Goal: Contribute content: Contribute content

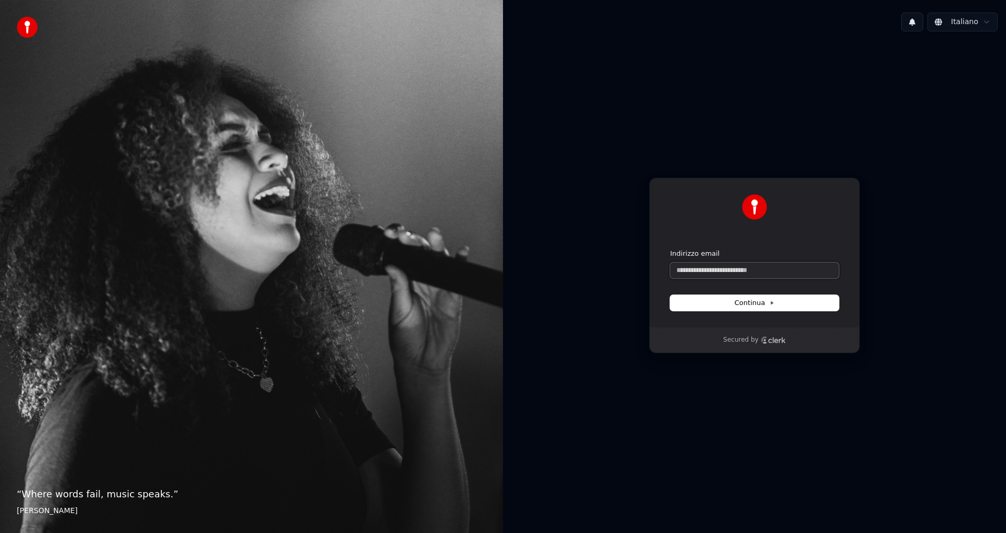
click at [715, 269] on input "Indirizzo email" at bounding box center [754, 271] width 169 height 16
click at [764, 304] on span "Continua" at bounding box center [755, 302] width 40 height 9
type input "**********"
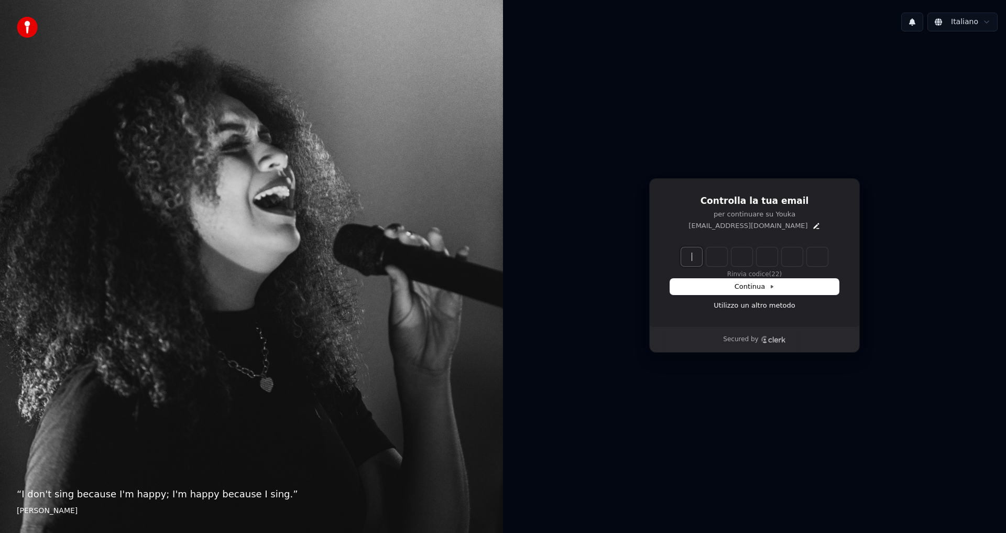
click at [695, 263] on input "Enter verification code" at bounding box center [765, 256] width 168 height 19
type input "******"
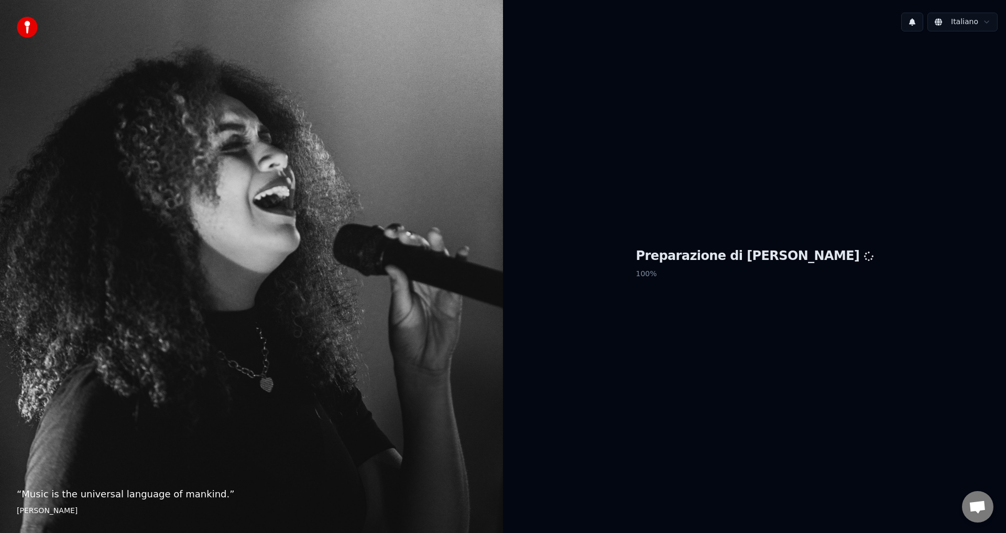
scroll to position [24, 0]
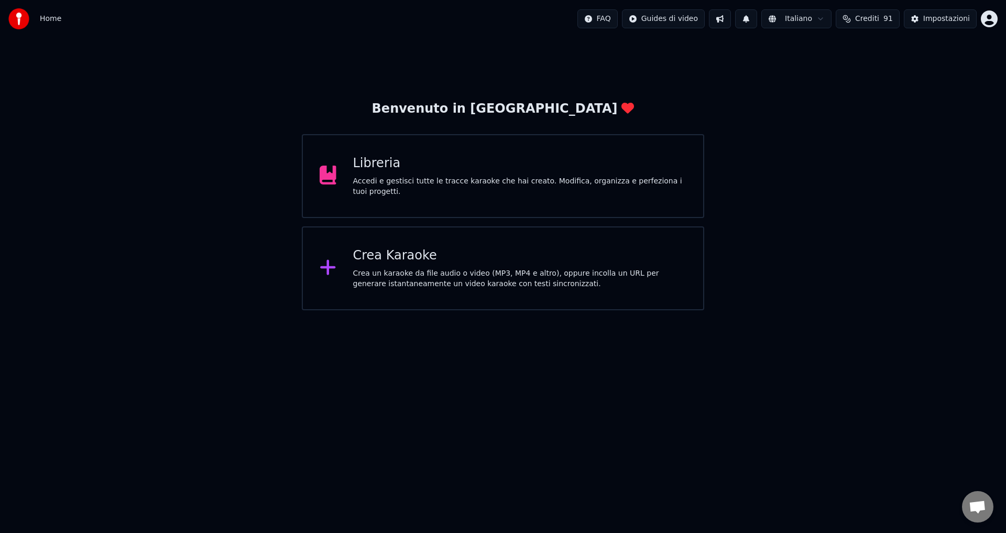
click at [396, 172] on div "Libreria" at bounding box center [520, 163] width 334 height 17
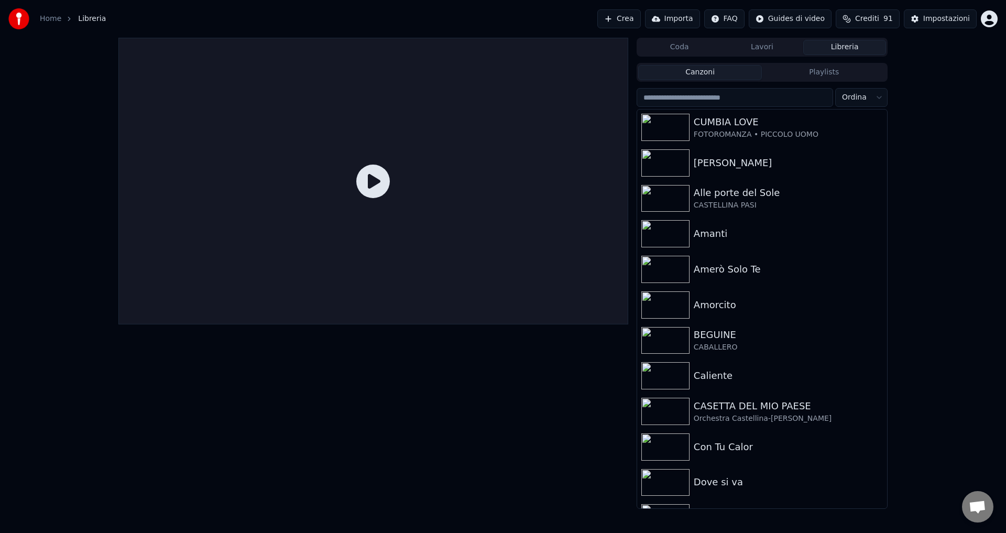
click at [879, 20] on span "Crediti" at bounding box center [867, 19] width 24 height 10
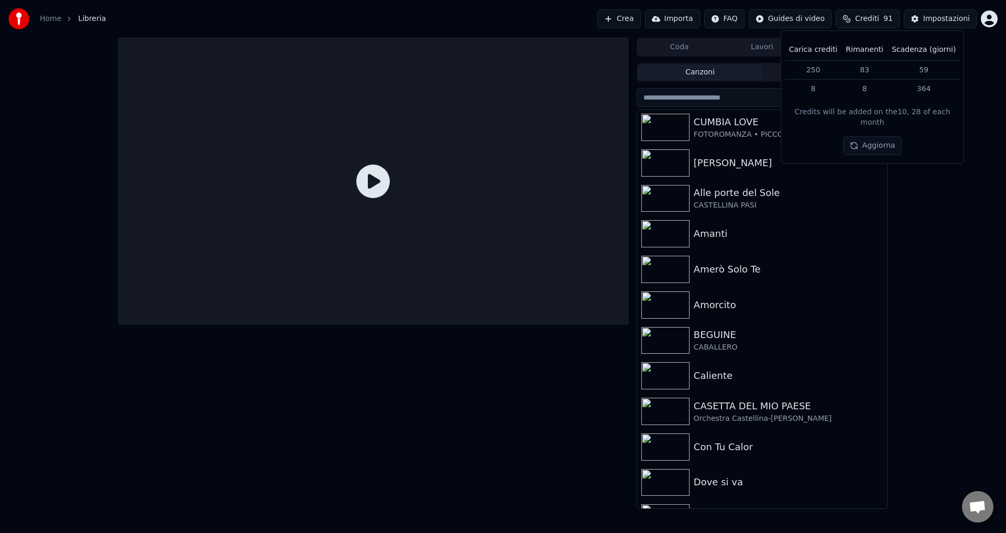
click at [868, 136] on button "Aggiorna" at bounding box center [872, 145] width 59 height 19
click at [929, 205] on div "Coda Lavori Libreria Canzoni Playlists Ordina CUMBIA LOVE FOTOROMANZA • PICCOLO…" at bounding box center [503, 273] width 1006 height 471
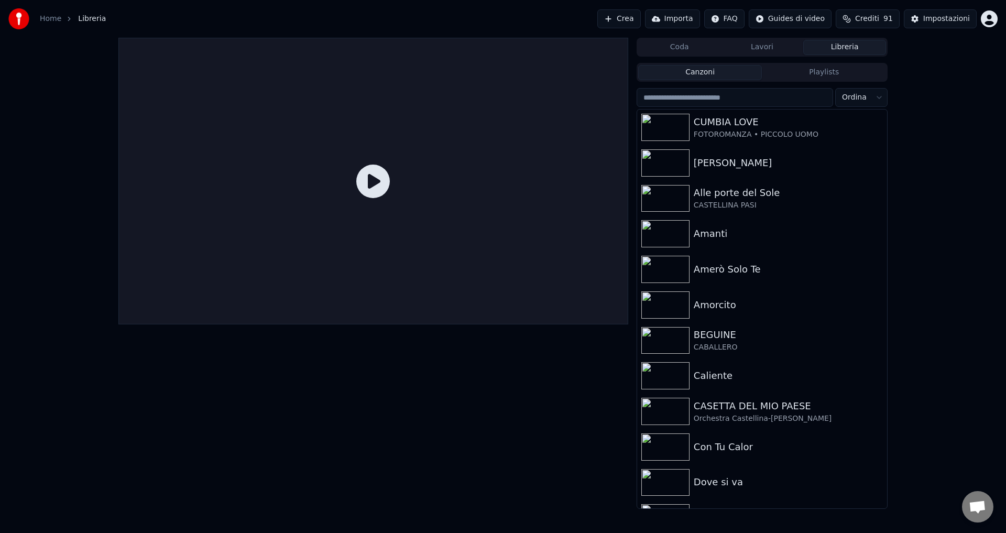
click at [974, 503] on span "Aprire la chat" at bounding box center [977, 508] width 17 height 15
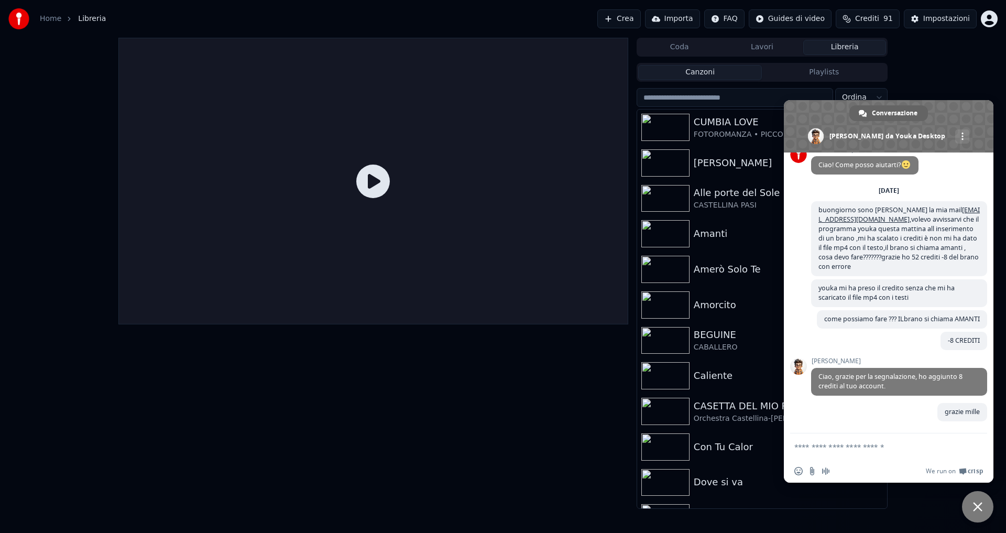
click at [945, 81] on div "Coda Lavori Libreria Canzoni Playlists Ordina CUMBIA LOVE FOTOROMANZA • PICCOLO…" at bounding box center [503, 273] width 1006 height 471
click at [977, 509] on span "Chiudere la chat" at bounding box center [977, 506] width 9 height 9
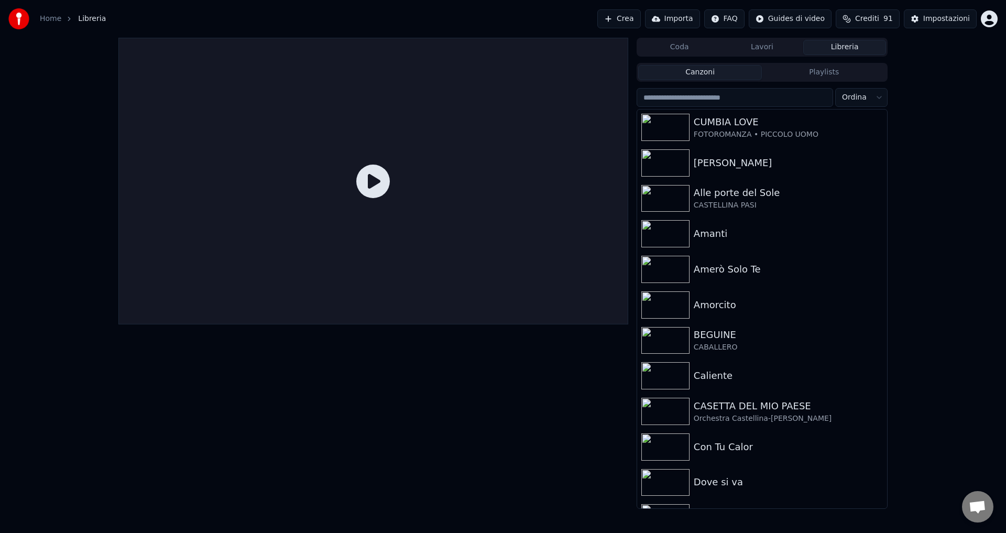
click at [967, 417] on div "Coda Lavori Libreria Canzoni Playlists Ordina CUMBIA LOVE FOTOROMANZA • PICCOLO…" at bounding box center [503, 273] width 1006 height 471
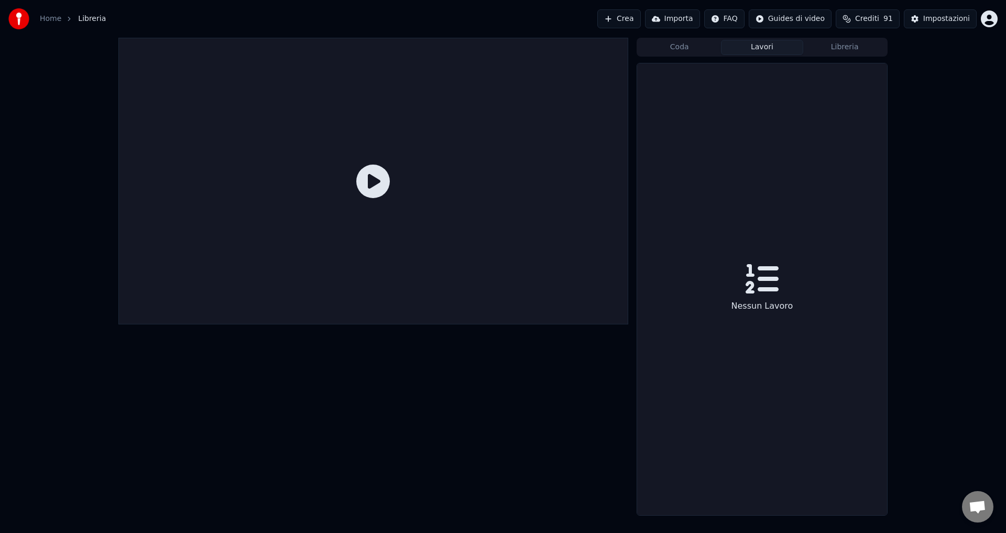
click at [769, 47] on button "Lavori" at bounding box center [762, 47] width 83 height 15
click at [688, 50] on button "Coda" at bounding box center [679, 47] width 83 height 15
click at [825, 47] on button "Libreria" at bounding box center [844, 47] width 83 height 15
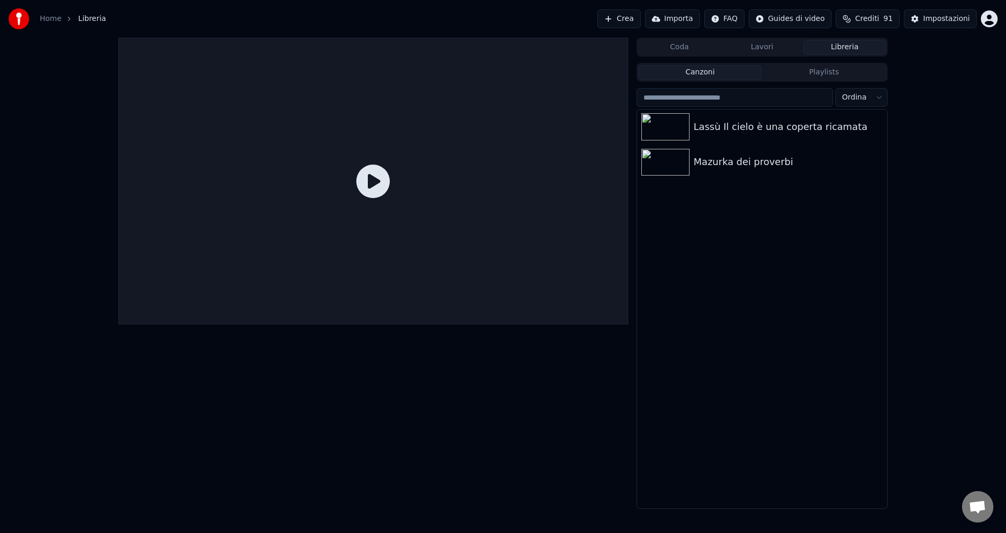
scroll to position [363, 0]
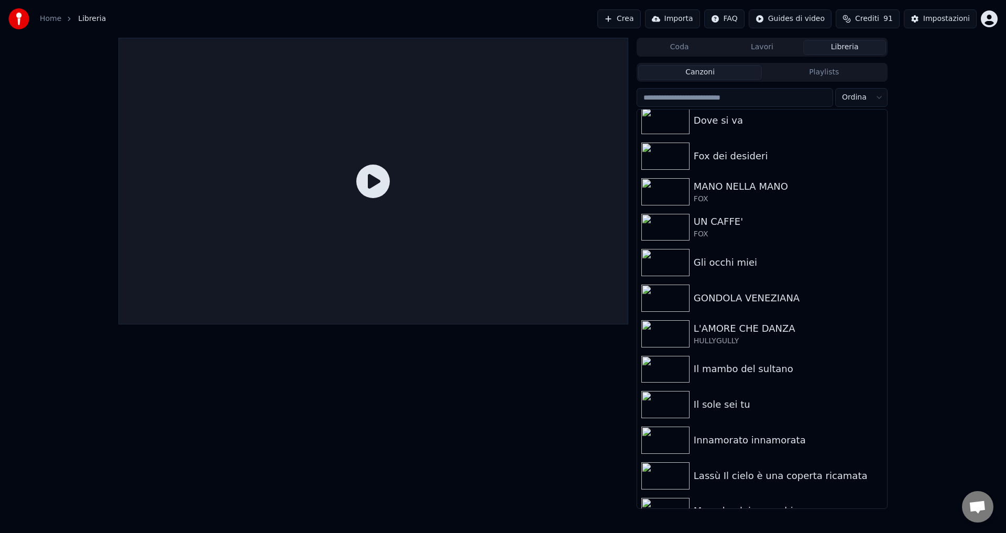
click at [804, 85] on div "Canzoni Playlists Ordina Caliente CASETTA DEL MIO PAESE Orchestra Castellina-Pa…" at bounding box center [762, 286] width 251 height 446
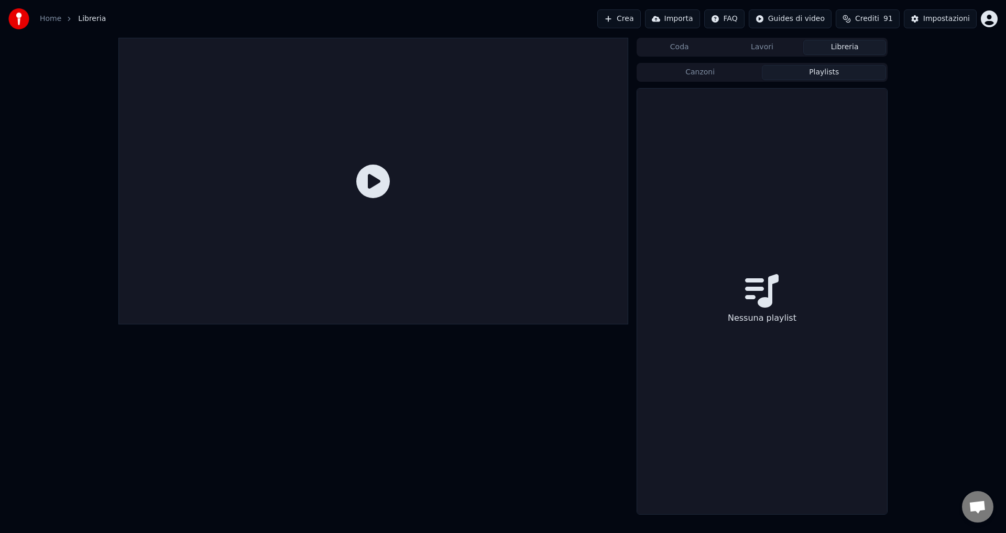
click at [801, 73] on button "Playlists" at bounding box center [824, 72] width 124 height 15
click at [735, 71] on button "Canzoni" at bounding box center [700, 72] width 124 height 15
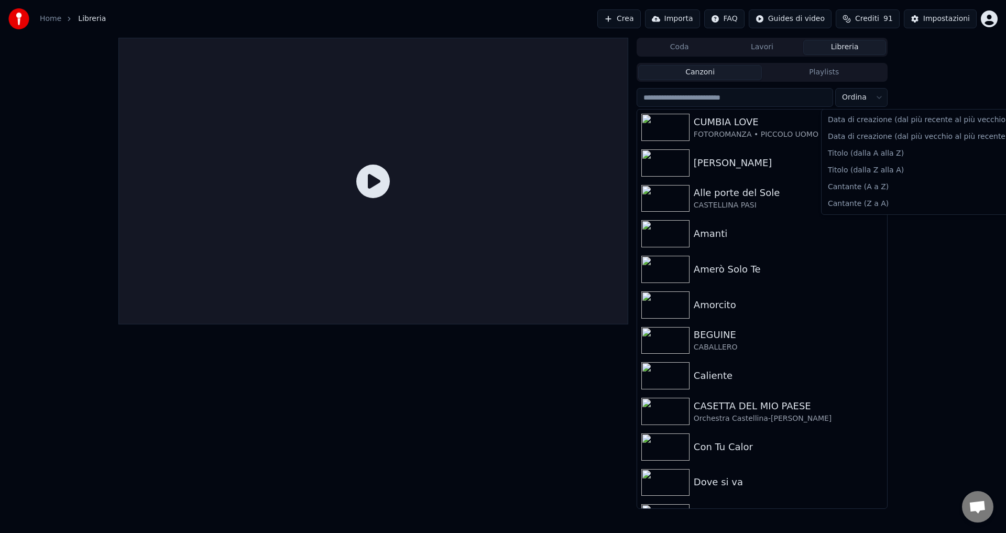
click at [872, 95] on html "Home Libreria Crea Importa FAQ Guides di video Crediti 91 Impostazioni Coda Lav…" at bounding box center [503, 266] width 1006 height 533
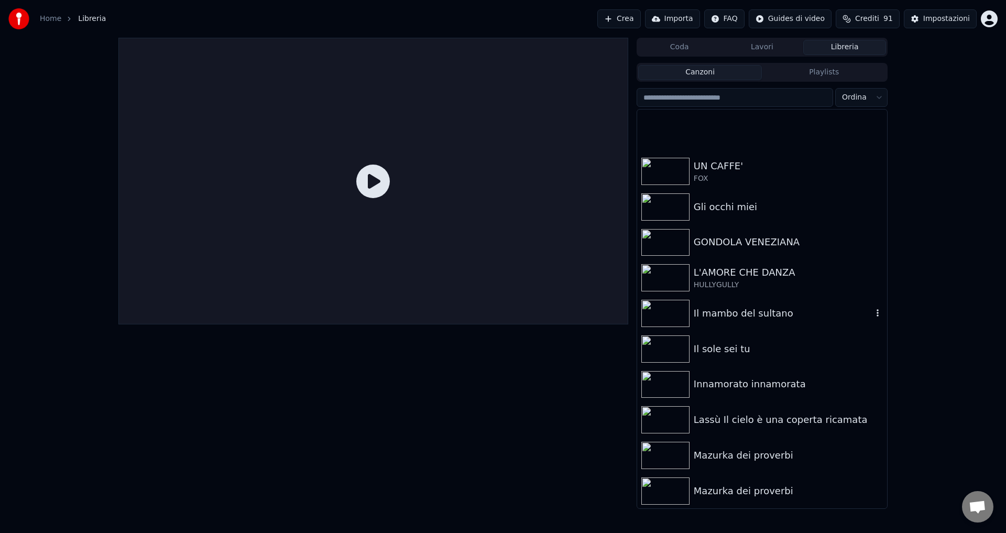
scroll to position [629, 0]
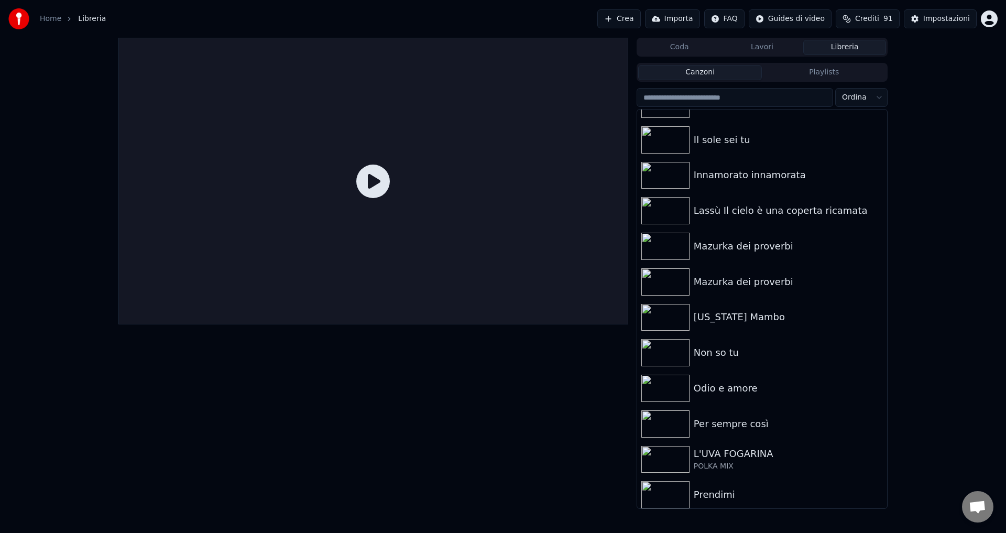
click at [932, 232] on div "Coda Lavori Libreria Canzoni Playlists Ordina Il mambo del sultano Il sole sei …" at bounding box center [503, 273] width 1006 height 471
click at [640, 16] on button "Crea" at bounding box center [618, 18] width 43 height 19
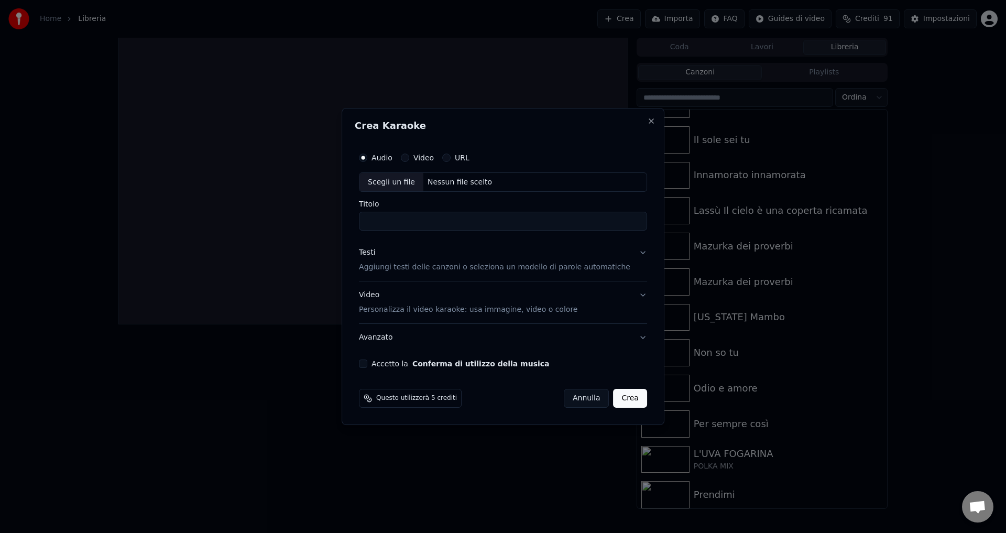
click at [455, 183] on div "Nessun file scelto" at bounding box center [459, 182] width 73 height 10
type input "******"
click at [399, 271] on p "Aggiungi testi delle canzoni o seleziona un modello di parole automatiche" at bounding box center [494, 268] width 271 height 10
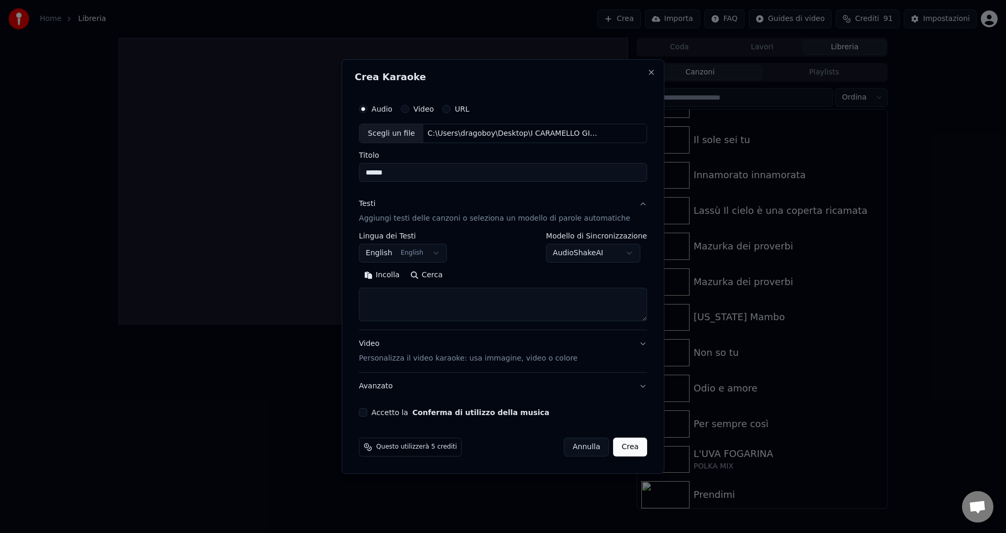
click at [393, 252] on button "English English" at bounding box center [403, 253] width 88 height 19
select select "**"
click at [571, 255] on body "Home Libreria Crea Importa FAQ Guides di video Crediti 91 Impostazioni Coda Lav…" at bounding box center [503, 266] width 1006 height 533
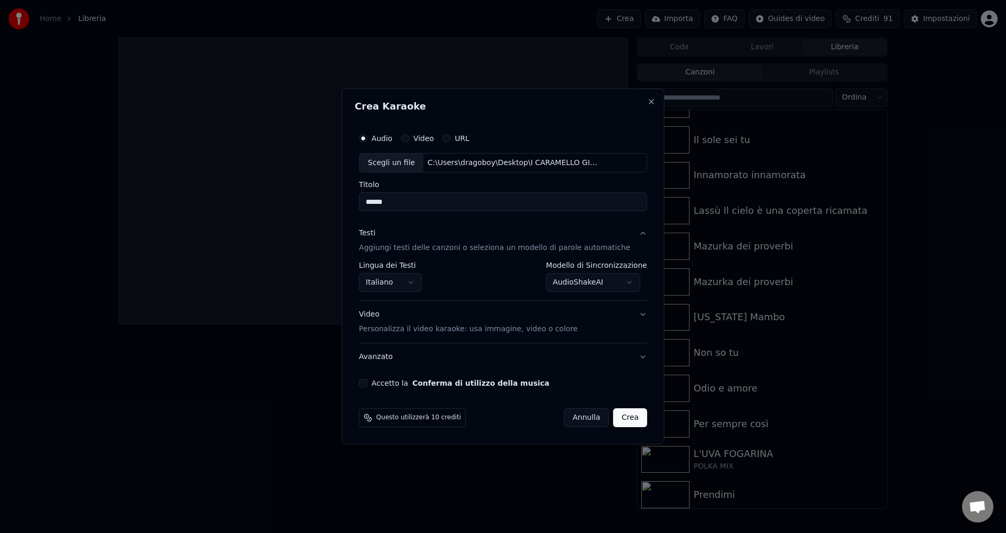
click at [367, 383] on button "Accetto la Conferma di utilizzo della musica" at bounding box center [363, 383] width 8 height 8
click at [618, 421] on button "Crea" at bounding box center [631, 417] width 34 height 19
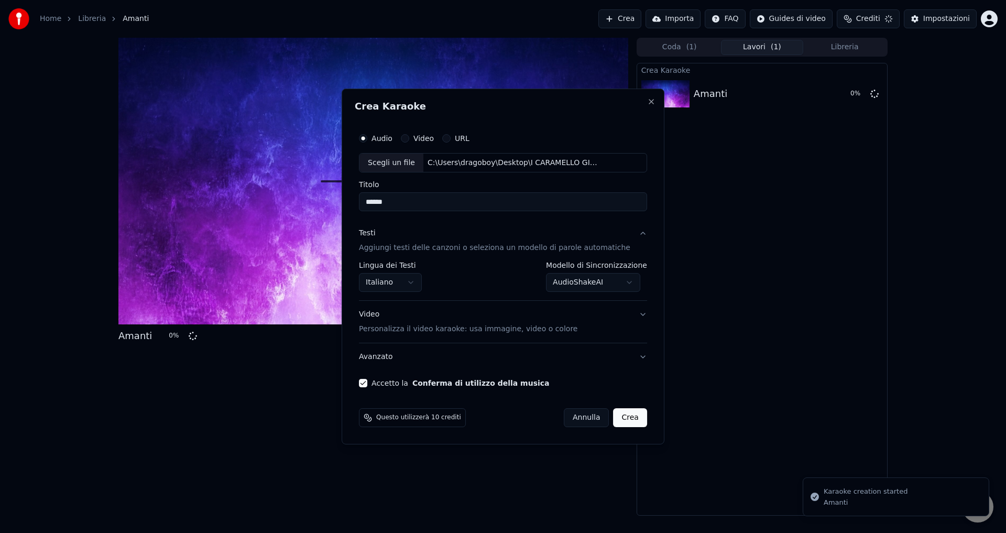
select select "**********"
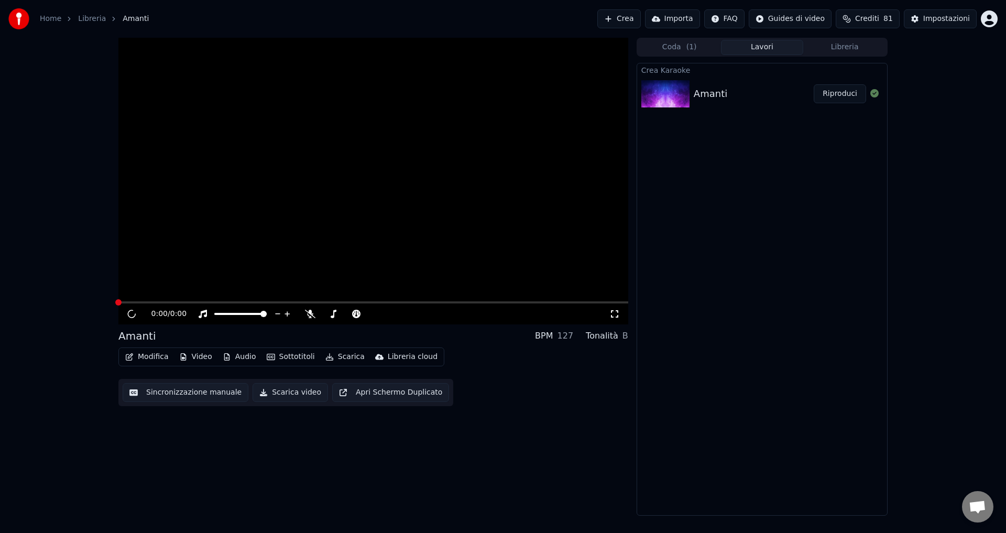
click at [830, 97] on button "Riproduci" at bounding box center [840, 93] width 52 height 19
click at [689, 45] on span "( 1 )" at bounding box center [692, 47] width 10 height 10
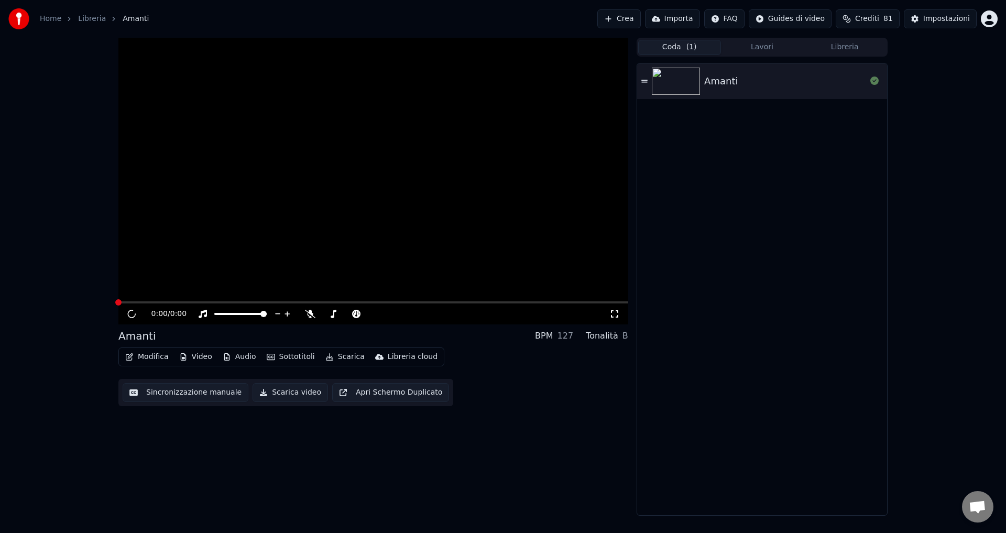
click at [718, 77] on div "Amanti" at bounding box center [721, 81] width 34 height 15
click at [684, 85] on img at bounding box center [676, 81] width 48 height 27
click at [977, 499] on span "Aprire la chat" at bounding box center [977, 506] width 31 height 31
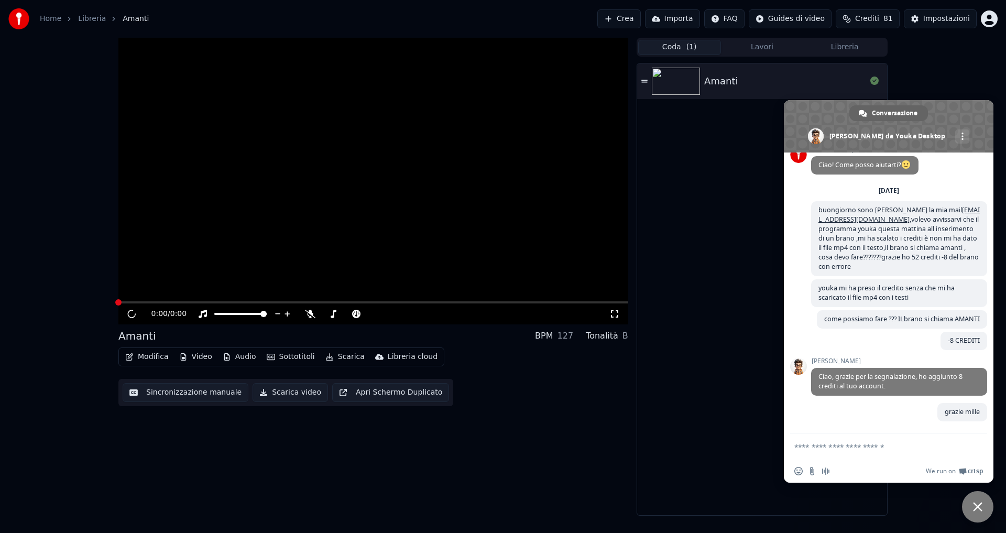
click at [714, 251] on div "Amanti" at bounding box center [762, 289] width 250 height 452
click at [976, 508] on span "Chiudere la chat" at bounding box center [977, 506] width 9 height 9
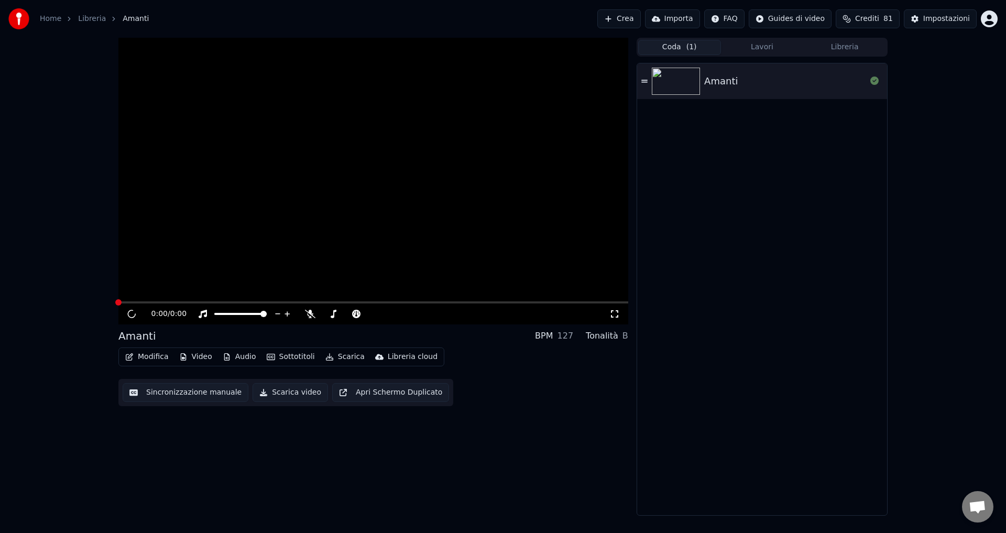
click at [319, 486] on div "0:00 / 0:00 Amanti BPM 127 Tonalità B Modifica Video Audio Sottotitoli Scarica …" at bounding box center [373, 277] width 510 height 478
click at [675, 52] on button "Coda ( 1 )" at bounding box center [679, 47] width 83 height 15
click at [742, 46] on button "Lavori" at bounding box center [762, 47] width 83 height 15
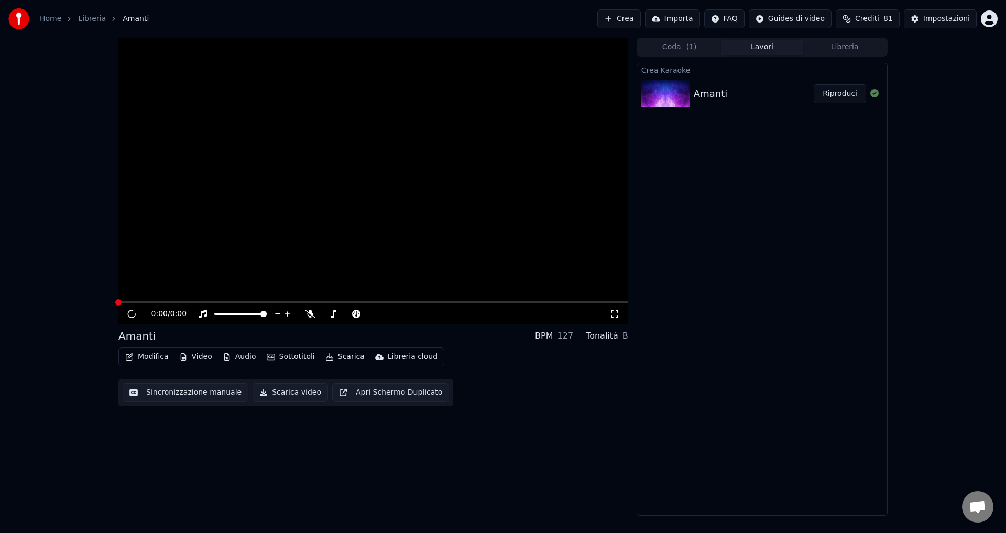
click at [703, 89] on div "Amanti" at bounding box center [711, 93] width 34 height 15
click at [872, 91] on icon at bounding box center [875, 93] width 8 height 8
click at [852, 97] on button "Riproduci" at bounding box center [840, 93] width 52 height 19
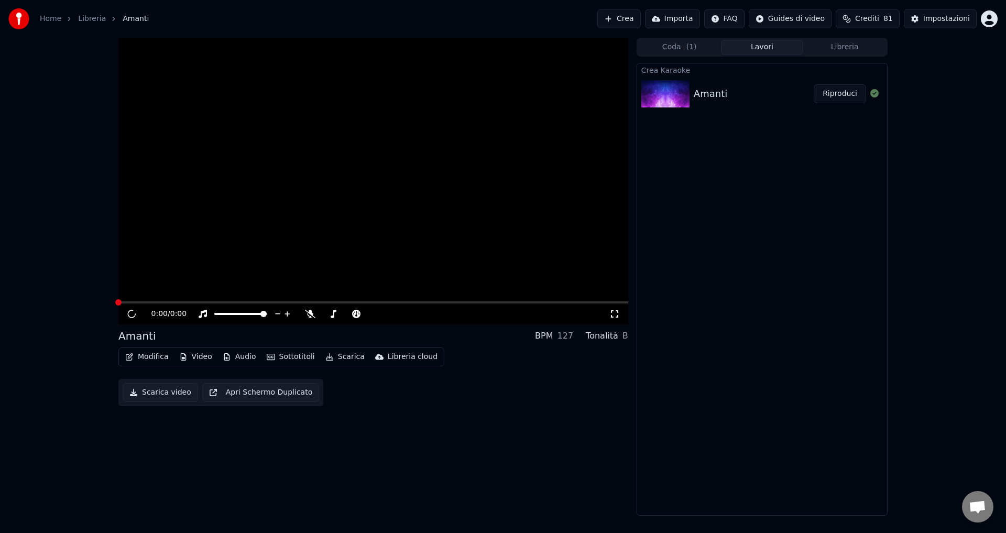
click at [852, 97] on button "Riproduci" at bounding box center [840, 93] width 52 height 19
click at [282, 394] on button "Scarica video" at bounding box center [290, 392] width 75 height 19
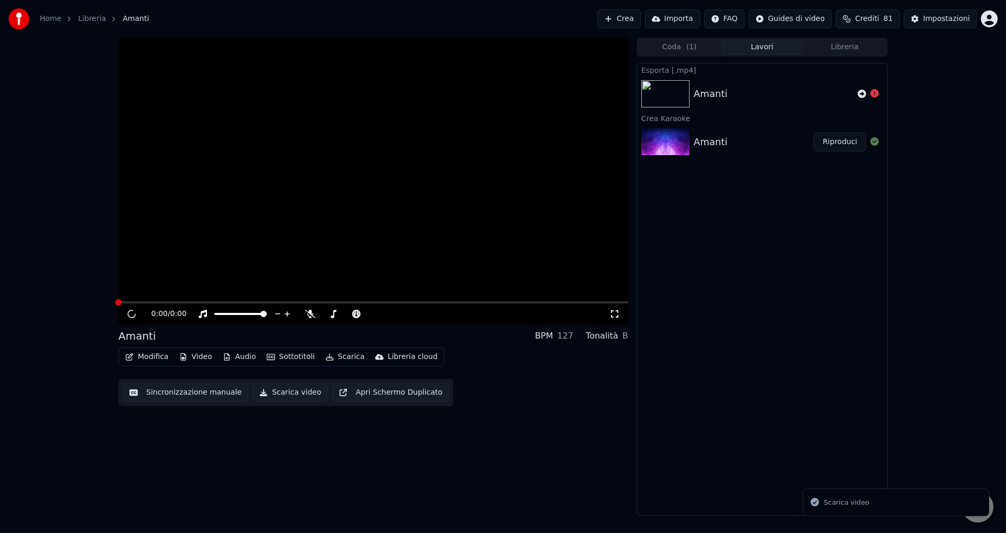
click at [678, 97] on img at bounding box center [666, 93] width 48 height 27
click at [860, 93] on icon at bounding box center [862, 94] width 8 height 8
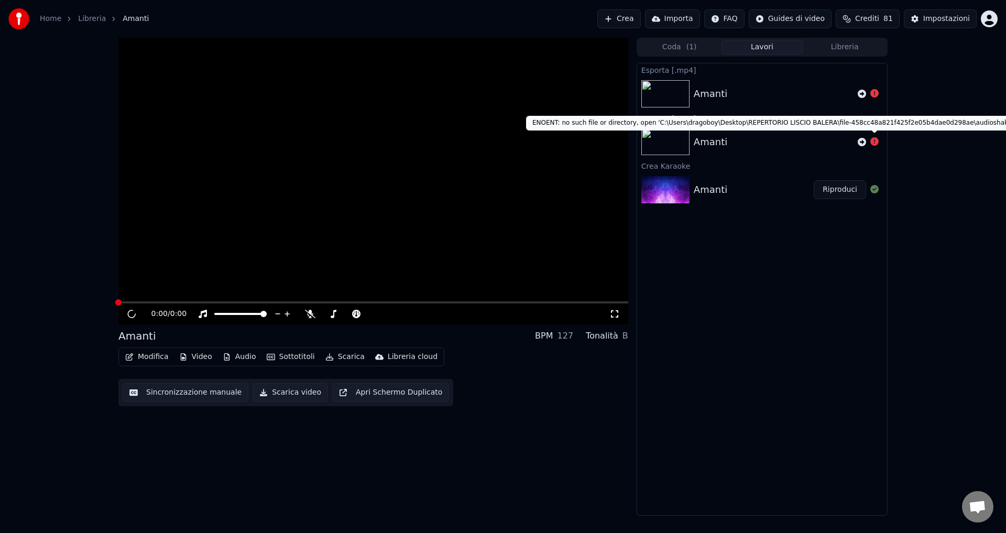
click at [879, 144] on div at bounding box center [868, 142] width 29 height 13
click at [873, 144] on icon at bounding box center [875, 141] width 8 height 8
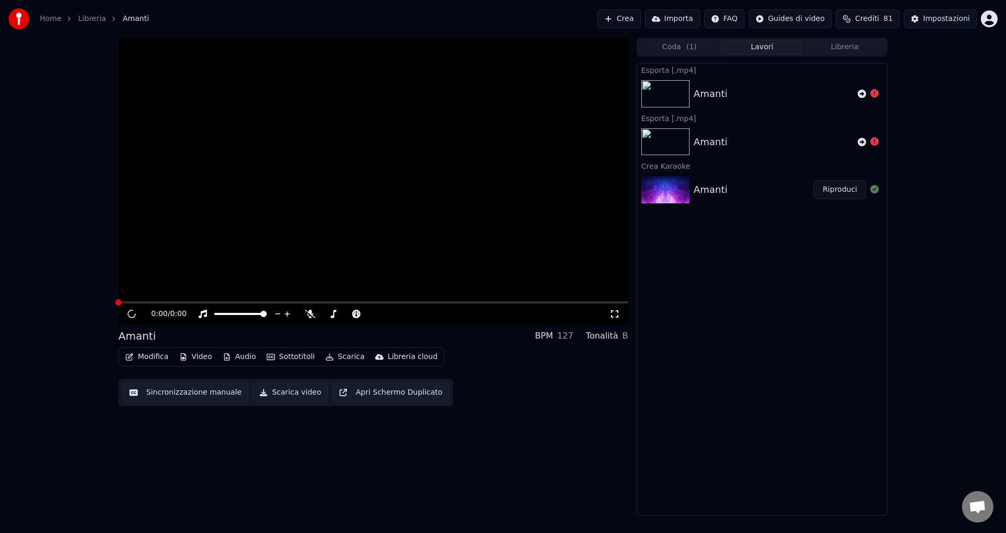
click at [873, 144] on icon at bounding box center [875, 141] width 8 height 8
click at [977, 506] on span "Aprire la chat" at bounding box center [977, 508] width 17 height 15
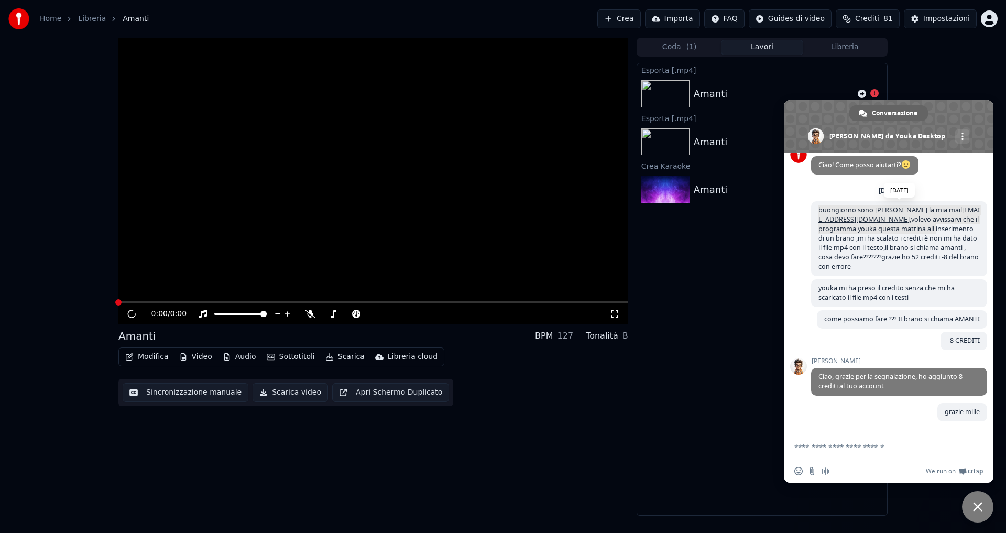
drag, startPoint x: 820, startPoint y: 202, endPoint x: 964, endPoint y: 223, distance: 145.1
click at [964, 223] on span "buongiorno sono [PERSON_NAME] la mia mail [EMAIL_ADDRESS][DOMAIN_NAME] ,volevo …" at bounding box center [899, 238] width 176 height 75
click at [828, 449] on textarea "Scrivi il tuo messaggio..." at bounding box center [878, 446] width 166 height 9
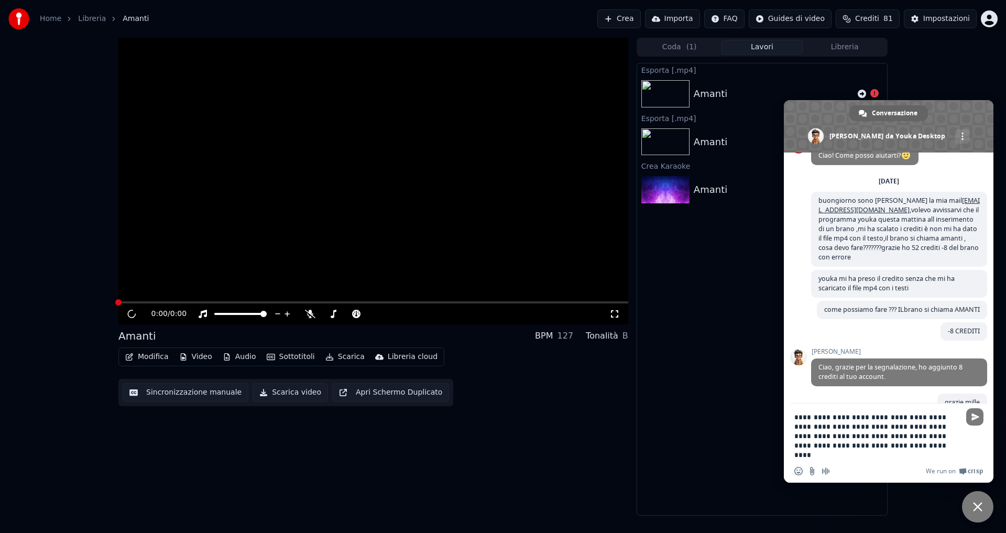
click at [821, 455] on textarea "**********" at bounding box center [878, 435] width 166 height 47
click at [918, 458] on textarea "**********" at bounding box center [878, 435] width 166 height 47
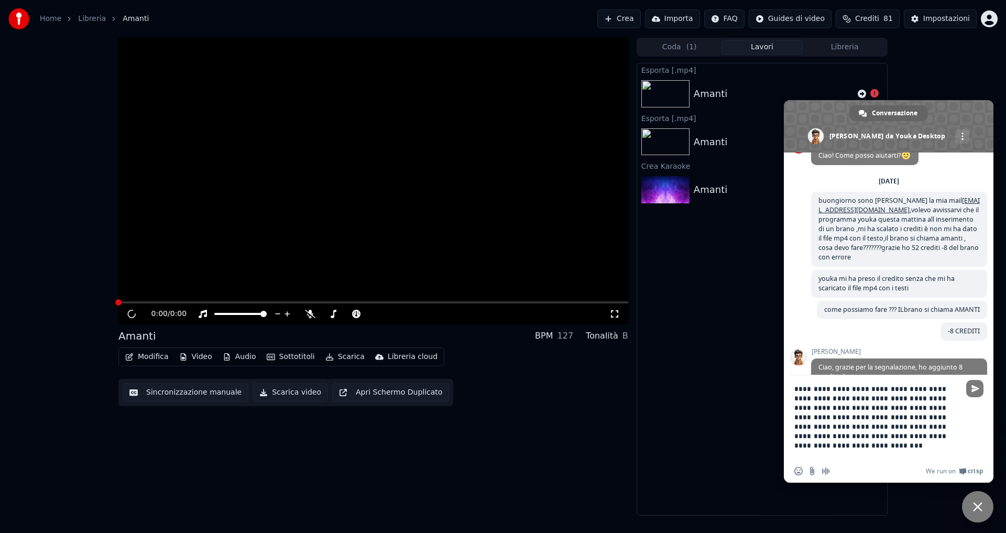
click at [937, 442] on textarea "**********" at bounding box center [878, 421] width 166 height 75
drag, startPoint x: 926, startPoint y: 434, endPoint x: 970, endPoint y: 433, distance: 44.1
click at [970, 433] on div "**********" at bounding box center [889, 418] width 210 height 86
click at [925, 439] on textarea "**********" at bounding box center [878, 421] width 166 height 75
click at [927, 437] on textarea "**********" at bounding box center [878, 421] width 166 height 75
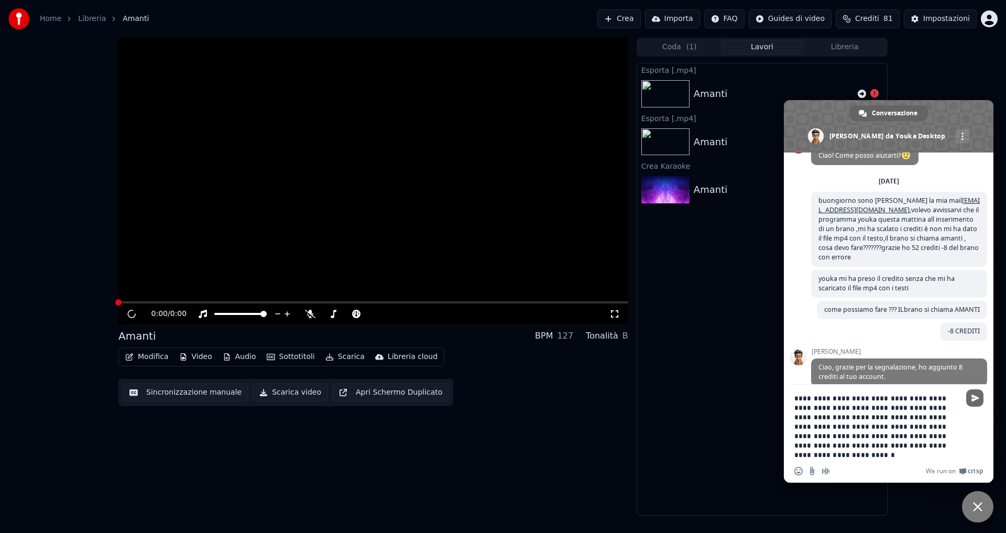
type textarea "**********"
click at [973, 397] on span "Inviare" at bounding box center [976, 398] width 8 height 8
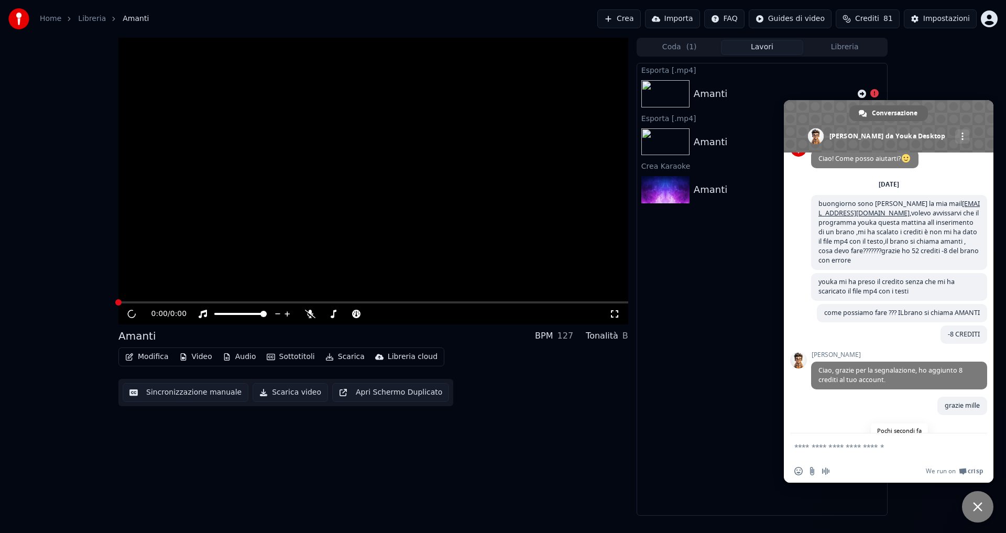
scroll to position [126, 0]
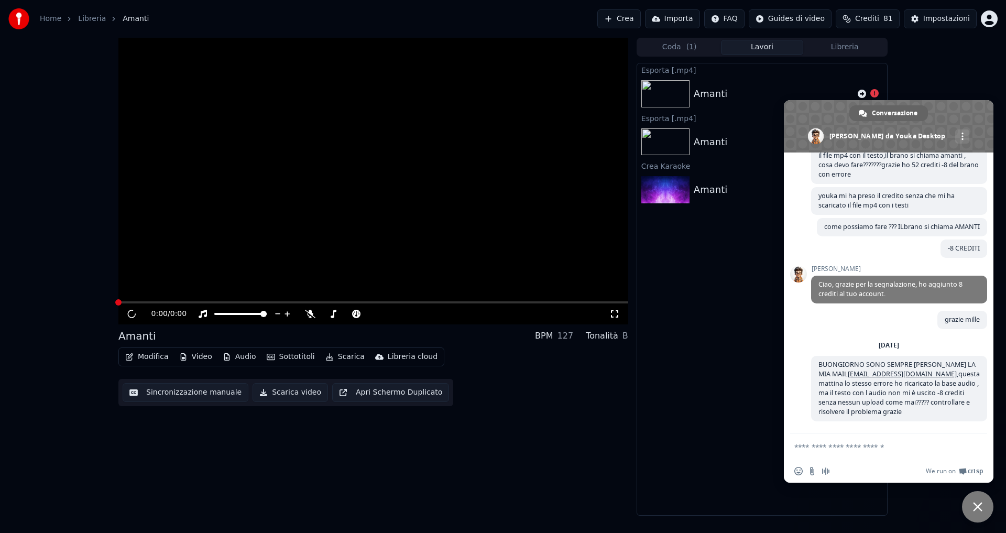
click at [977, 507] on span "Chiudere la chat" at bounding box center [977, 506] width 9 height 9
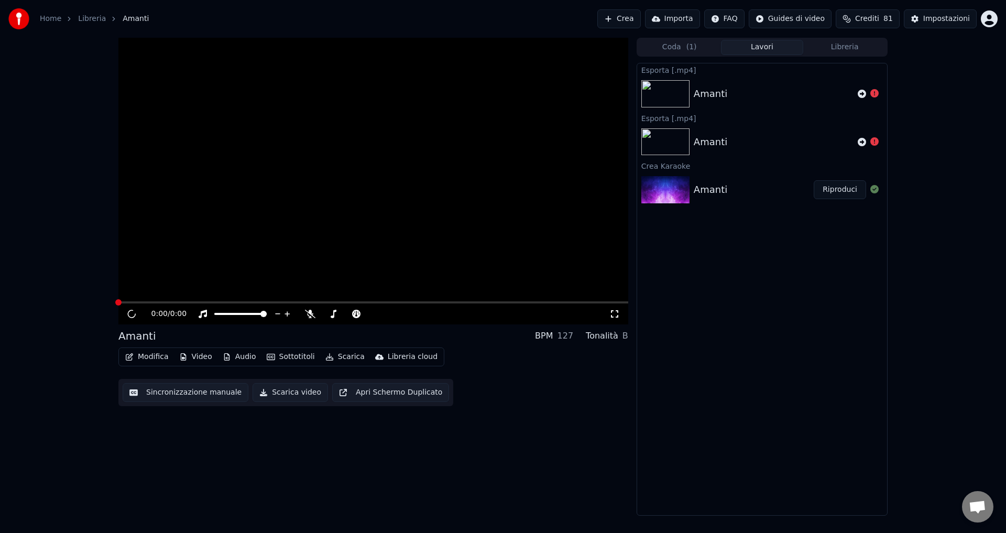
click at [801, 372] on div "Esporta [.mp4] [PERSON_NAME] [.mp4] Amanti Crea Karaoke Amanti Riproduci" at bounding box center [762, 289] width 251 height 453
drag, startPoint x: 115, startPoint y: 302, endPoint x: 255, endPoint y: 306, distance: 140.0
click at [255, 306] on div "0:00 / 0:00 Amanti BPM 127 Tonalità B Modifica Video Audio Sottotitoli Scarica …" at bounding box center [503, 277] width 786 height 478
click at [255, 306] on div "0:00 / 0:00" at bounding box center [373, 313] width 510 height 21
click at [976, 508] on span "Aprire la chat" at bounding box center [977, 508] width 17 height 15
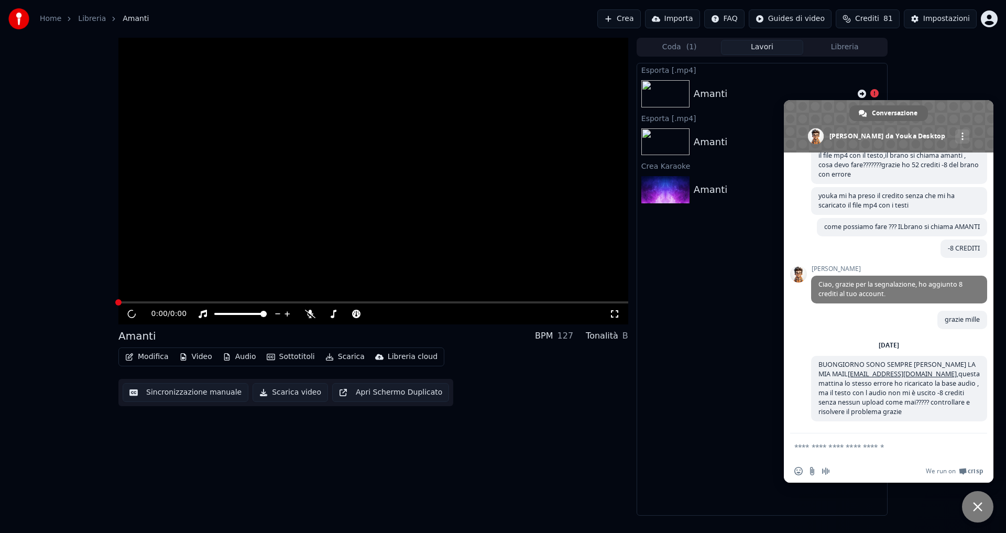
click at [976, 508] on span "Chiudere la chat" at bounding box center [977, 506] width 9 height 9
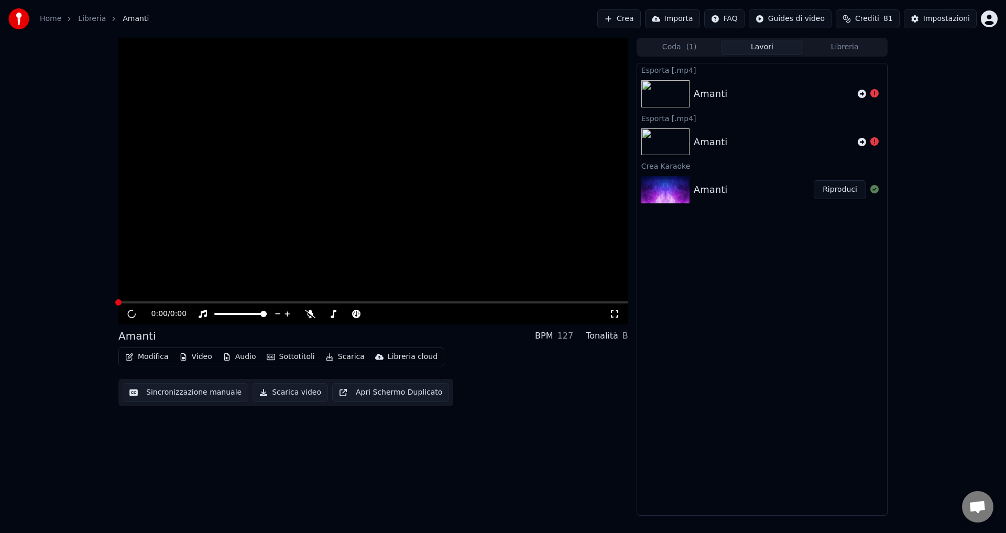
click at [693, 48] on span "( 1 )" at bounding box center [692, 47] width 10 height 10
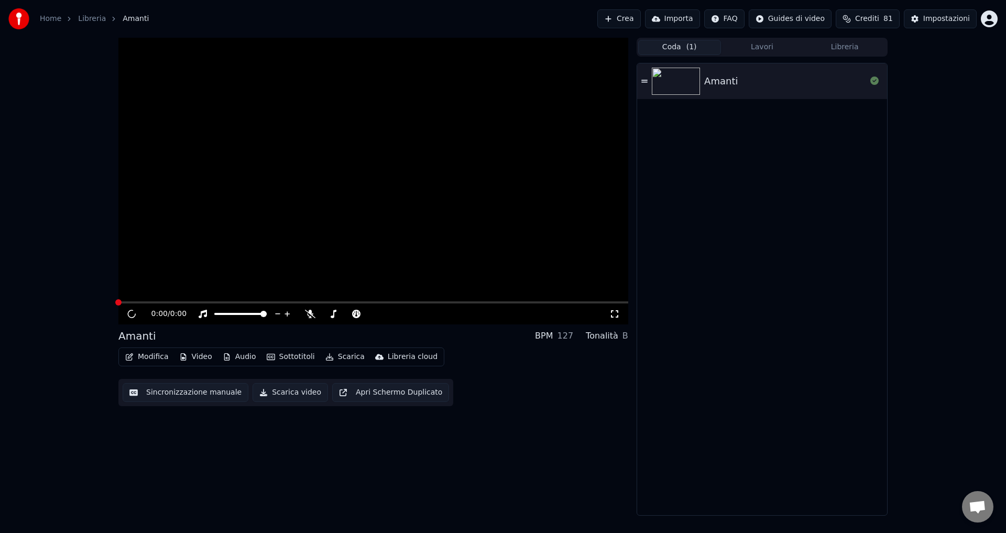
click at [748, 80] on div "Amanti" at bounding box center [785, 81] width 162 height 15
click at [871, 75] on button at bounding box center [875, 81] width 8 height 13
click at [856, 44] on button "Libreria" at bounding box center [844, 47] width 83 height 15
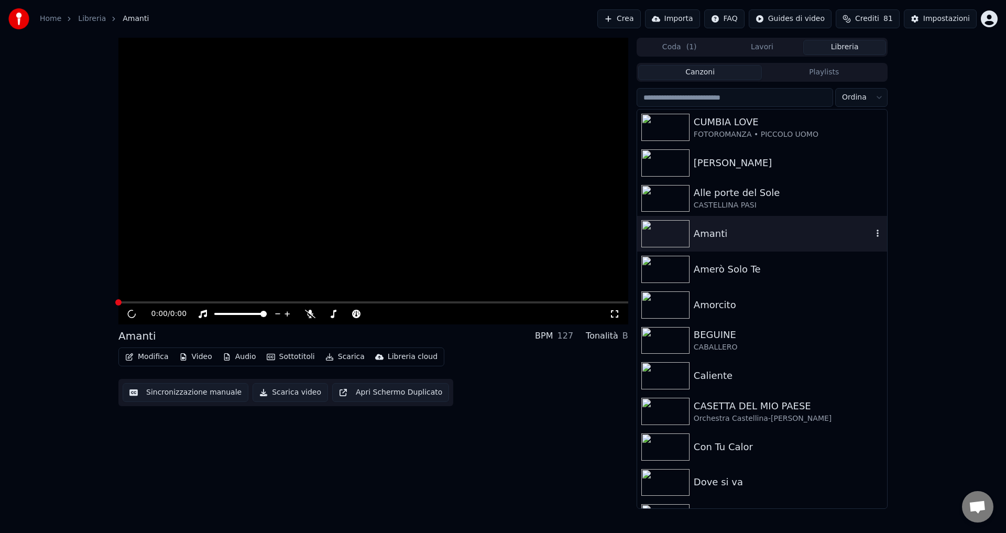
click at [863, 229] on div "Amanti" at bounding box center [783, 233] width 179 height 15
click at [873, 236] on icon "button" at bounding box center [878, 233] width 10 height 8
click at [849, 319] on div "Elimina" at bounding box center [874, 320] width 106 height 17
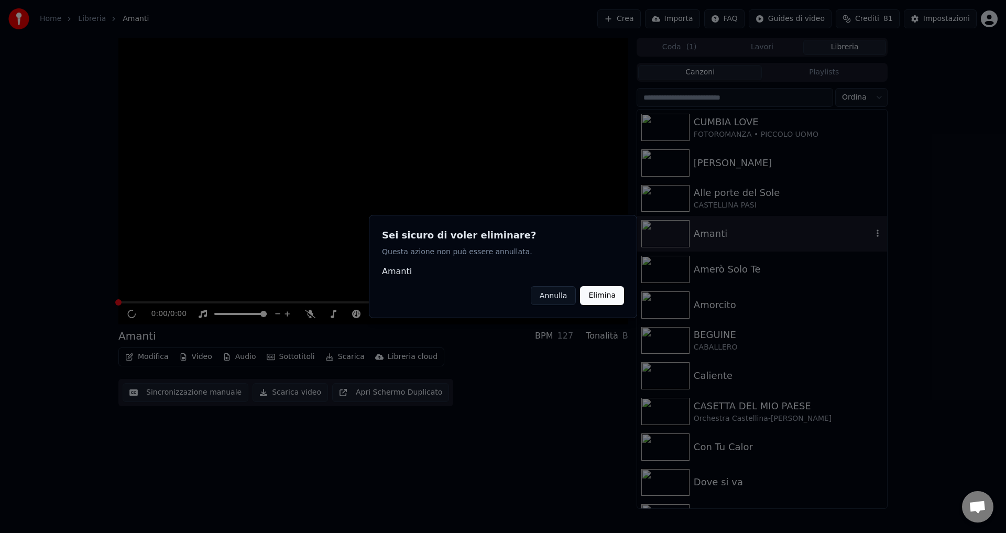
click at [614, 298] on button "Elimina" at bounding box center [602, 295] width 44 height 19
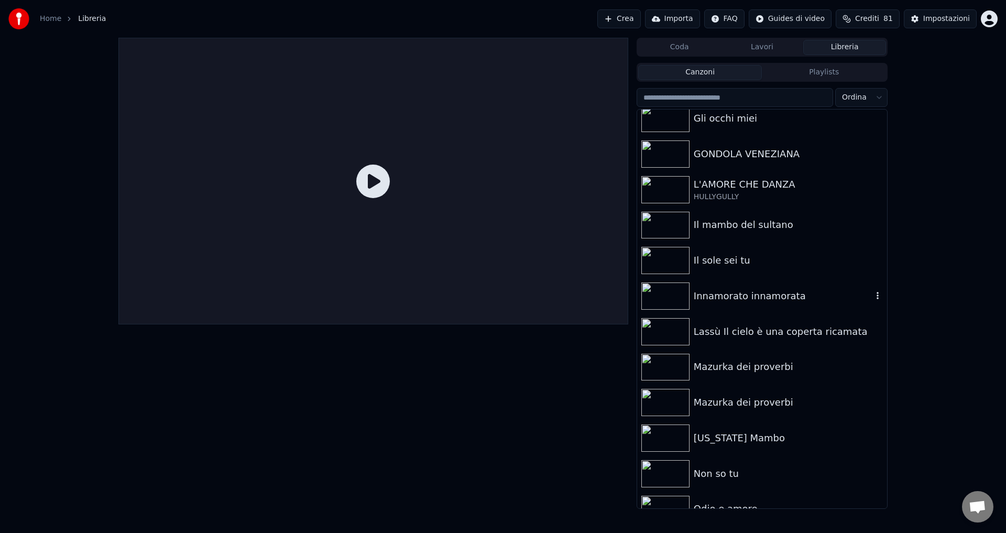
scroll to position [681, 0]
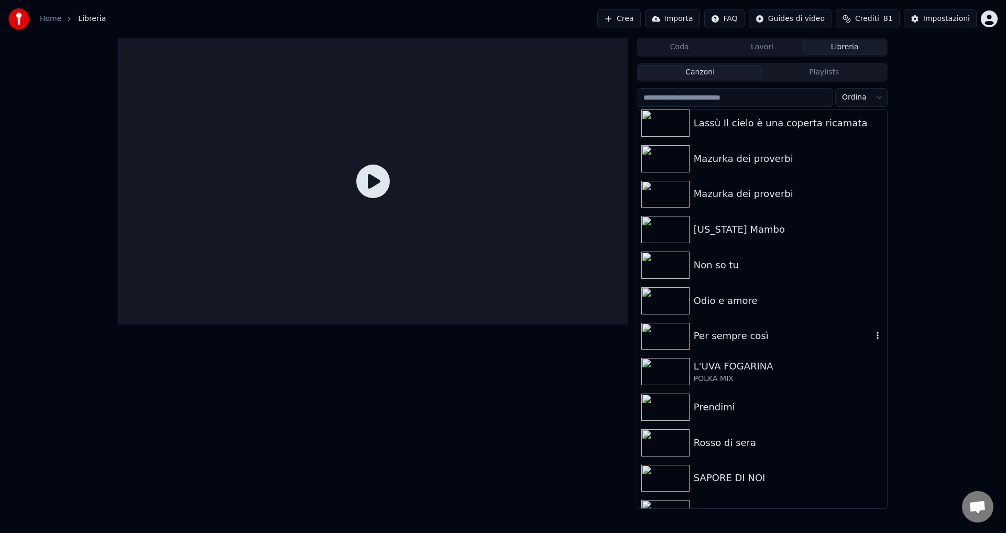
click at [745, 342] on div "Per sempre così" at bounding box center [783, 336] width 179 height 15
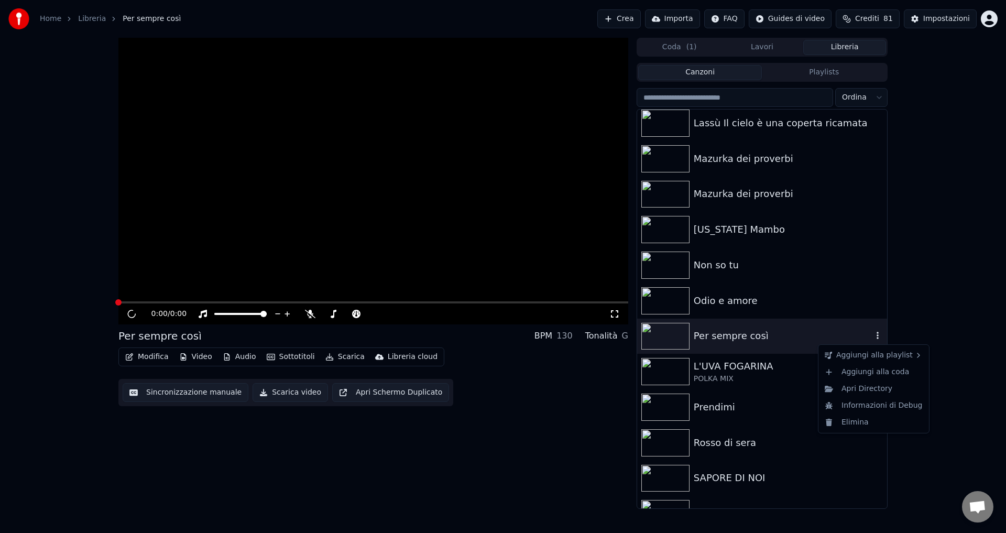
click at [873, 332] on icon "button" at bounding box center [878, 335] width 10 height 8
click at [851, 421] on div "Elimina" at bounding box center [874, 422] width 106 height 17
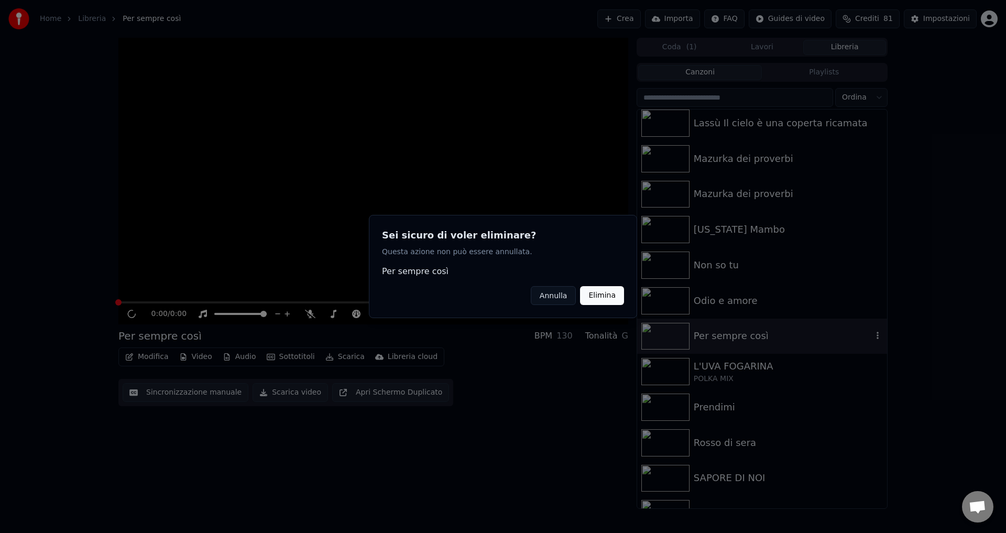
click at [621, 298] on button "Elimina" at bounding box center [602, 295] width 44 height 19
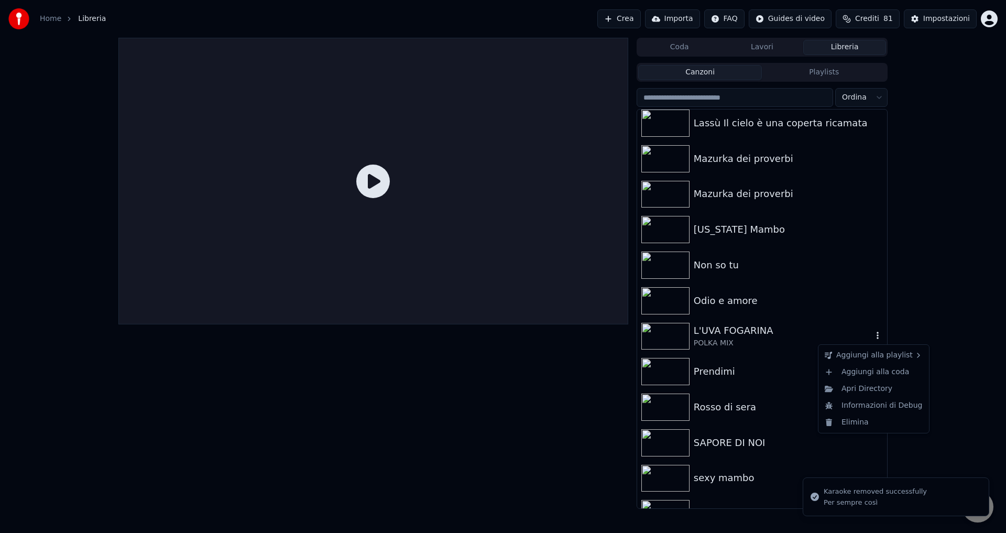
click at [873, 337] on icon "button" at bounding box center [878, 335] width 10 height 8
click at [858, 422] on div "Elimina" at bounding box center [874, 422] width 106 height 17
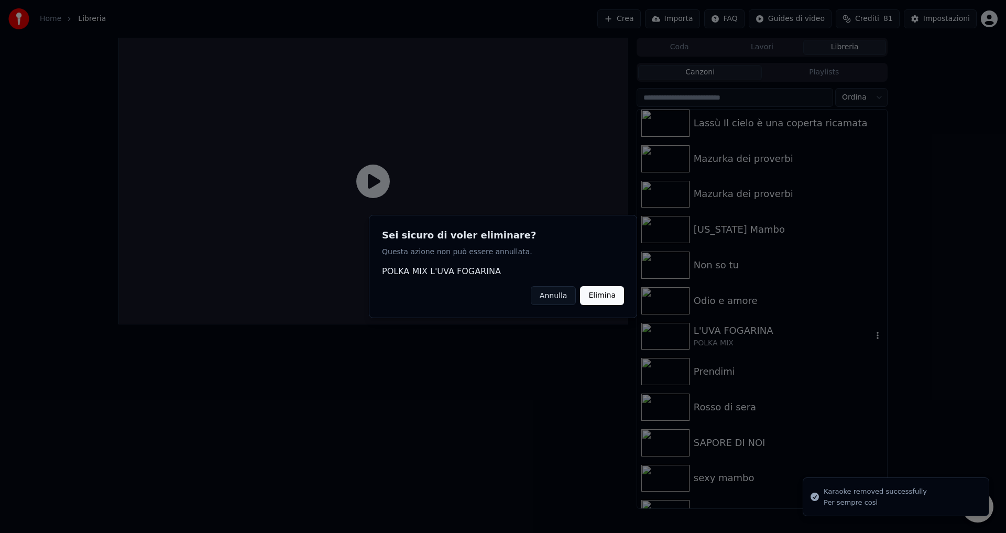
click at [599, 296] on button "Elimina" at bounding box center [602, 295] width 44 height 19
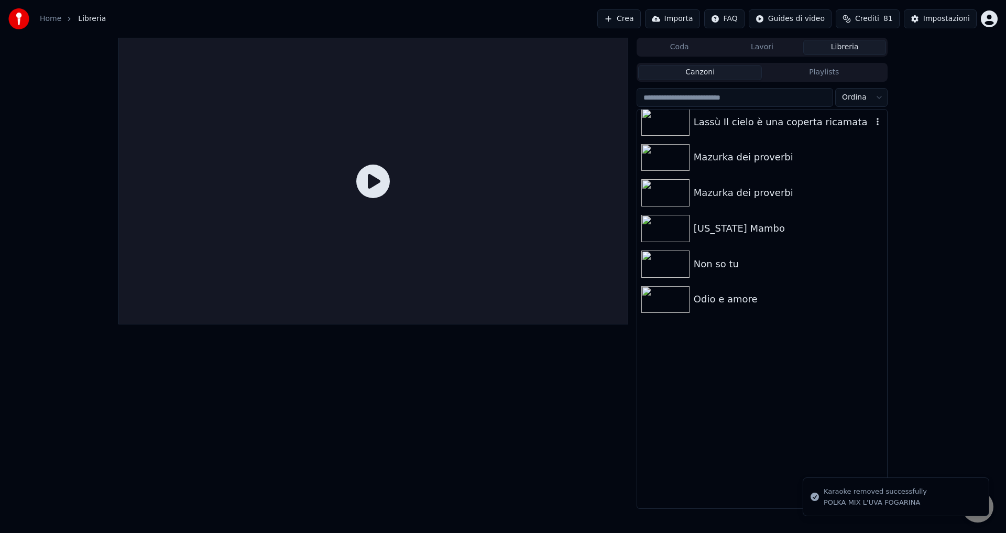
scroll to position [472, 0]
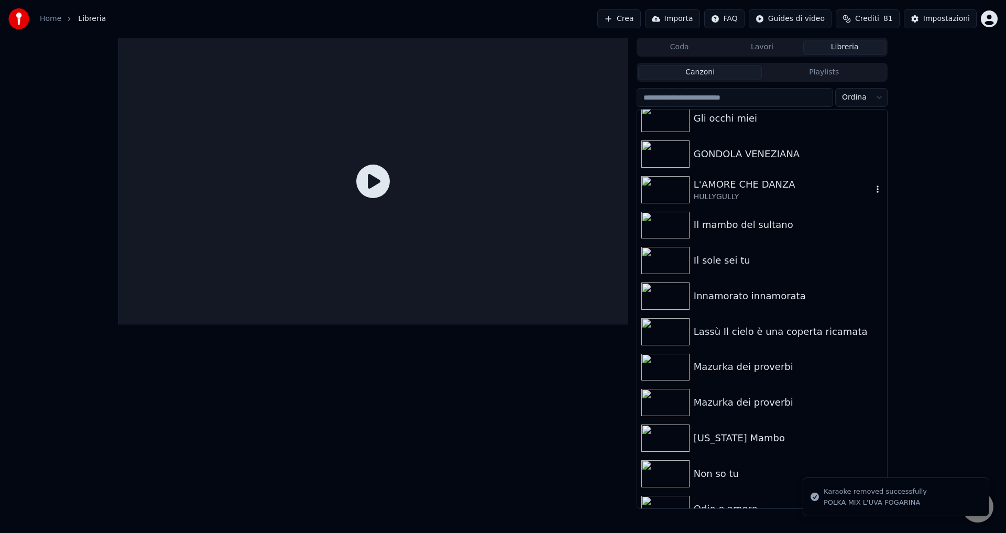
click at [705, 194] on div "HULLYGULLY" at bounding box center [783, 197] width 179 height 10
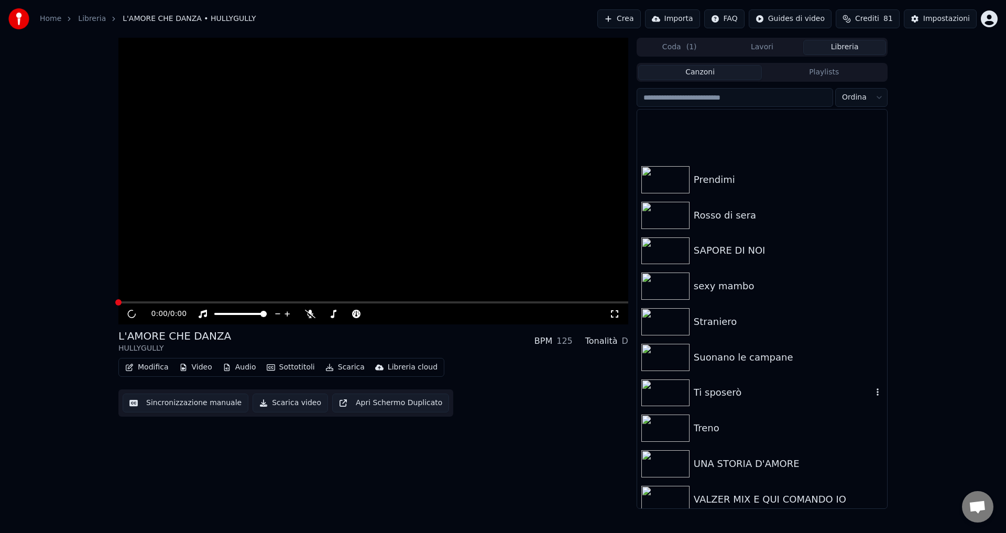
scroll to position [954, 0]
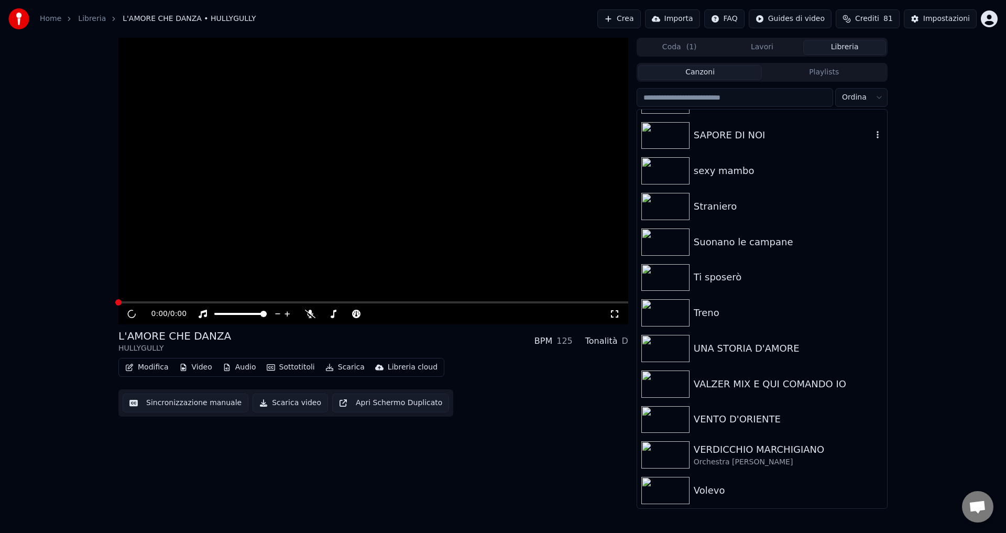
click at [749, 136] on div "SAPORE DI NOI" at bounding box center [783, 135] width 179 height 15
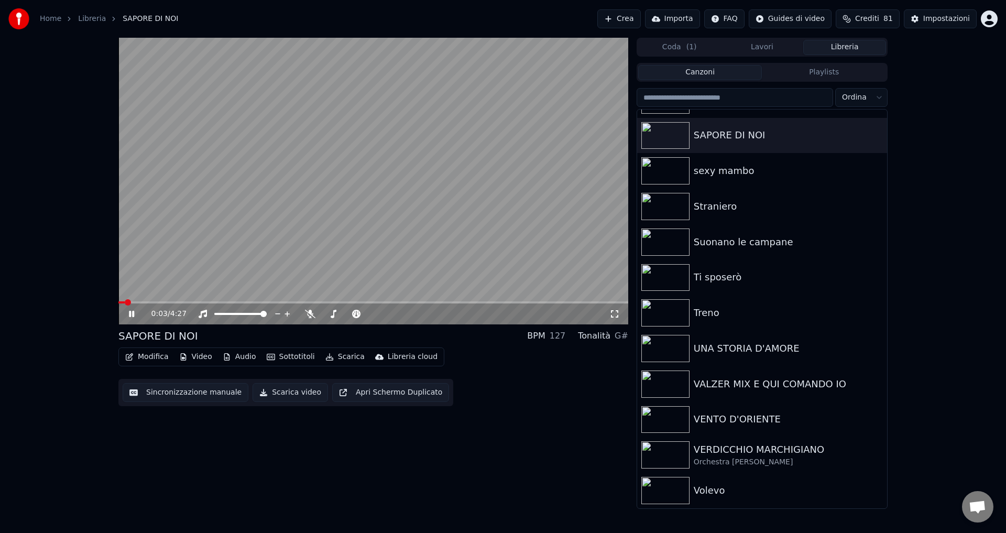
click at [132, 316] on icon at bounding box center [139, 314] width 25 height 8
click at [640, 20] on button "Crea" at bounding box center [618, 18] width 43 height 19
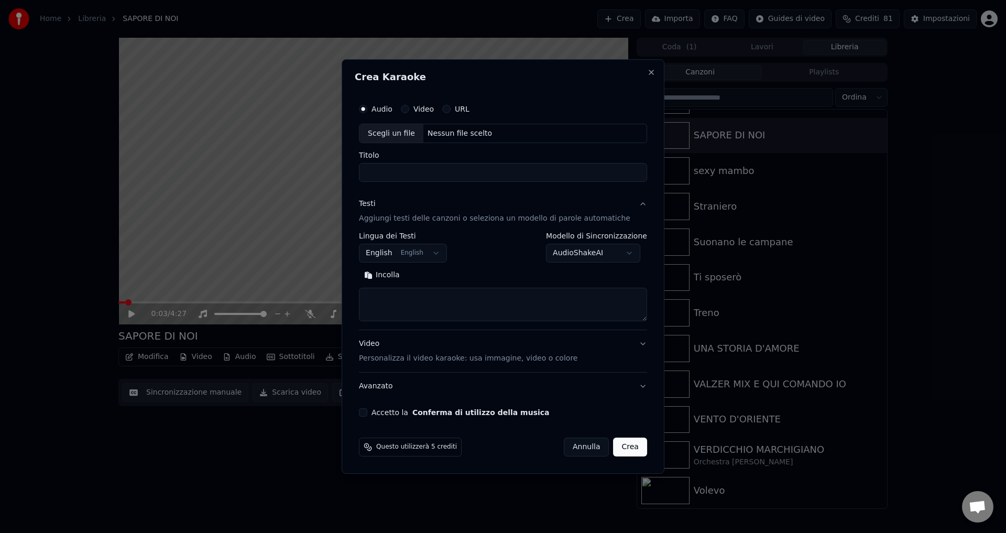
click at [444, 136] on div "Nessun file scelto" at bounding box center [459, 133] width 73 height 10
type input "******"
click at [398, 253] on body "Home Libreria SAPORE DI NOI Crea Importa FAQ Guides di video Crediti 81 Imposta…" at bounding box center [503, 266] width 1006 height 533
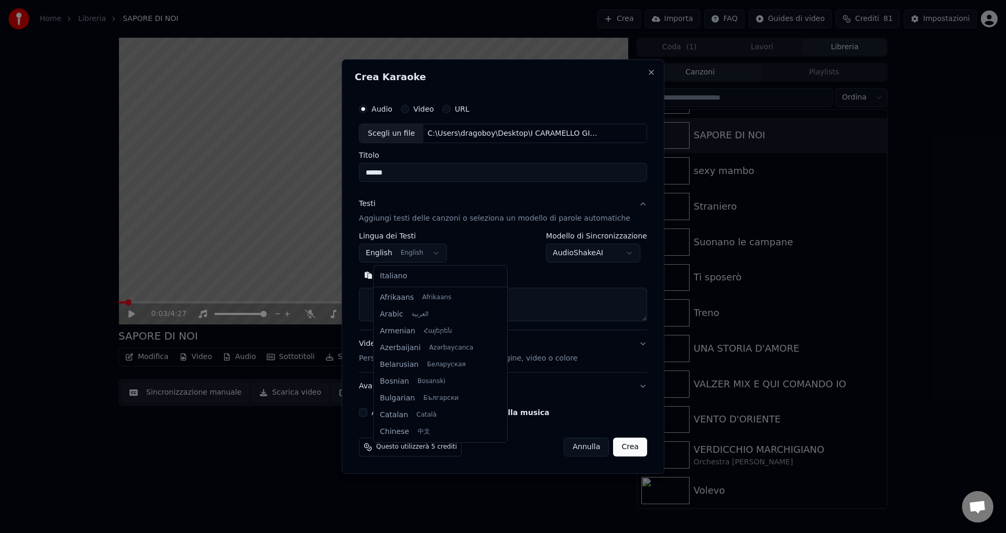
scroll to position [84, 0]
click at [395, 252] on body "Home Libreria SAPORE DI NOI Crea Importa FAQ Guides di video Crediti 81 Imposta…" at bounding box center [503, 266] width 1006 height 533
click at [392, 256] on body "Home Libreria SAPORE DI NOI Crea Importa FAQ Guides di video Crediti 81 Imposta…" at bounding box center [503, 266] width 1006 height 533
select select "**"
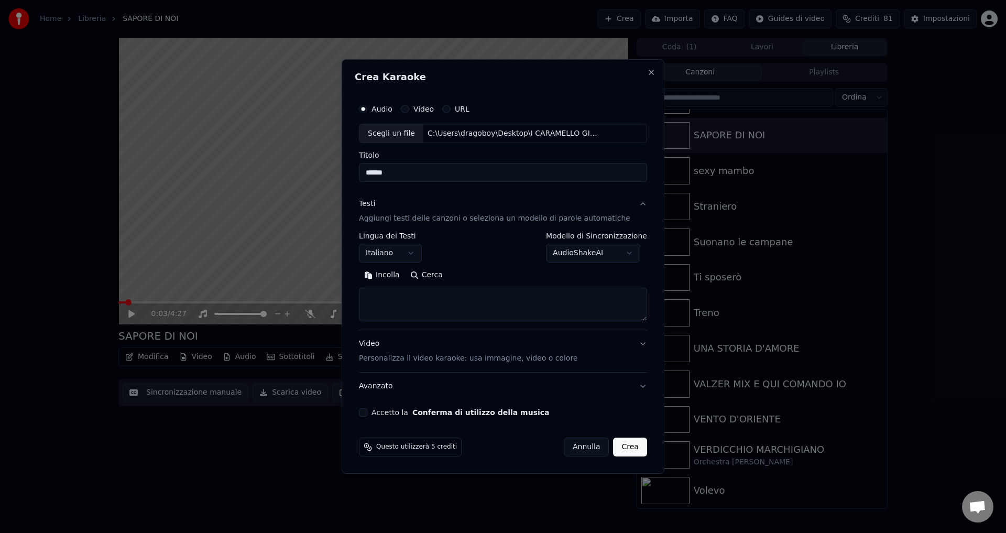
click at [586, 252] on body "Home Libreria SAPORE DI NOI Crea Importa FAQ Guides di video Crediti 81 Imposta…" at bounding box center [503, 266] width 1006 height 533
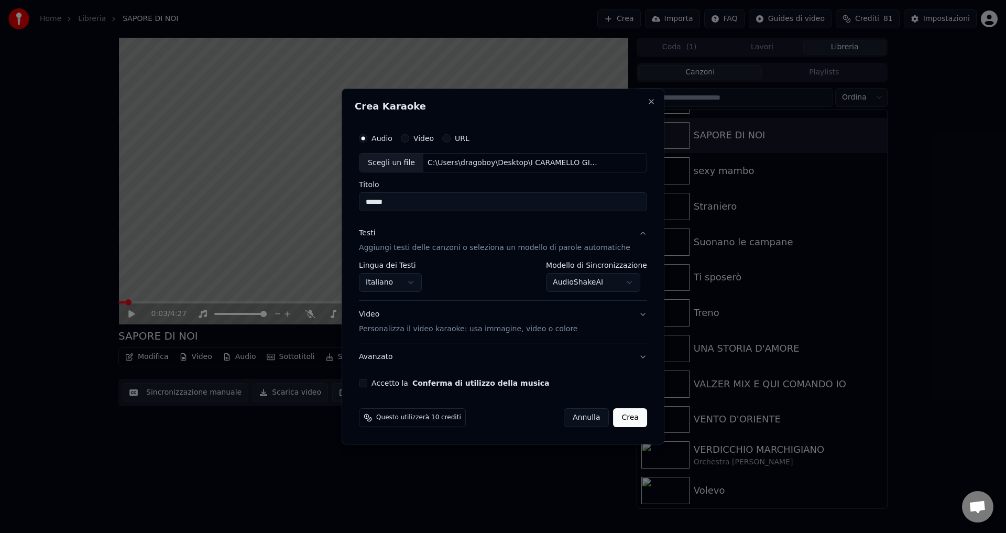
click at [367, 382] on button "Accetto la Conferma di utilizzo della musica" at bounding box center [363, 383] width 8 height 8
click at [614, 422] on button "Crea" at bounding box center [631, 417] width 34 height 19
select select "**********"
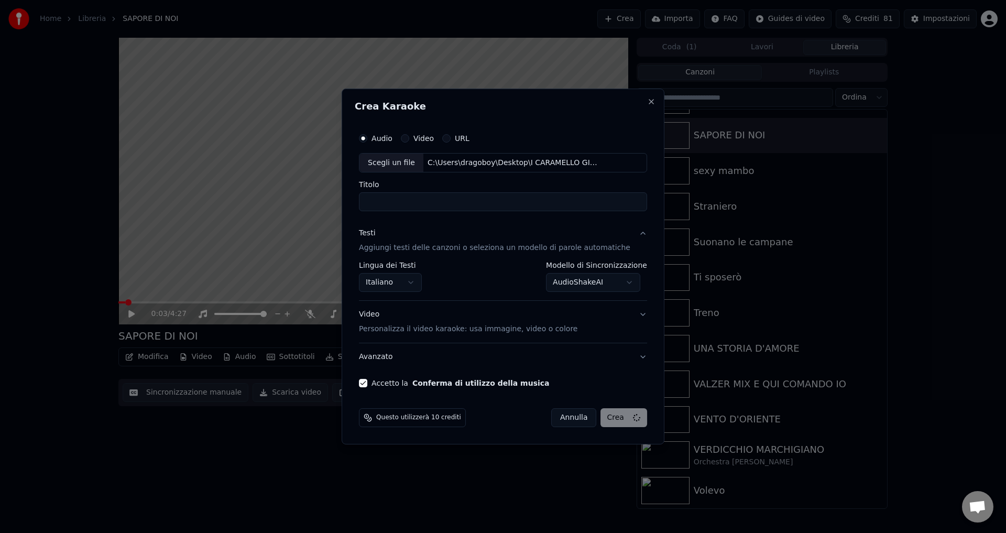
select select
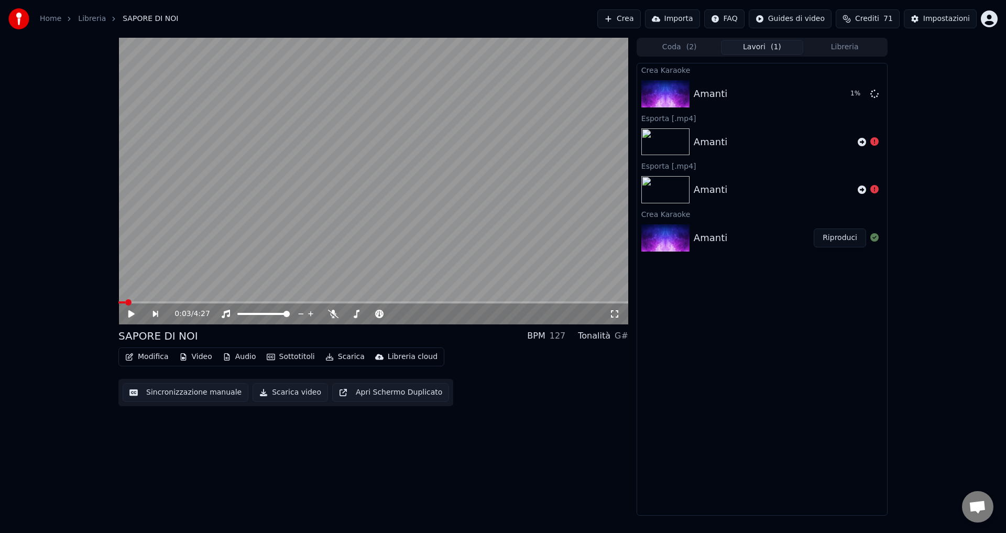
click at [980, 506] on span "Aprire la chat" at bounding box center [977, 508] width 17 height 15
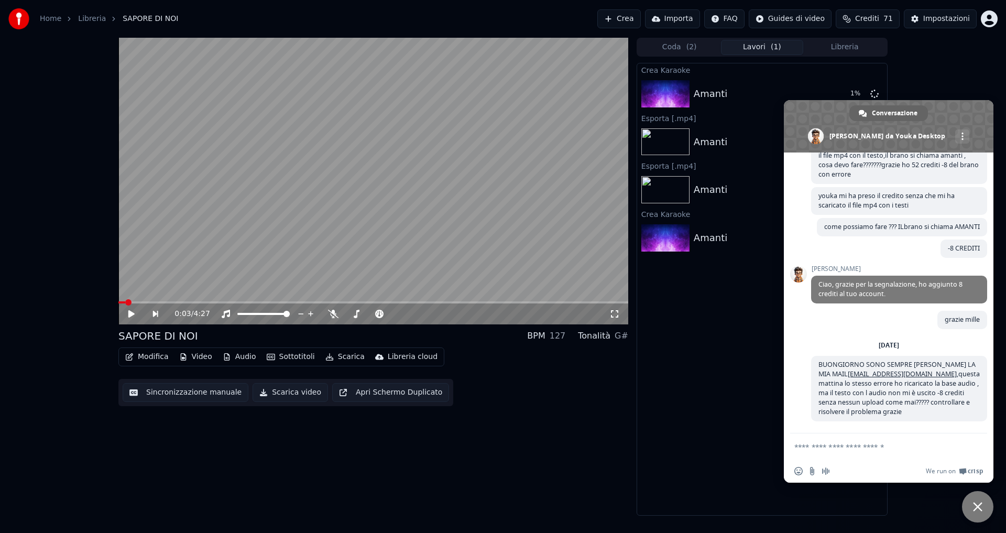
click at [731, 502] on div "Crea Karaoke Amanti 1 % Esporta [.mp4] [PERSON_NAME] [.mp4] Amanti Crea Karaoke…" at bounding box center [762, 289] width 251 height 453
click at [584, 495] on div "0:03 / 4:27 SAPORE DI NOI BPM 127 Tonalità G# Modifica Video Audio Sottotitoli …" at bounding box center [373, 277] width 510 height 478
click at [982, 502] on span "Chiudere la chat" at bounding box center [977, 506] width 31 height 31
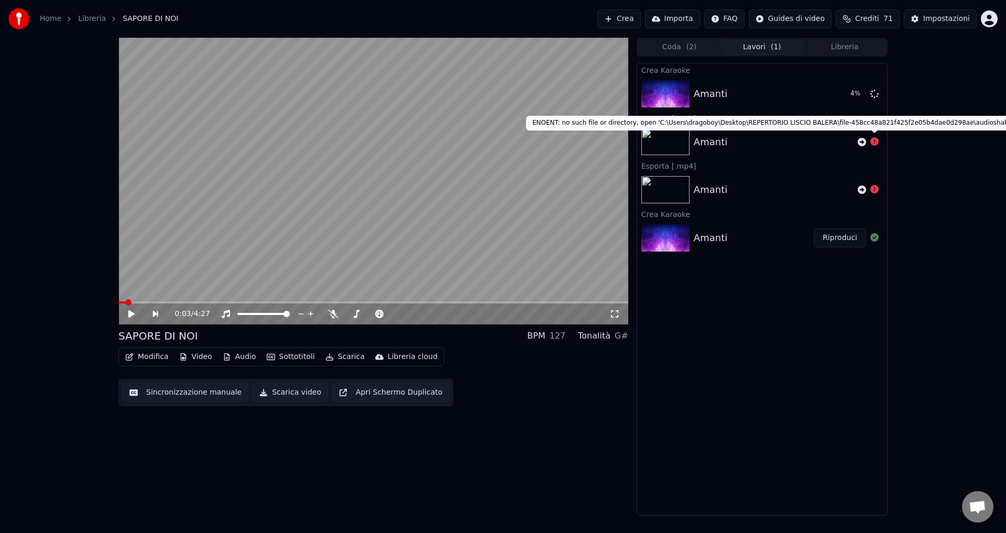
click at [872, 144] on icon at bounding box center [875, 141] width 8 height 8
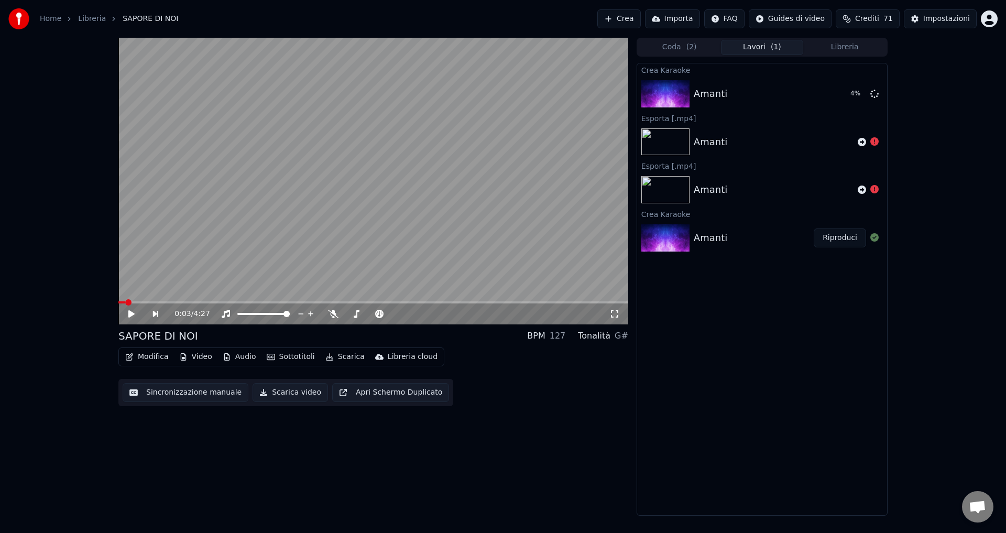
click at [874, 144] on icon at bounding box center [875, 141] width 8 height 8
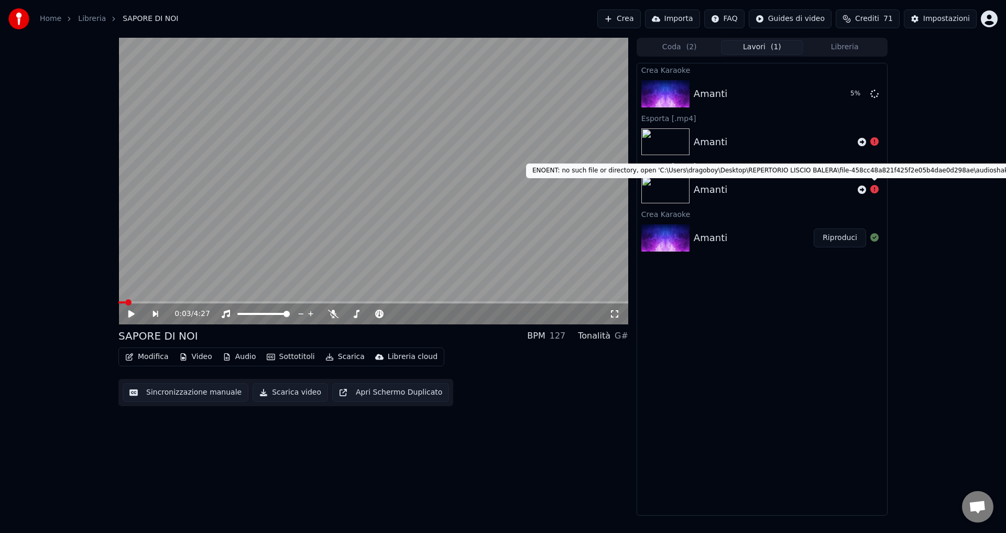
click at [874, 190] on icon at bounding box center [875, 189] width 8 height 8
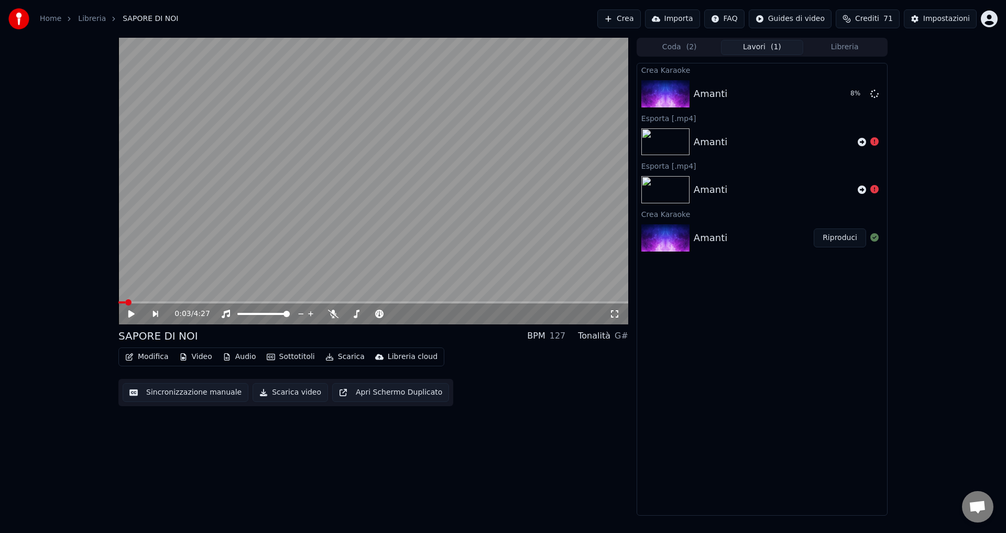
click at [979, 504] on span "Aprire la chat" at bounding box center [977, 508] width 17 height 15
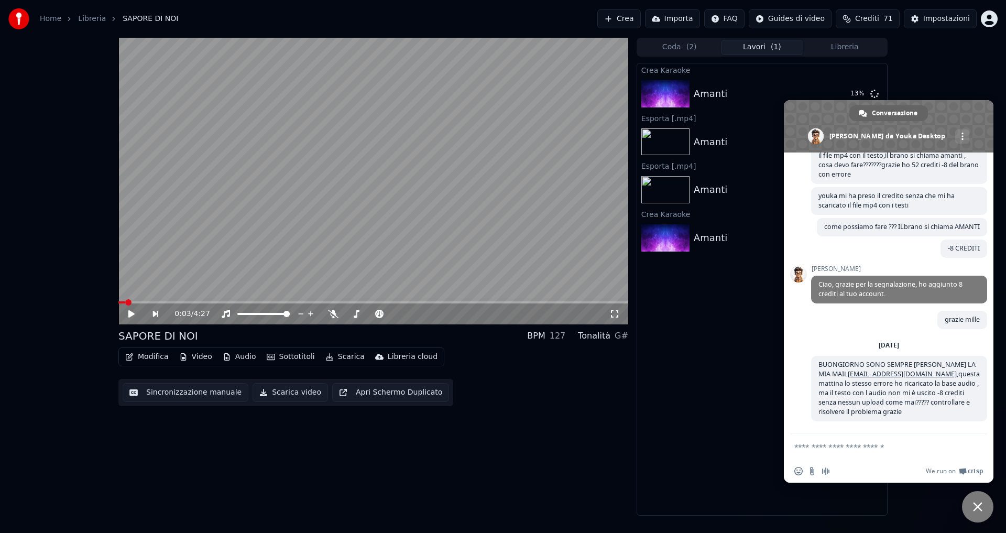
click at [979, 504] on span "Chiudere la chat" at bounding box center [977, 506] width 9 height 9
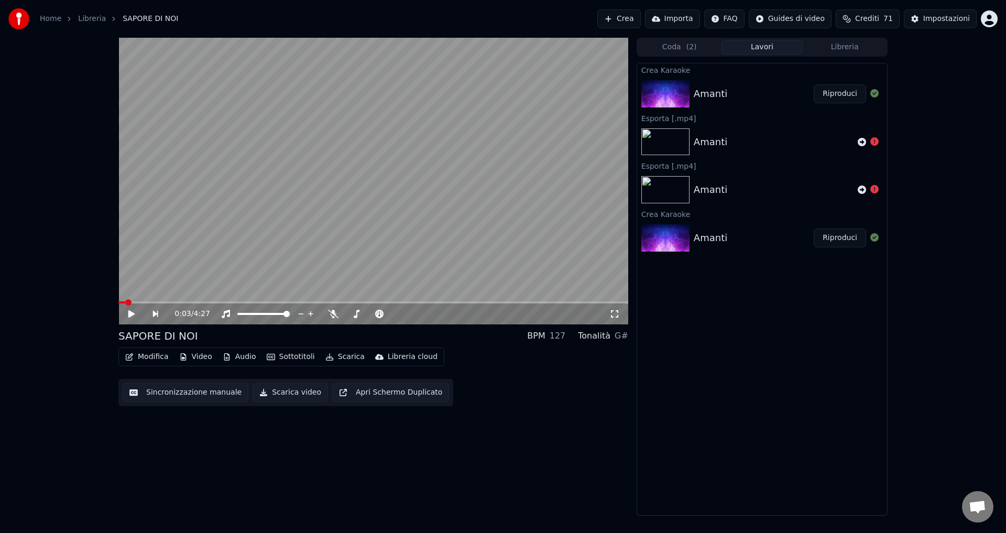
click at [830, 103] on button "Riproduci" at bounding box center [840, 93] width 52 height 19
click at [230, 310] on div at bounding box center [250, 314] width 84 height 10
click at [230, 314] on span at bounding box center [222, 314] width 16 height 2
click at [132, 315] on icon at bounding box center [139, 314] width 25 height 8
click at [200, 355] on button "Video" at bounding box center [195, 357] width 41 height 15
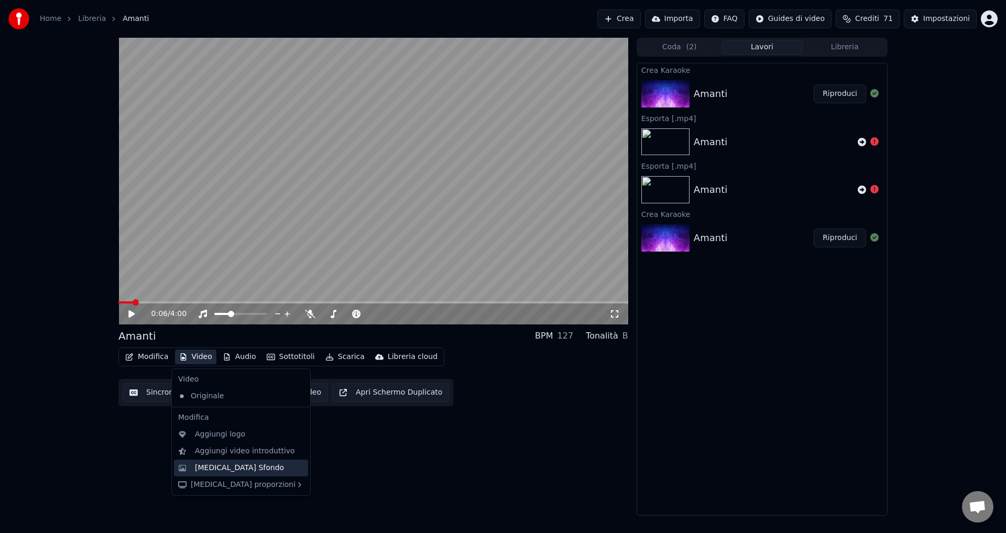
click at [281, 470] on div "[MEDICAL_DATA] Sfondo" at bounding box center [249, 468] width 109 height 10
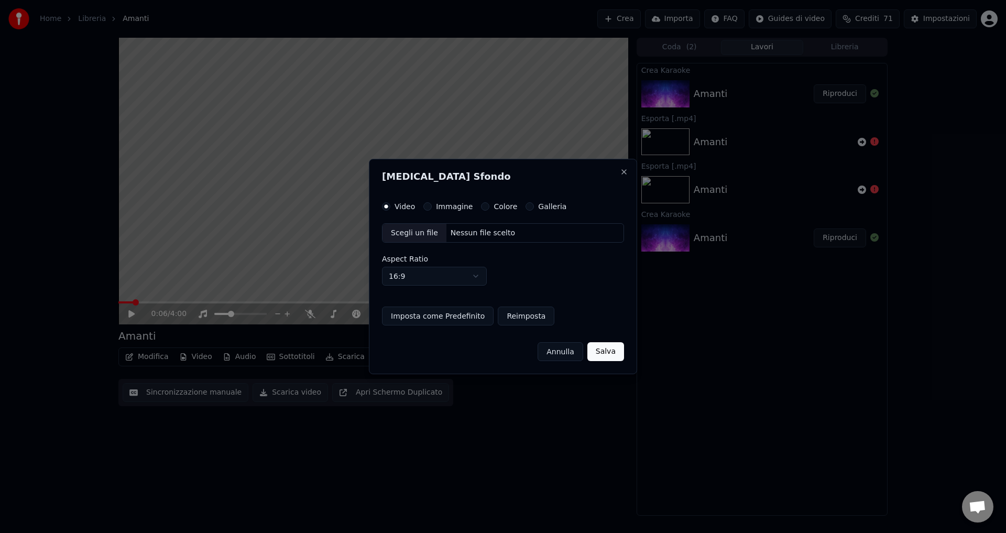
click at [481, 208] on button "Colore" at bounding box center [485, 206] width 8 height 8
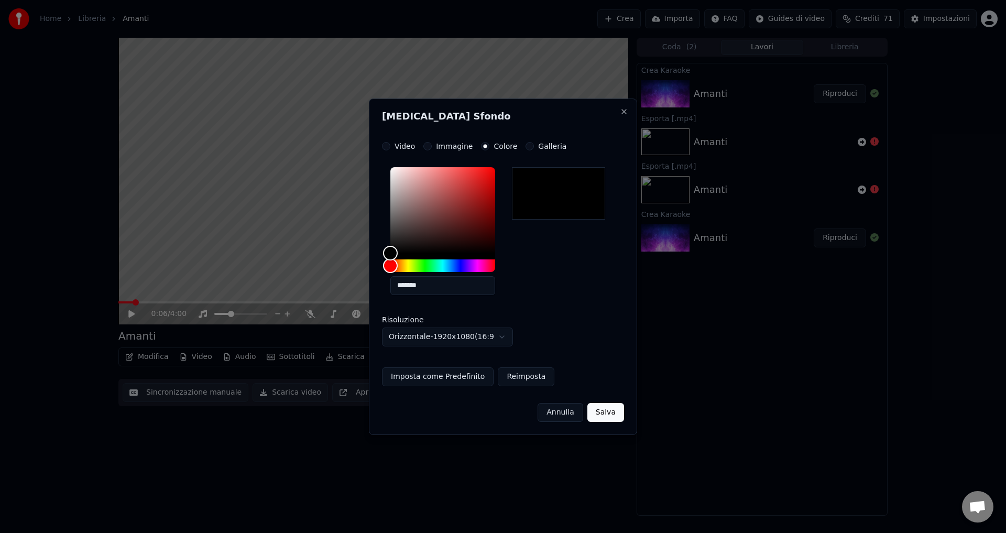
click at [605, 419] on button "Salva" at bounding box center [606, 412] width 37 height 19
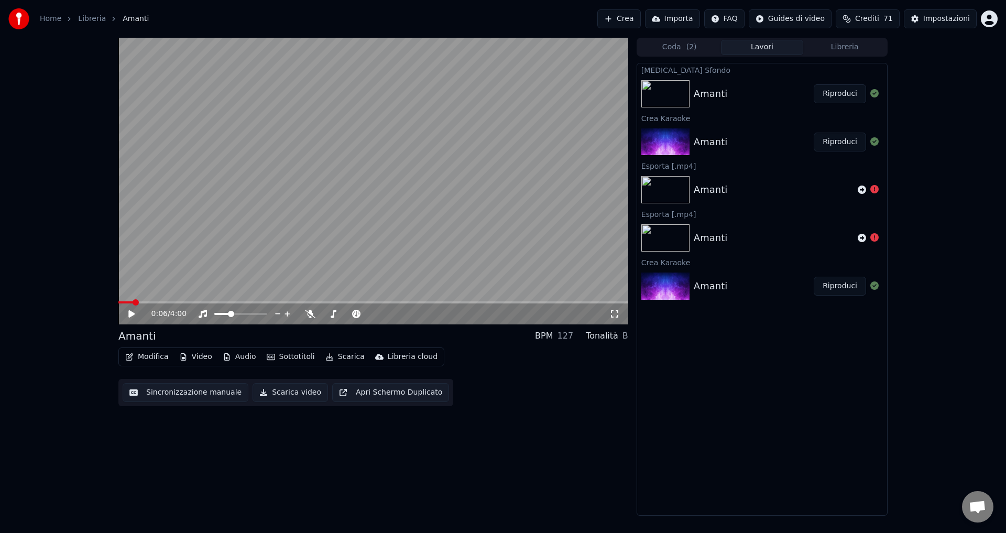
click at [835, 99] on button "Riproduci" at bounding box center [840, 93] width 52 height 19
click at [130, 317] on icon at bounding box center [131, 314] width 5 height 6
click at [283, 355] on button "Sottotitoli" at bounding box center [291, 357] width 57 height 15
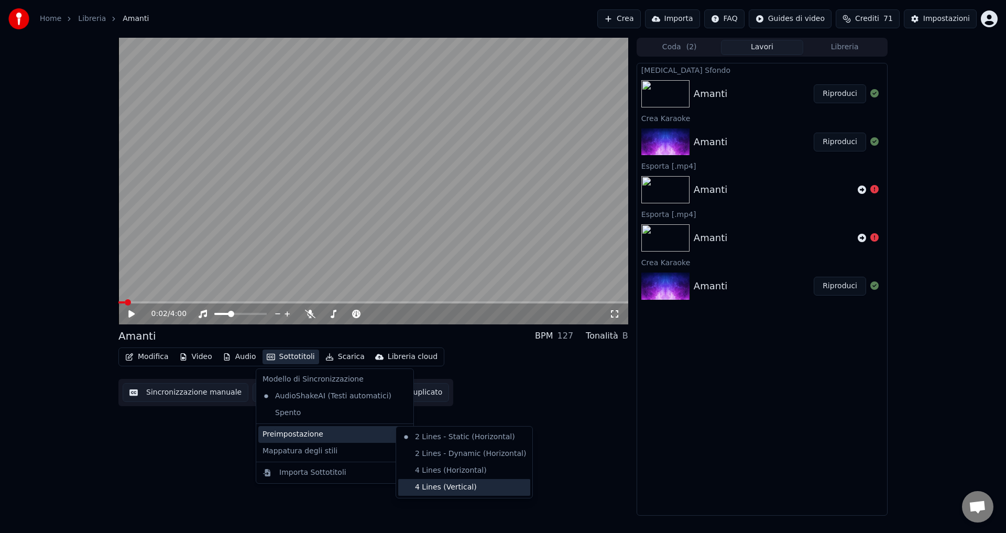
click at [447, 488] on div "4 Lines (Vertical)" at bounding box center [464, 487] width 132 height 17
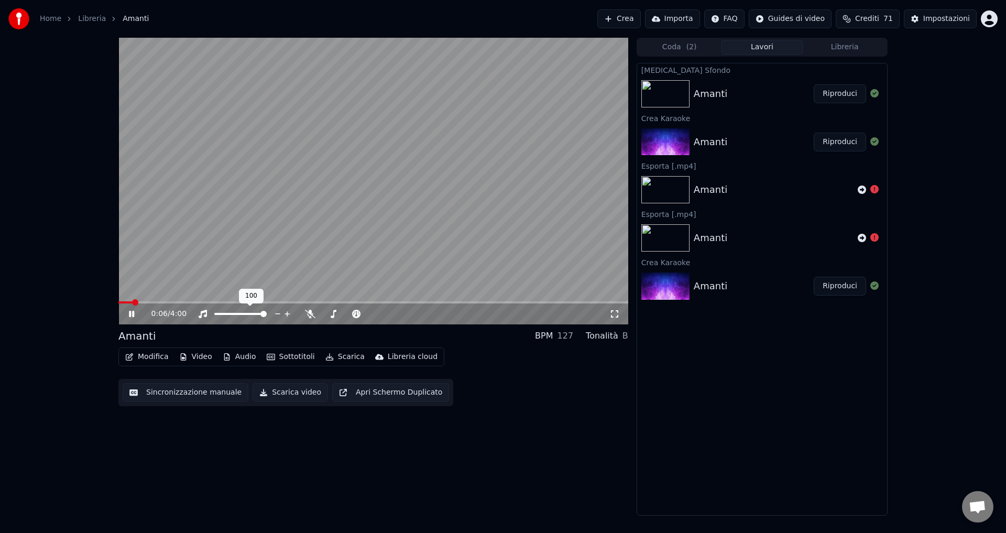
click at [267, 317] on span at bounding box center [263, 314] width 6 height 6
click at [311, 314] on icon at bounding box center [310, 314] width 10 height 8
click at [313, 314] on icon at bounding box center [310, 314] width 6 height 8
click at [134, 313] on icon at bounding box center [131, 314] width 5 height 6
click at [266, 394] on button "Scarica video" at bounding box center [290, 392] width 75 height 19
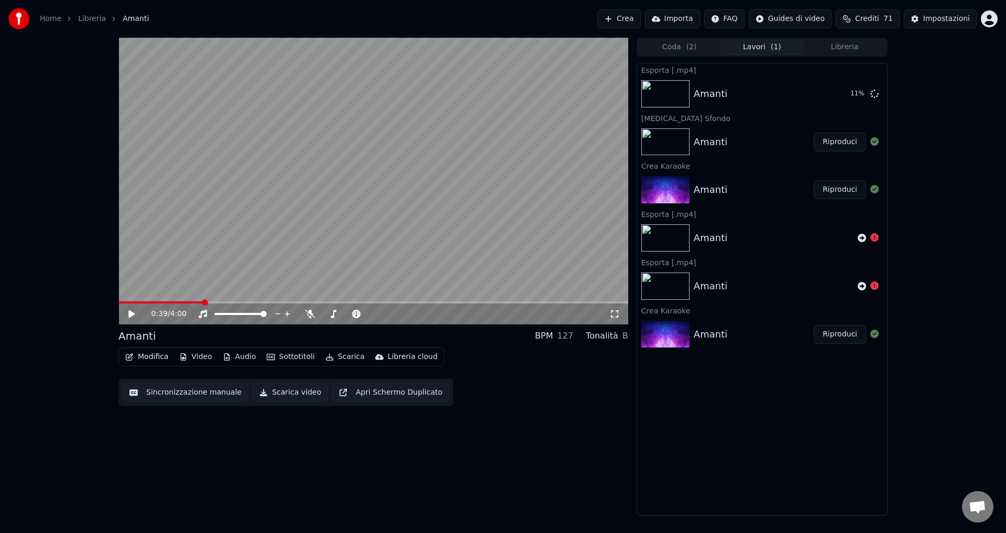
click at [976, 504] on span "Aprire la chat" at bounding box center [977, 508] width 17 height 15
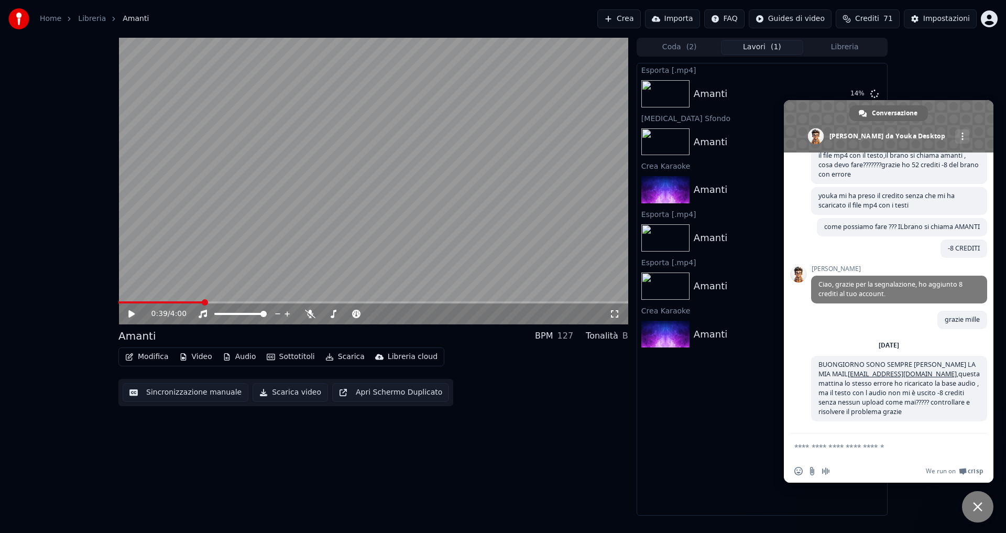
click at [792, 518] on div "Home Libreria Amanti Crea Importa FAQ Guides di video Crediti 71 Impostazioni 0…" at bounding box center [503, 266] width 1006 height 533
click at [980, 503] on span "Chiudere la chat" at bounding box center [977, 506] width 9 height 9
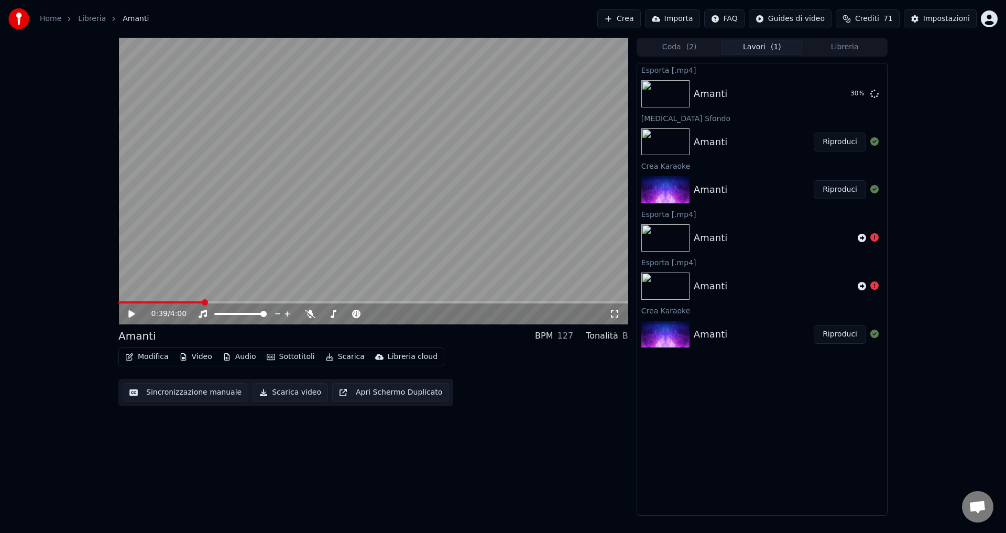
click at [865, 21] on span "Crediti" at bounding box center [867, 19] width 24 height 10
click at [878, 140] on button "Aggiorna" at bounding box center [872, 145] width 59 height 19
click at [956, 213] on div "0:39 / 4:00 Amanti BPM 127 Tonalità B Modifica Video Audio Sottotitoli Scarica …" at bounding box center [503, 277] width 1006 height 478
click at [640, 21] on button "Crea" at bounding box center [618, 18] width 43 height 19
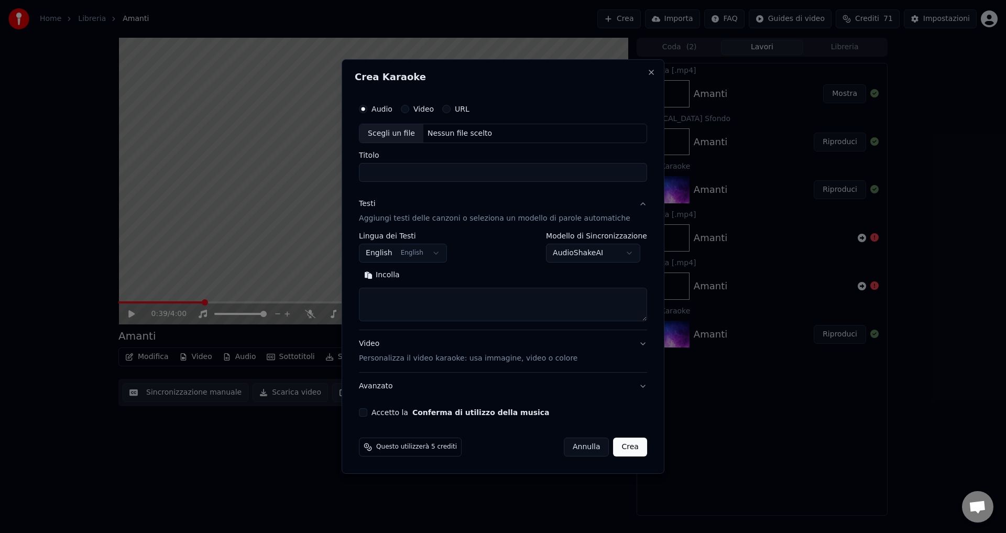
click at [443, 131] on div "Nessun file scelto" at bounding box center [459, 133] width 73 height 10
type input "**********"
click at [577, 253] on body "Home Libreria Amanti Crea Importa FAQ Guides di video Crediti 71 Impostazioni 0…" at bounding box center [503, 266] width 1006 height 533
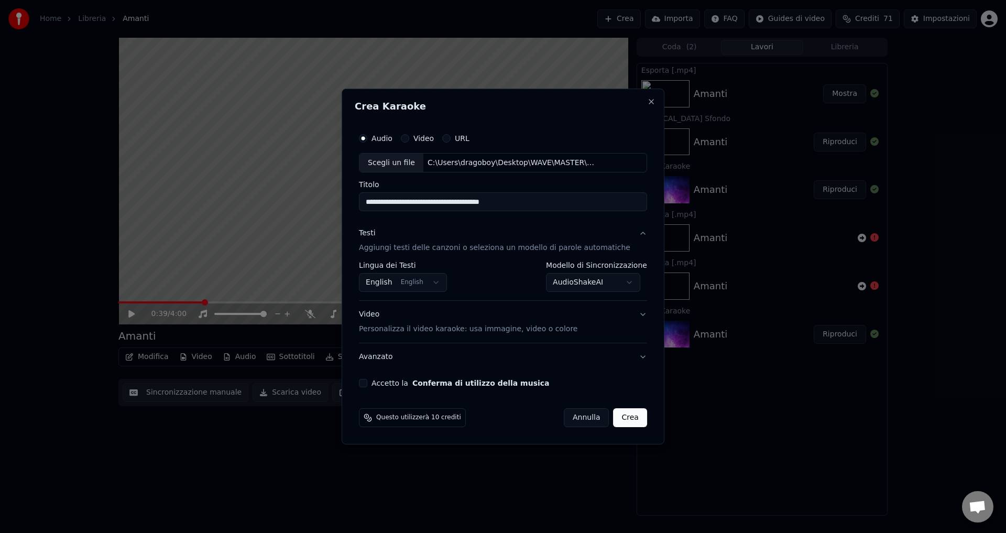
click at [439, 285] on body "Home Libreria Amanti Crea Importa FAQ Guides di video Crediti 71 Impostazioni 0…" at bounding box center [503, 266] width 1006 height 533
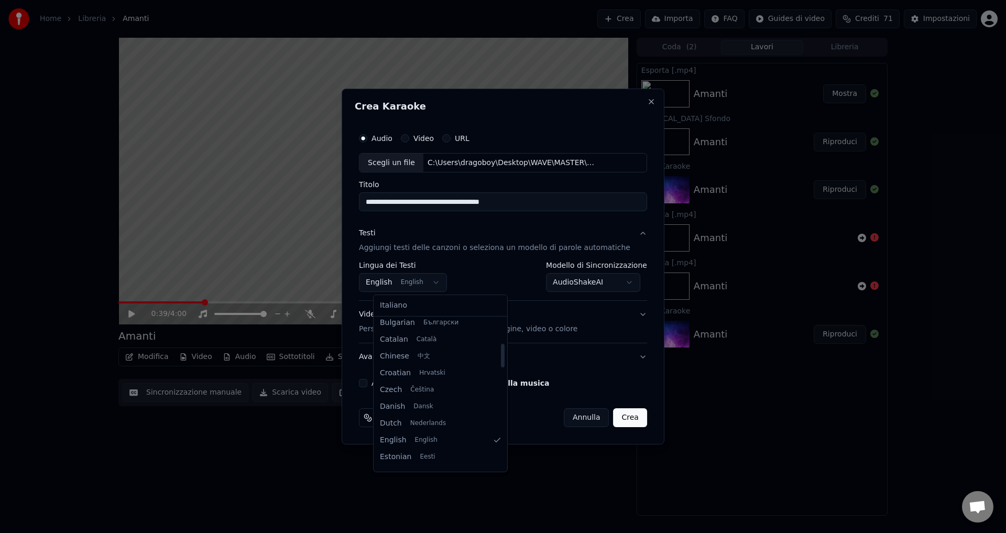
scroll to position [157, 0]
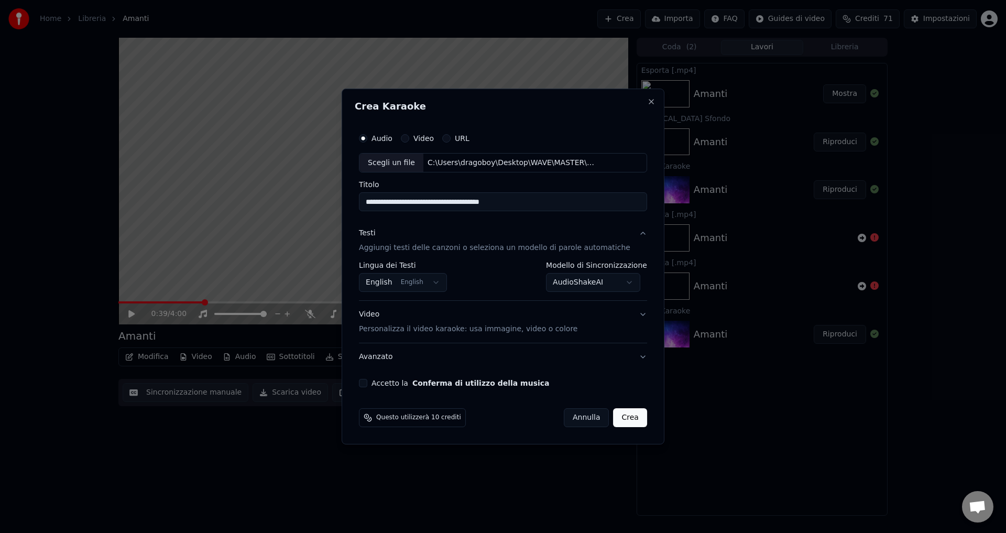
click at [392, 282] on body "Home Libreria Amanti Crea Importa FAQ Guides di video Crediti 71 Impostazioni 0…" at bounding box center [503, 266] width 1006 height 533
click at [575, 280] on body "Home Libreria Amanti Crea Importa FAQ Guides di video Crediti 71 Impostazioni 0…" at bounding box center [503, 266] width 1006 height 533
click at [367, 383] on button "Accetto la Conferma di utilizzo della musica" at bounding box center [363, 383] width 8 height 8
click at [619, 419] on button "Crea" at bounding box center [631, 417] width 34 height 19
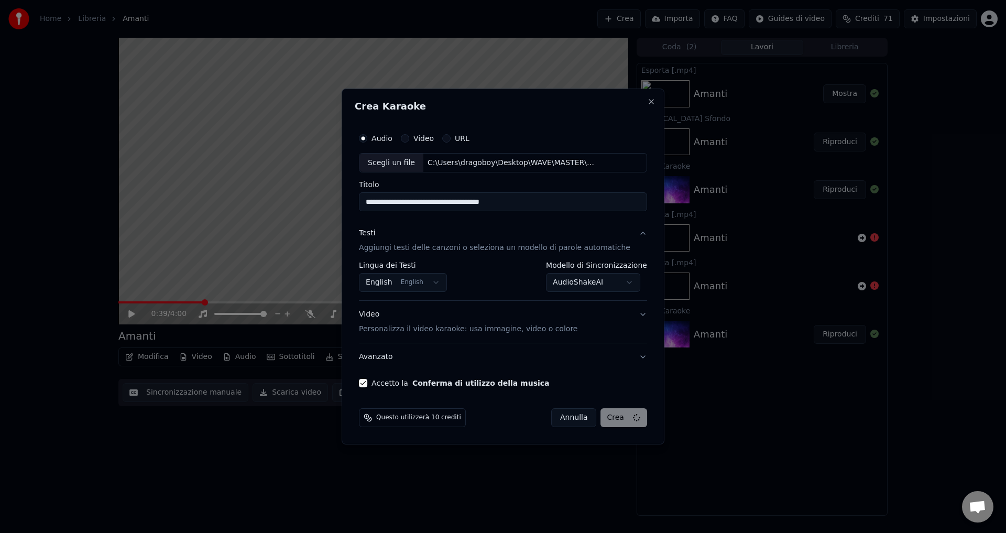
select select "**********"
select select
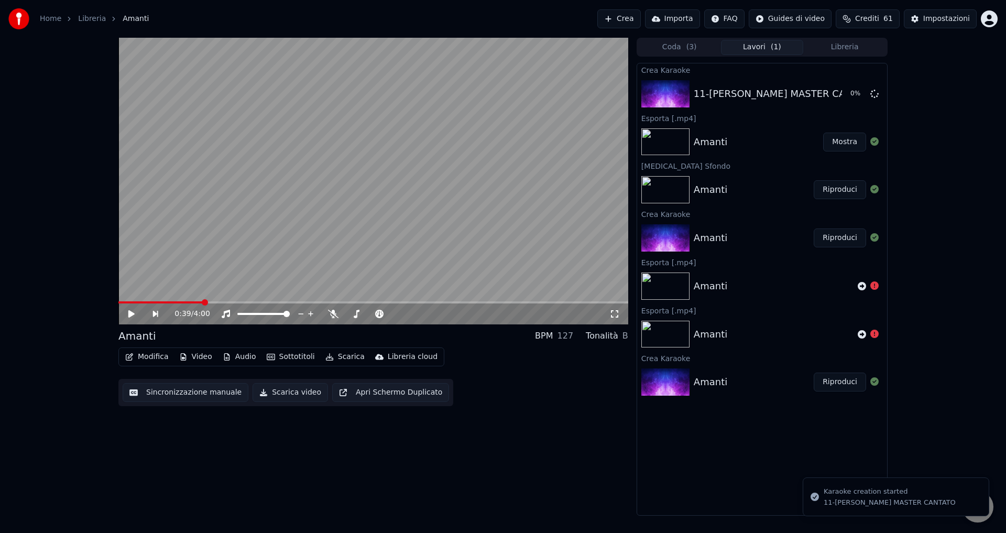
click at [742, 50] on button "Lavori ( 1 )" at bounding box center [762, 47] width 83 height 15
click at [983, 510] on span "Aprire la chat" at bounding box center [977, 508] width 17 height 15
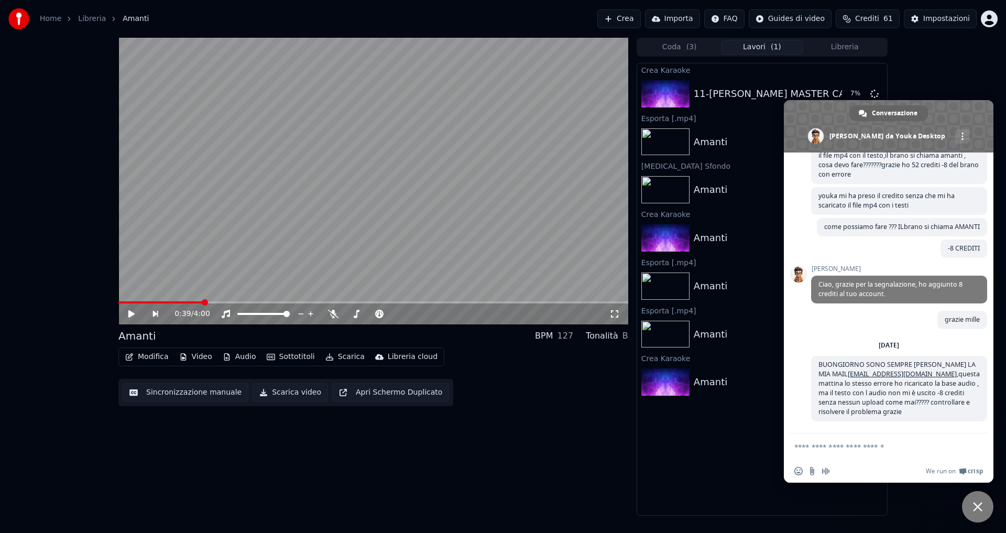
click at [976, 505] on span "Chiudere la chat" at bounding box center [977, 506] width 9 height 9
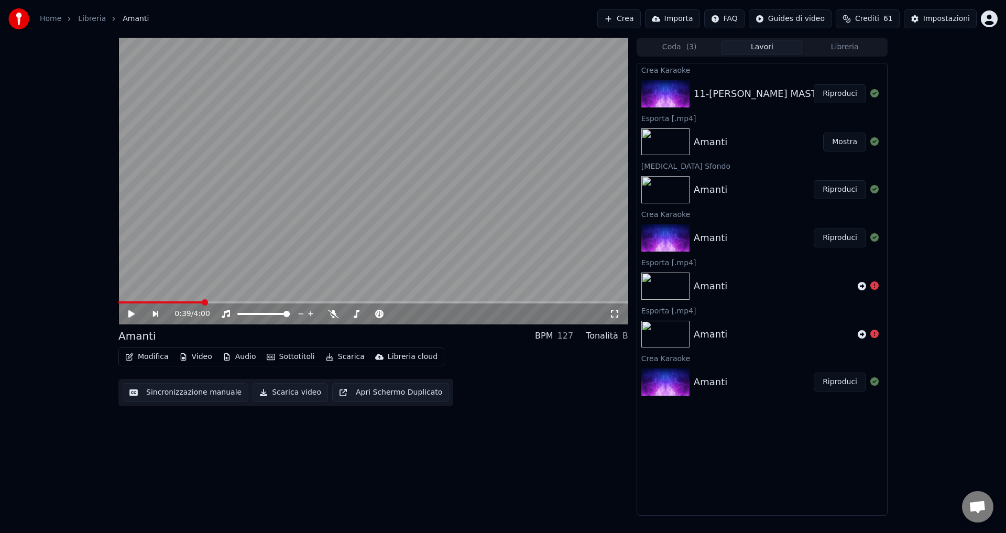
click at [834, 93] on button "Riproduci" at bounding box center [840, 93] width 52 height 19
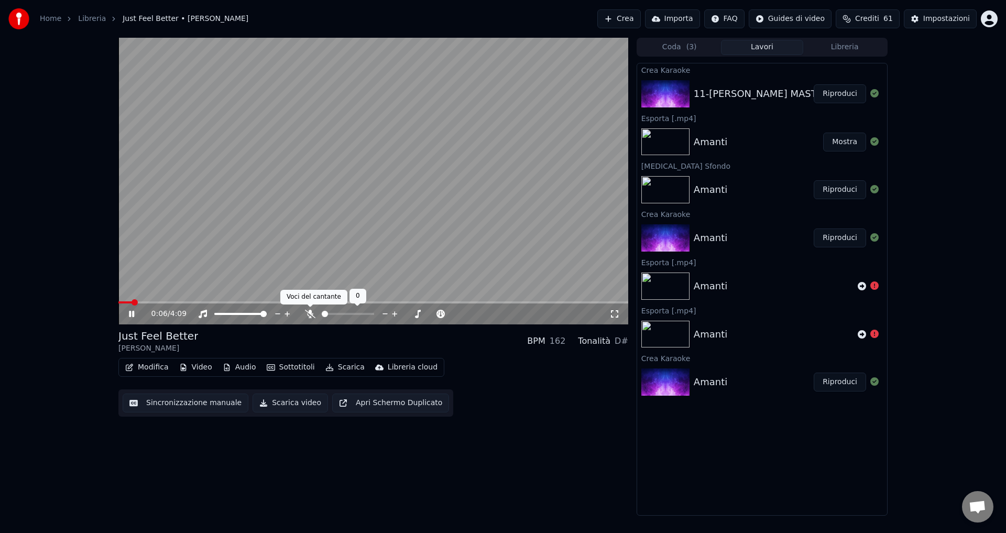
click at [309, 312] on icon at bounding box center [310, 314] width 10 height 8
click at [293, 369] on button "Sottotitoli" at bounding box center [291, 367] width 57 height 15
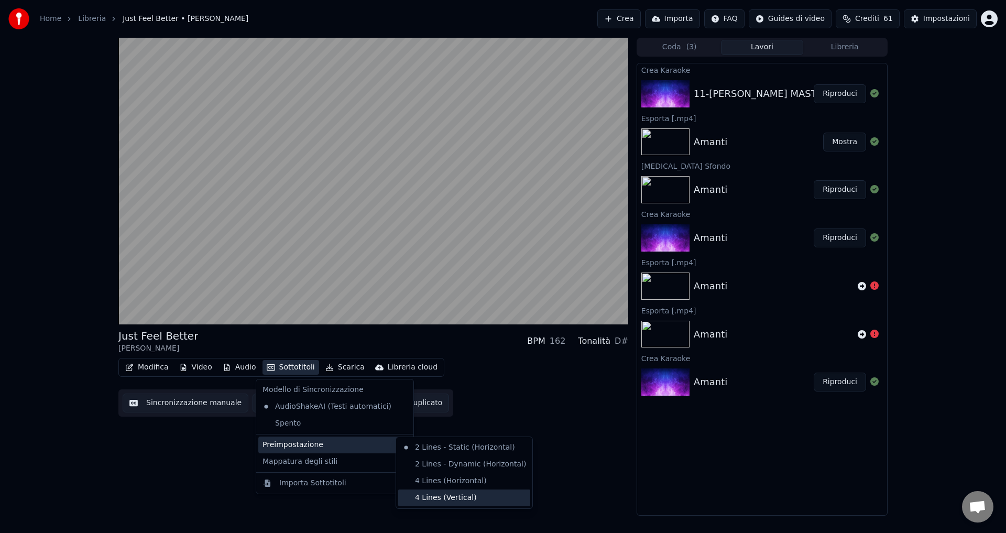
click at [424, 501] on div "4 Lines (Vertical)" at bounding box center [464, 498] width 132 height 17
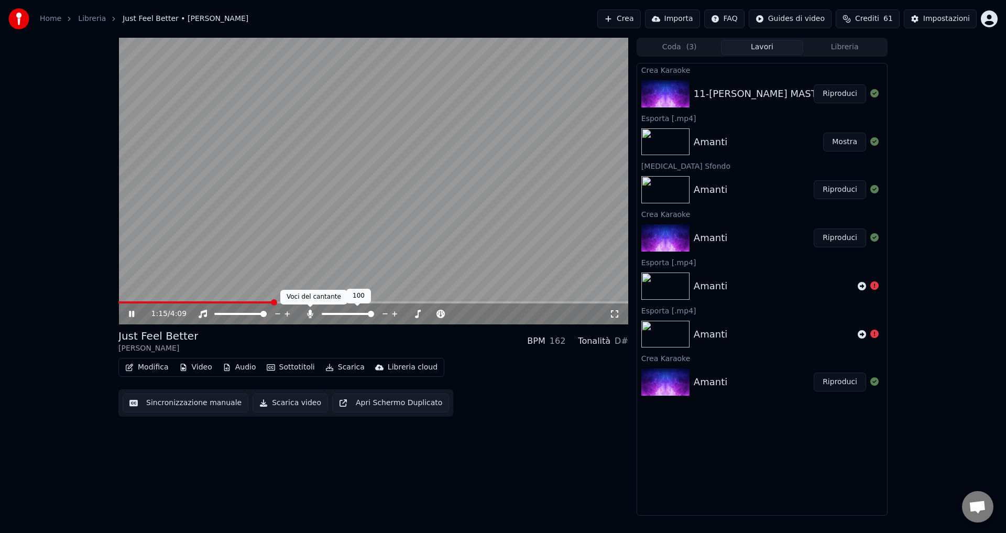
click at [306, 311] on icon at bounding box center [310, 314] width 10 height 8
click at [133, 312] on icon at bounding box center [131, 314] width 5 height 6
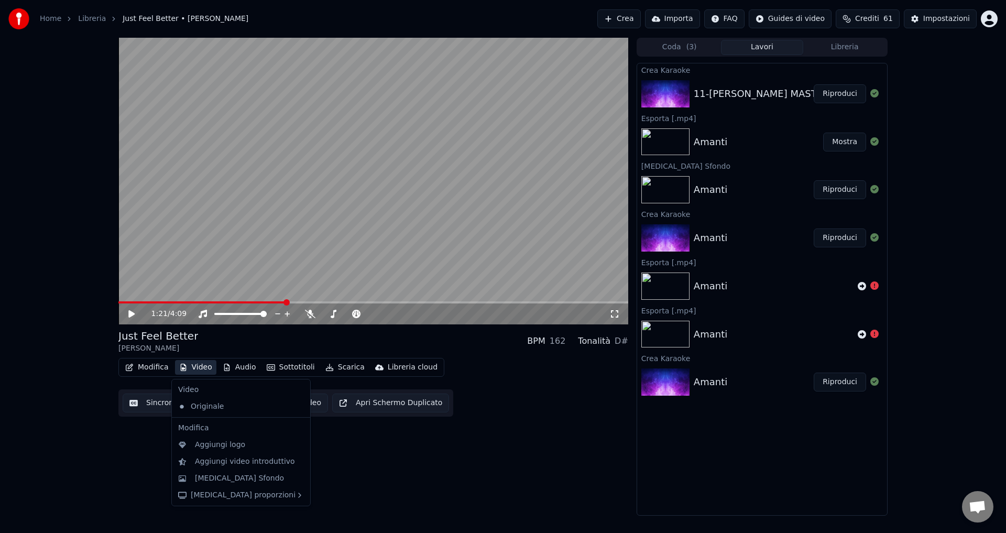
click at [187, 365] on button "Video" at bounding box center [195, 367] width 41 height 15
click at [222, 479] on div "[MEDICAL_DATA] Sfondo" at bounding box center [239, 478] width 89 height 10
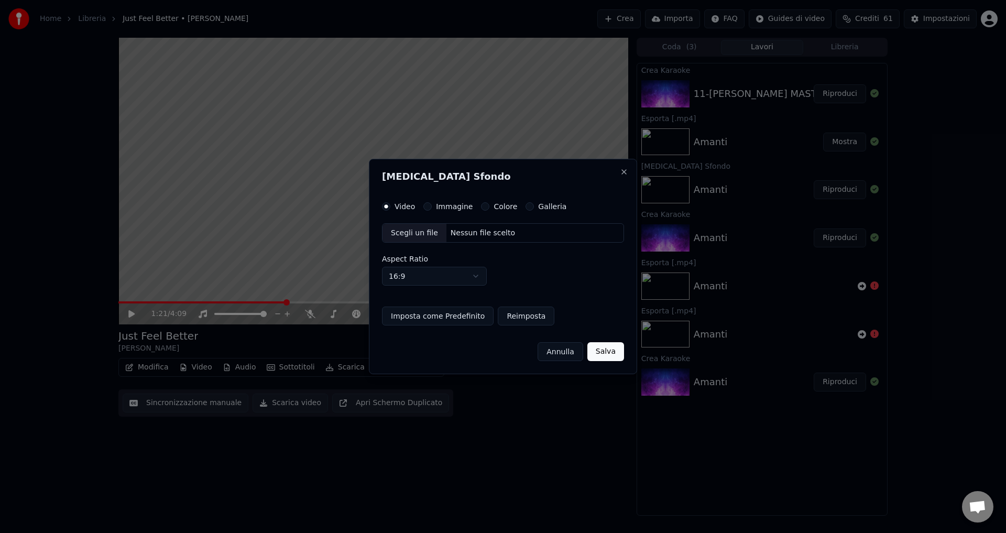
click at [481, 208] on button "Colore" at bounding box center [485, 206] width 8 height 8
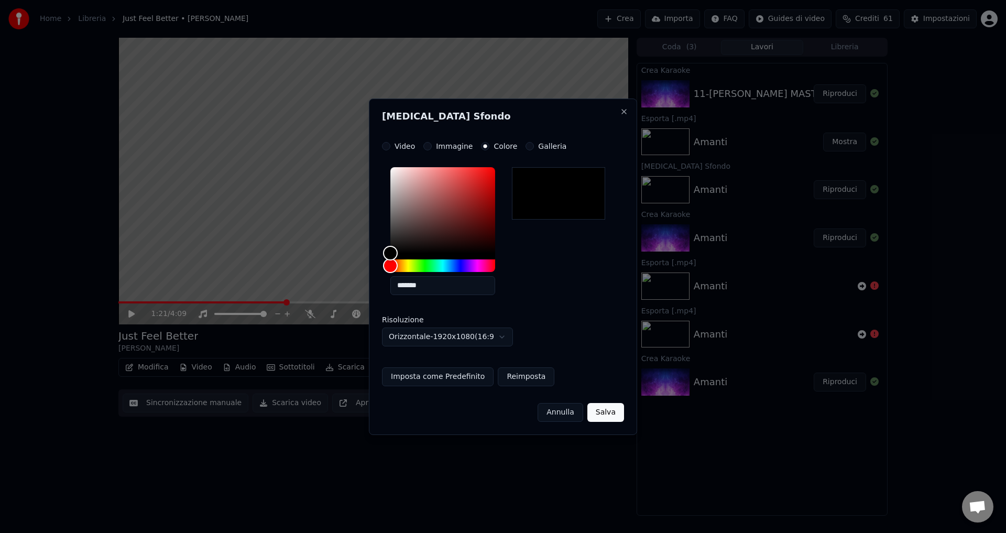
click at [608, 413] on button "Salva" at bounding box center [606, 412] width 37 height 19
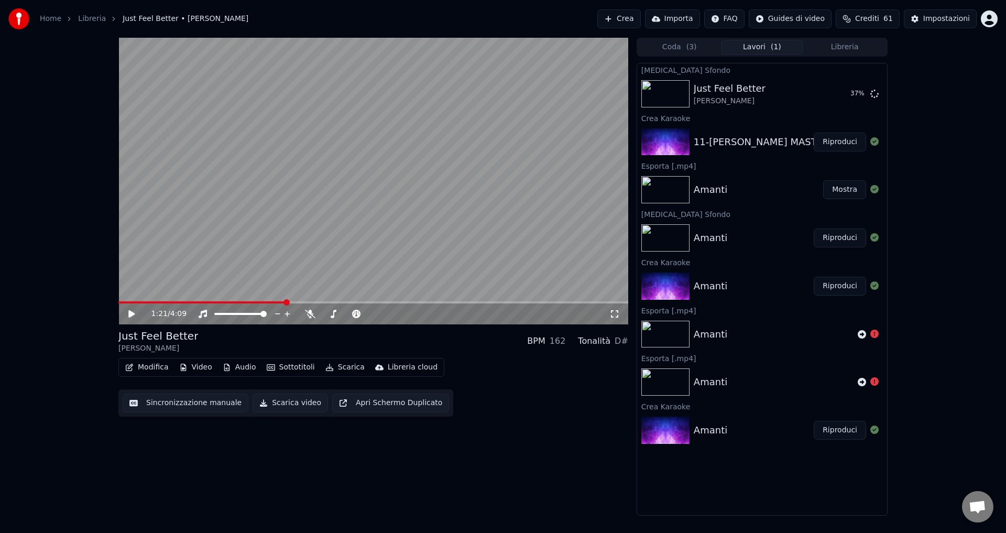
click at [970, 506] on span "Aprire la chat" at bounding box center [977, 508] width 17 height 15
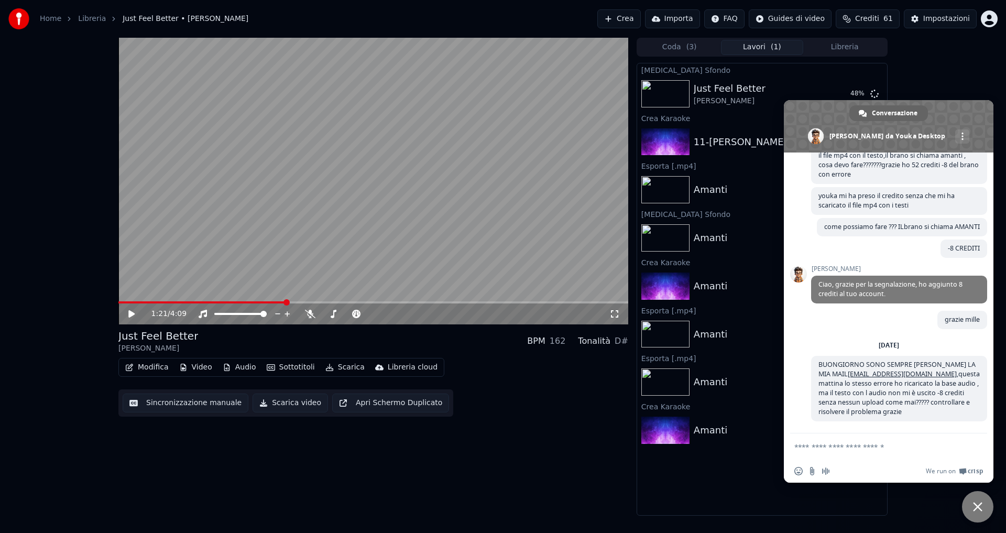
click at [519, 458] on div "1:21 / 4:09 Just Feel Better [PERSON_NAME] BPM 162 Tonalità D# Modifica Video A…" at bounding box center [373, 277] width 510 height 478
click at [546, 471] on div "1:21 / 4:09 Just Feel Better [PERSON_NAME] BPM 162 Tonalità D# Modifica Video A…" at bounding box center [373, 277] width 510 height 478
click at [934, 80] on div "1:21 / 4:09 Just Feel Better [PERSON_NAME] BPM 162 Tonalità D# Modifica Video A…" at bounding box center [503, 277] width 1006 height 478
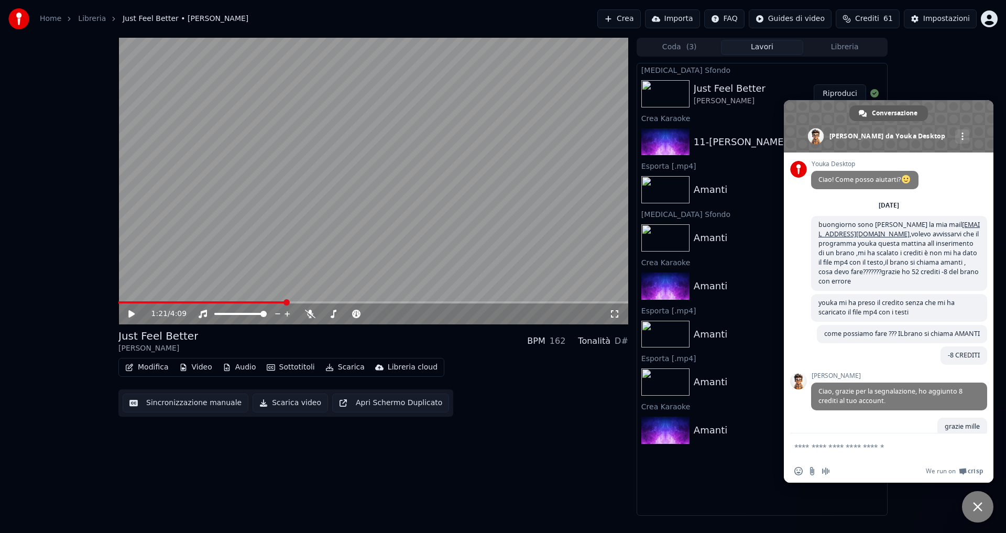
click at [879, 113] on span "Conversazione" at bounding box center [895, 113] width 46 height 16
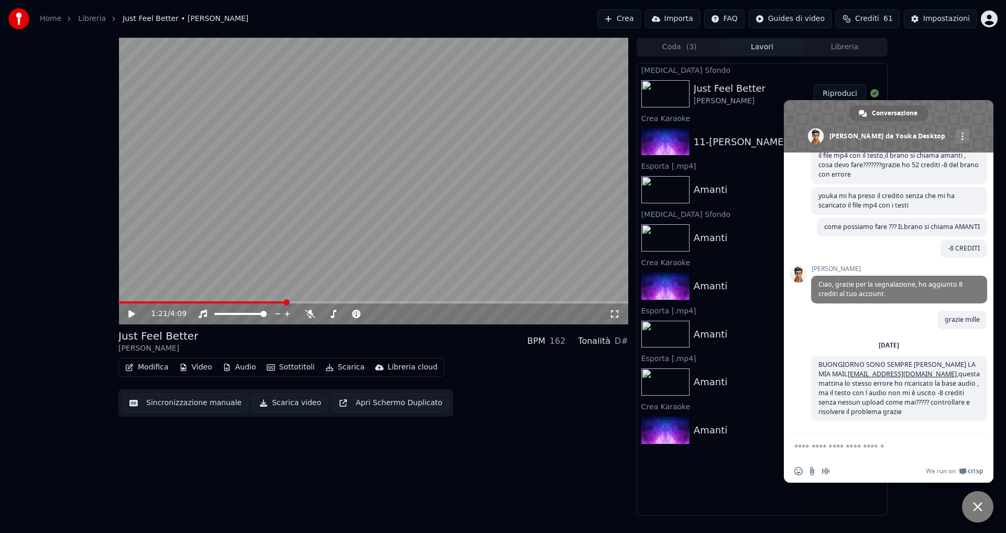
click at [918, 508] on div "1:21 / 4:09 Just Feel Better [PERSON_NAME] BPM 162 Tonalità D# Modifica Video A…" at bounding box center [503, 277] width 1006 height 478
click at [976, 506] on span "Chiudere la chat" at bounding box center [977, 506] width 9 height 9
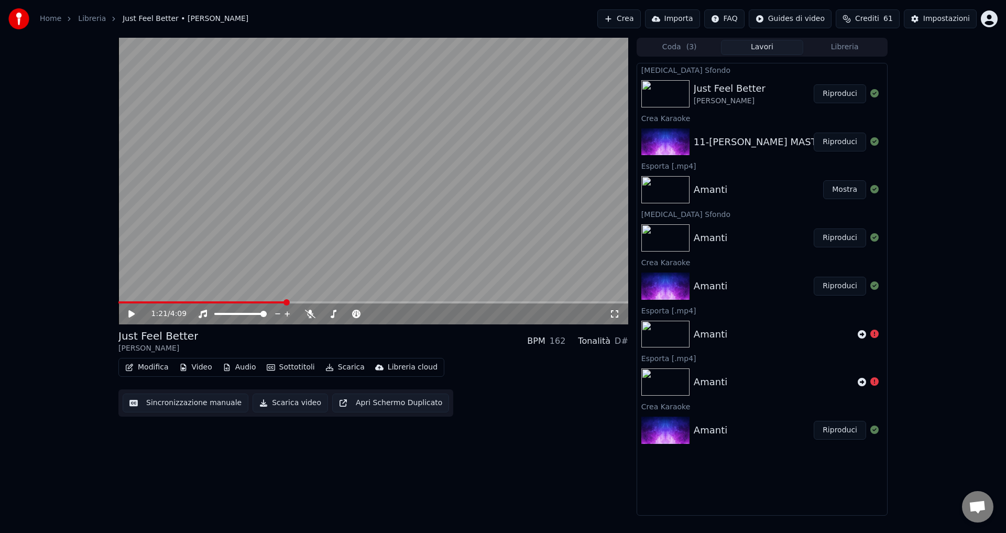
click at [847, 92] on button "Riproduci" at bounding box center [840, 93] width 52 height 19
click at [131, 318] on icon at bounding box center [139, 314] width 25 height 8
click at [272, 404] on button "Scarica video" at bounding box center [290, 403] width 75 height 19
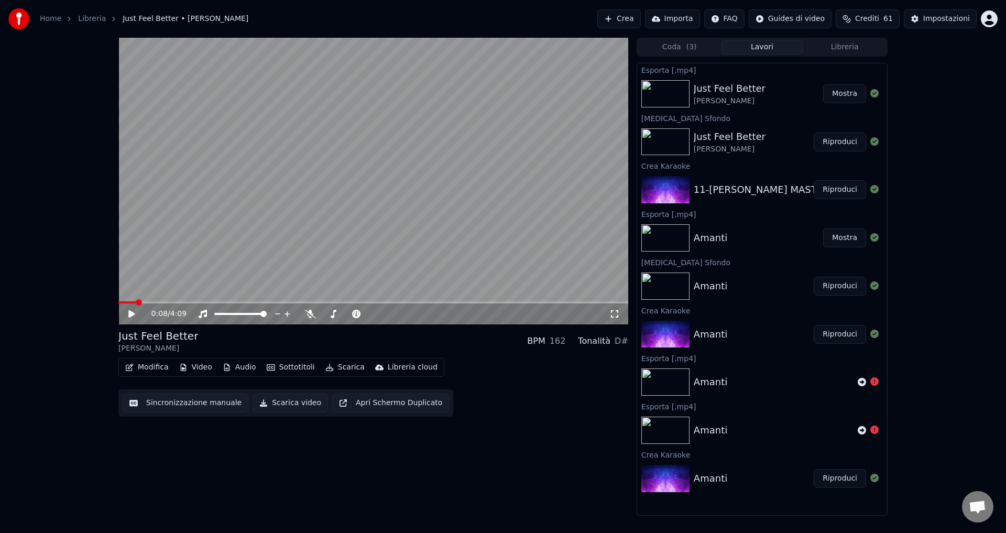
click at [640, 21] on button "Crea" at bounding box center [618, 18] width 43 height 19
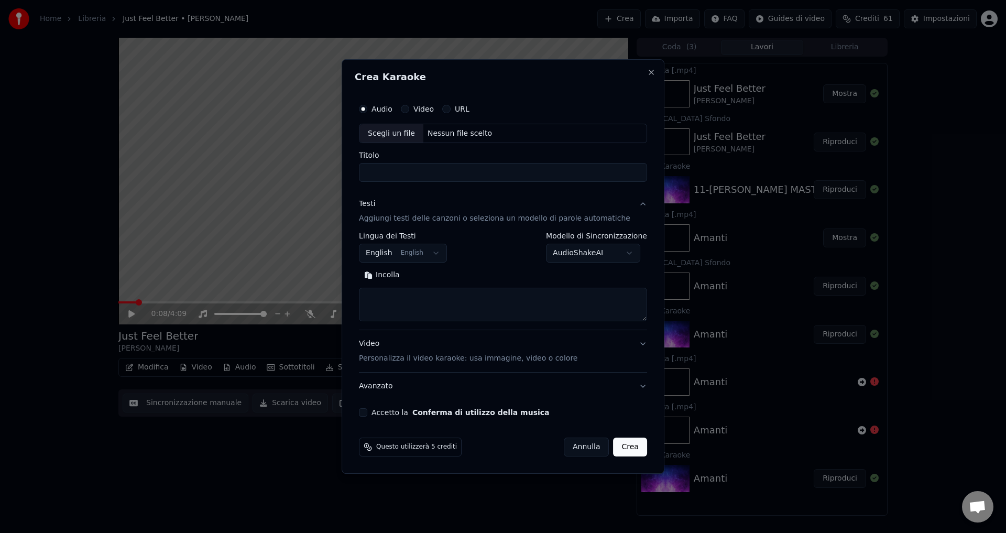
click at [443, 135] on div "Nessun file scelto" at bounding box center [459, 133] width 73 height 10
type input "**********"
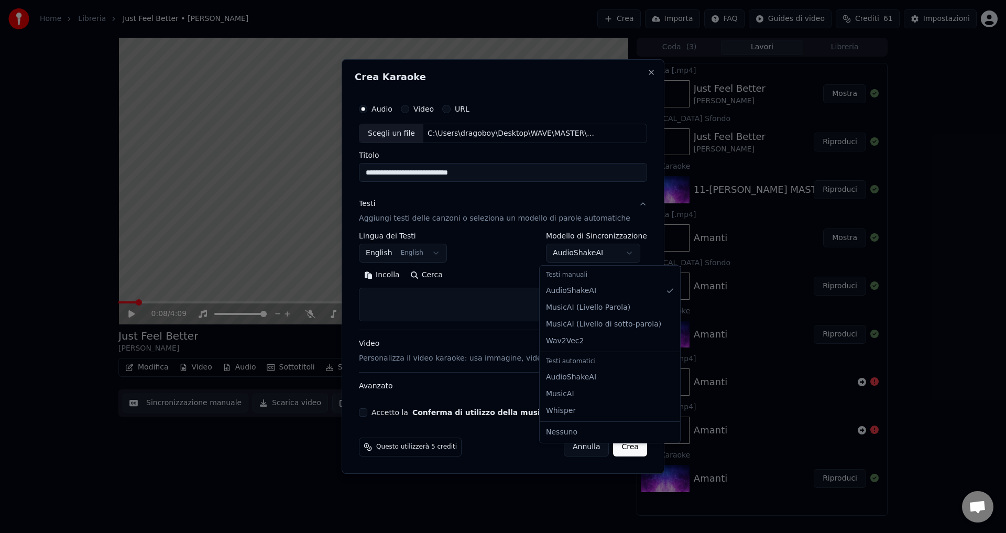
click at [565, 255] on body "Home Libreria Just Feel Better • [PERSON_NAME] Crea Importa FAQ Guides di video…" at bounding box center [503, 266] width 1006 height 533
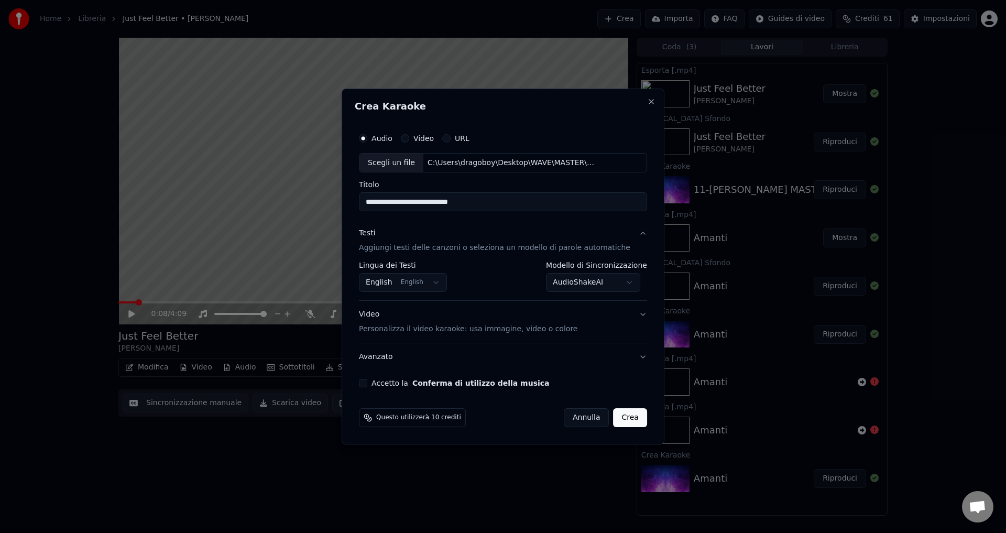
click at [367, 385] on button "Accetto la Conferma di utilizzo della musica" at bounding box center [363, 383] width 8 height 8
click at [616, 417] on button "Crea" at bounding box center [631, 417] width 34 height 19
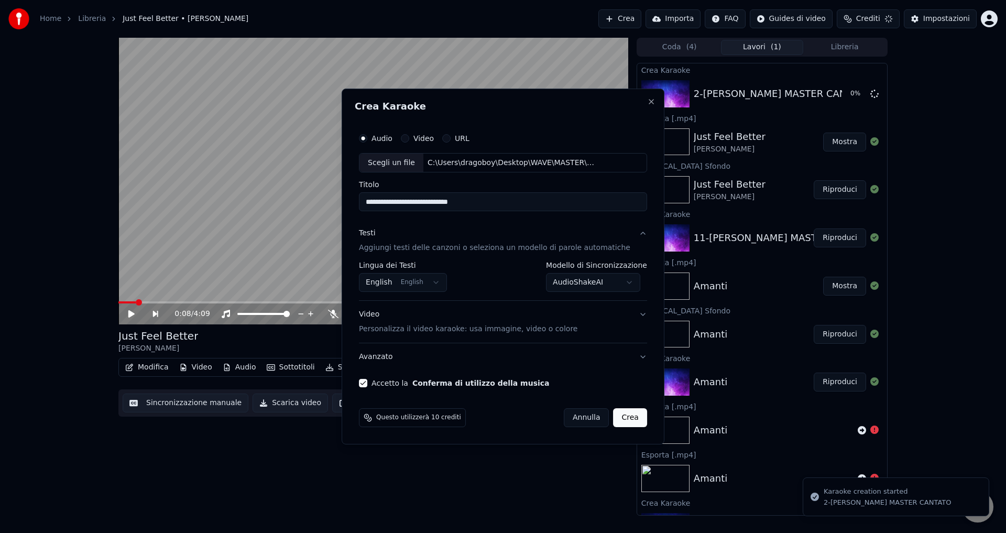
select select "**********"
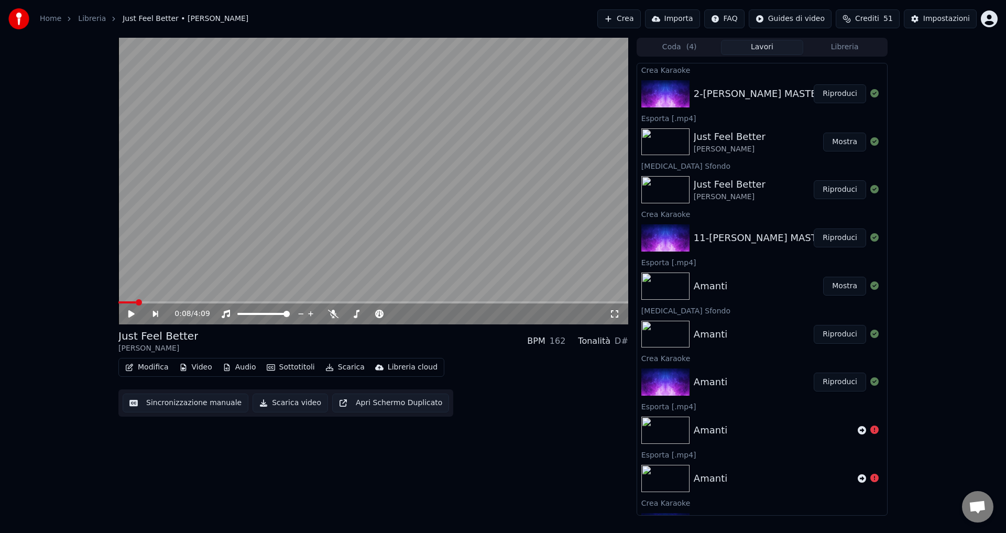
click at [835, 92] on button "Riproduci" at bounding box center [840, 93] width 52 height 19
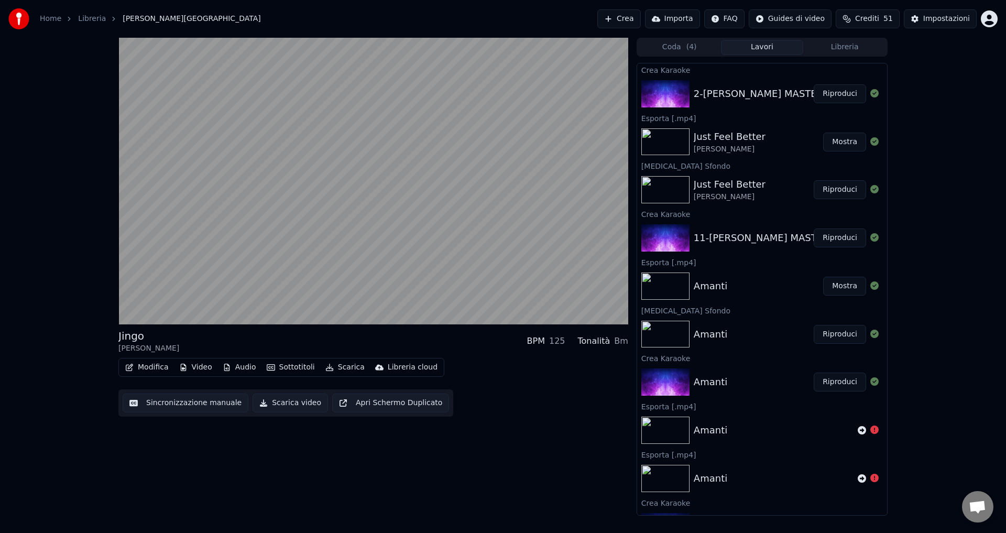
click at [280, 370] on button "Sottotitoli" at bounding box center [291, 367] width 57 height 15
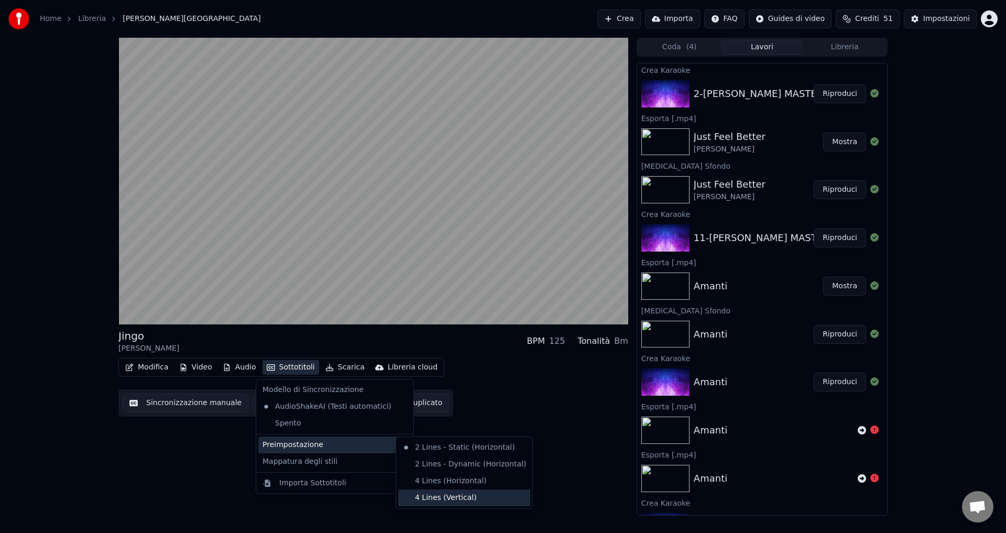
click at [447, 497] on div "4 Lines (Vertical)" at bounding box center [464, 498] width 132 height 17
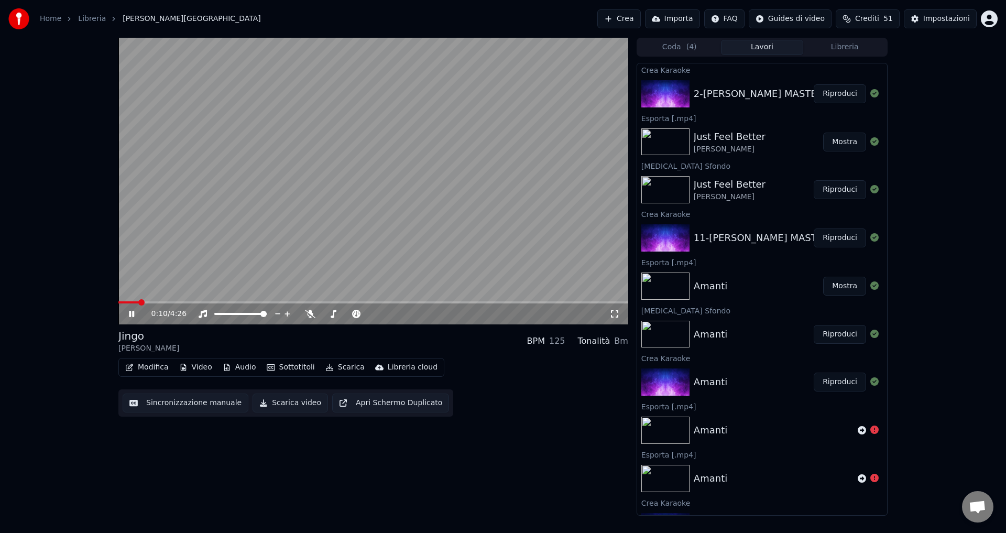
click at [132, 313] on icon at bounding box center [139, 314] width 25 height 8
click at [191, 369] on button "Video" at bounding box center [195, 367] width 41 height 15
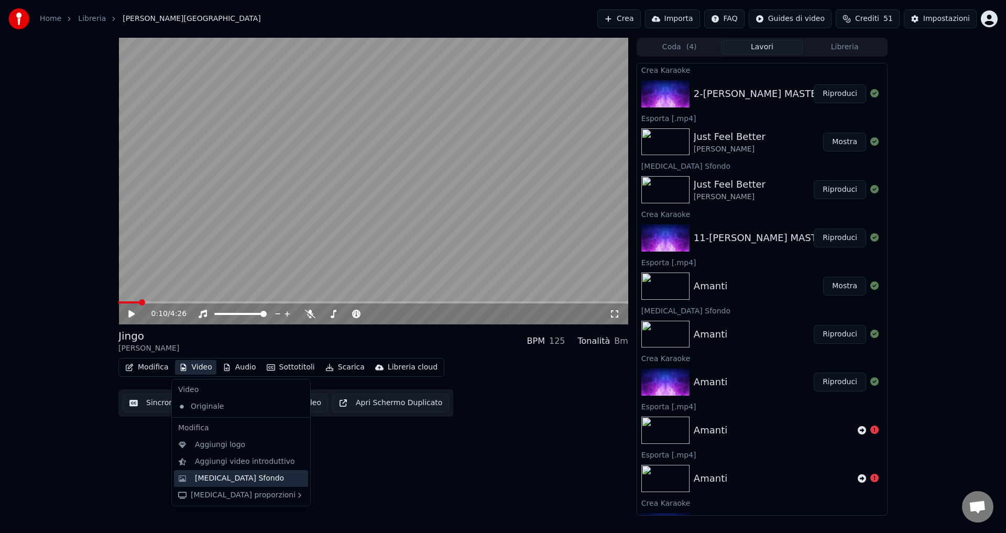
click at [257, 481] on div "[MEDICAL_DATA] Sfondo" at bounding box center [249, 478] width 109 height 10
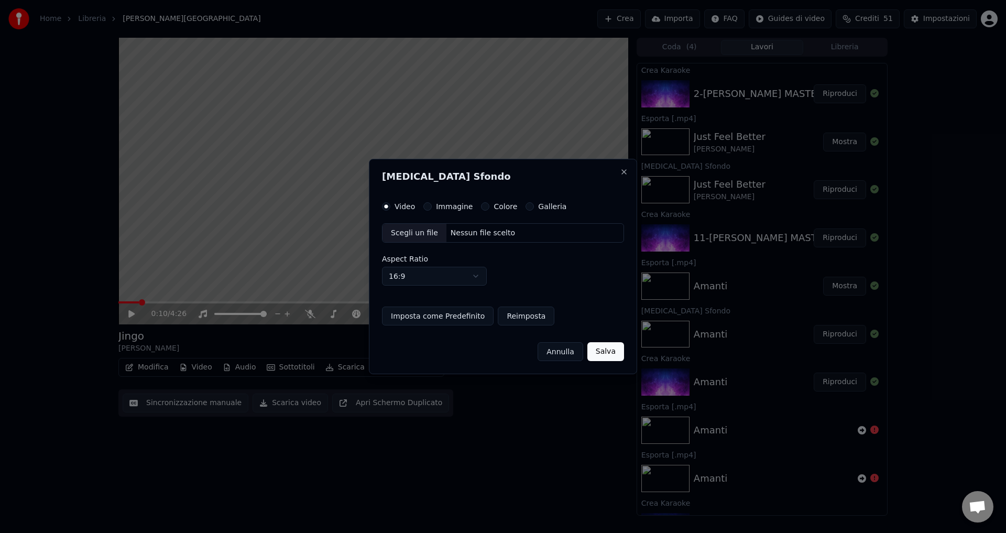
click at [482, 205] on button "Colore" at bounding box center [485, 206] width 8 height 8
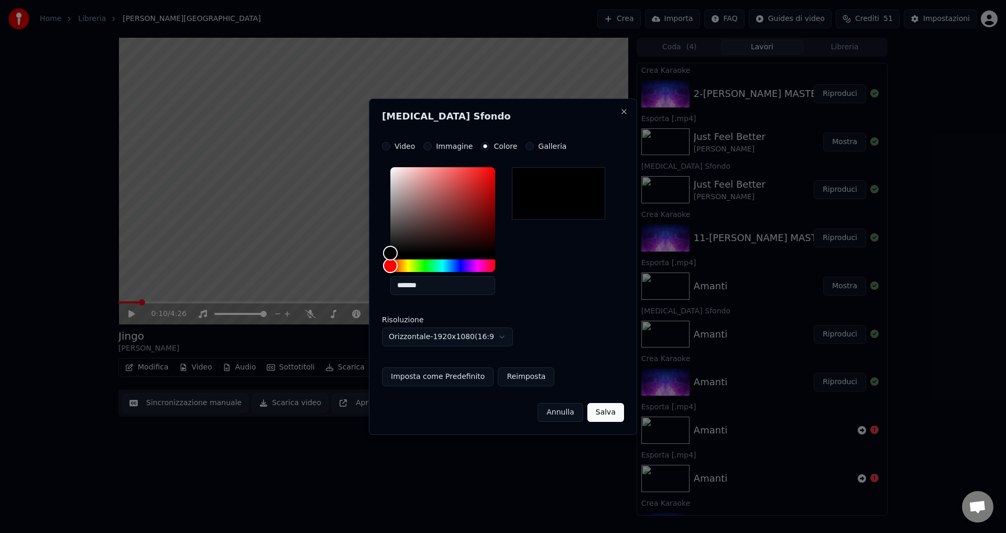
click at [605, 410] on button "Salva" at bounding box center [606, 412] width 37 height 19
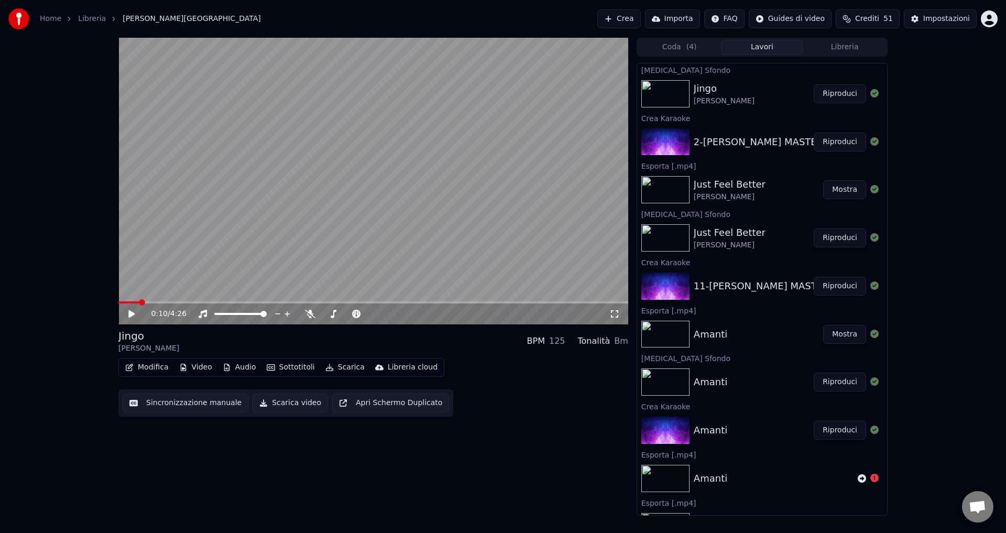
click at [831, 96] on button "Riproduci" at bounding box center [840, 93] width 52 height 19
click at [253, 301] on span at bounding box center [373, 302] width 510 height 2
click at [299, 301] on video at bounding box center [373, 181] width 510 height 287
click at [321, 301] on span at bounding box center [373, 302] width 510 height 2
click at [307, 313] on icon at bounding box center [310, 314] width 10 height 8
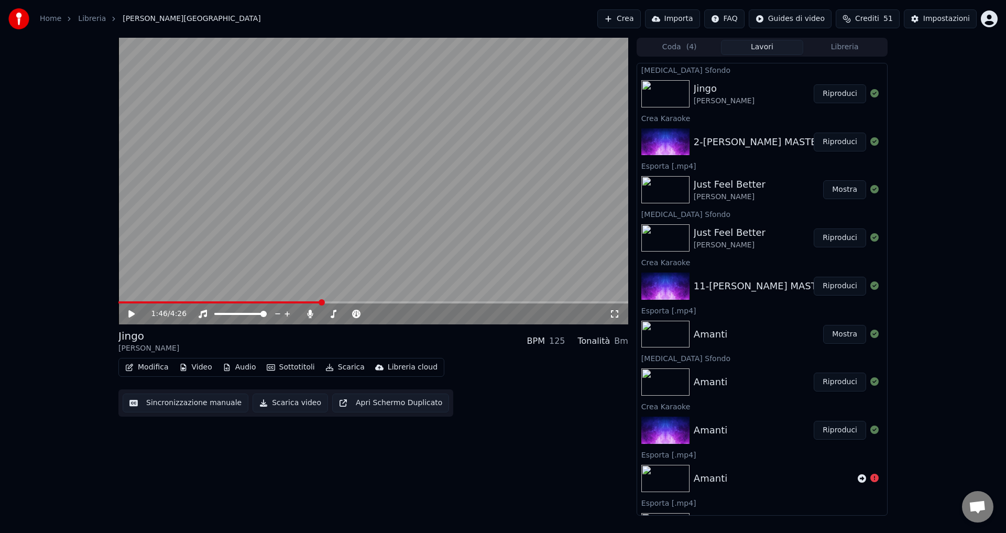
click at [131, 312] on icon at bounding box center [131, 313] width 6 height 7
click at [310, 300] on video at bounding box center [373, 181] width 510 height 287
click at [305, 303] on span at bounding box center [227, 302] width 218 height 2
click at [279, 302] on span at bounding box center [212, 302] width 188 height 2
click at [131, 314] on icon at bounding box center [131, 313] width 6 height 7
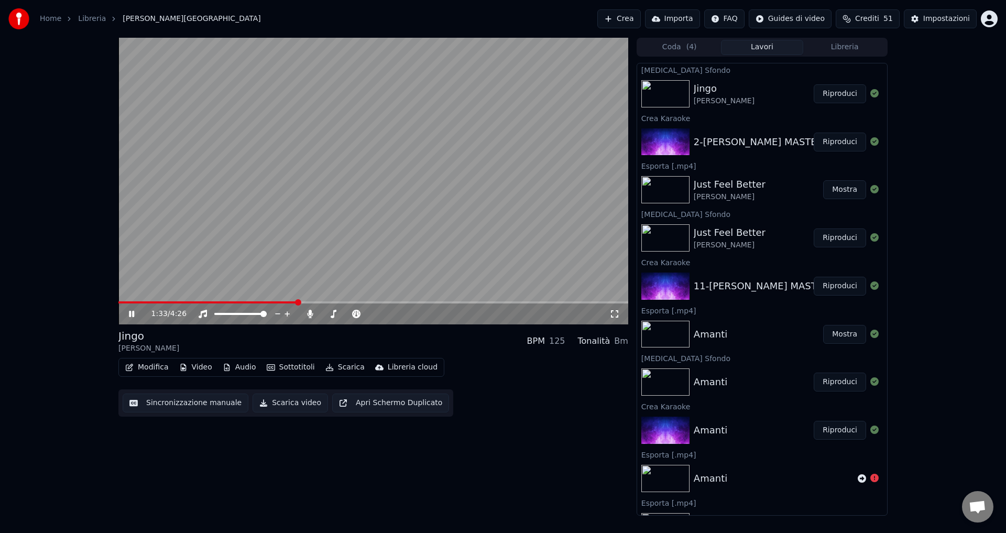
click at [131, 314] on icon at bounding box center [131, 314] width 5 height 6
click at [164, 407] on button "Sincronizzazione manuale" at bounding box center [186, 403] width 126 height 19
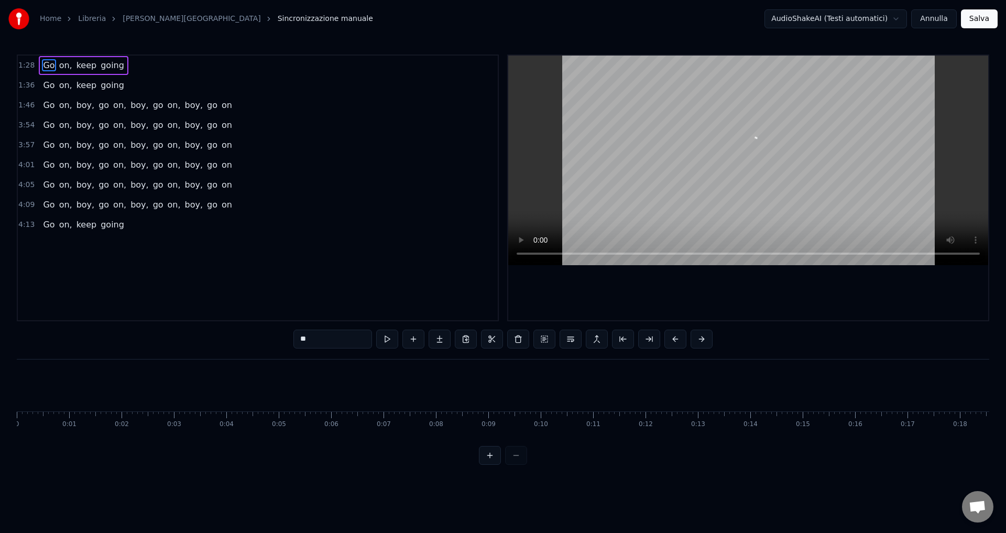
scroll to position [0, 4585]
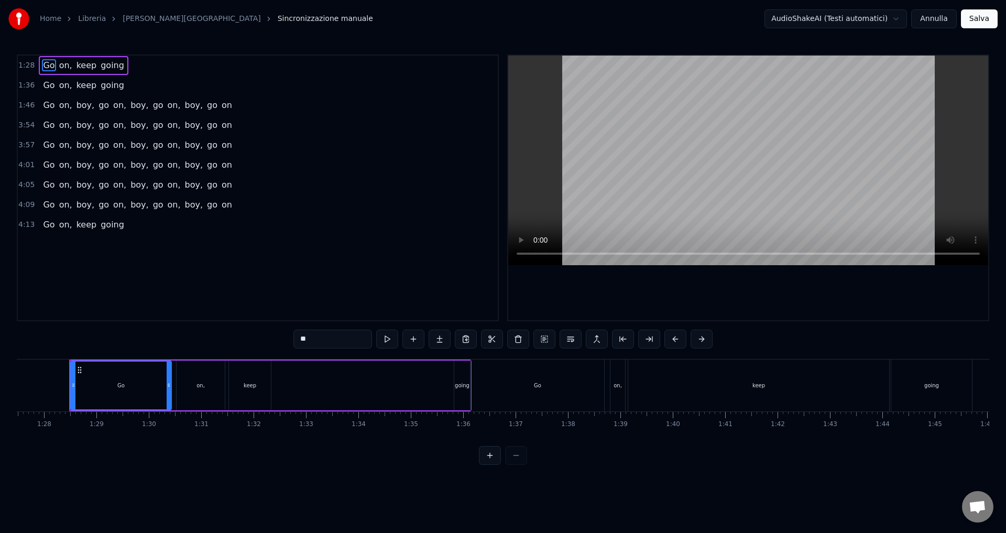
click at [118, 384] on div "Go" at bounding box center [120, 386] width 7 height 8
drag, startPoint x: 324, startPoint y: 338, endPoint x: 270, endPoint y: 335, distance: 53.5
click at [270, 335] on div "1:28 Go on, keep going 1:36 Go on, keep going 1:46 Go on, boy, go on, boy, go o…" at bounding box center [503, 260] width 973 height 410
type input "*"
click at [309, 482] on html "Home Libreria Jingo • [PERSON_NAME] Sincronizzazione manuale AudioShakeAI (Test…" at bounding box center [503, 241] width 1006 height 482
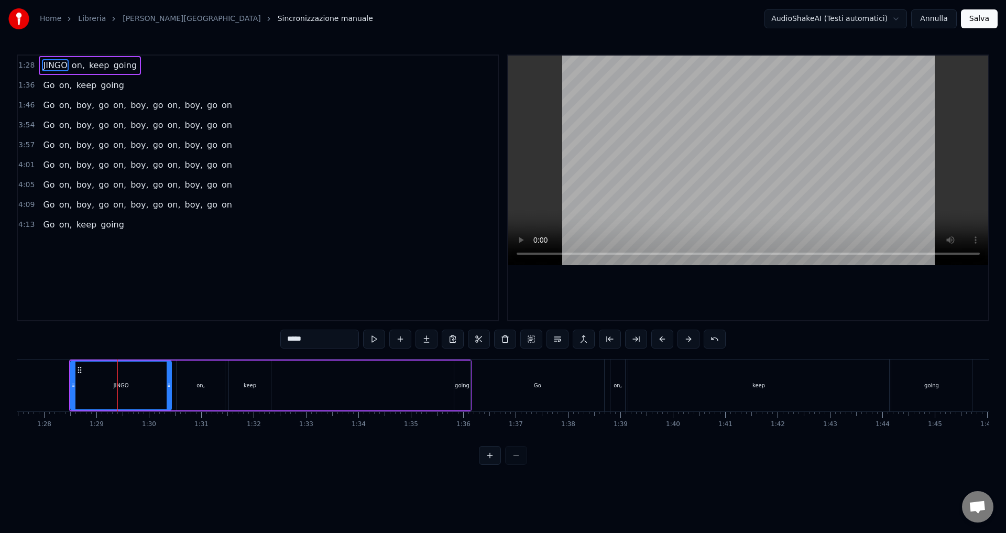
click at [214, 383] on div "on," at bounding box center [201, 386] width 48 height 50
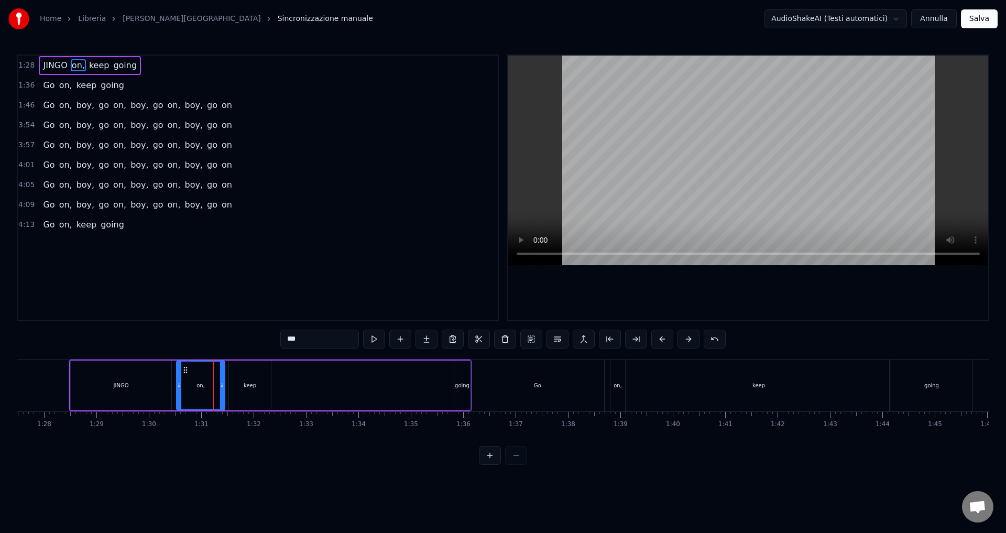
drag, startPoint x: 307, startPoint y: 339, endPoint x: 277, endPoint y: 338, distance: 30.4
click at [277, 338] on div "1:28 JINGO on, keep going 1:36 Go on, keep going 1:46 Go on, boy, go on, boy, g…" at bounding box center [503, 260] width 973 height 410
click at [240, 389] on div "keep" at bounding box center [250, 386] width 42 height 50
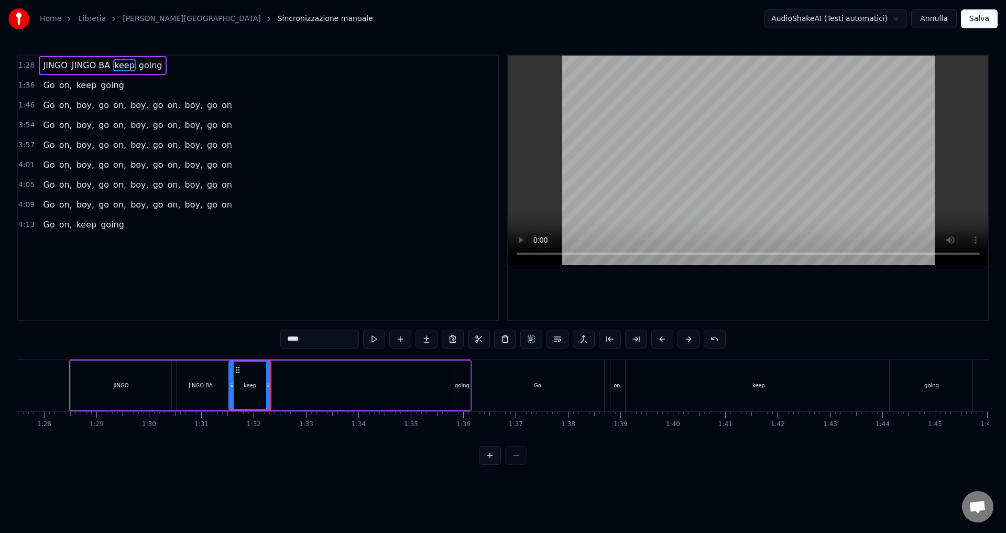
drag, startPoint x: 316, startPoint y: 332, endPoint x: 260, endPoint y: 334, distance: 56.1
click at [260, 334] on div "1:28 [PERSON_NAME] BA keep going 1:36 Go on, keep going 1:46 Go on, boy, go on,…" at bounding box center [503, 260] width 973 height 410
click at [461, 396] on div "going" at bounding box center [462, 386] width 16 height 50
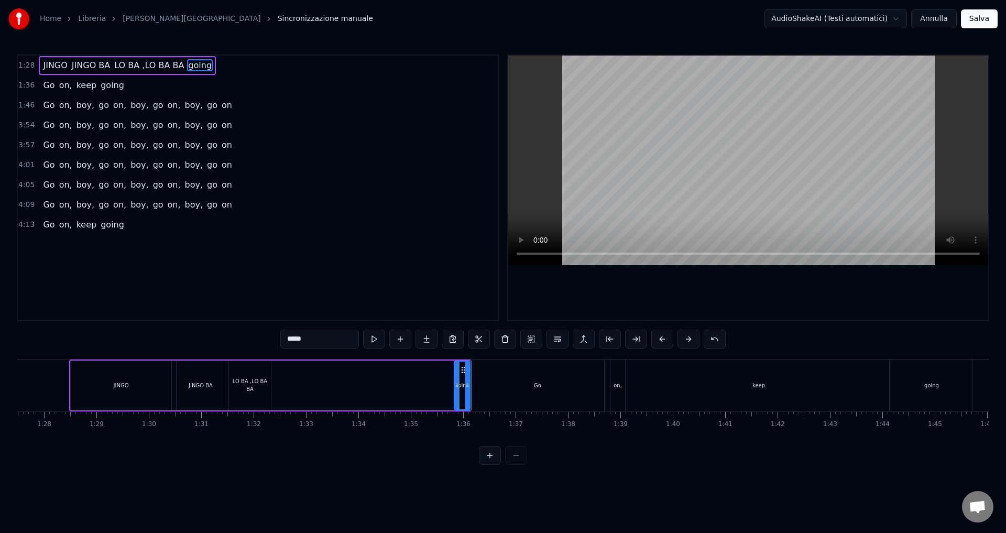
drag, startPoint x: 310, startPoint y: 338, endPoint x: 263, endPoint y: 335, distance: 47.2
click at [263, 335] on div "1:28 [PERSON_NAME] BA LO BA ,LO BA BA going 1:36 Go on, keep going 1:46 Go on, …" at bounding box center [503, 260] width 973 height 410
click at [591, 482] on html "Home Libreria [PERSON_NAME] Sincronizzazione manuale AudioShakeAI (Testi automa…" at bounding box center [503, 241] width 1006 height 482
click at [529, 389] on div "Go" at bounding box center [537, 386] width 133 height 52
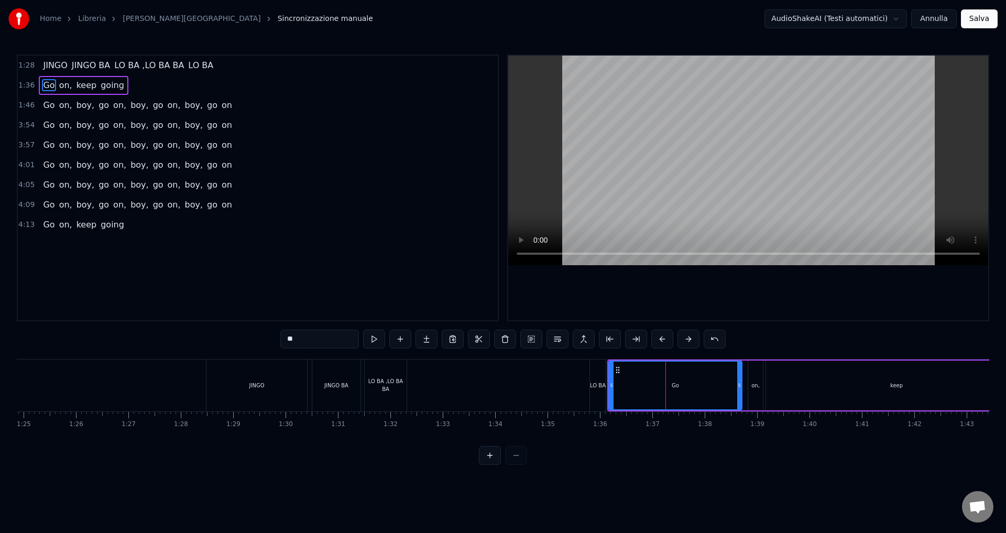
scroll to position [0, 4463]
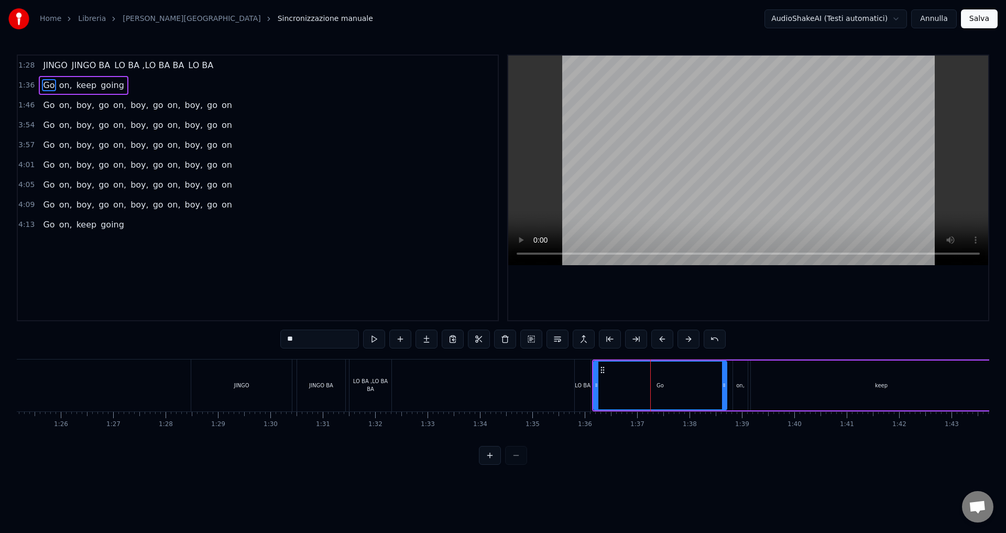
click at [260, 393] on div "JINGO" at bounding box center [241, 386] width 101 height 52
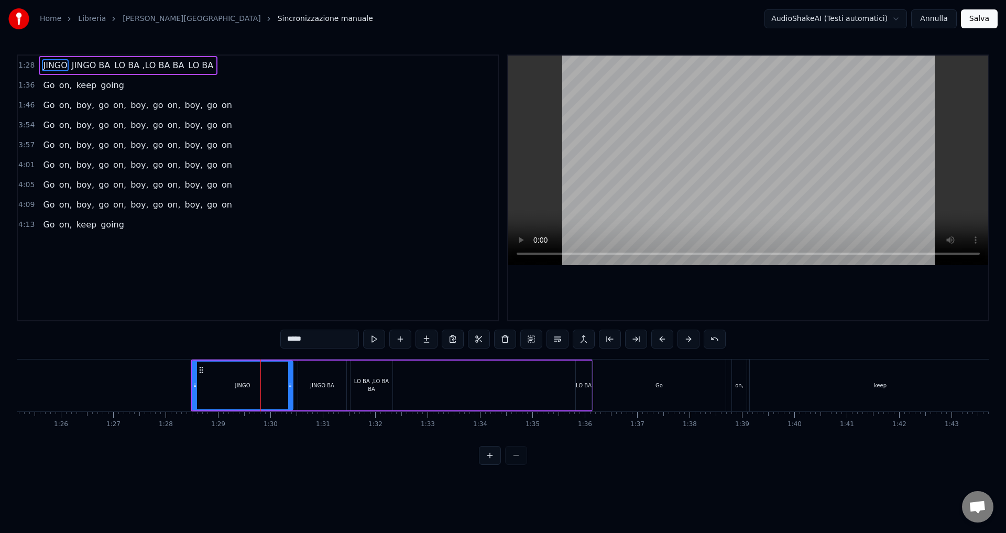
click at [308, 342] on input "*****" at bounding box center [319, 339] width 79 height 19
click at [308, 339] on input "**********" at bounding box center [319, 339] width 79 height 19
click at [311, 341] on input "**********" at bounding box center [319, 339] width 79 height 19
click at [322, 391] on div "JINGO BA" at bounding box center [322, 386] width 48 height 50
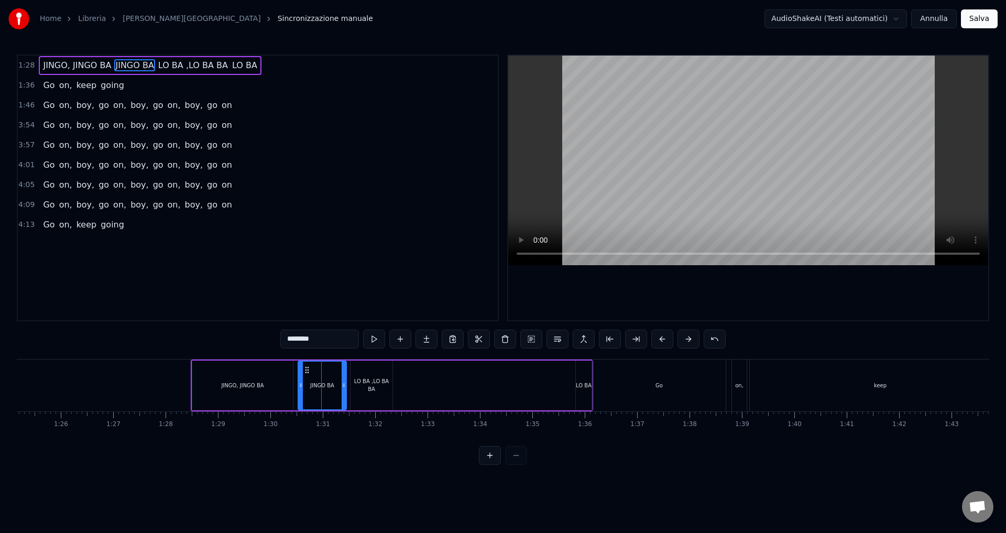
click at [321, 343] on input "********" at bounding box center [319, 339] width 79 height 19
click at [286, 338] on input "********" at bounding box center [319, 339] width 79 height 19
click at [369, 388] on div "LO BA ,LO BA BA" at bounding box center [372, 385] width 42 height 16
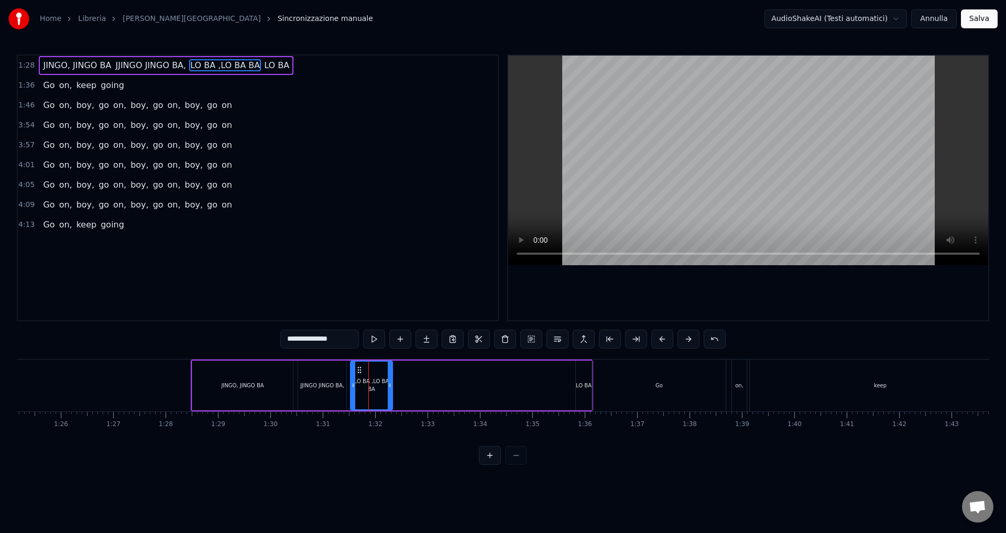
click at [308, 342] on input "**********" at bounding box center [319, 339] width 79 height 19
click at [304, 340] on input "**********" at bounding box center [320, 339] width 84 height 19
click at [306, 340] on input "**********" at bounding box center [319, 339] width 89 height 19
click at [302, 336] on input "**********" at bounding box center [320, 339] width 100 height 19
click at [337, 339] on input "**********" at bounding box center [320, 339] width 100 height 19
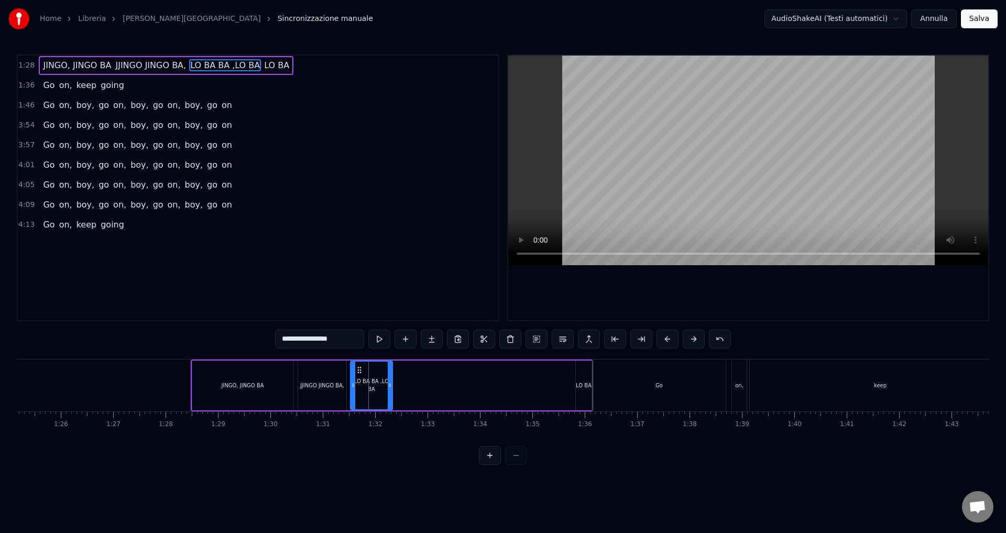
click at [582, 383] on div "LO BA" at bounding box center [584, 386] width 16 height 8
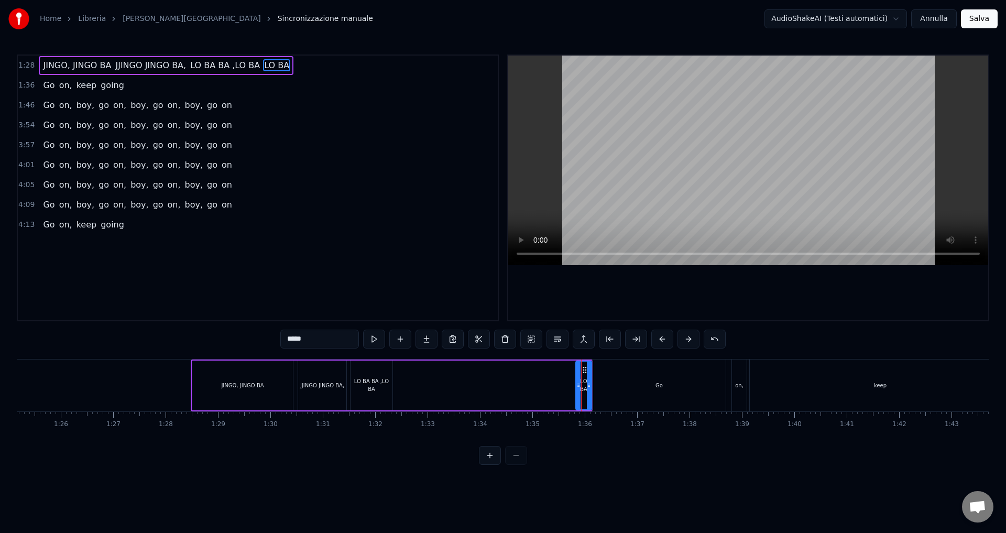
click at [297, 338] on input "*****" at bounding box center [319, 339] width 79 height 19
click at [292, 340] on input "****" at bounding box center [319, 339] width 79 height 19
click at [290, 338] on input "***" at bounding box center [319, 339] width 79 height 19
click at [657, 386] on div "Go" at bounding box center [659, 386] width 7 height 8
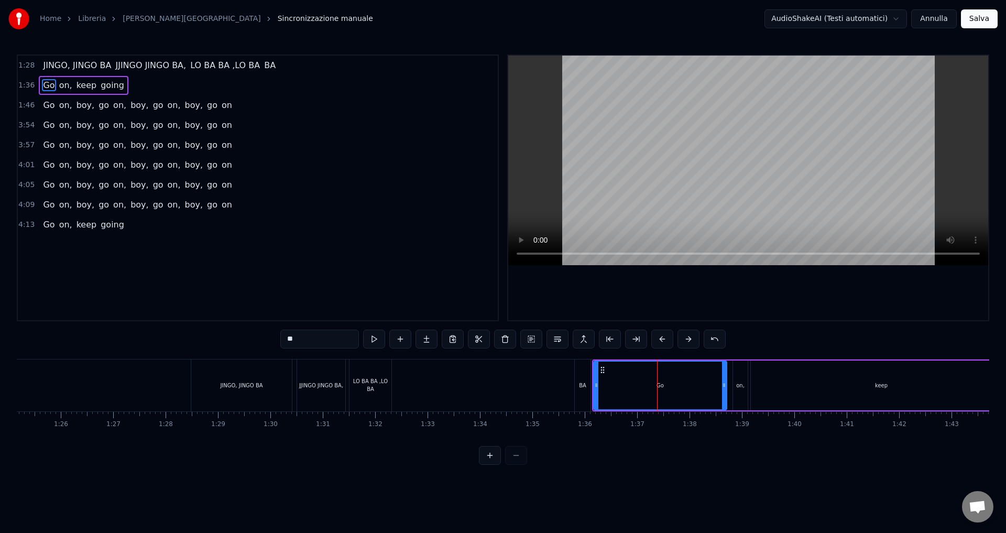
click at [579, 387] on div "BA" at bounding box center [583, 386] width 16 height 52
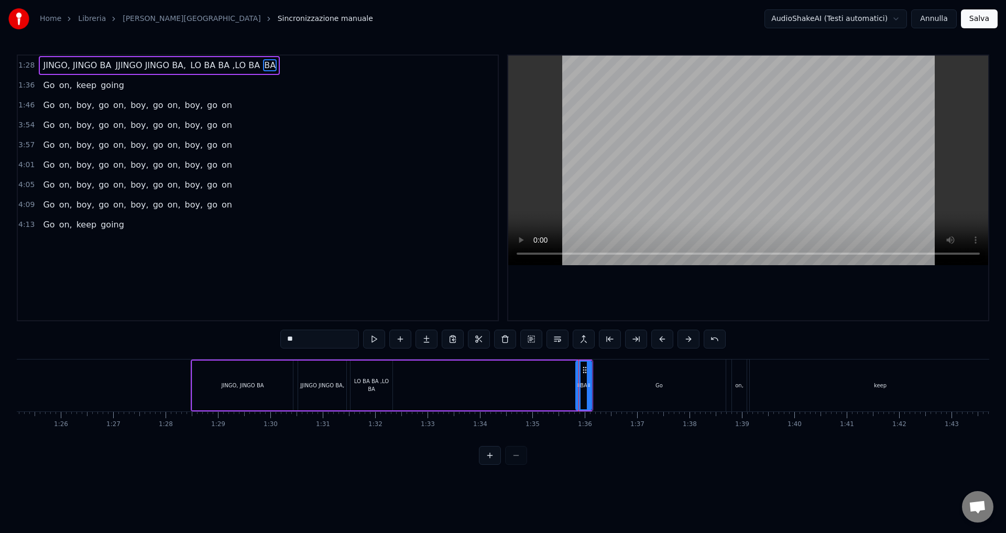
click at [286, 336] on input "**" at bounding box center [319, 339] width 79 height 19
click at [646, 389] on div "Go" at bounding box center [659, 386] width 133 height 52
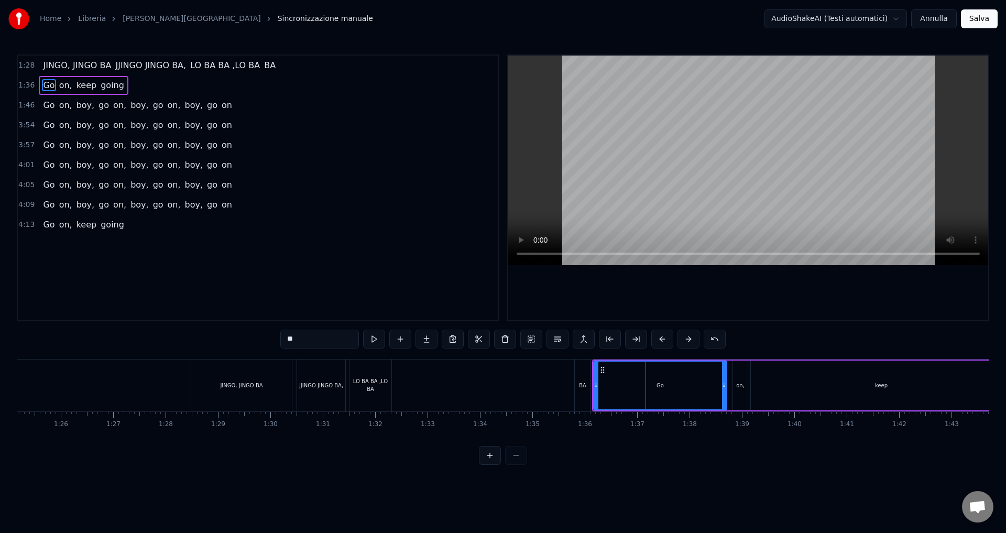
drag, startPoint x: 309, startPoint y: 340, endPoint x: 258, endPoint y: 335, distance: 51.1
click at [258, 335] on div "1:28 [PERSON_NAME], JINGO BA JJINGO JINGO BA, LO BA BA ,LO BA BA 1:36 Go on, ke…" at bounding box center [503, 260] width 973 height 410
click at [741, 386] on div "on," at bounding box center [740, 386] width 8 height 8
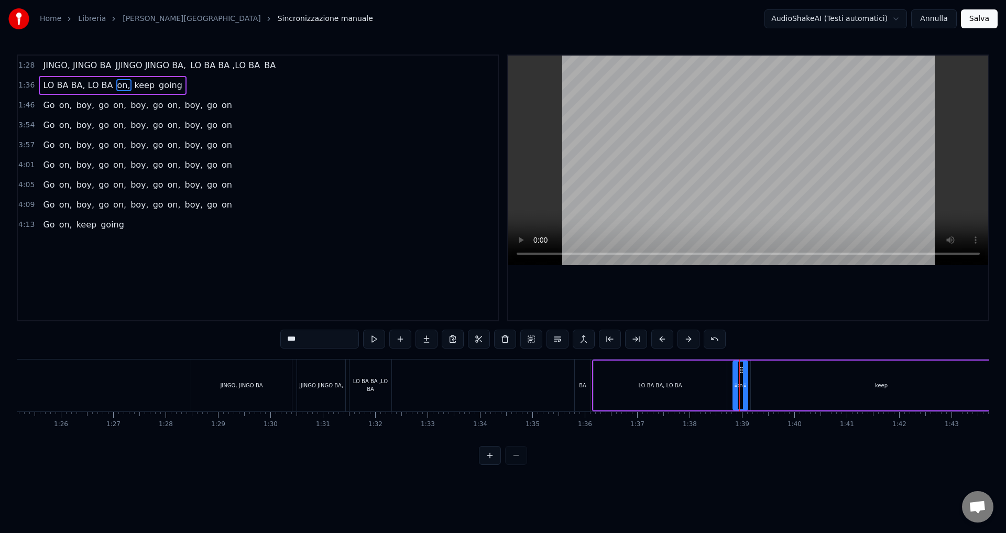
drag, startPoint x: 311, startPoint y: 336, endPoint x: 230, endPoint y: 338, distance: 81.8
click at [230, 338] on div "1:28 [PERSON_NAME], JINGO BA JJINGO JINGO BA, LO BA BA ,LO BA BA 1:36 LO BA BA,…" at bounding box center [503, 260] width 973 height 410
click at [817, 387] on div "keep" at bounding box center [881, 386] width 261 height 50
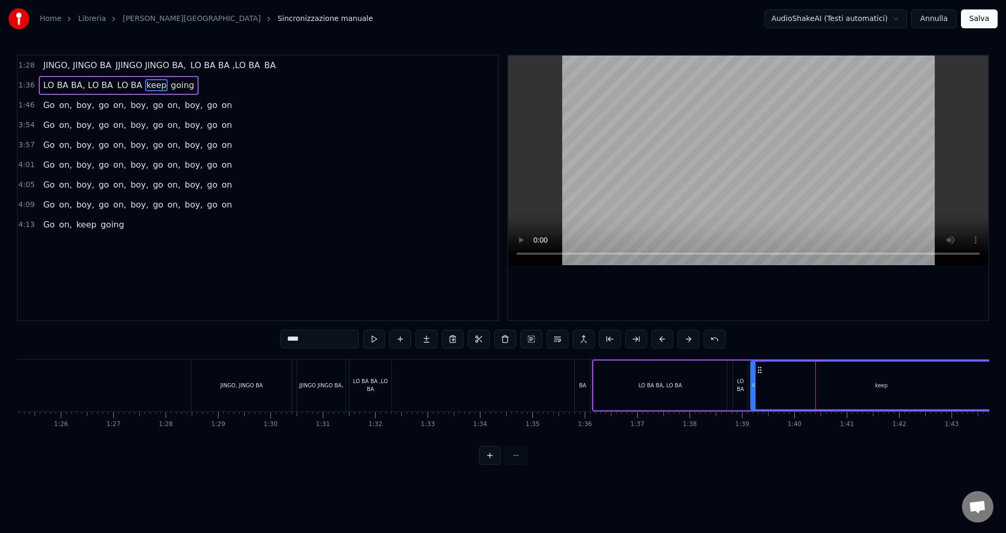
click at [636, 389] on div "LO BA BA, LO BA" at bounding box center [660, 386] width 133 height 50
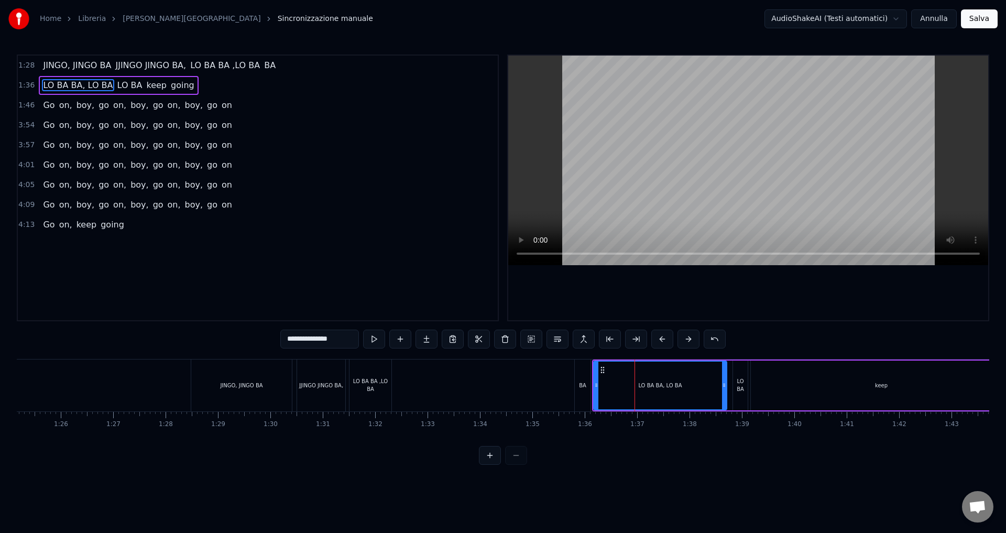
click at [581, 393] on div "BA" at bounding box center [583, 386] width 16 height 52
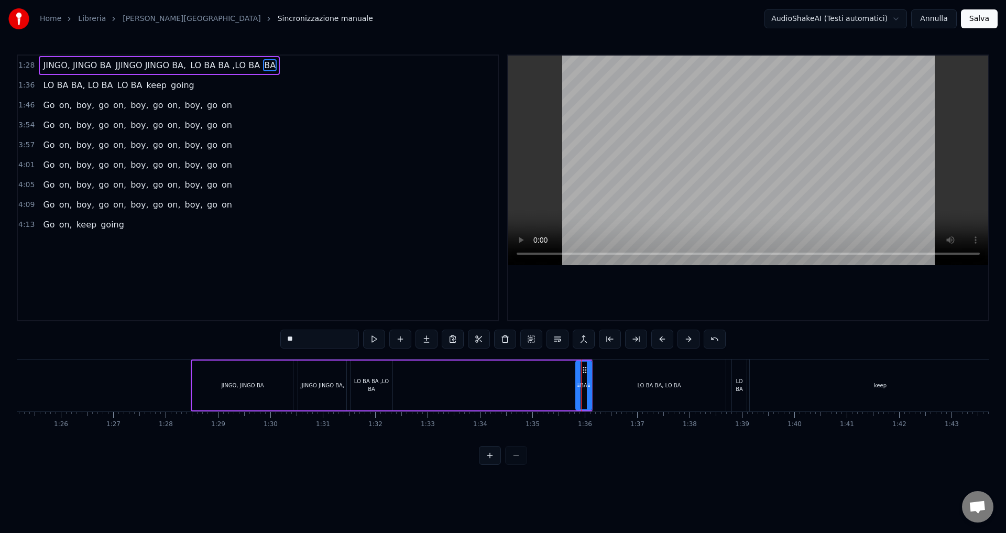
click at [367, 384] on div "LO BA BA ,LO BA" at bounding box center [372, 385] width 42 height 16
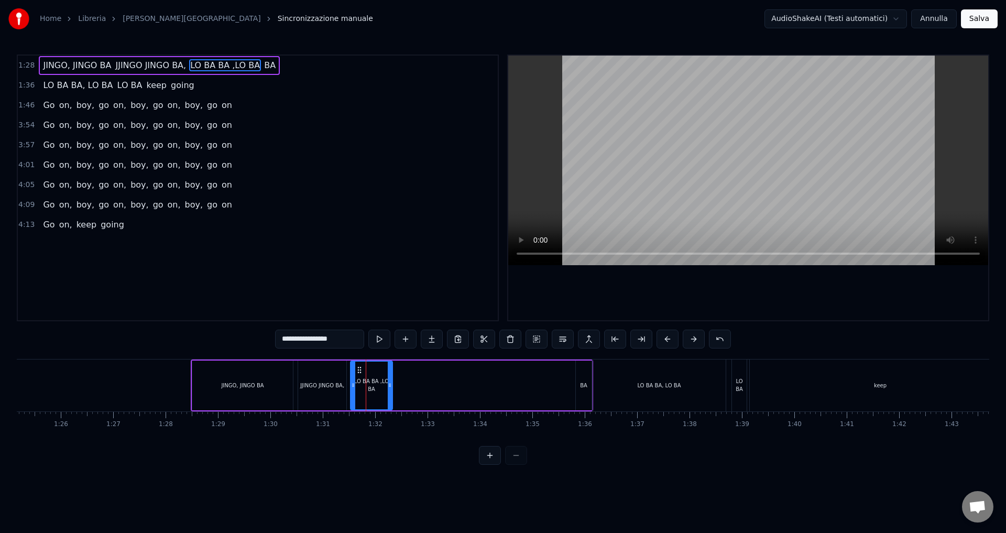
click at [261, 390] on div "JINGO, JINGO BA" at bounding box center [242, 386] width 101 height 50
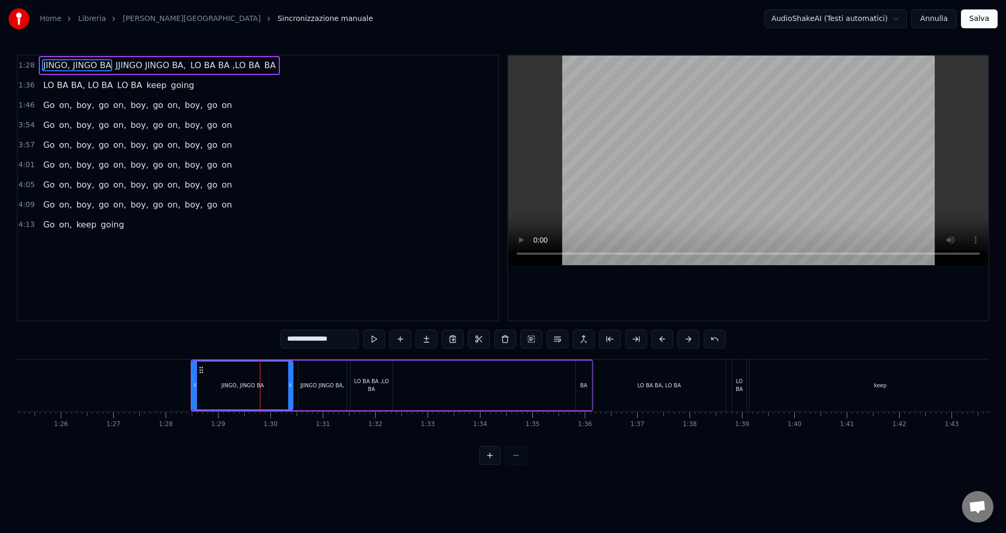
click at [321, 389] on div "JJINGO JINGO BA," at bounding box center [322, 386] width 48 height 50
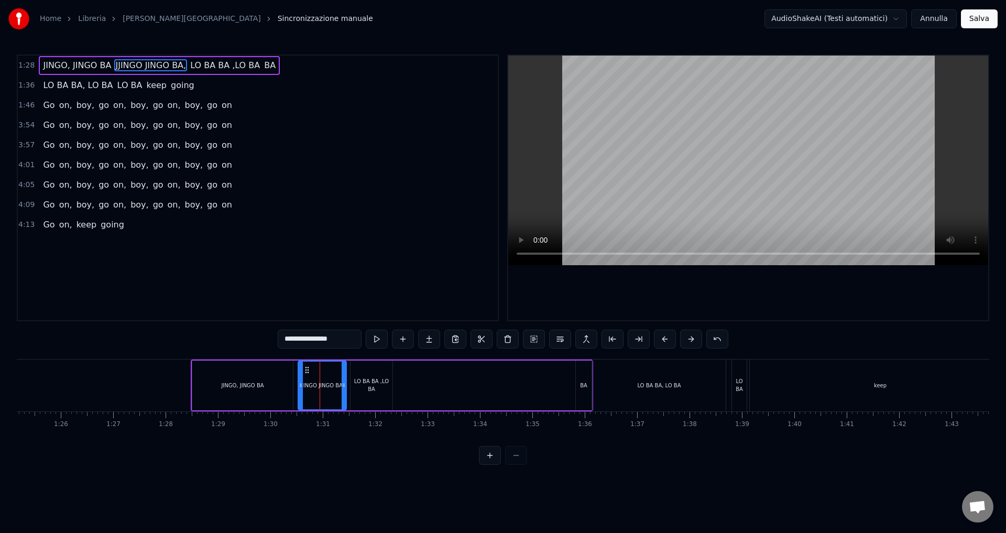
click at [367, 387] on div "LO BA BA ,LO BA" at bounding box center [372, 385] width 42 height 16
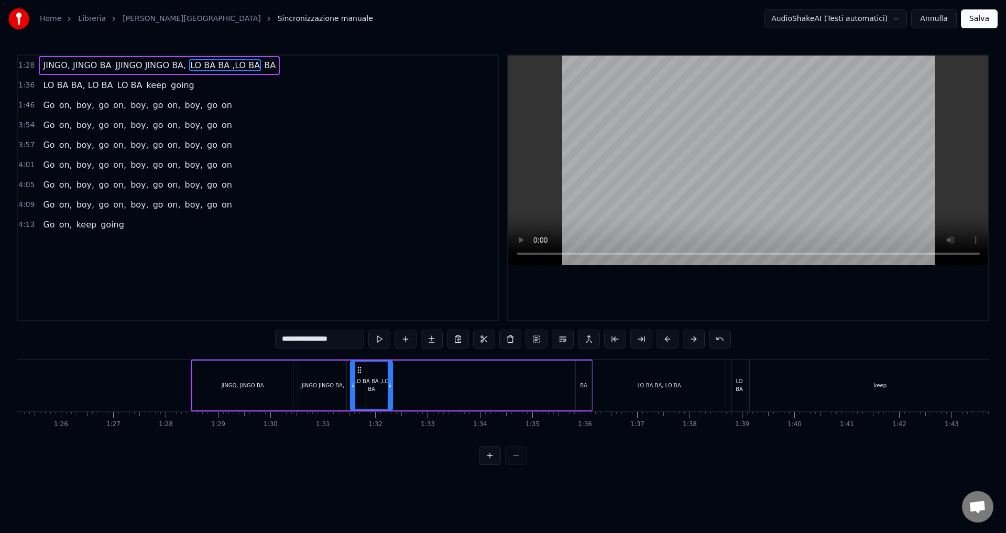
click at [347, 337] on input "**********" at bounding box center [319, 339] width 89 height 19
drag, startPoint x: 390, startPoint y: 379, endPoint x: 398, endPoint y: 378, distance: 7.9
click at [398, 378] on div at bounding box center [398, 386] width 4 height 48
click at [584, 392] on div "BA" at bounding box center [584, 386] width 16 height 50
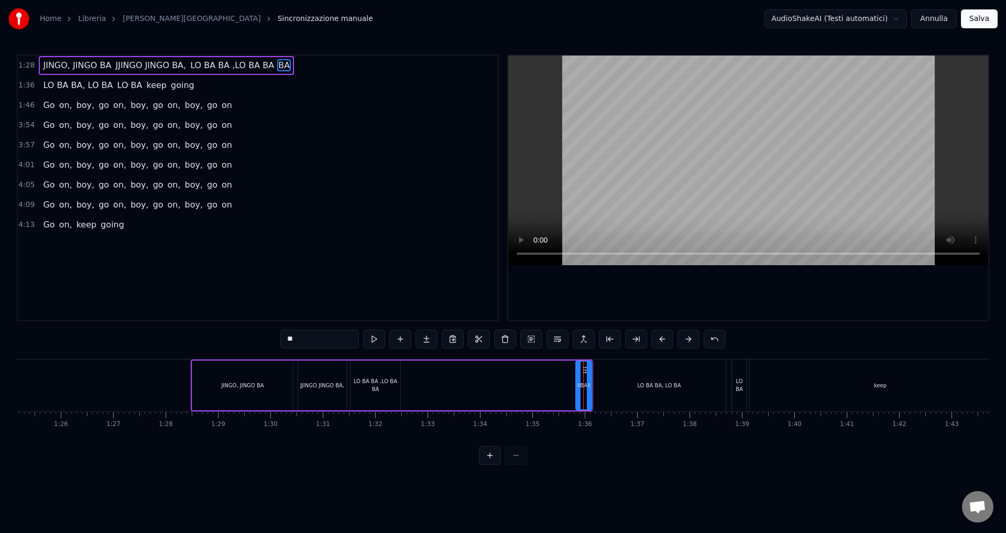
drag, startPoint x: 305, startPoint y: 342, endPoint x: 273, endPoint y: 340, distance: 32.0
click at [273, 340] on div "1:28 [PERSON_NAME], JINGO BA JJINGO JINGO BA, LO BA BA ,LO BA BA BA 1:36 LO BA …" at bounding box center [503, 260] width 973 height 410
click at [635, 389] on div "LO BA BA, LO BA" at bounding box center [659, 386] width 133 height 52
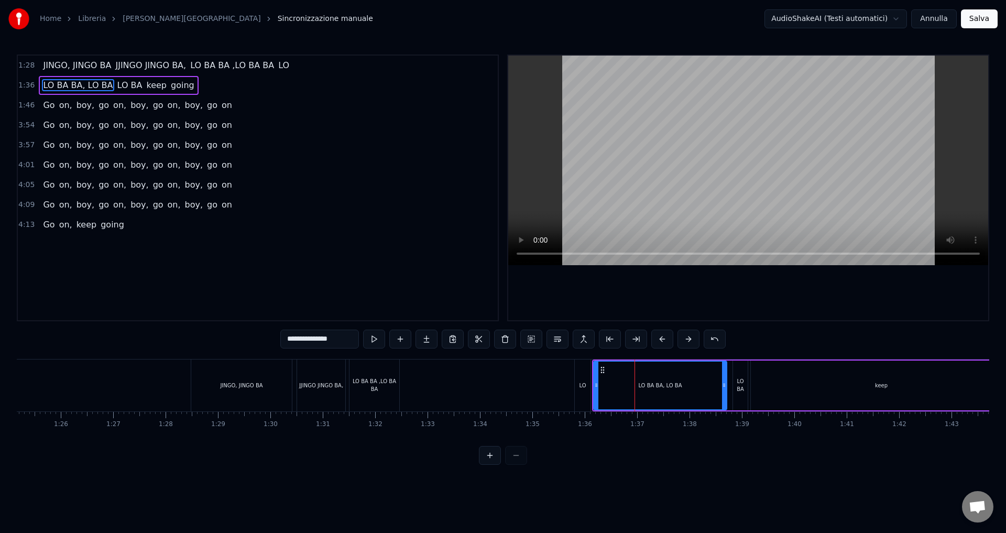
click at [586, 389] on div "LO" at bounding box center [583, 386] width 16 height 52
type input "**"
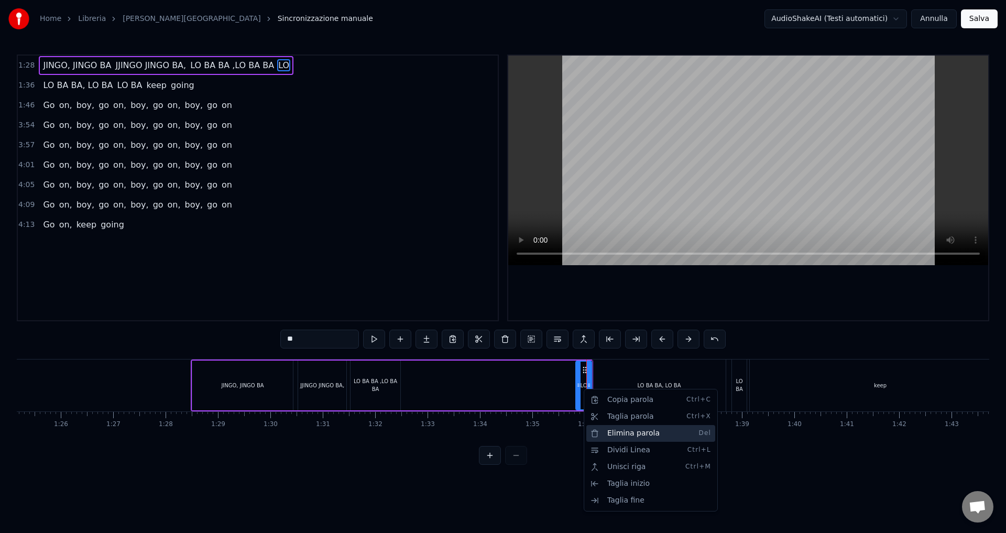
click at [632, 432] on div "Elimina parola Del" at bounding box center [650, 433] width 129 height 17
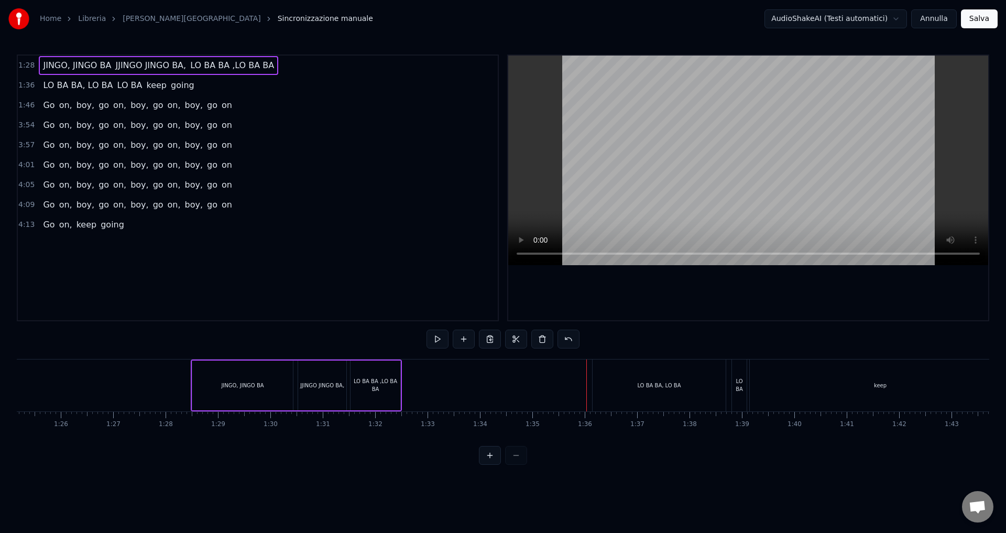
click at [637, 389] on div "LO BA BA, LO BA" at bounding box center [659, 386] width 133 height 52
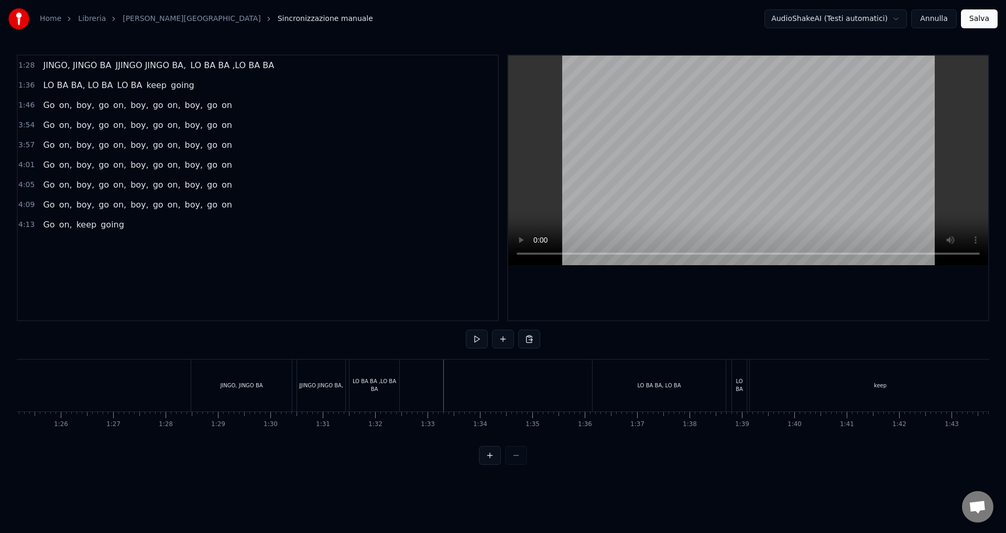
click at [659, 394] on div "LO BA BA, LO BA" at bounding box center [659, 386] width 133 height 52
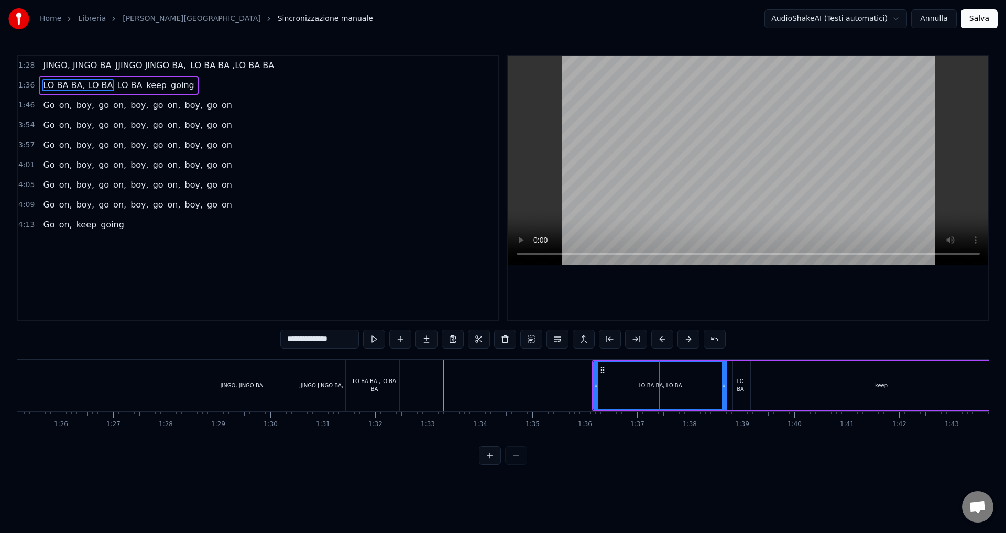
click at [848, 389] on div "keep" at bounding box center [881, 386] width 261 height 50
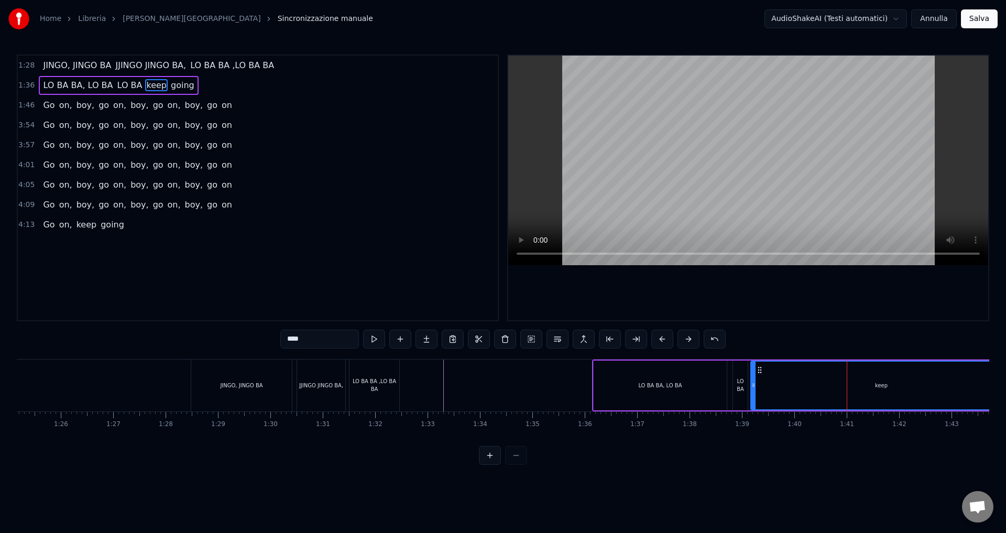
drag, startPoint x: 322, startPoint y: 336, endPoint x: 282, endPoint y: 339, distance: 39.9
click at [282, 339] on input "****" at bounding box center [319, 339] width 79 height 19
click at [900, 380] on div "LO BA LO BA BA" at bounding box center [882, 386] width 260 height 48
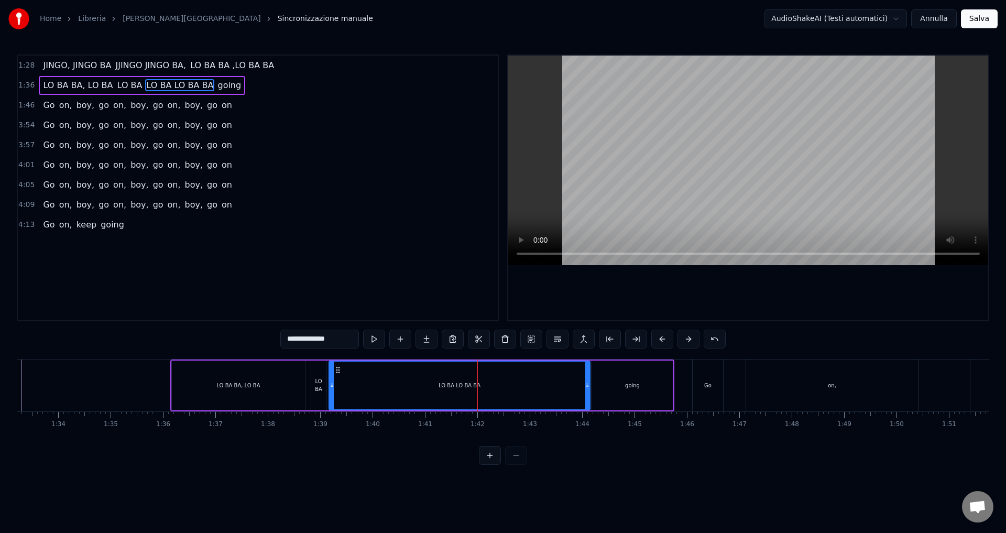
scroll to position [0, 4931]
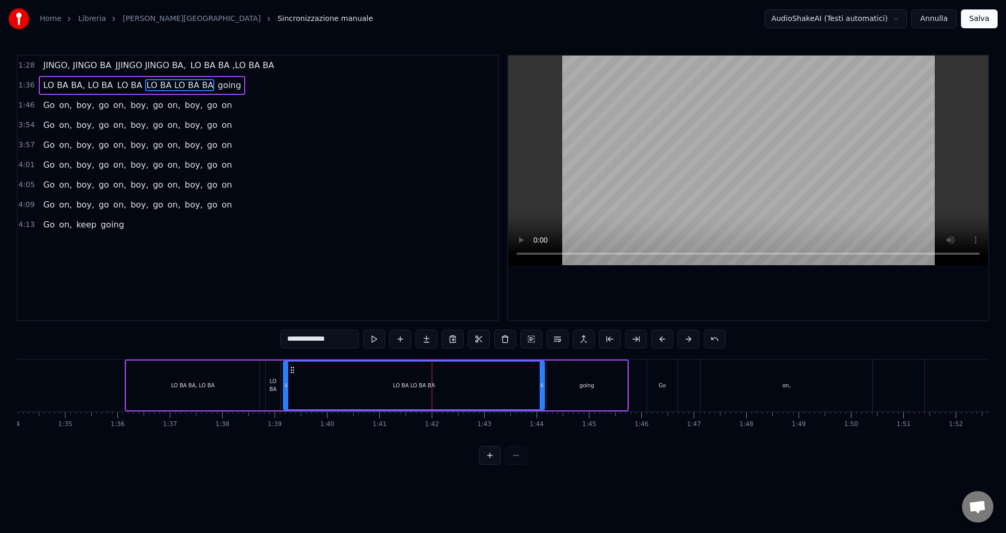
click at [491, 461] on button at bounding box center [490, 455] width 22 height 19
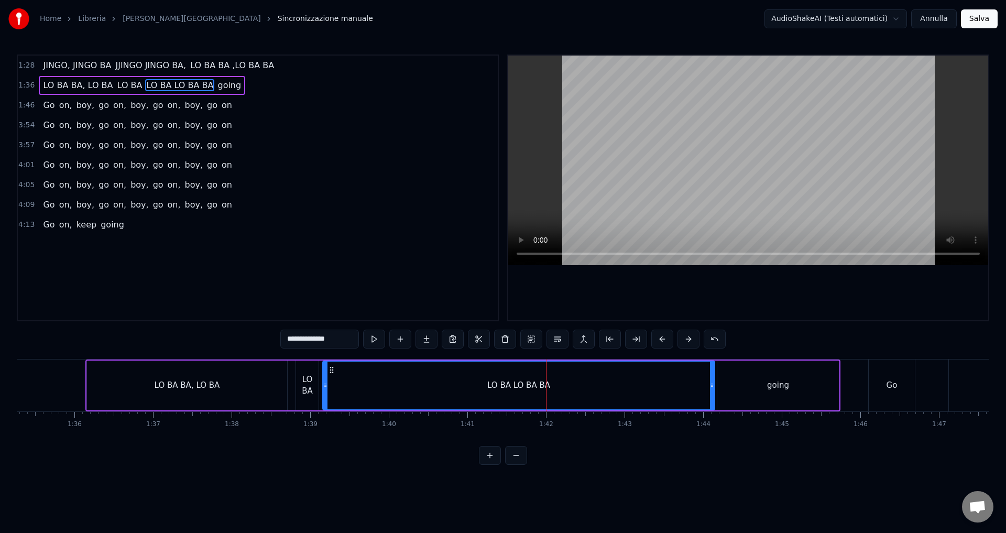
scroll to position [0, 7455]
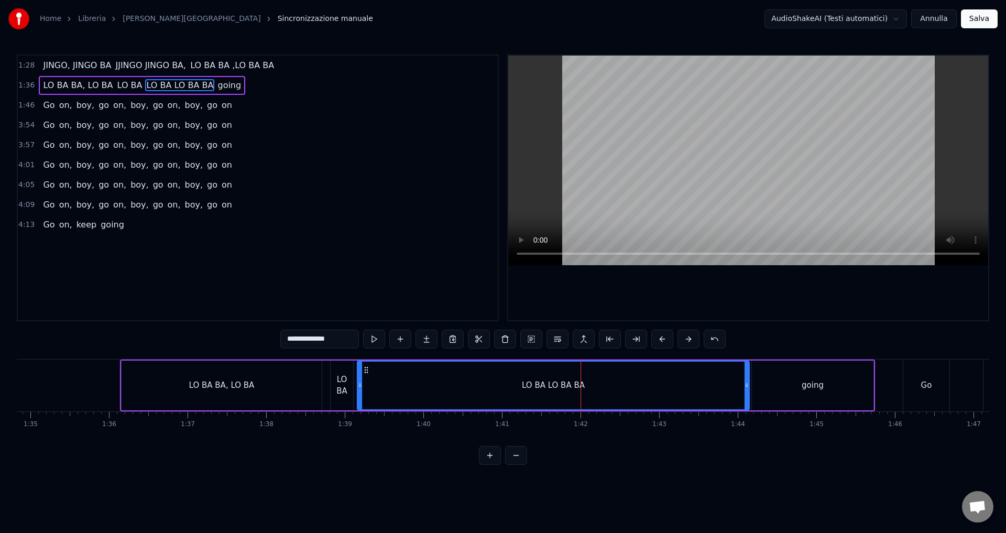
click at [815, 386] on div "going" at bounding box center [813, 385] width 22 height 12
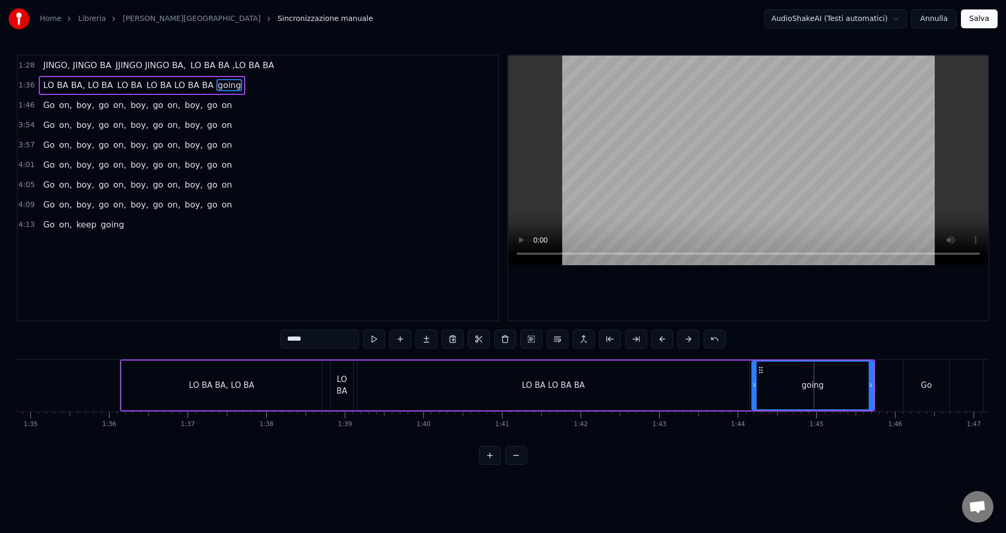
click at [308, 343] on input "*****" at bounding box center [319, 339] width 79 height 19
type input "*"
click at [914, 390] on div "Go" at bounding box center [927, 386] width 46 height 52
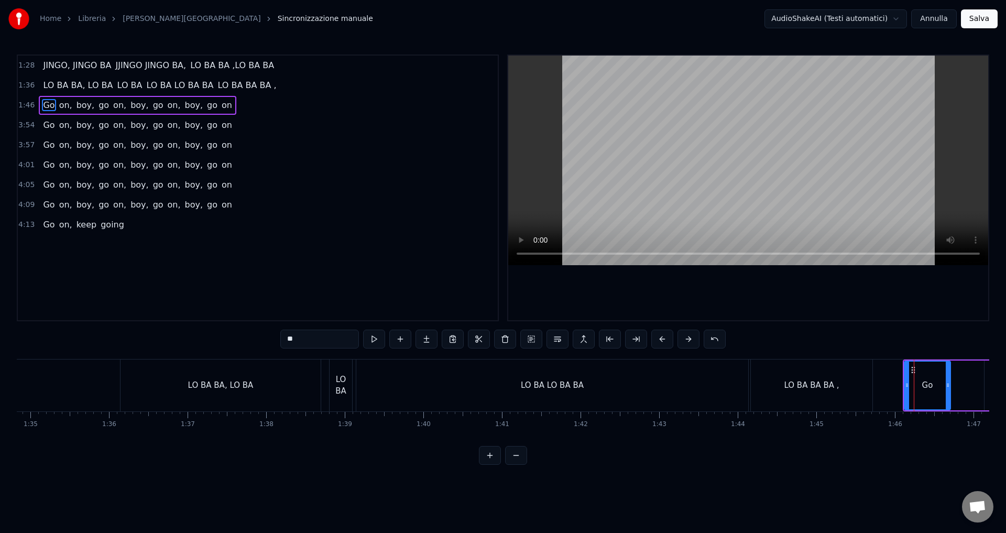
drag, startPoint x: 320, startPoint y: 337, endPoint x: 244, endPoint y: 337, distance: 75.5
click at [244, 337] on div "1:28 [PERSON_NAME], JINGO BA JJINGO JINGO BA, LO BA BA ,LO BA BA 1:36 LO BA BA,…" at bounding box center [503, 260] width 973 height 410
type input "*****"
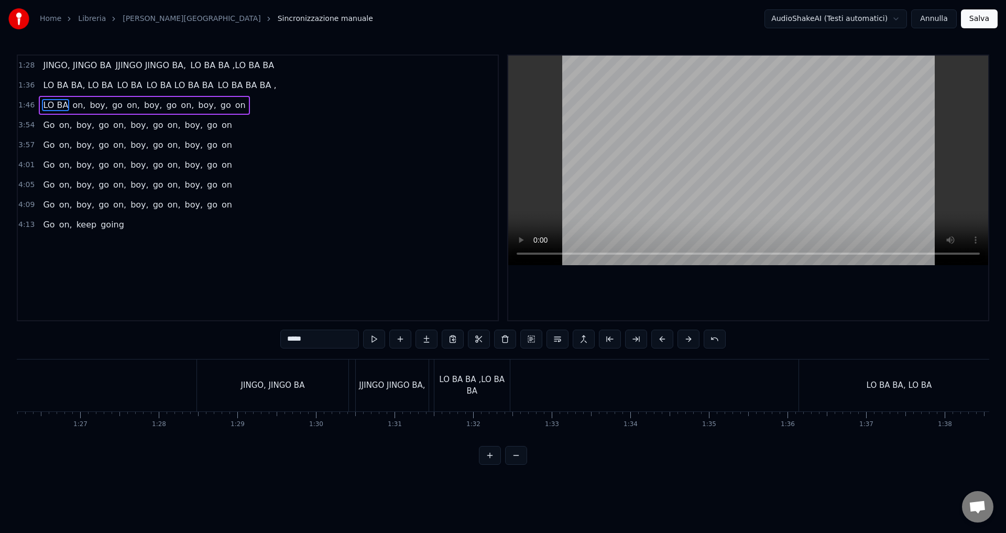
scroll to position [0, 6788]
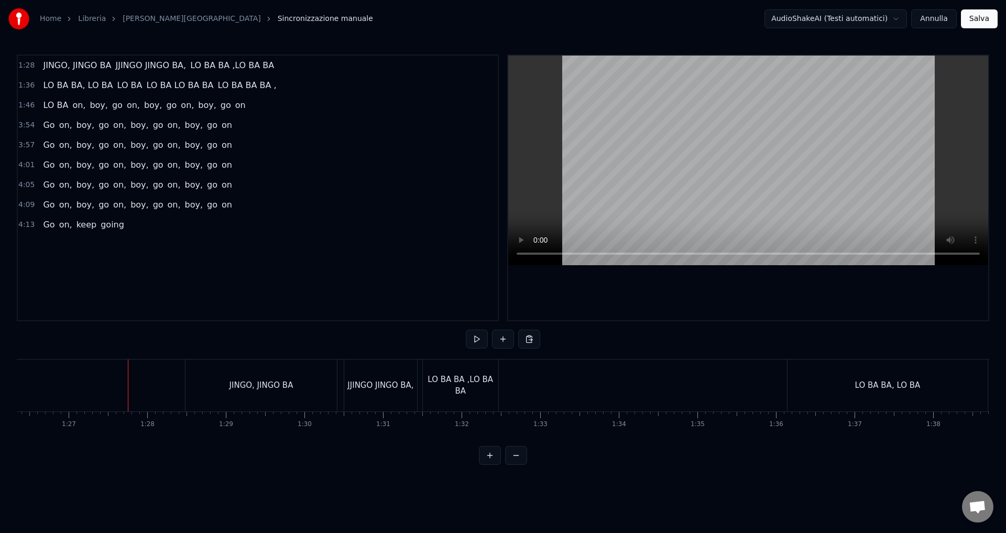
click at [128, 375] on div at bounding box center [128, 386] width 1 height 52
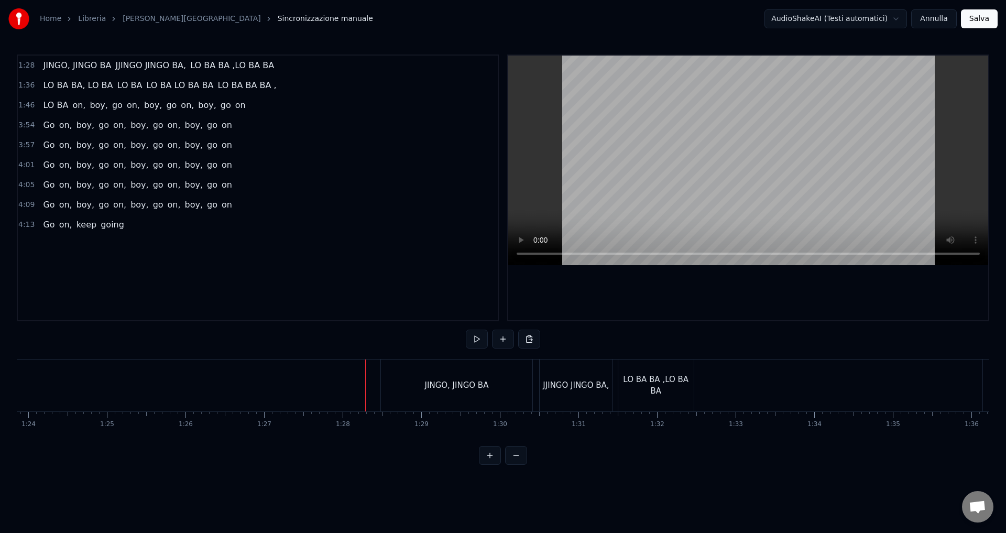
scroll to position [0, 6753]
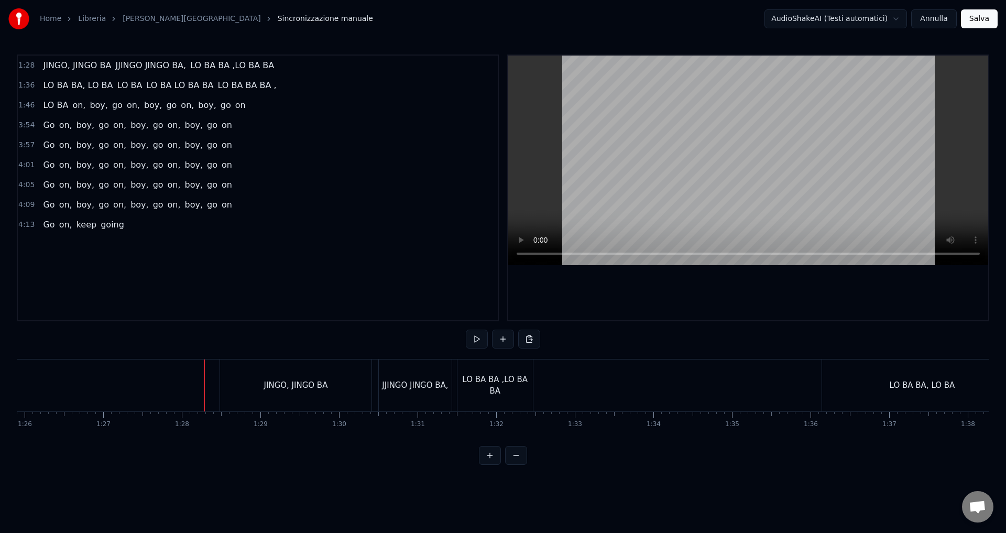
click at [301, 392] on div "JINGO, JINGO BA" at bounding box center [295, 386] width 151 height 52
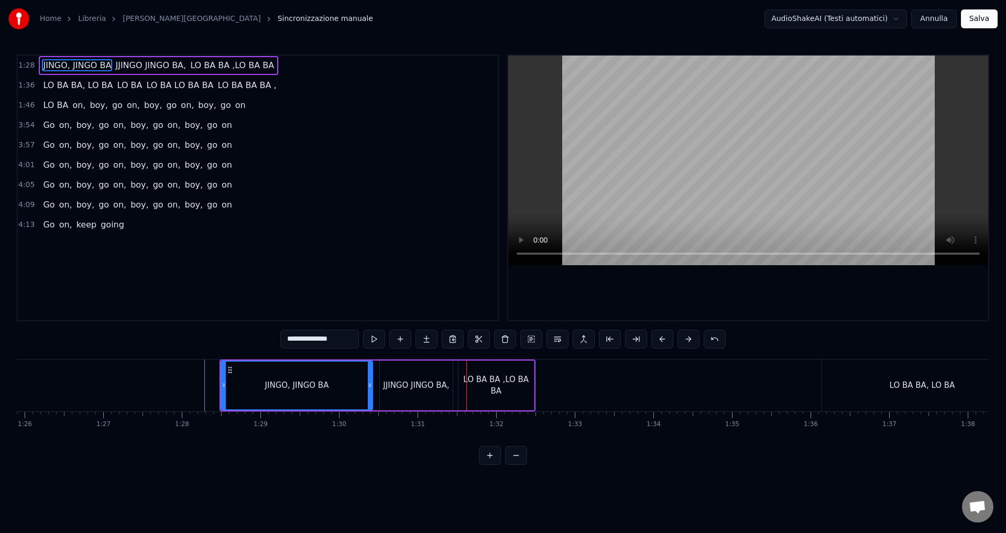
click at [388, 387] on div "JJINGO JINGO BA," at bounding box center [416, 385] width 66 height 12
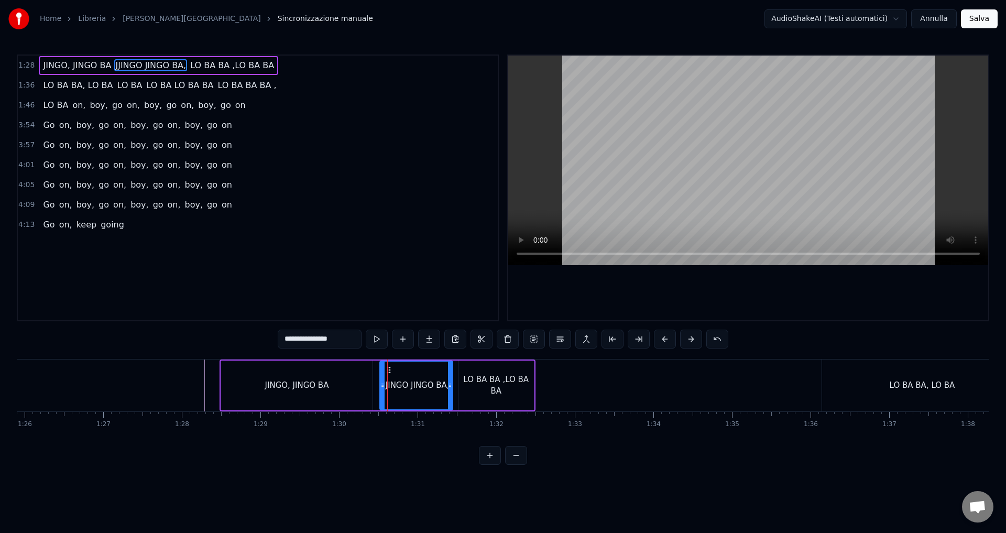
click at [286, 340] on input "**********" at bounding box center [320, 339] width 84 height 19
type input "**********"
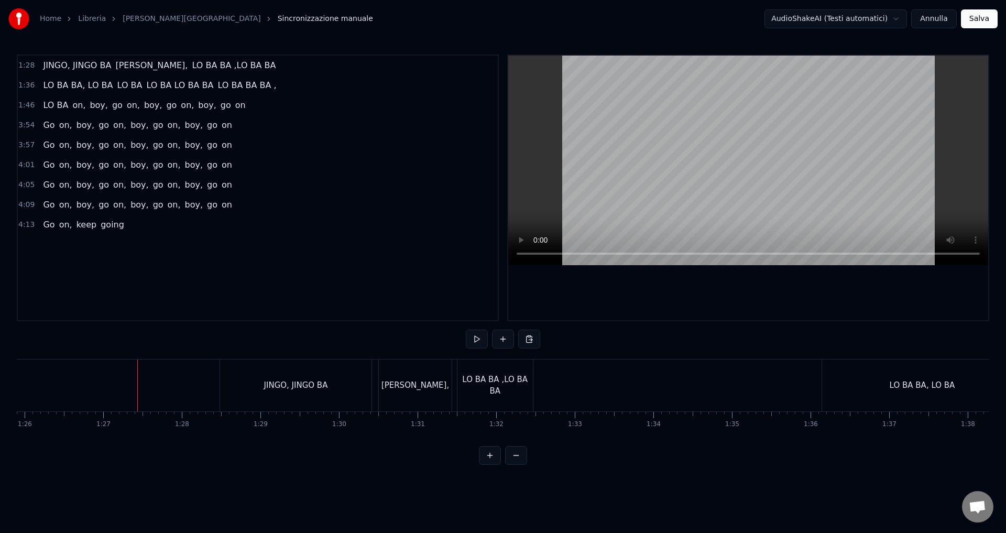
click at [137, 378] on div at bounding box center [137, 386] width 1 height 52
click at [471, 387] on div "LO BA BA ,LO BA BA" at bounding box center [495, 386] width 75 height 24
click at [513, 390] on div "LO BA BA ,LO BA BA" at bounding box center [495, 386] width 75 height 24
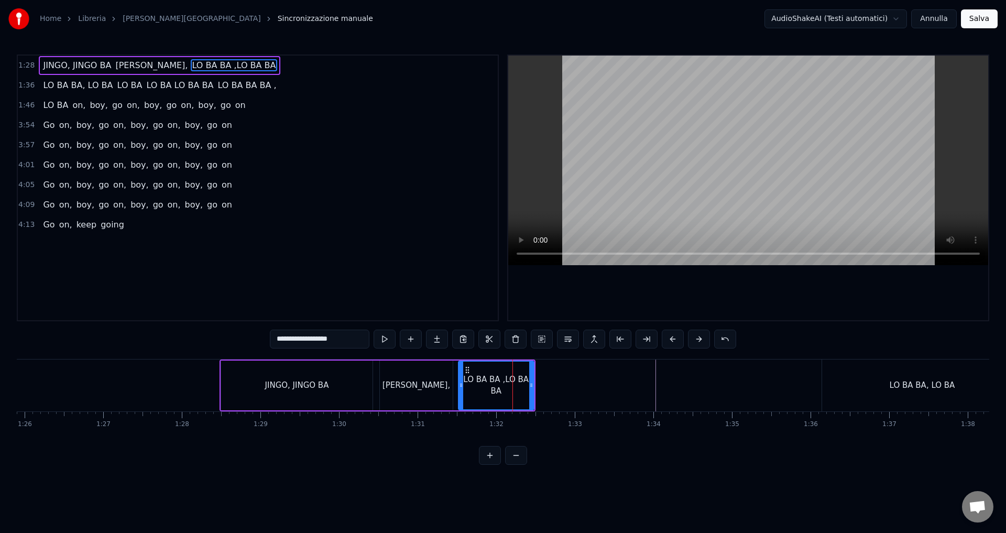
click at [929, 23] on button "Annulla" at bounding box center [934, 18] width 46 height 19
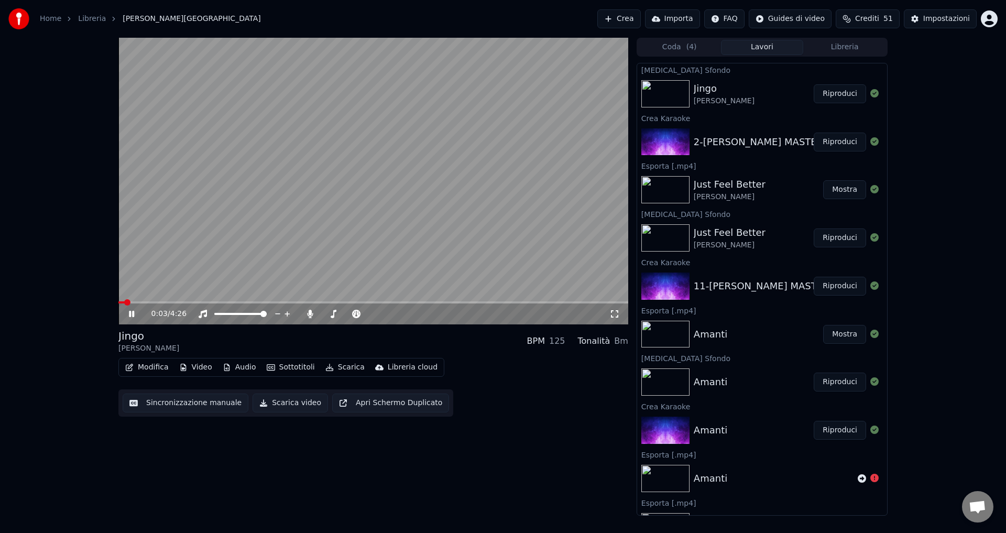
click at [148, 302] on span at bounding box center [373, 302] width 510 height 2
click at [204, 300] on video at bounding box center [373, 181] width 510 height 287
click at [300, 303] on span at bounding box center [373, 302] width 510 height 2
click at [131, 314] on icon at bounding box center [131, 313] width 6 height 7
click at [131, 314] on icon at bounding box center [131, 314] width 5 height 6
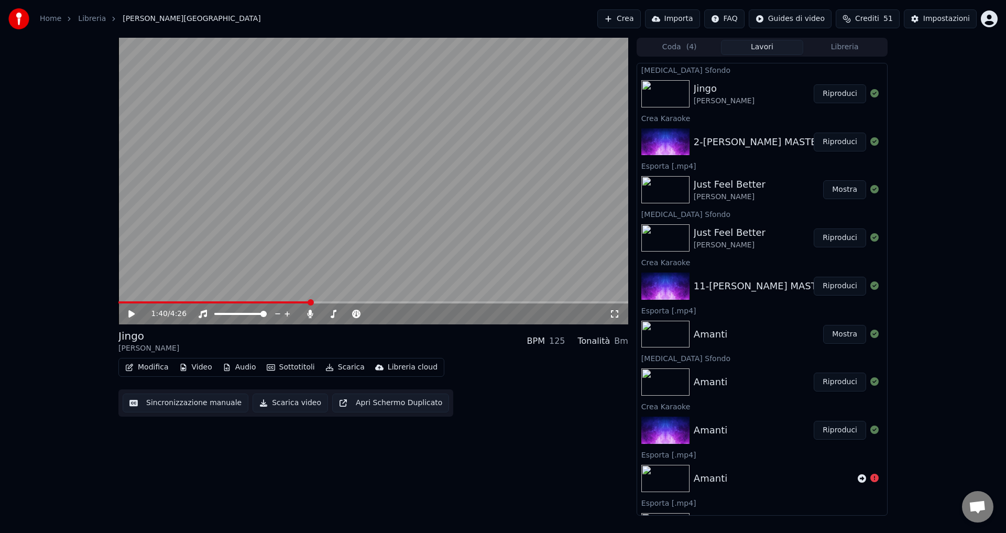
click at [632, 18] on button "Crea" at bounding box center [618, 18] width 43 height 19
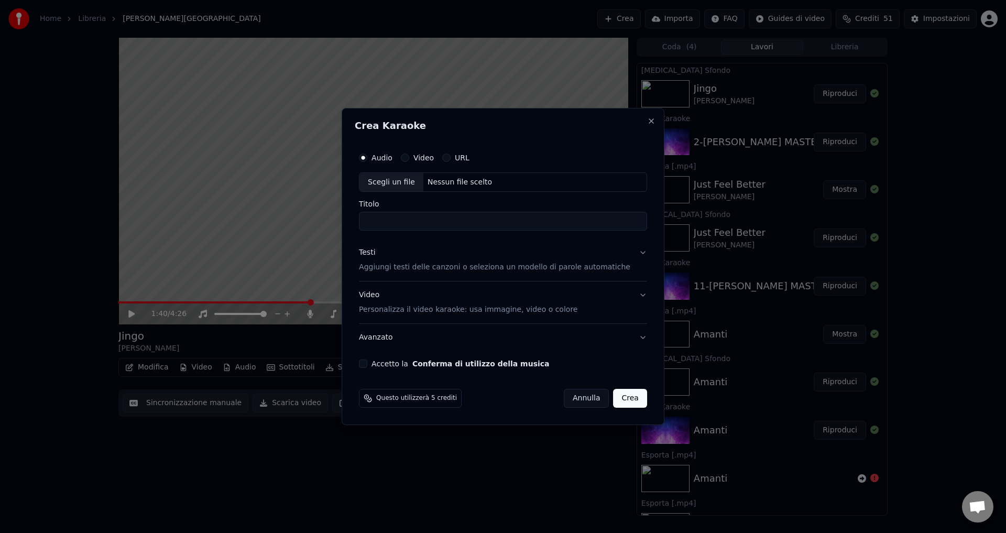
click at [454, 181] on div "Nessun file scelto" at bounding box center [459, 182] width 73 height 10
type input "**********"
click at [385, 270] on p "Aggiungi testi delle canzoni o seleziona un modello di parole automatiche" at bounding box center [494, 268] width 271 height 10
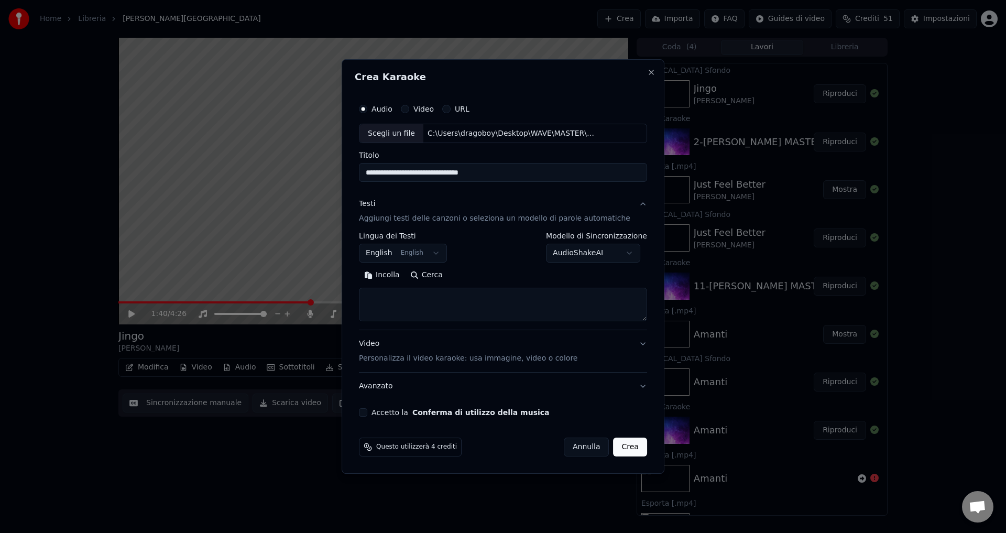
click at [386, 251] on body "Home Libreria [PERSON_NAME] Crea Importa FAQ Guides di video Crediti 51 Imposta…" at bounding box center [503, 266] width 1006 height 533
click at [390, 254] on body "Home Libreria [PERSON_NAME] Crea Importa FAQ Guides di video Crediti 51 Imposta…" at bounding box center [503, 266] width 1006 height 533
click at [443, 257] on body "Home Libreria [PERSON_NAME] Crea Importa FAQ Guides di video Crediti 51 Imposta…" at bounding box center [503, 266] width 1006 height 533
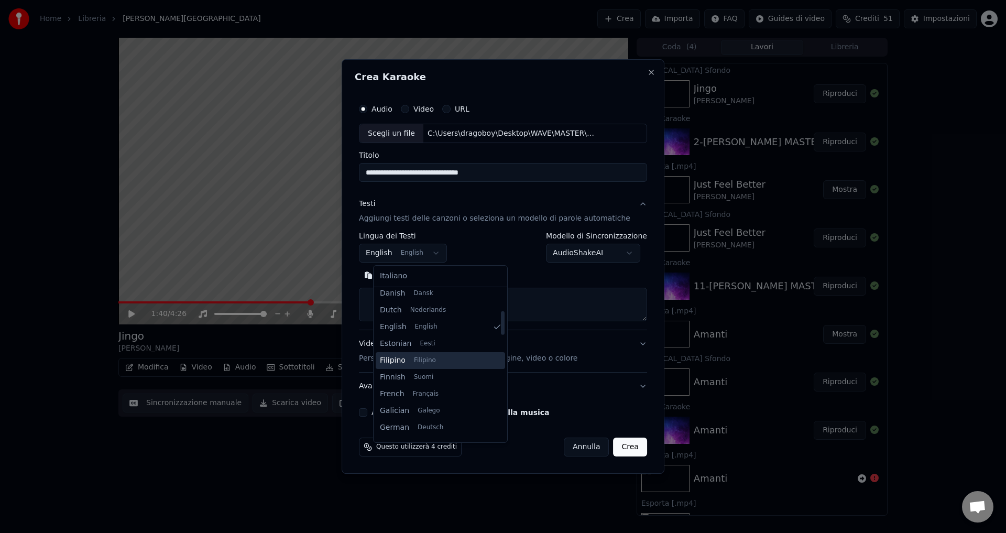
scroll to position [0, 0]
click at [473, 255] on body "Home Libreria [PERSON_NAME] Crea Importa FAQ Guides di video Crediti 51 Imposta…" at bounding box center [503, 266] width 1006 height 533
click at [406, 249] on body "Home Libreria [PERSON_NAME] Crea Importa FAQ Guides di video Crediti 51 Imposta…" at bounding box center [503, 266] width 1006 height 533
click at [400, 252] on body "Home Libreria [PERSON_NAME] Crea Importa FAQ Guides di video Crediti 51 Imposta…" at bounding box center [503, 266] width 1006 height 533
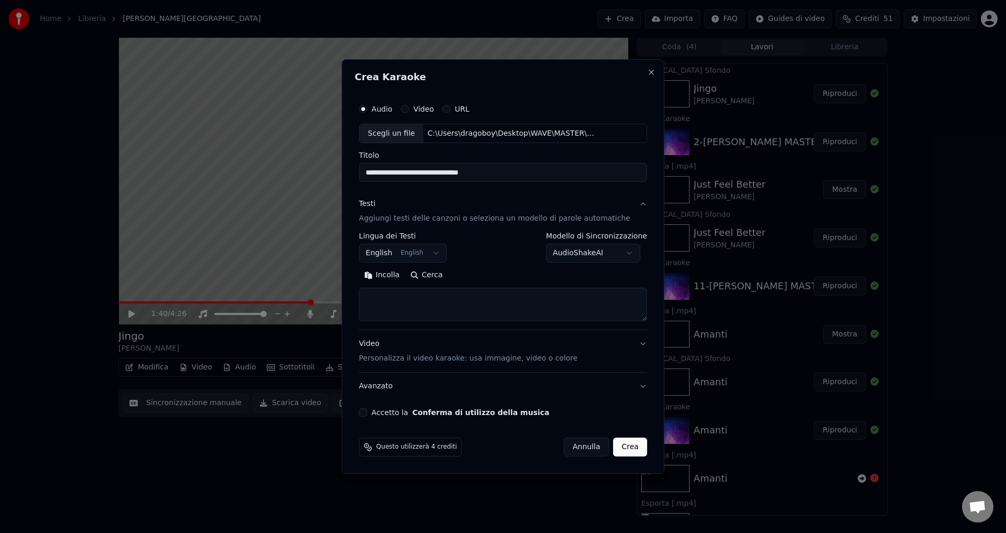
click at [367, 413] on button "Accetto la Conferma di utilizzo della musica" at bounding box center [363, 412] width 8 height 8
click at [619, 452] on button "Crea" at bounding box center [631, 447] width 34 height 19
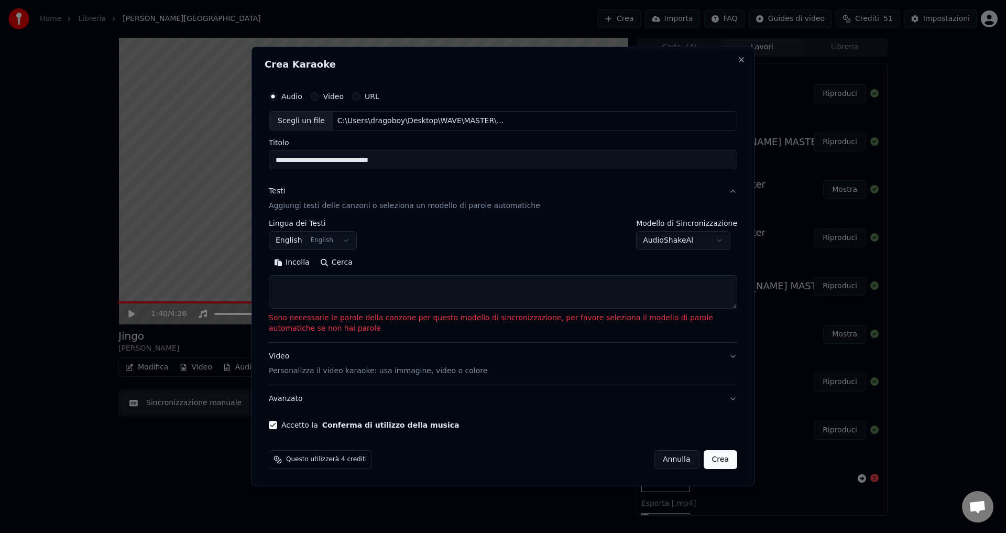
click at [681, 460] on button "Annulla" at bounding box center [677, 459] width 46 height 19
select select
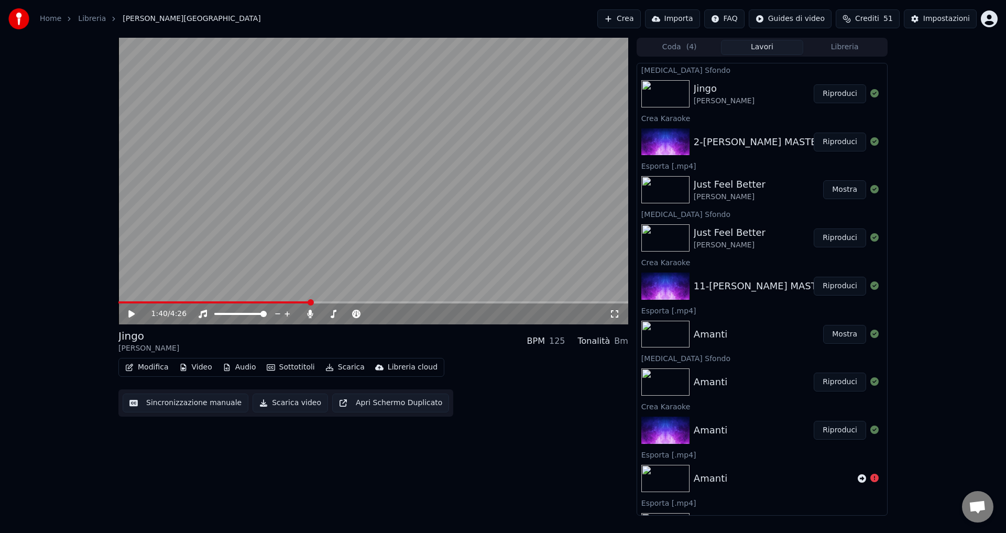
click at [637, 20] on button "Crea" at bounding box center [618, 18] width 43 height 19
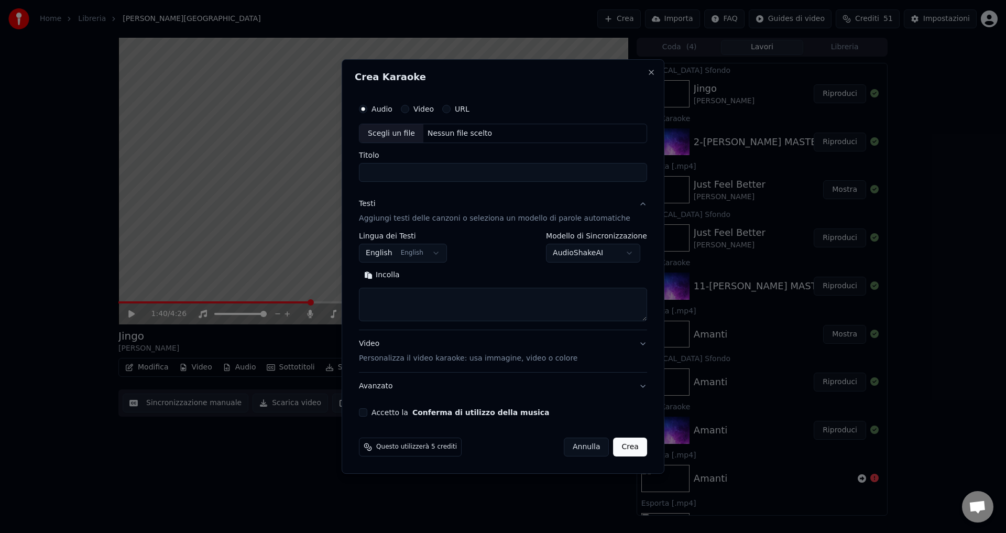
click at [450, 130] on div "Nessun file scelto" at bounding box center [459, 133] width 73 height 10
type input "**********"
click at [564, 255] on body "Home Libreria [PERSON_NAME] Crea Importa FAQ Guides di video Crediti 51 Imposta…" at bounding box center [503, 266] width 1006 height 533
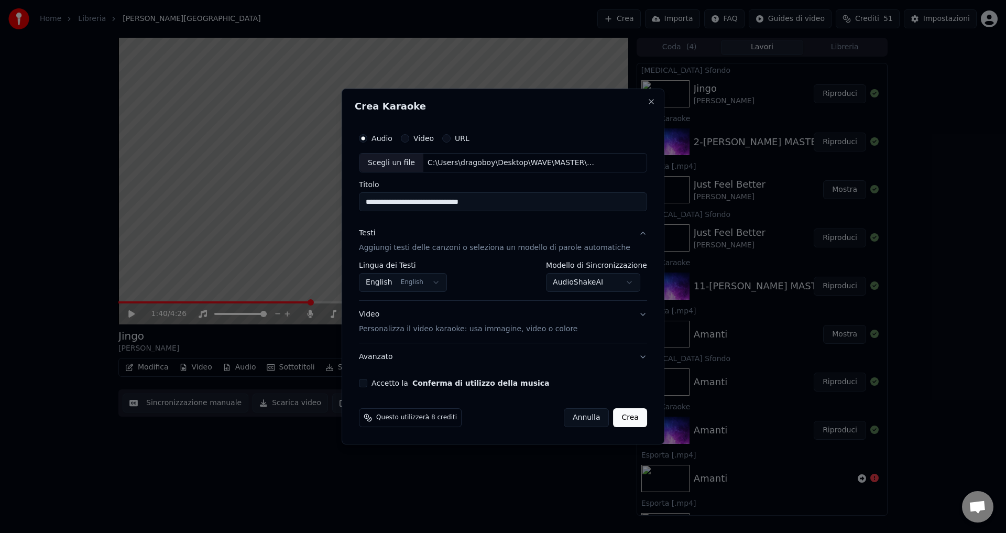
click at [367, 385] on button "Accetto la Conferma di utilizzo della musica" at bounding box center [363, 383] width 8 height 8
click at [614, 418] on button "Crea" at bounding box center [631, 417] width 34 height 19
select select "**********"
select select
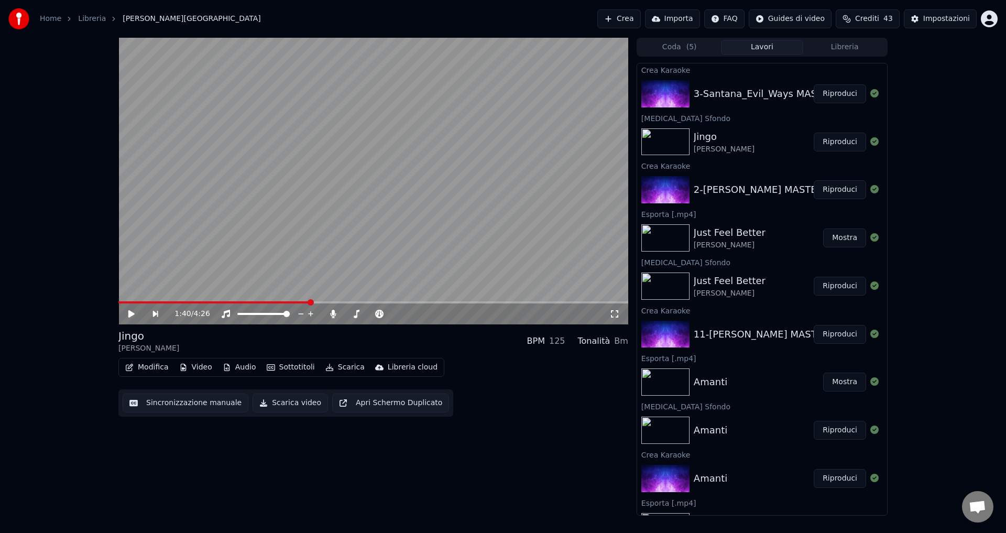
click at [612, 418] on div "1:40 / 4:26 [PERSON_NAME] BPM 125 Tonalità Bm Modifica Video Audio Sottotitoli …" at bounding box center [373, 277] width 510 height 478
click at [850, 88] on button "Riproduci" at bounding box center [840, 93] width 52 height 19
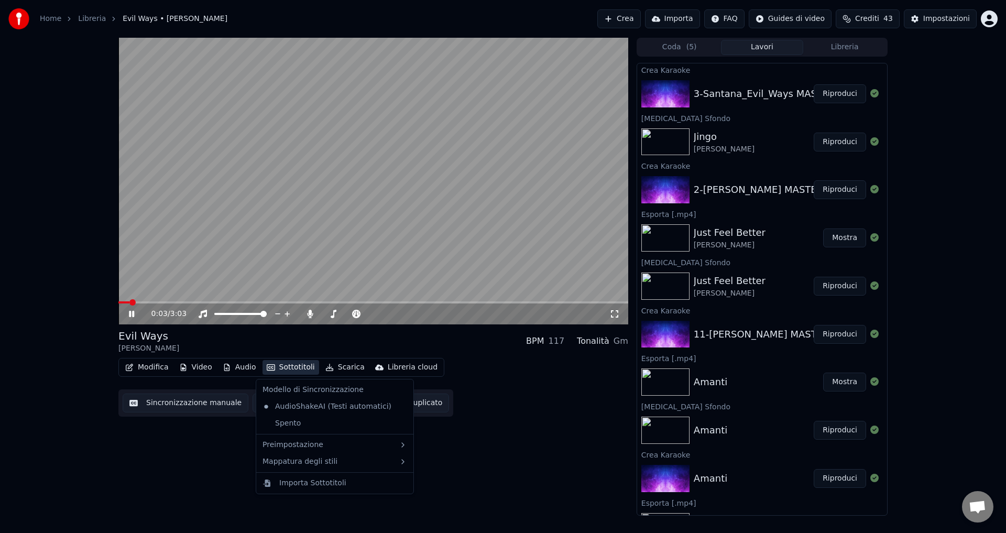
click at [282, 364] on button "Sottotitoli" at bounding box center [291, 367] width 57 height 15
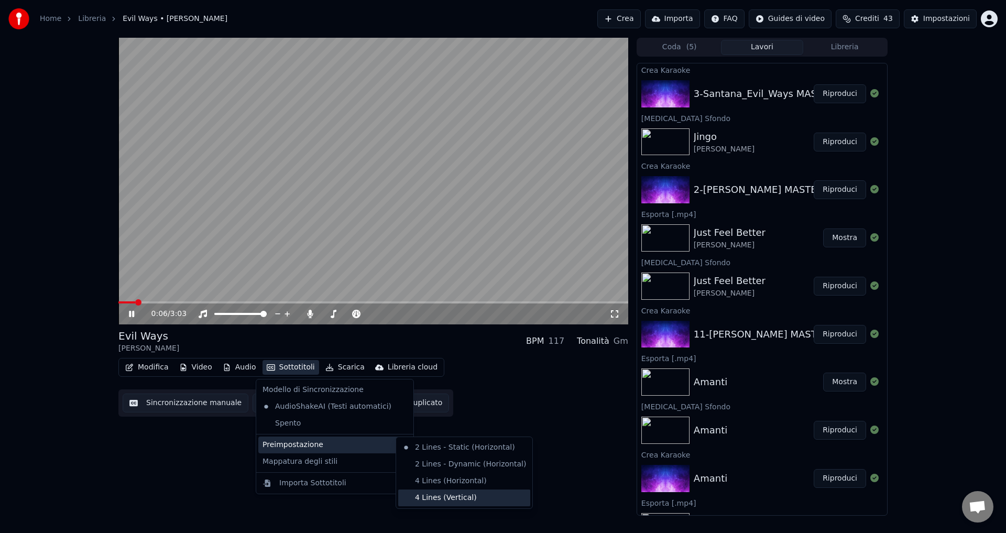
click at [429, 495] on div "4 Lines (Vertical)" at bounding box center [464, 498] width 132 height 17
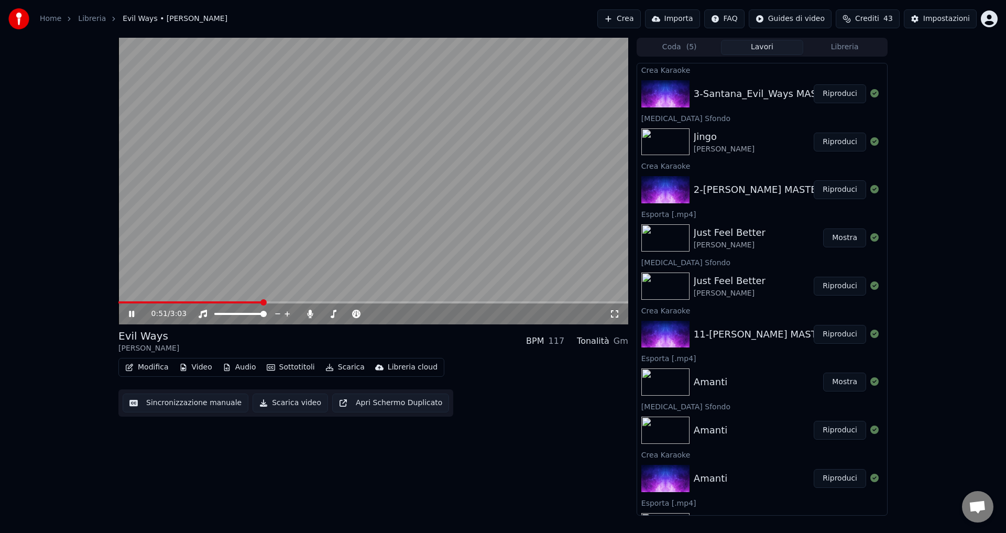
click at [128, 312] on icon at bounding box center [139, 314] width 25 height 8
click at [199, 369] on button "Video" at bounding box center [195, 367] width 41 height 15
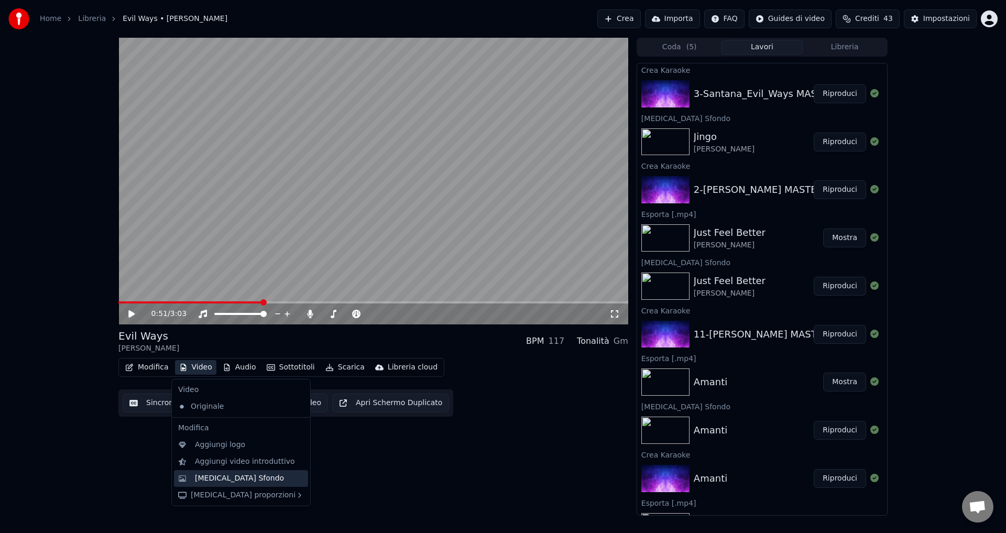
click at [241, 477] on div "[MEDICAL_DATA] Sfondo" at bounding box center [239, 478] width 89 height 10
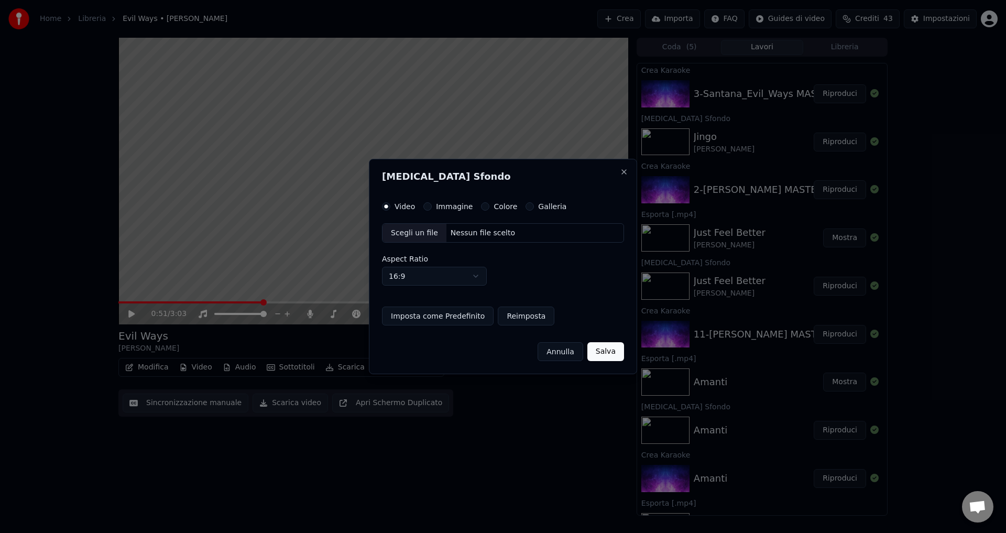
click at [481, 206] on button "Colore" at bounding box center [485, 206] width 8 height 8
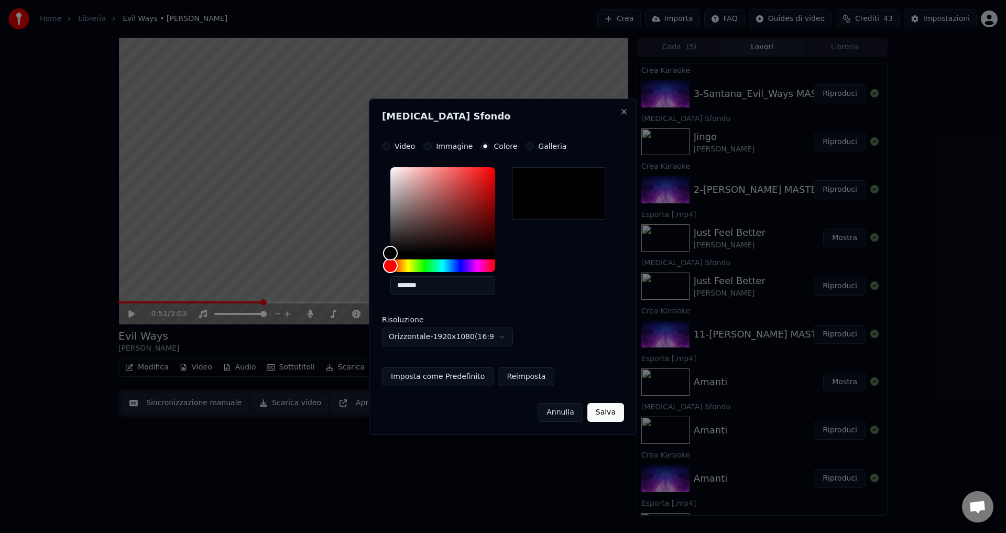
click at [611, 412] on button "Salva" at bounding box center [606, 412] width 37 height 19
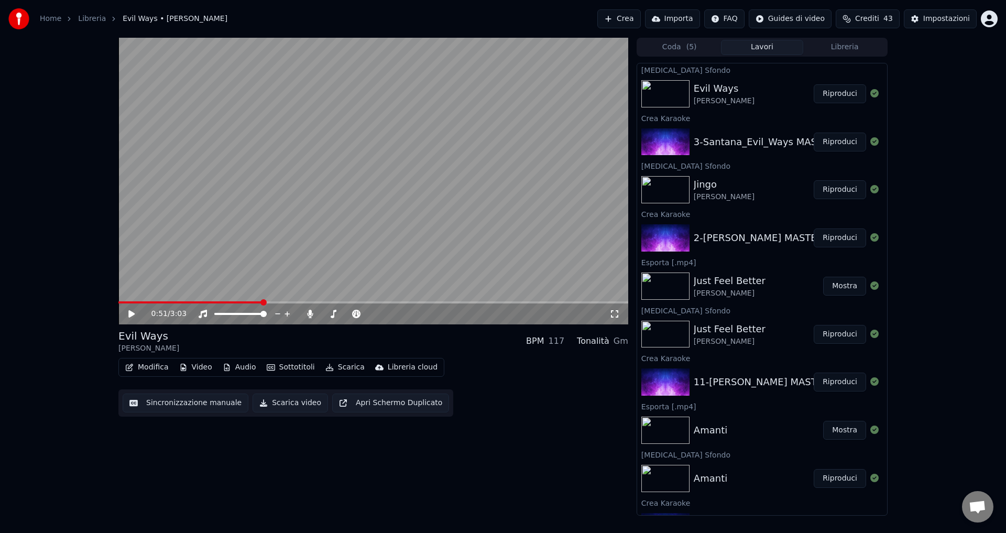
click at [827, 96] on button "Riproduci" at bounding box center [840, 93] width 52 height 19
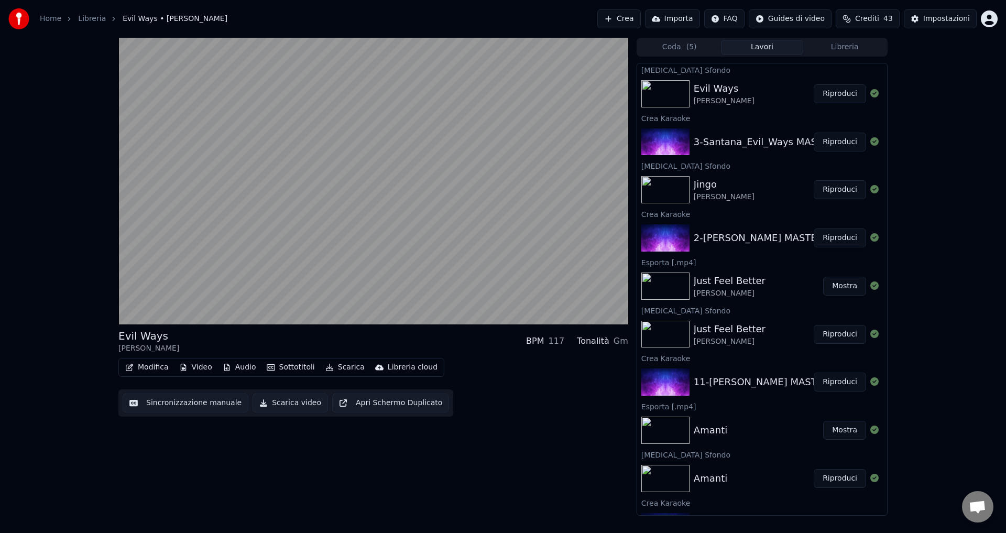
click at [977, 503] on span "Aprire la chat" at bounding box center [977, 508] width 17 height 15
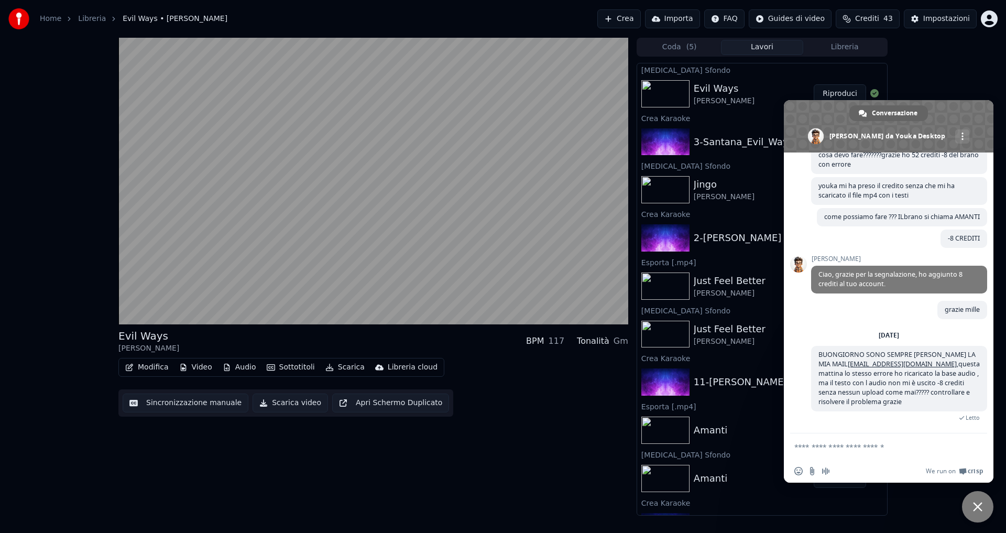
scroll to position [136, 0]
click at [977, 505] on span "Chiudere la chat" at bounding box center [977, 506] width 9 height 9
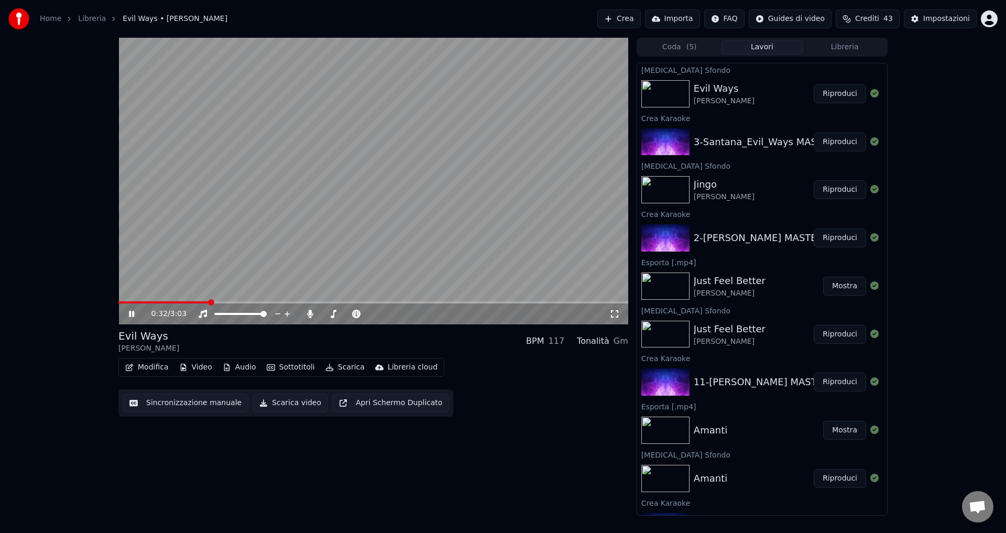
click at [133, 314] on icon at bounding box center [131, 314] width 5 height 6
click at [256, 404] on button "Scarica video" at bounding box center [290, 403] width 75 height 19
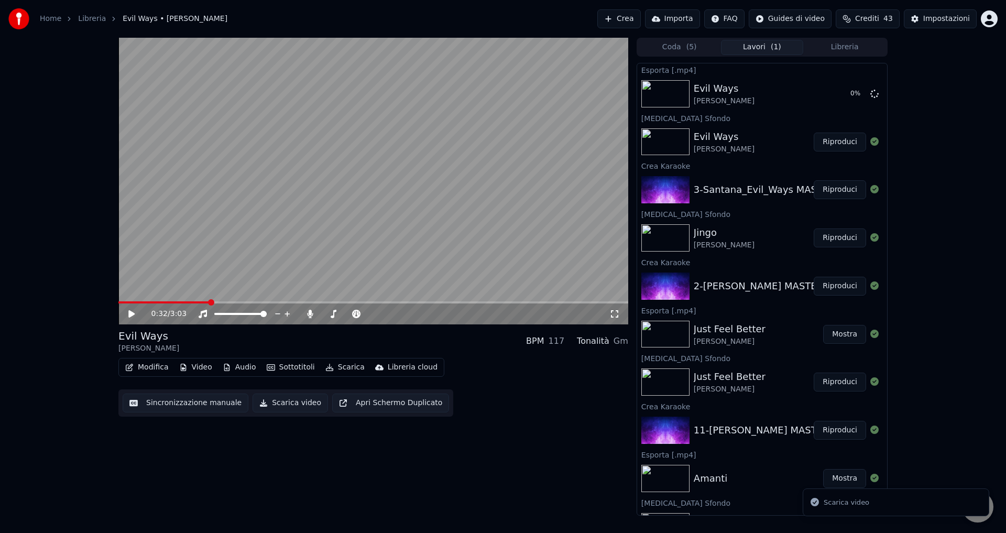
click at [624, 19] on button "Crea" at bounding box center [618, 18] width 43 height 19
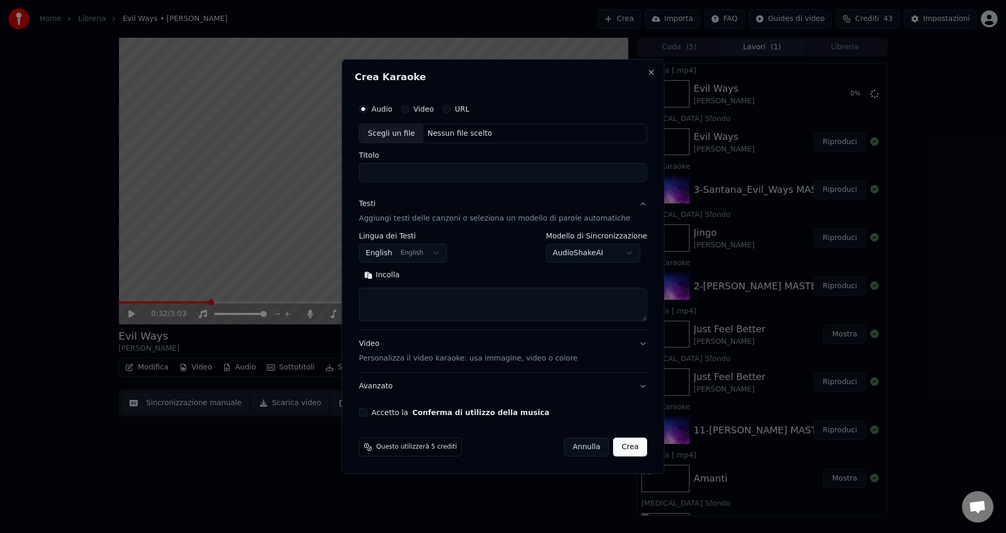
click at [459, 132] on div "Nessun file scelto" at bounding box center [459, 133] width 73 height 10
type input "**********"
click at [562, 256] on body "Home Libreria Evil Ways • [PERSON_NAME] Crea Importa FAQ Guides di video Credit…" at bounding box center [503, 266] width 1006 height 533
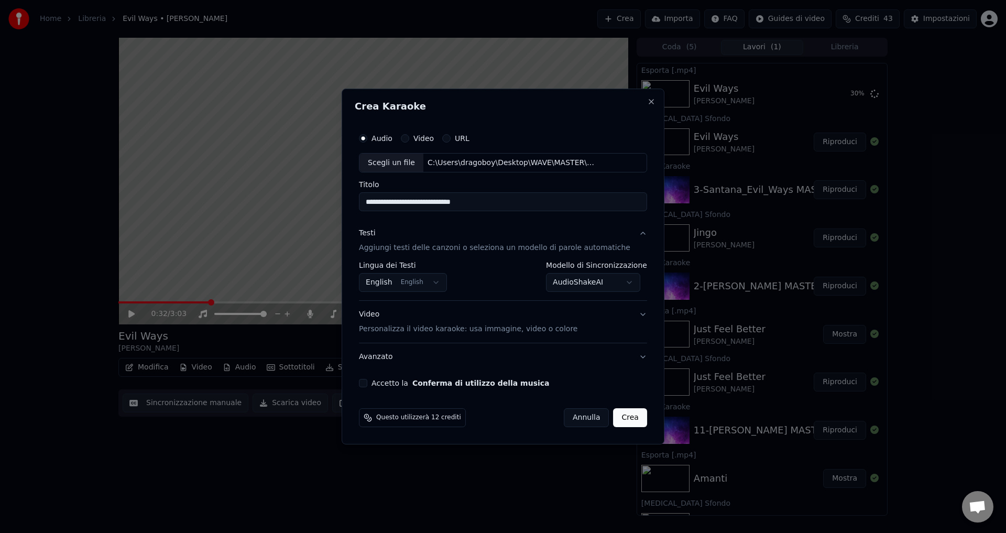
click at [367, 385] on button "Accetto la Conferma di utilizzo della musica" at bounding box center [363, 383] width 8 height 8
click at [625, 418] on button "Crea" at bounding box center [631, 417] width 34 height 19
select select "**********"
select select
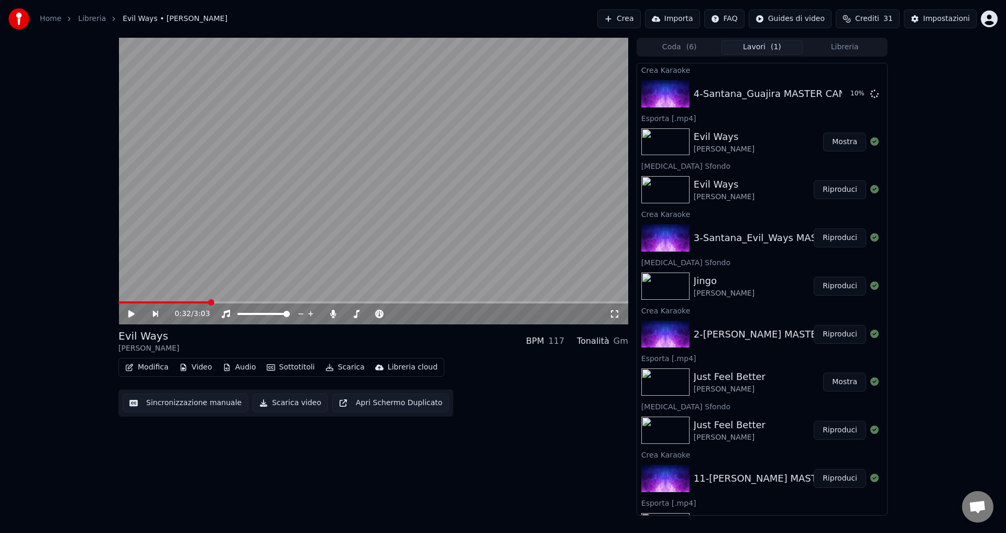
click at [836, 141] on button "Mostra" at bounding box center [844, 142] width 43 height 19
click at [973, 509] on span "Aprire la chat" at bounding box center [977, 508] width 17 height 15
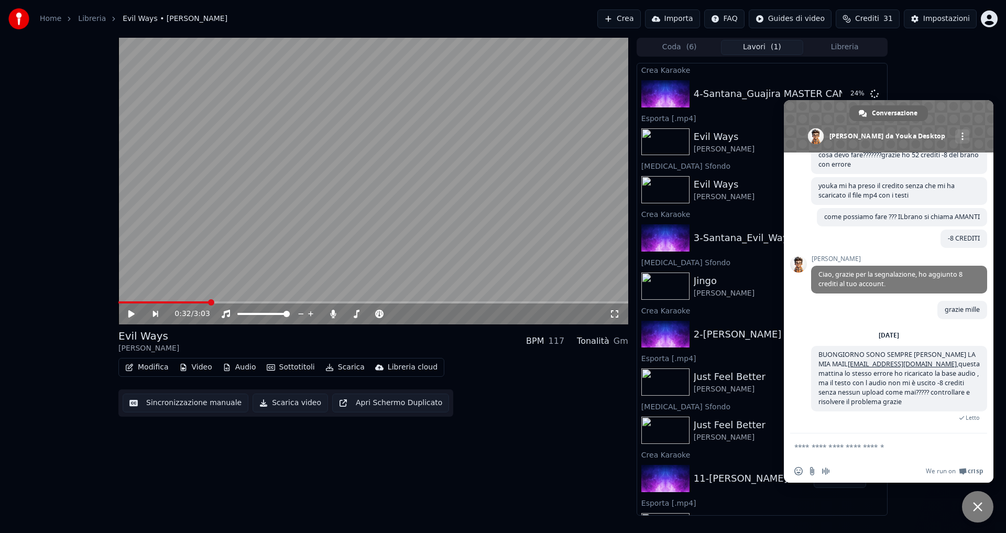
click at [843, 448] on textarea "Scrivi il tuo messaggio..." at bounding box center [878, 446] width 166 height 9
type textarea "*"
click at [935, 67] on div "0:32 / 3:03 Evil Ways [PERSON_NAME] BPM 117 Tonalità Gm Modifica Video Audio So…" at bounding box center [503, 277] width 1006 height 478
click at [975, 507] on span "Chiudere la chat" at bounding box center [977, 506] width 9 height 9
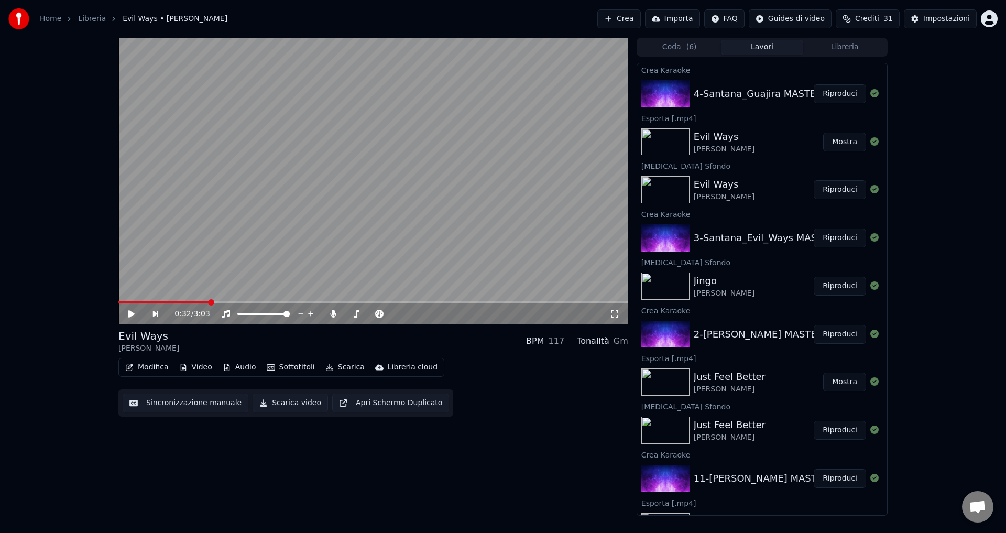
click at [844, 94] on button "Riproduci" at bounding box center [840, 93] width 52 height 19
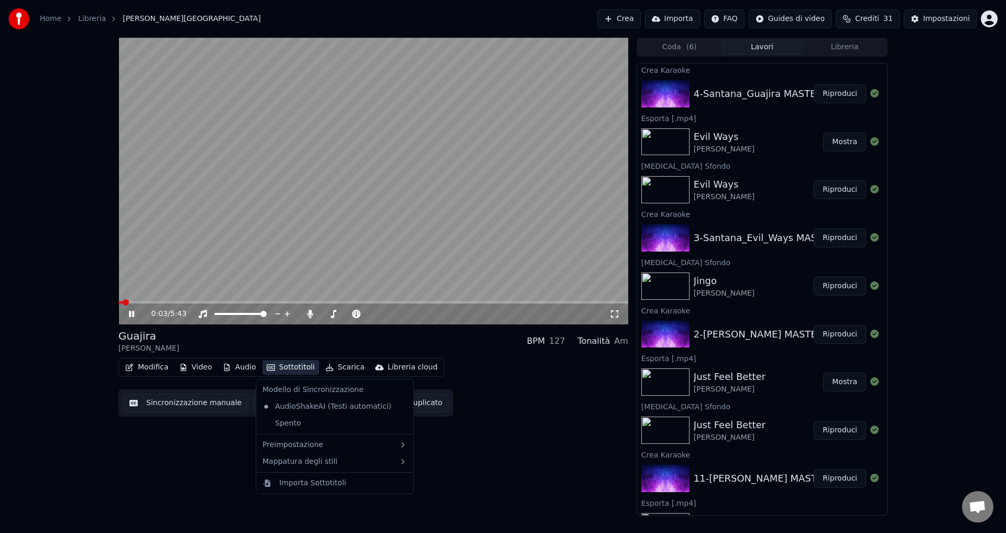
click at [282, 365] on button "Sottotitoli" at bounding box center [291, 367] width 57 height 15
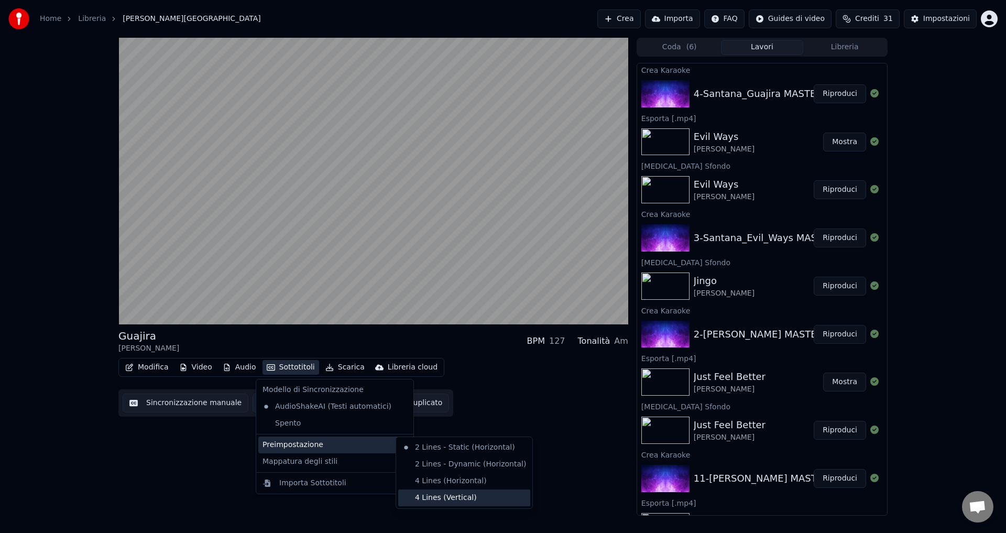
click at [433, 498] on div "4 Lines (Vertical)" at bounding box center [464, 498] width 132 height 17
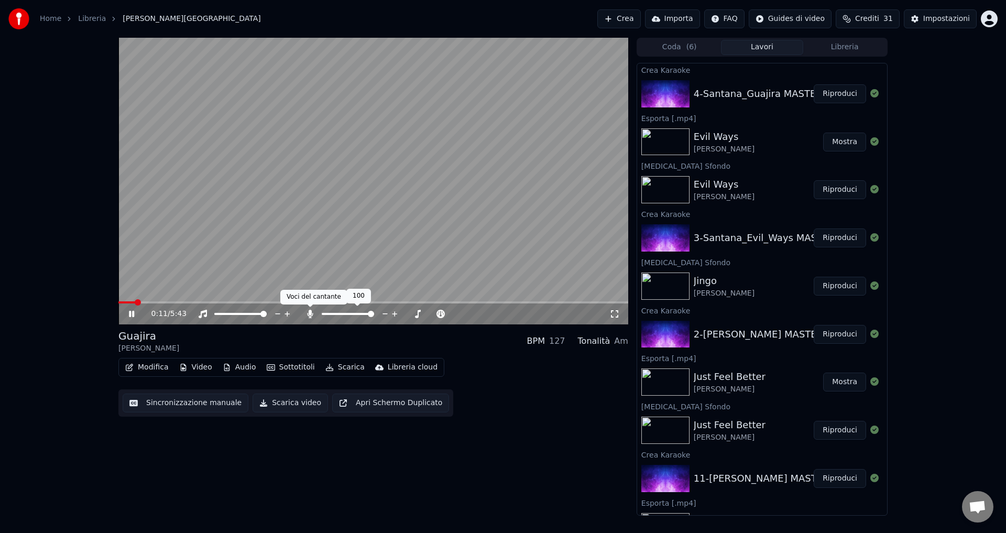
click at [307, 312] on icon at bounding box center [310, 314] width 10 height 8
click at [132, 313] on icon at bounding box center [139, 314] width 25 height 8
click at [145, 365] on button "Modifica" at bounding box center [147, 367] width 52 height 15
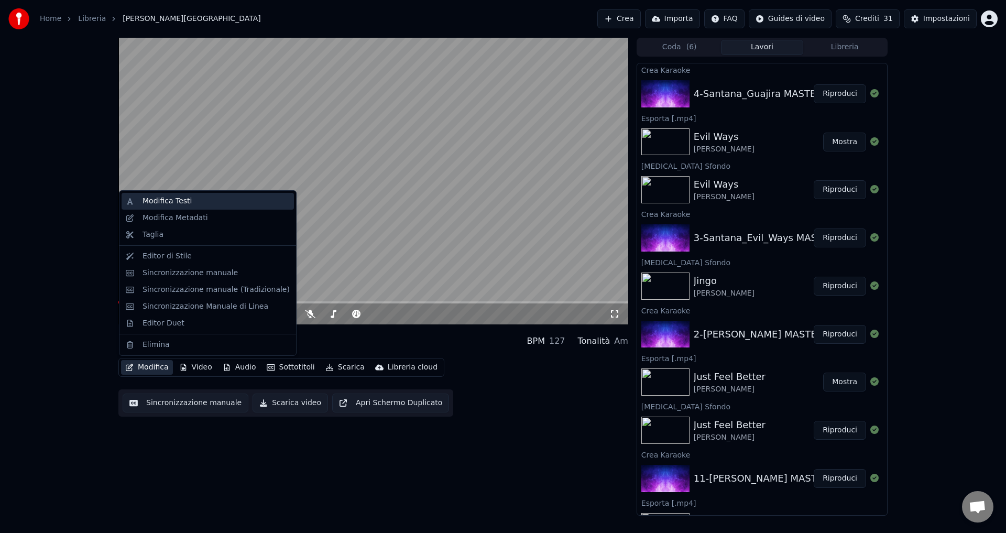
click at [151, 206] on div "Modifica Testi" at bounding box center [167, 201] width 49 height 10
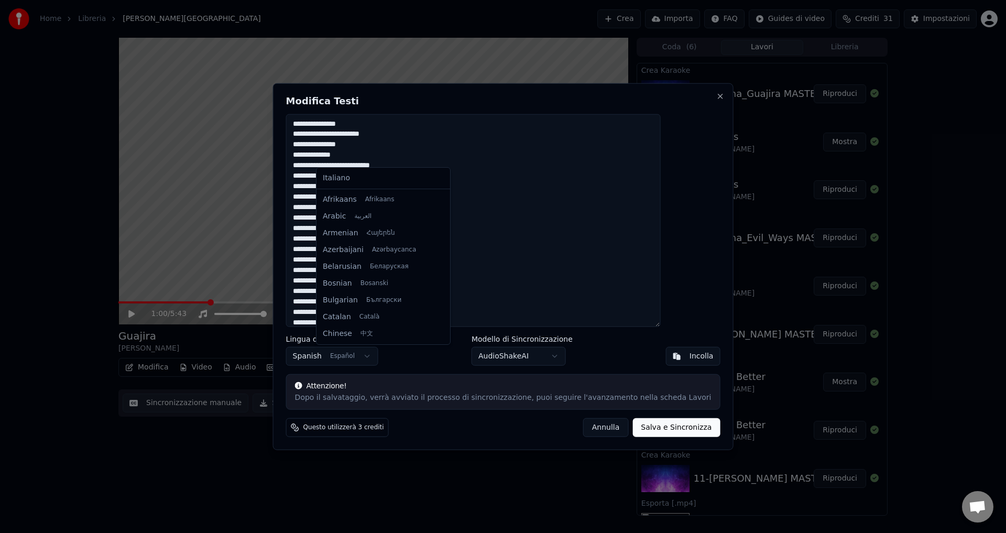
click at [338, 357] on body "Home Libreria Guajira • [PERSON_NAME] Crea Importa FAQ Guides di video Crediti …" at bounding box center [503, 266] width 1006 height 533
click at [339, 361] on body "Home Libreria Guajira • [PERSON_NAME] Crea Importa FAQ Guides di video Crediti …" at bounding box center [503, 266] width 1006 height 533
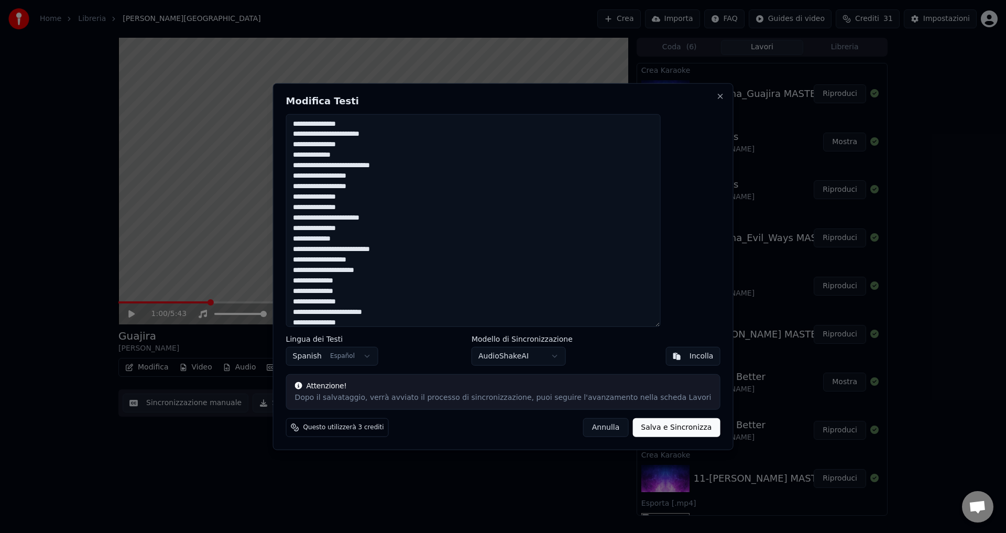
click at [374, 124] on textarea "**********" at bounding box center [473, 220] width 375 height 213
drag, startPoint x: 356, startPoint y: 129, endPoint x: 374, endPoint y: 125, distance: 18.2
click at [374, 125] on textarea "**********" at bounding box center [473, 220] width 375 height 213
click at [401, 163] on textarea "**********" at bounding box center [473, 220] width 375 height 213
click at [637, 433] on button "Salva e Sincronizza" at bounding box center [677, 427] width 88 height 19
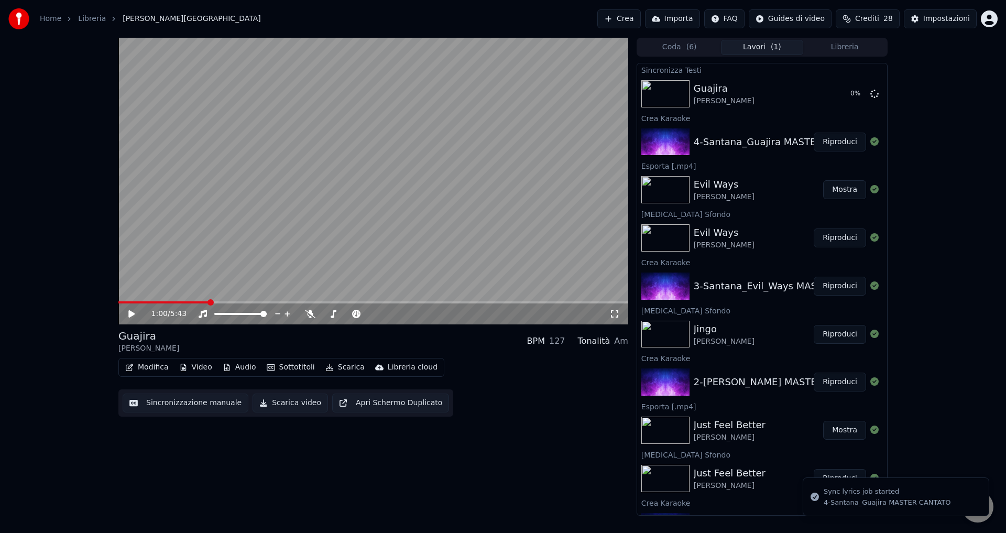
click at [130, 310] on icon at bounding box center [139, 314] width 25 height 8
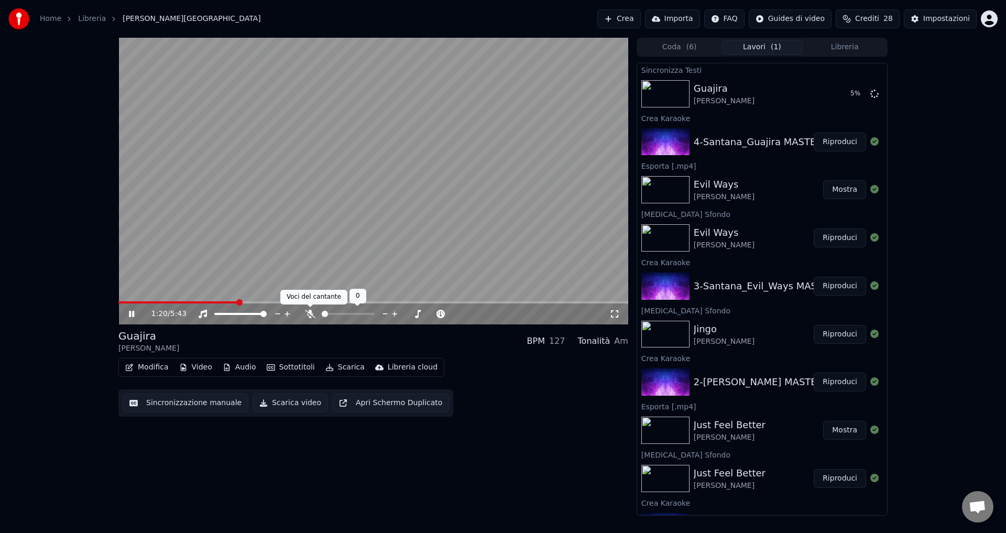
click at [306, 312] on icon at bounding box center [310, 314] width 10 height 8
click at [125, 301] on video at bounding box center [373, 181] width 510 height 287
click at [124, 303] on span at bounding box center [121, 302] width 6 height 2
click at [130, 314] on icon at bounding box center [131, 313] width 6 height 7
click at [130, 314] on icon at bounding box center [131, 314] width 5 height 6
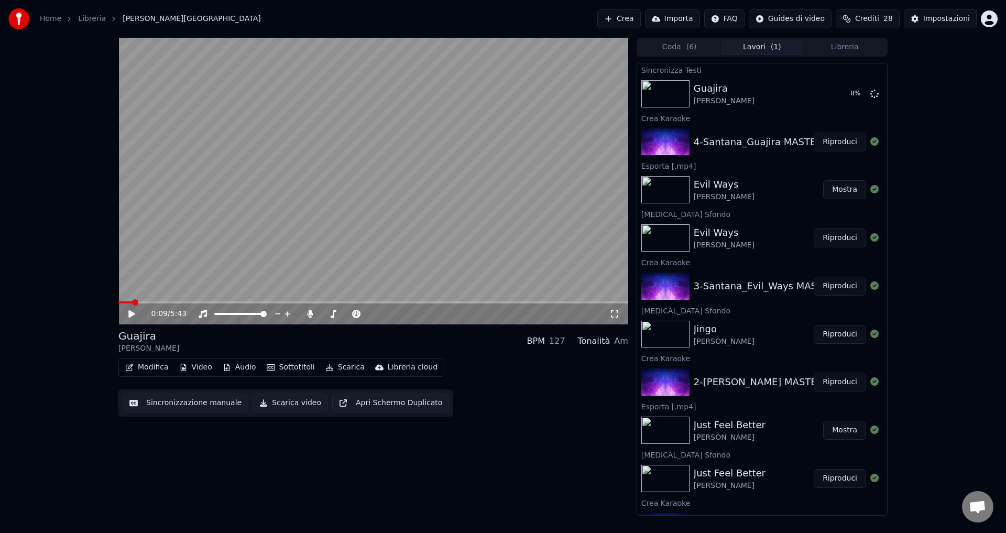
click at [198, 368] on button "Video" at bounding box center [195, 367] width 41 height 15
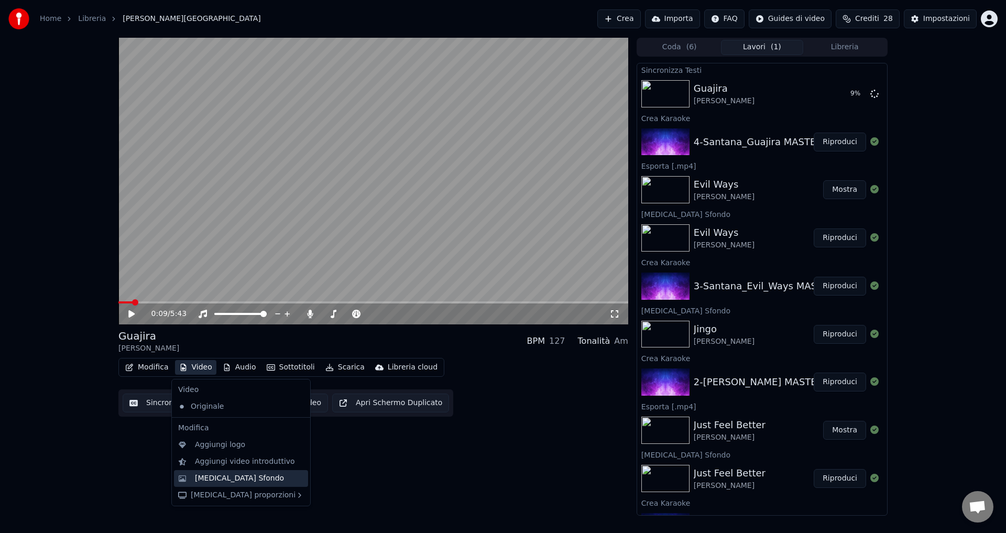
click at [229, 481] on div "[MEDICAL_DATA] Sfondo" at bounding box center [239, 478] width 89 height 10
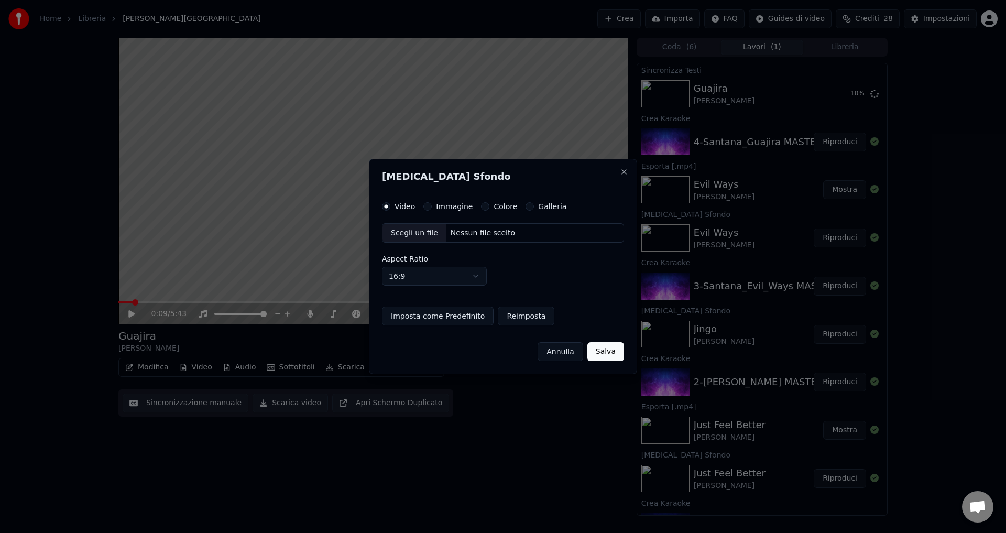
click at [481, 204] on button "Colore" at bounding box center [485, 206] width 8 height 8
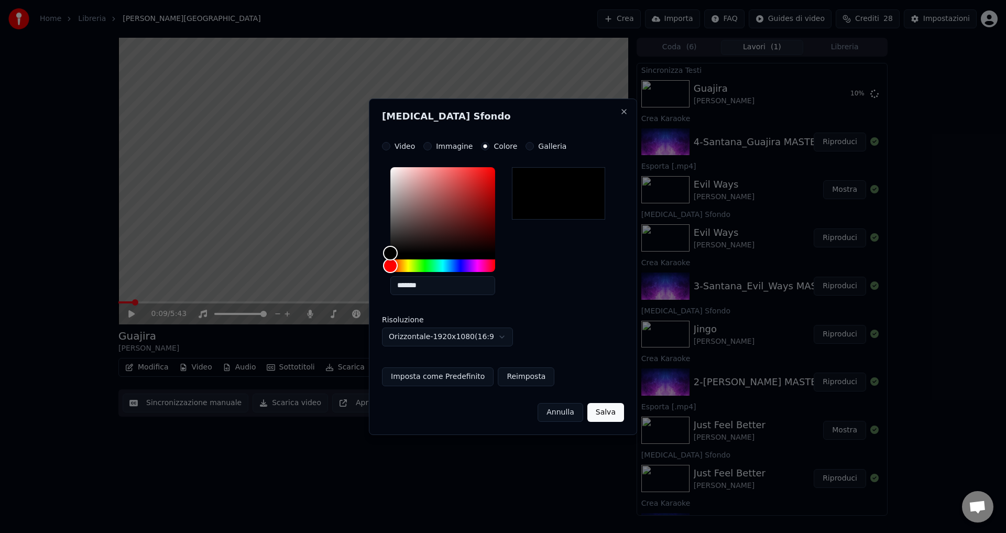
click at [612, 409] on button "Salva" at bounding box center [606, 412] width 37 height 19
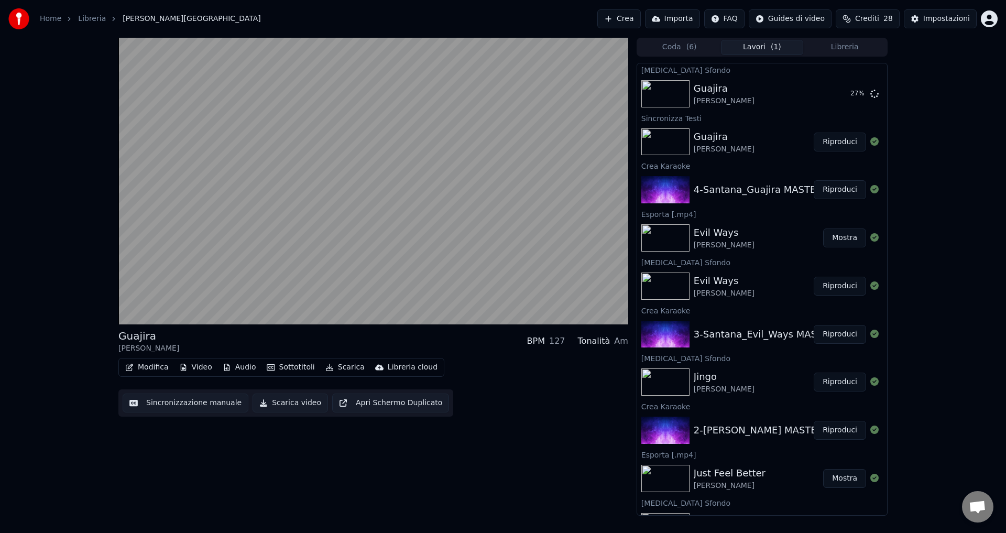
click at [984, 512] on span "Aprire la chat" at bounding box center [977, 508] width 17 height 15
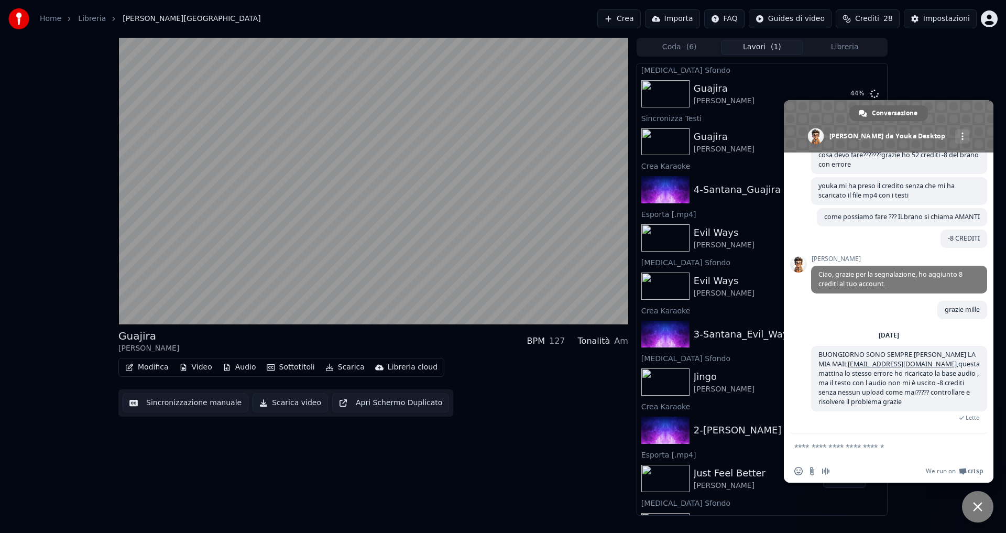
click at [984, 512] on span "Chiudere la chat" at bounding box center [977, 506] width 31 height 31
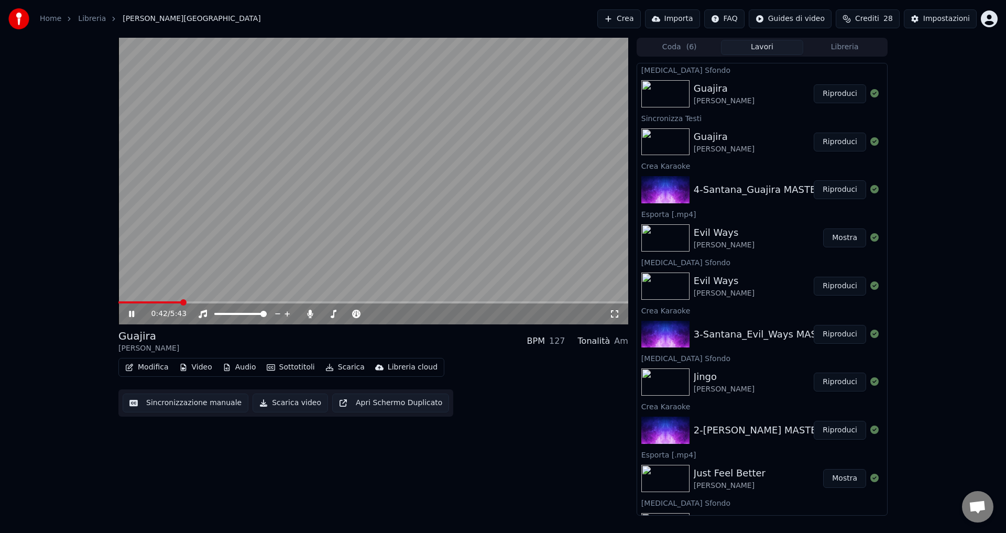
click at [131, 315] on icon at bounding box center [131, 314] width 5 height 6
click at [832, 95] on button "Riproduci" at bounding box center [840, 93] width 52 height 19
click at [129, 312] on icon at bounding box center [131, 314] width 5 height 6
click at [169, 405] on button "Sincronizzazione manuale" at bounding box center [186, 403] width 126 height 19
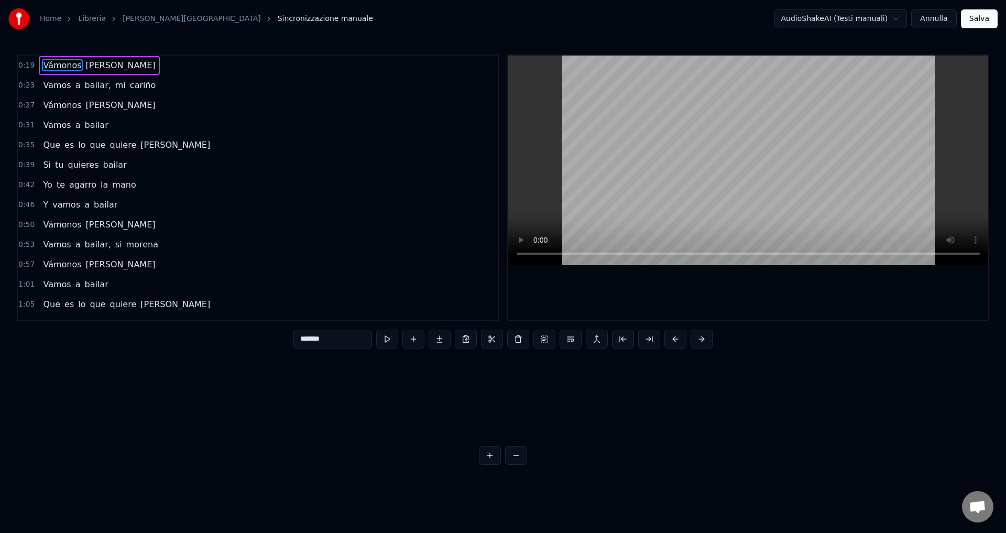
scroll to position [0, 1502]
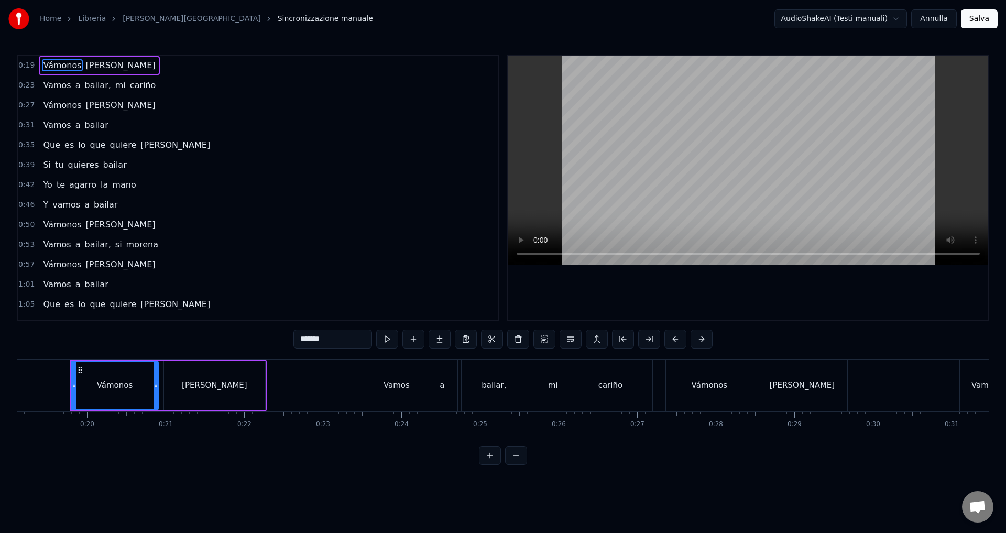
click at [206, 392] on div "[PERSON_NAME]" at bounding box center [214, 386] width 101 height 50
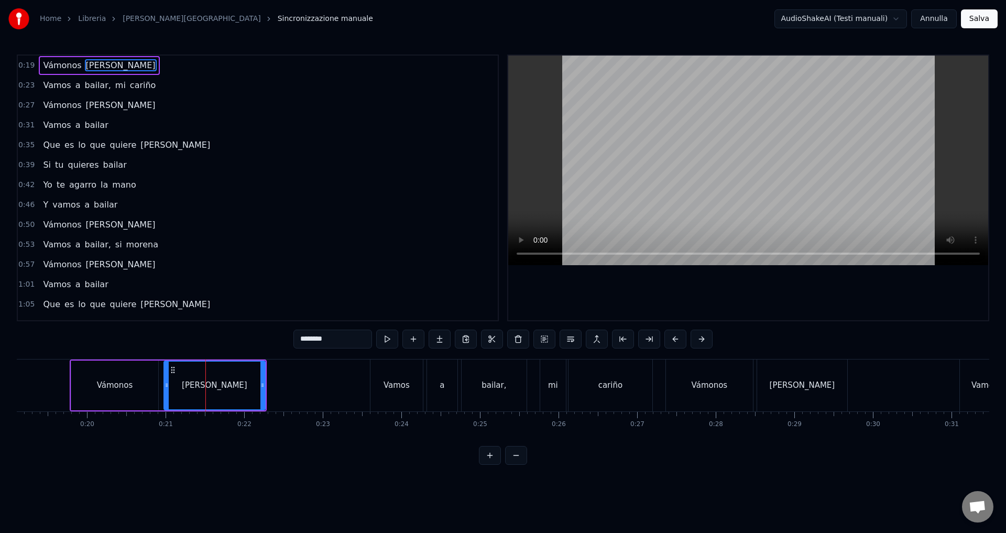
drag, startPoint x: 336, startPoint y: 336, endPoint x: 289, endPoint y: 333, distance: 47.8
click at [289, 333] on div "0:19 Vámonos [PERSON_NAME] 0:23 Vamos a bailar, mi cariño 0:27 Vámonos [PERSON_…" at bounding box center [503, 260] width 973 height 410
type input "*"
click at [792, 389] on div "[PERSON_NAME]" at bounding box center [803, 385] width 66 height 12
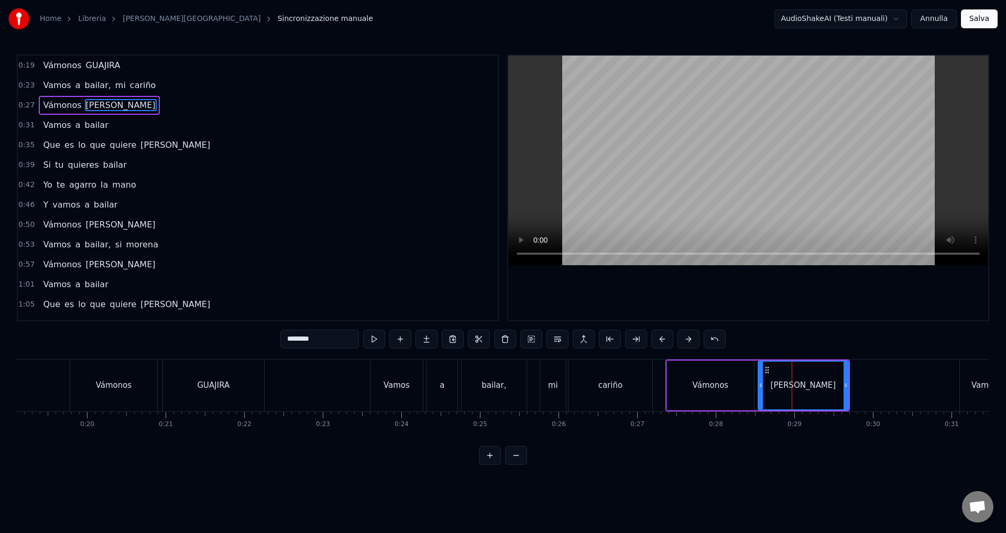
drag, startPoint x: 329, startPoint y: 339, endPoint x: 244, endPoint y: 334, distance: 84.5
click at [244, 334] on div "0:19 Vámonos GUAJIRA 0:23 Vamos a bailar, mi cariño 0:27 Vámonos [PERSON_NAME] …" at bounding box center [503, 260] width 973 height 410
click at [469, 482] on html "Home Libreria Guajira • [PERSON_NAME] Sincronizzazione manuale AudioShakeAI (Te…" at bounding box center [503, 241] width 1006 height 482
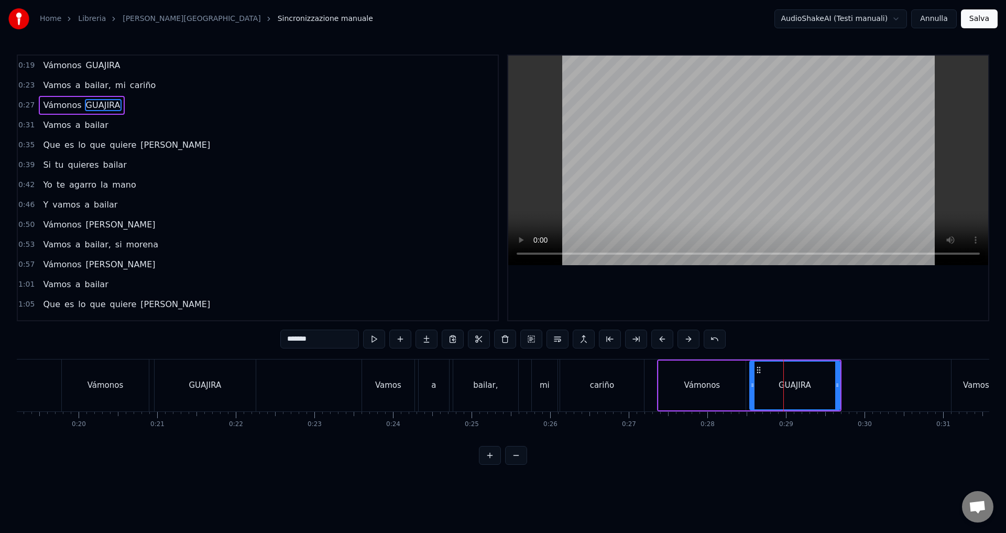
scroll to position [0, 1526]
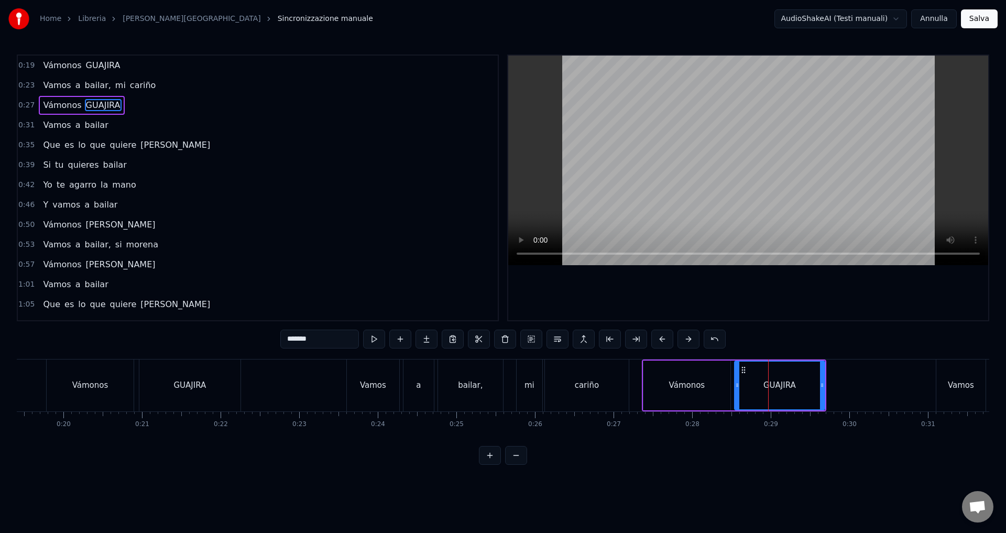
click at [150, 144] on span "[PERSON_NAME]" at bounding box center [175, 145] width 72 height 12
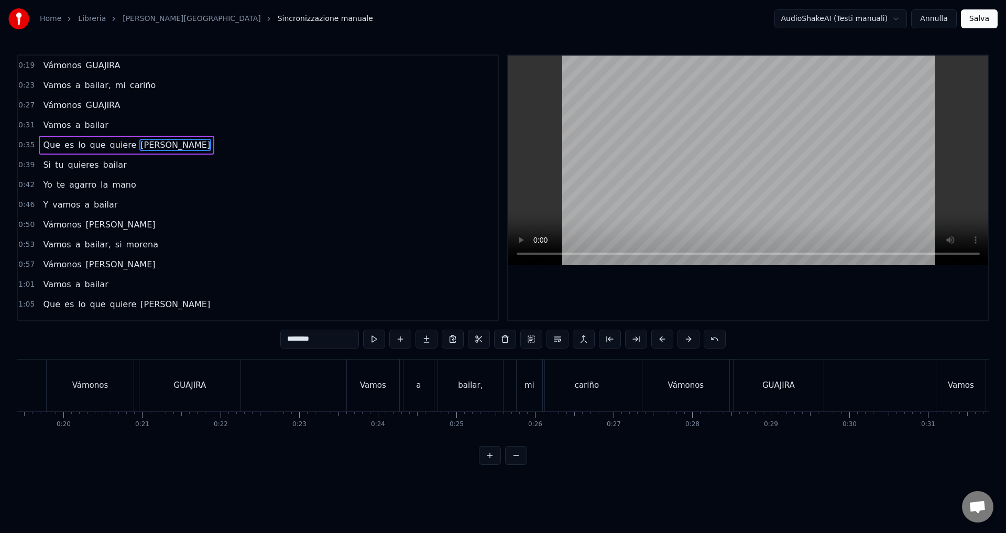
scroll to position [0, 2801]
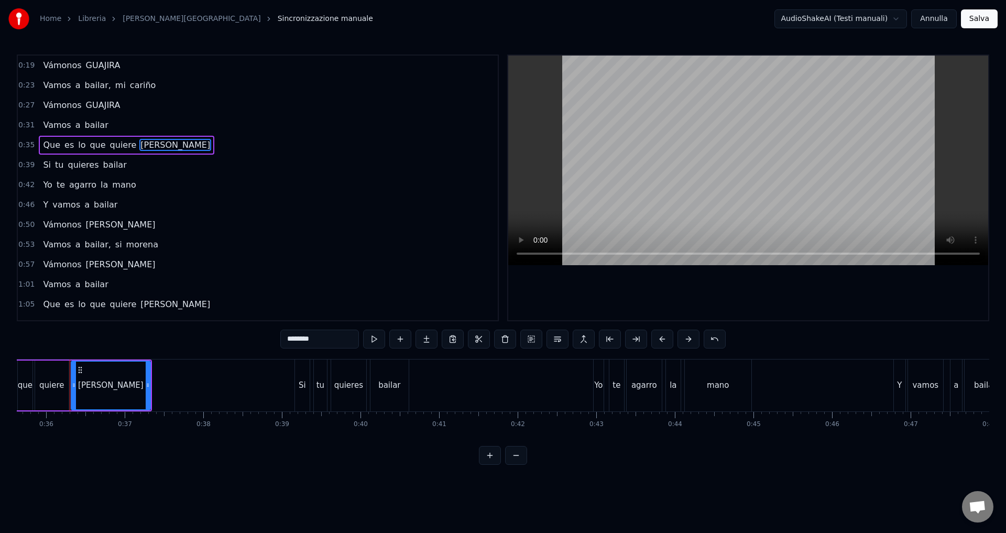
click at [119, 393] on div "[PERSON_NAME]" at bounding box center [111, 386] width 78 height 48
drag, startPoint x: 320, startPoint y: 340, endPoint x: 270, endPoint y: 338, distance: 50.4
click at [270, 338] on div "0:19 Vámonos GUAJIRA 0:23 Vamos a bailar, mi cariño 0:27 Vámonos GUAJIRA 0:31 V…" at bounding box center [503, 260] width 973 height 410
click at [92, 222] on span "[PERSON_NAME]" at bounding box center [121, 225] width 72 height 12
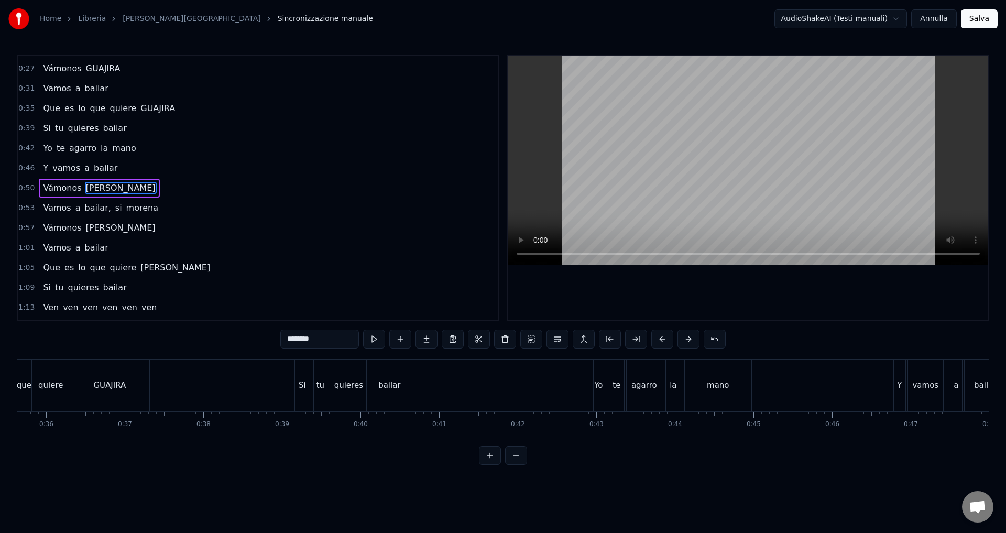
scroll to position [0, 3980]
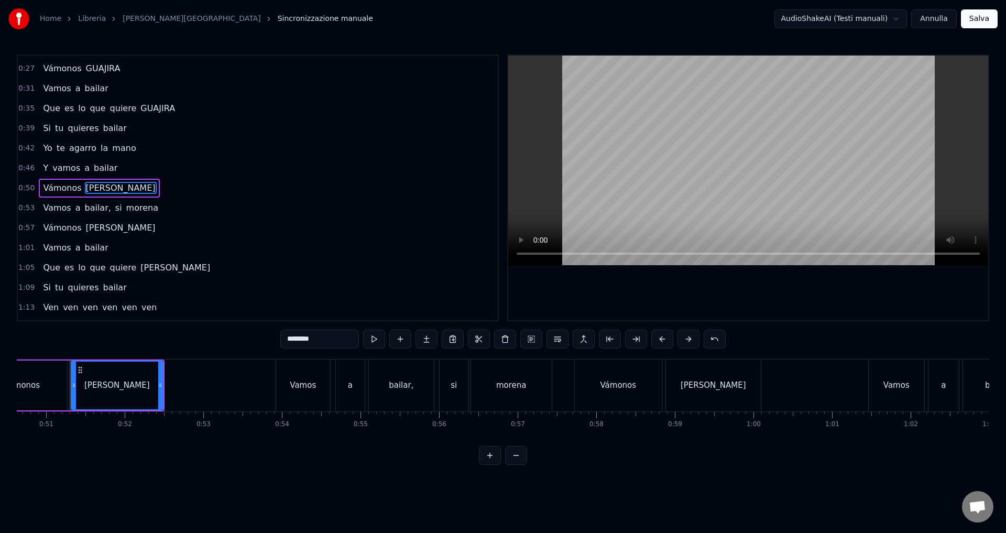
drag, startPoint x: 323, startPoint y: 338, endPoint x: 267, endPoint y: 333, distance: 55.7
click at [267, 333] on div "0:19 Vámonos GUAJIRA 0:23 Vamos a bailar, mi cariño 0:27 Vámonos GUAJIRA 0:31 V…" at bounding box center [503, 260] width 973 height 410
click at [100, 232] on span "[PERSON_NAME]" at bounding box center [121, 228] width 72 height 12
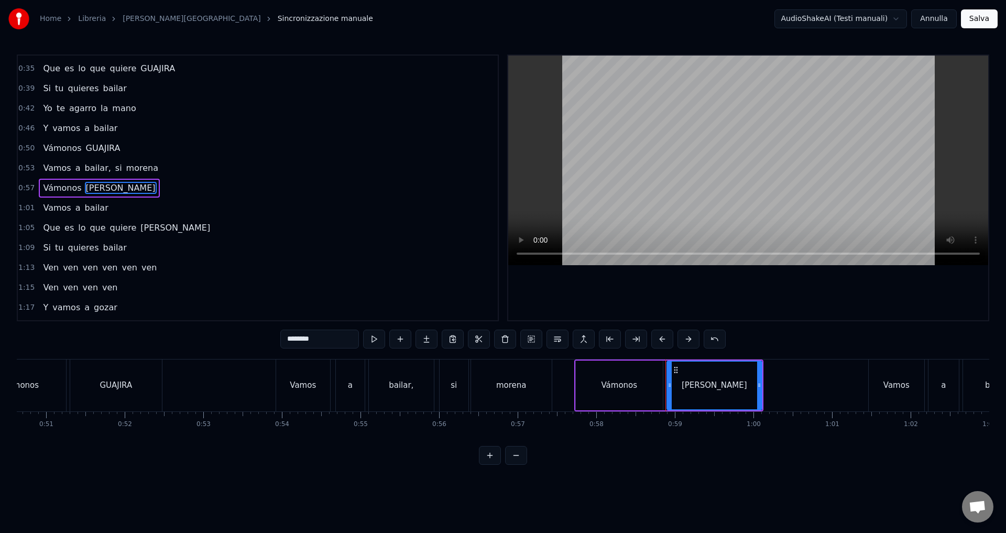
drag, startPoint x: 329, startPoint y: 341, endPoint x: 250, endPoint y: 335, distance: 79.3
click at [250, 335] on div "0:19 Vámonos GUAJIRA 0:23 Vamos a bailar, mi cariño 0:27 Vámonos GUAJIRA 0:31 V…" at bounding box center [503, 260] width 973 height 410
click at [149, 230] on span "[PERSON_NAME]" at bounding box center [175, 228] width 72 height 12
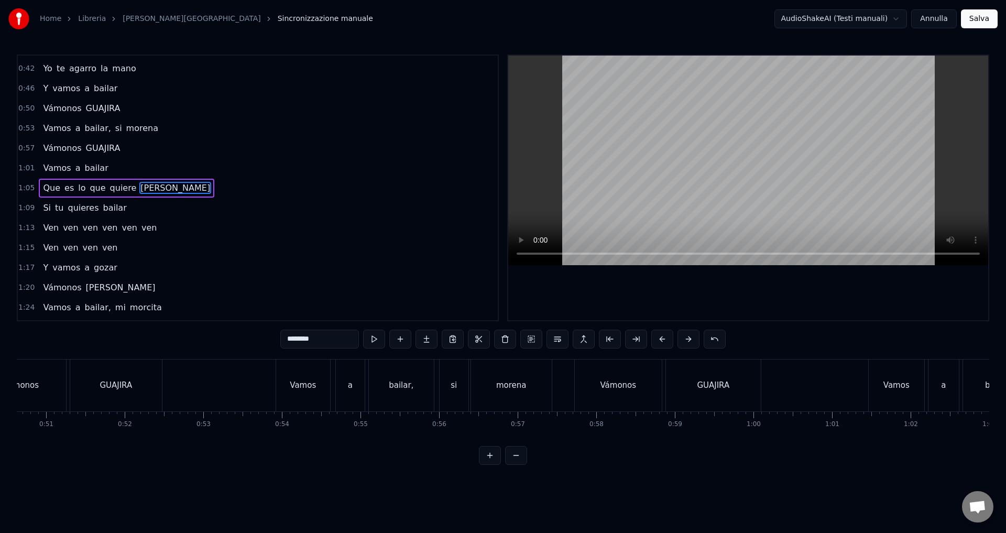
scroll to position [0, 5189]
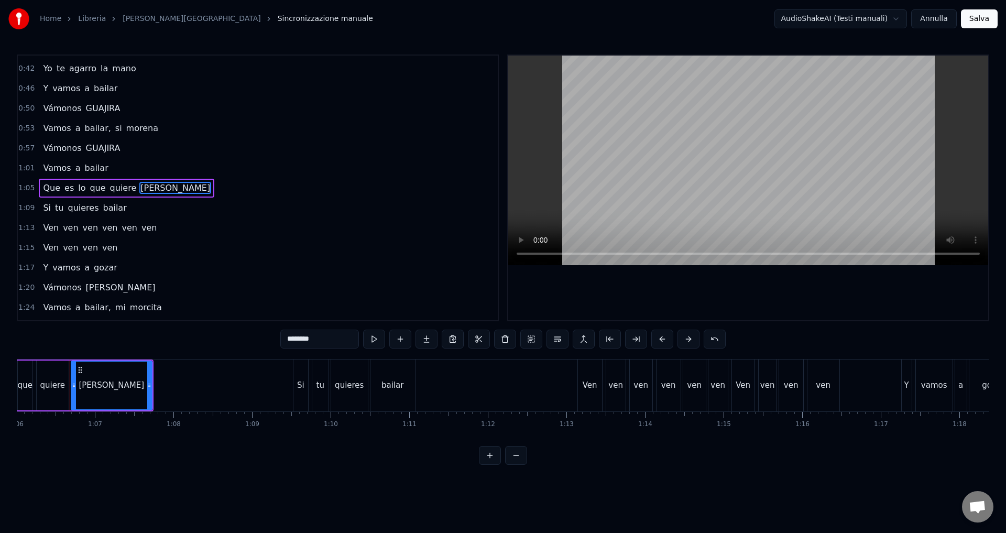
drag, startPoint x: 325, startPoint y: 336, endPoint x: 215, endPoint y: 330, distance: 110.2
click at [215, 330] on div "0:19 Vámonos GUAJIRA 0:23 Vamos a bailar, mi cariño 0:27 Vámonos GUAJIRA 0:31 V…" at bounding box center [503, 260] width 973 height 410
click at [104, 231] on span "ven" at bounding box center [109, 228] width 17 height 12
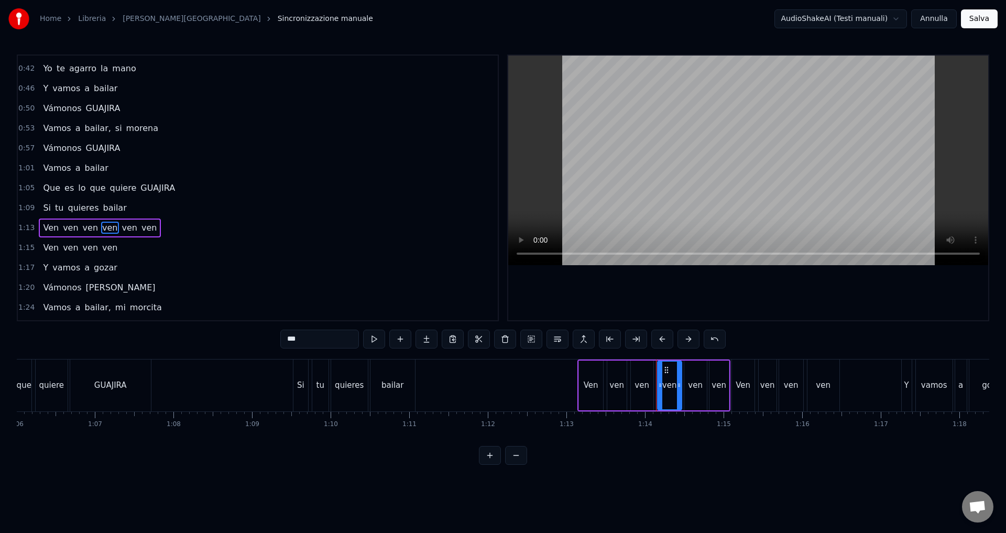
scroll to position [156, 0]
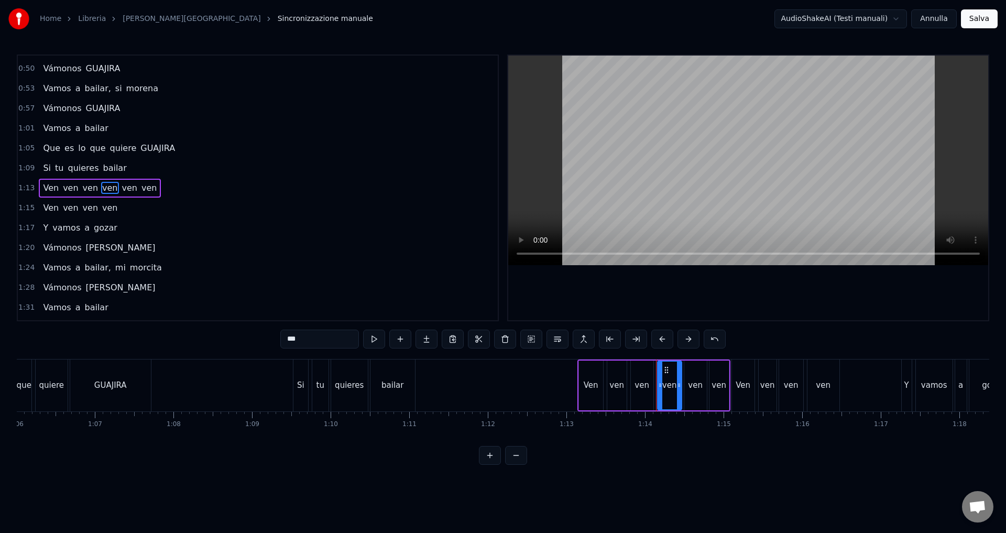
click at [96, 249] on span "[PERSON_NAME]" at bounding box center [121, 248] width 72 height 12
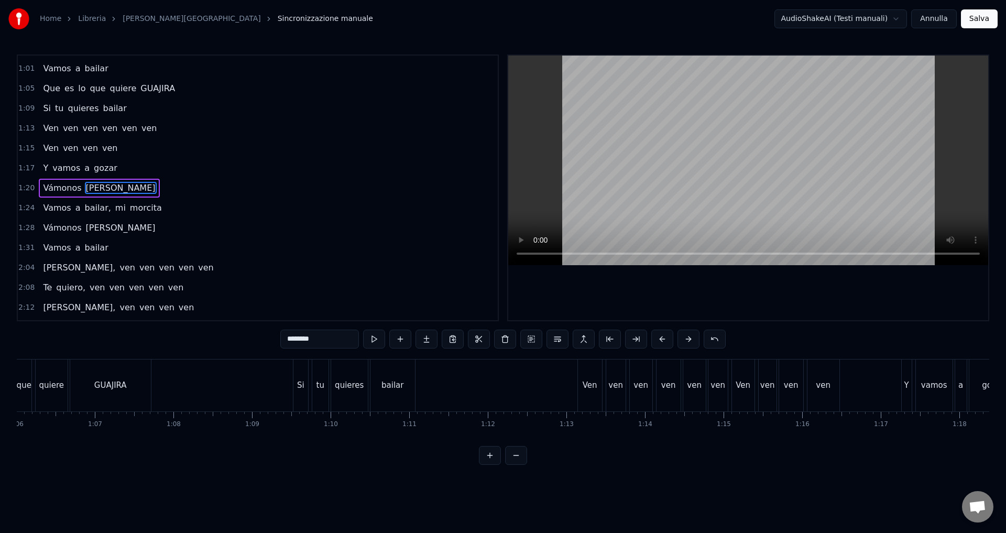
scroll to position [0, 6372]
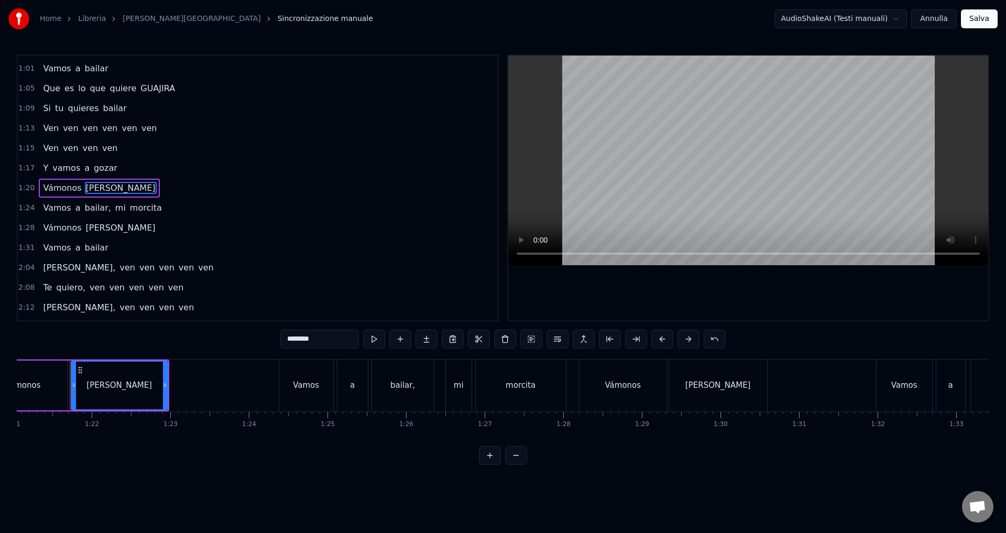
drag, startPoint x: 328, startPoint y: 336, endPoint x: 266, endPoint y: 338, distance: 61.9
click at [266, 338] on div "0:19 Vámonos GUAJIRA 0:23 Vamos a bailar, mi cariño 0:27 Vámonos GUAJIRA 0:31 V…" at bounding box center [503, 260] width 973 height 410
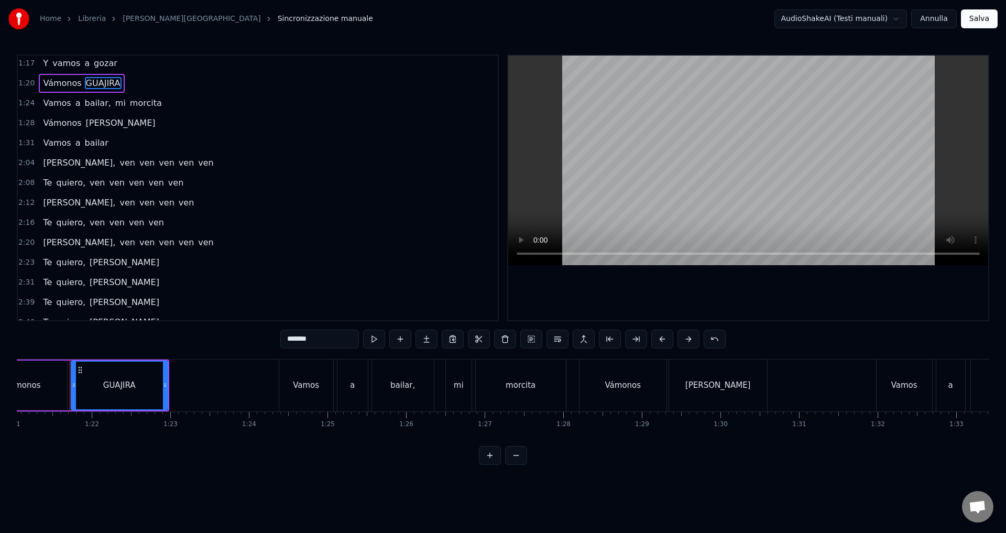
scroll to position [268, 0]
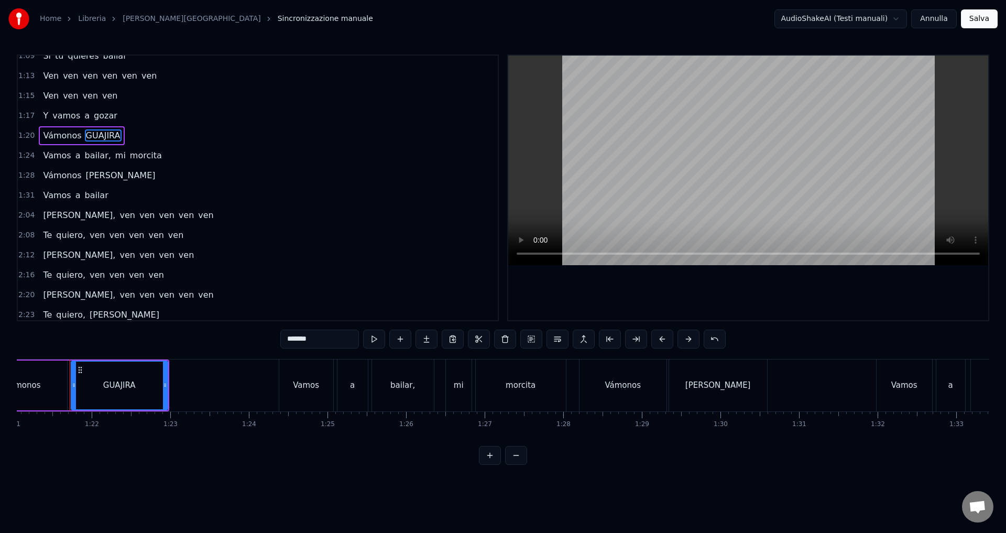
click at [88, 177] on span "[PERSON_NAME]" at bounding box center [121, 175] width 72 height 12
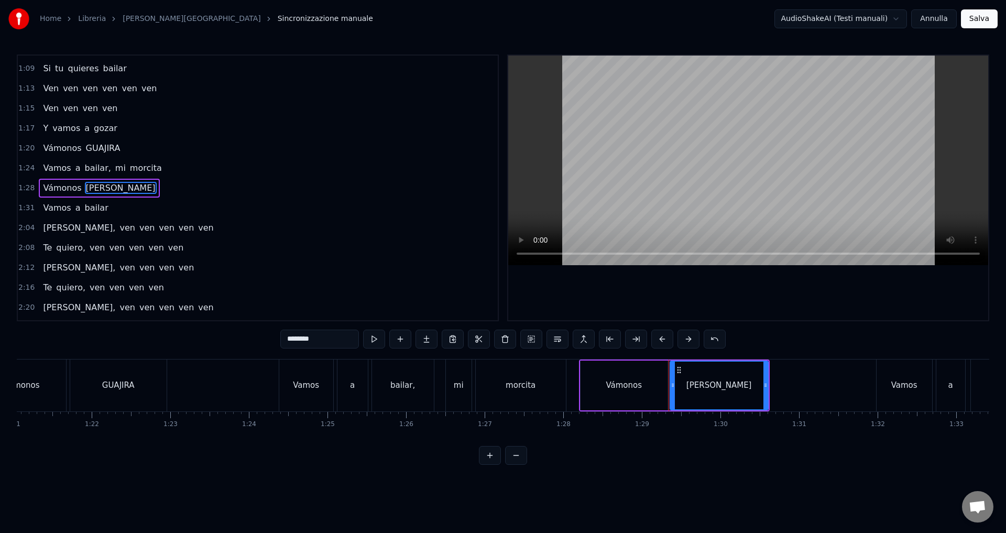
drag, startPoint x: 322, startPoint y: 339, endPoint x: 262, endPoint y: 336, distance: 59.8
click at [262, 336] on div "0:19 Vámonos GUAJIRA 0:23 Vamos a bailar, mi cariño 0:27 Vámonos GUAJIRA 0:31 V…" at bounding box center [503, 260] width 973 height 410
click at [63, 229] on span "[PERSON_NAME]," at bounding box center [79, 228] width 74 height 12
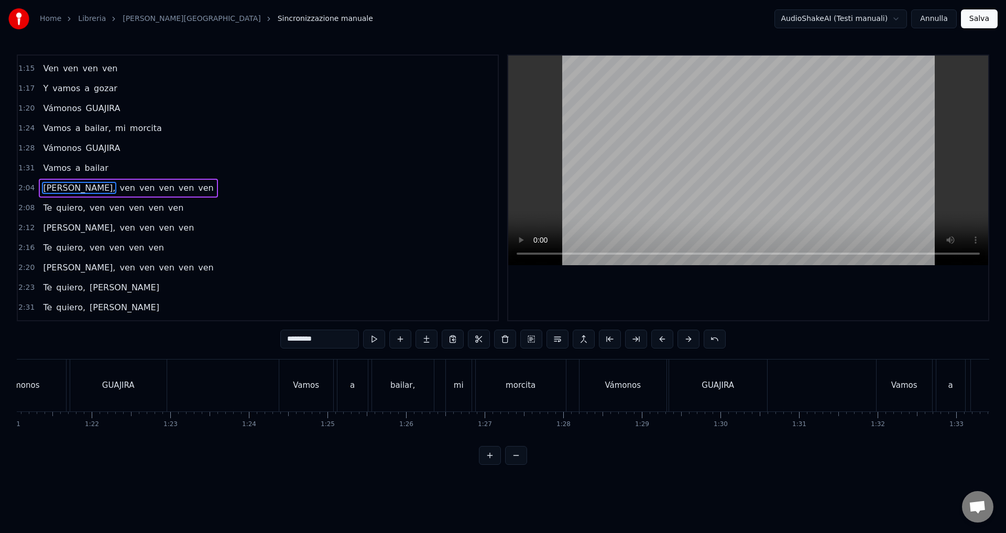
scroll to position [0, 9774]
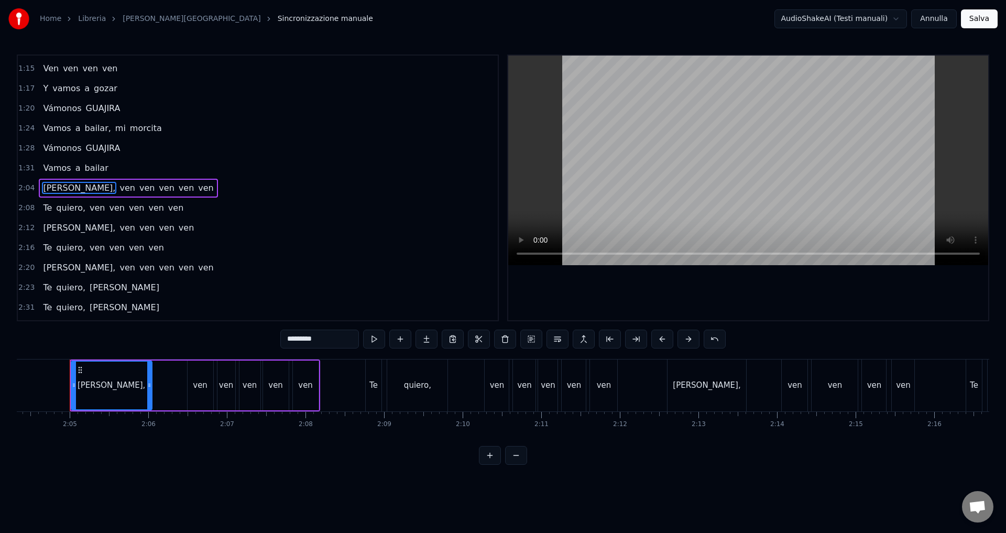
drag, startPoint x: 334, startPoint y: 341, endPoint x: 266, endPoint y: 339, distance: 67.6
click at [266, 339] on div "0:19 Vámonos GUAJIRA 0:23 Vamos a bailar, mi cariño 0:27 Vámonos GUAJIRA 0:31 V…" at bounding box center [503, 260] width 973 height 410
click at [67, 227] on span "[PERSON_NAME]," at bounding box center [79, 228] width 74 height 12
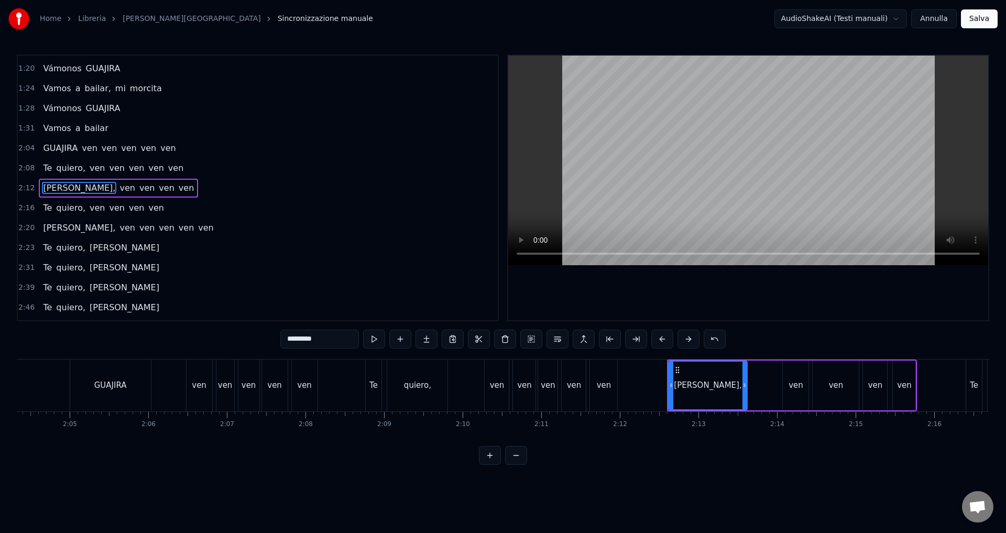
drag, startPoint x: 324, startPoint y: 343, endPoint x: 283, endPoint y: 340, distance: 41.0
click at [283, 340] on input "*********" at bounding box center [319, 339] width 79 height 19
click at [60, 228] on span "[PERSON_NAME]," at bounding box center [79, 228] width 74 height 12
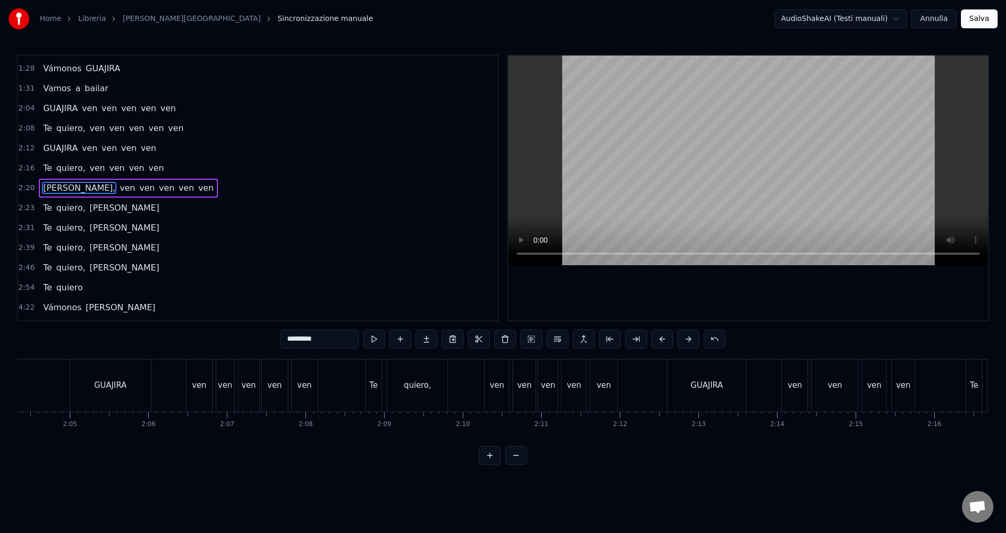
scroll to position [0, 10969]
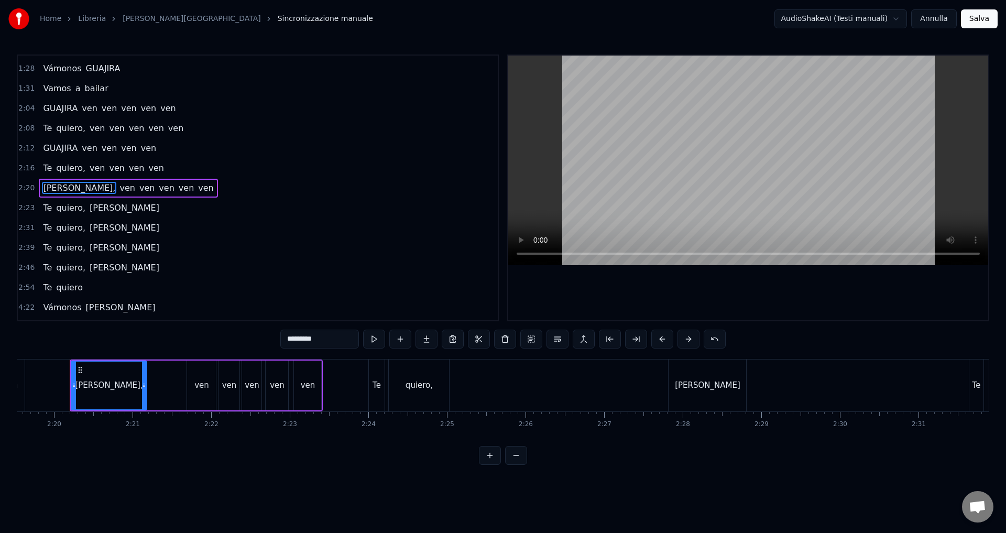
drag, startPoint x: 321, startPoint y: 342, endPoint x: 275, endPoint y: 333, distance: 47.4
click at [275, 333] on div "0:19 Vámonos GUAJIRA 0:23 Vamos a bailar, mi cariño 0:27 Vámonos GUAJIRA 0:31 V…" at bounding box center [503, 260] width 973 height 410
click at [102, 211] on span "[PERSON_NAME]" at bounding box center [125, 208] width 72 height 12
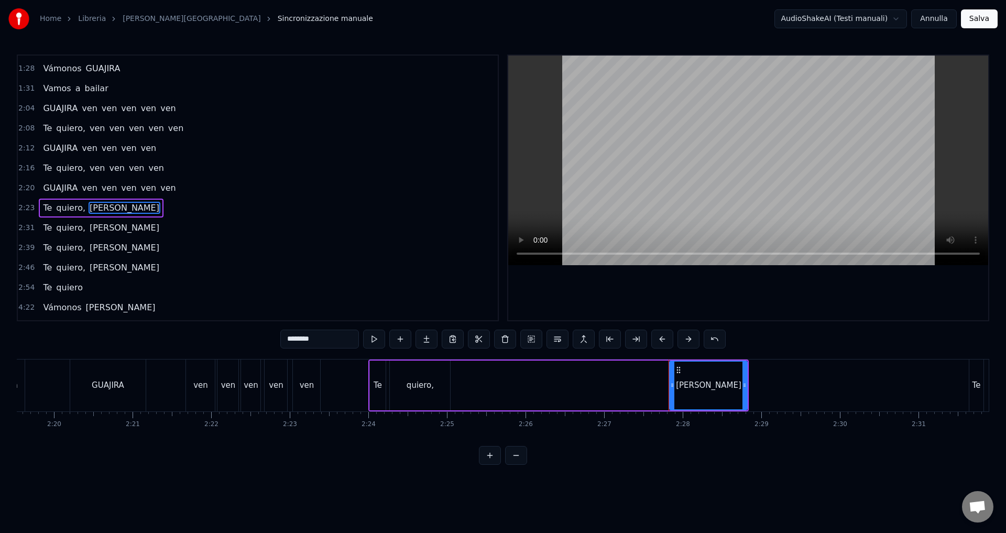
scroll to position [395, 0]
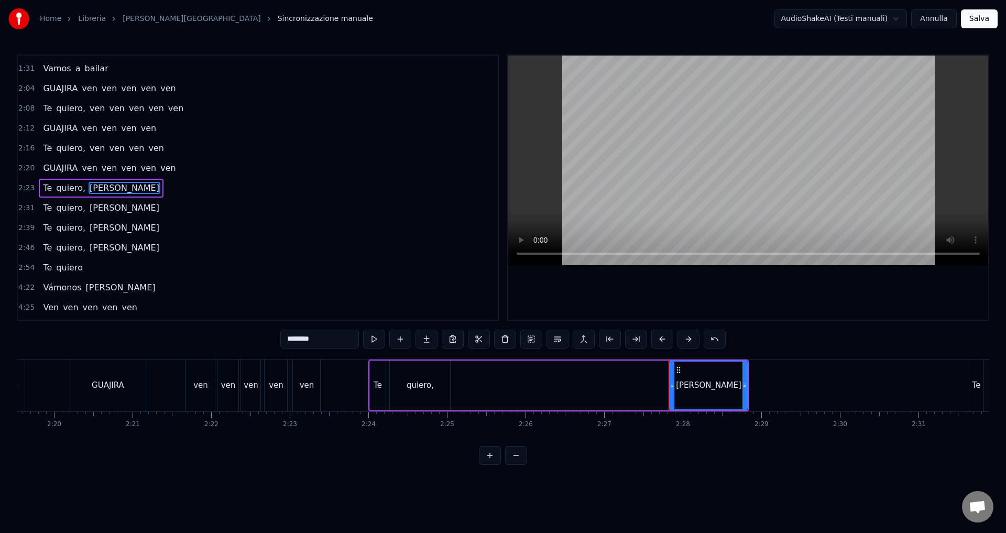
drag, startPoint x: 329, startPoint y: 340, endPoint x: 271, endPoint y: 338, distance: 58.2
click at [271, 338] on div "0:19 Vámonos GUAJIRA 0:23 Vamos a bailar, mi cariño 0:27 Vámonos GUAJIRA 0:31 V…" at bounding box center [503, 260] width 973 height 410
click at [107, 209] on span "[PERSON_NAME]" at bounding box center [125, 208] width 72 height 12
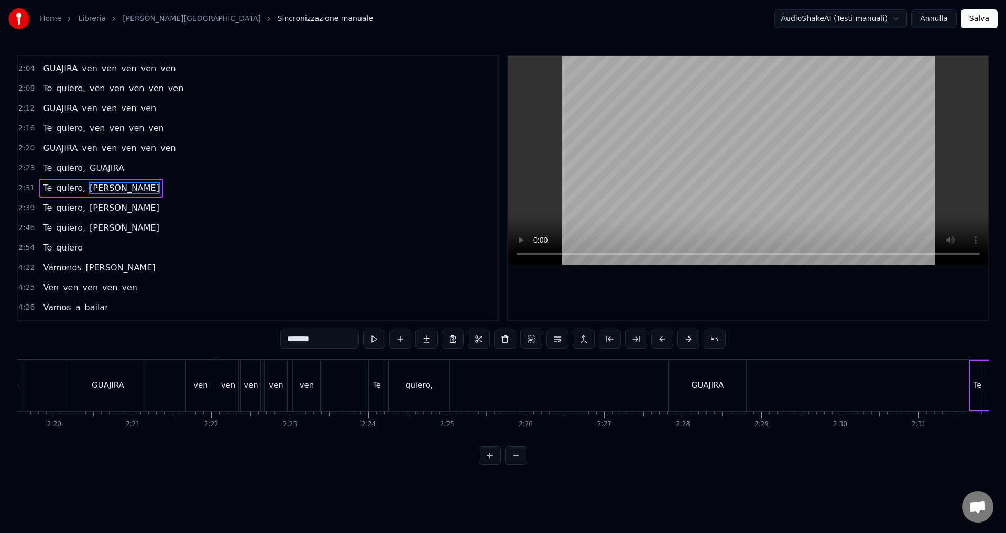
scroll to position [0, 12166]
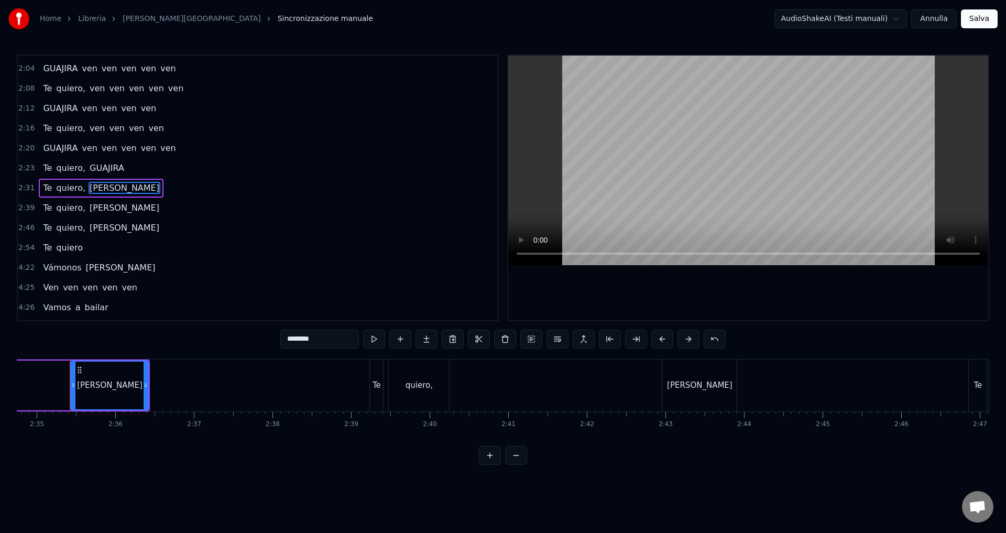
drag, startPoint x: 327, startPoint y: 342, endPoint x: 256, endPoint y: 338, distance: 70.9
click at [256, 338] on div "0:19 Vámonos GUAJIRA 0:23 Vamos a bailar, mi cariño 0:27 Vámonos GUAJIRA 0:31 V…" at bounding box center [503, 260] width 973 height 410
click at [99, 214] on span "[PERSON_NAME]" at bounding box center [125, 208] width 72 height 12
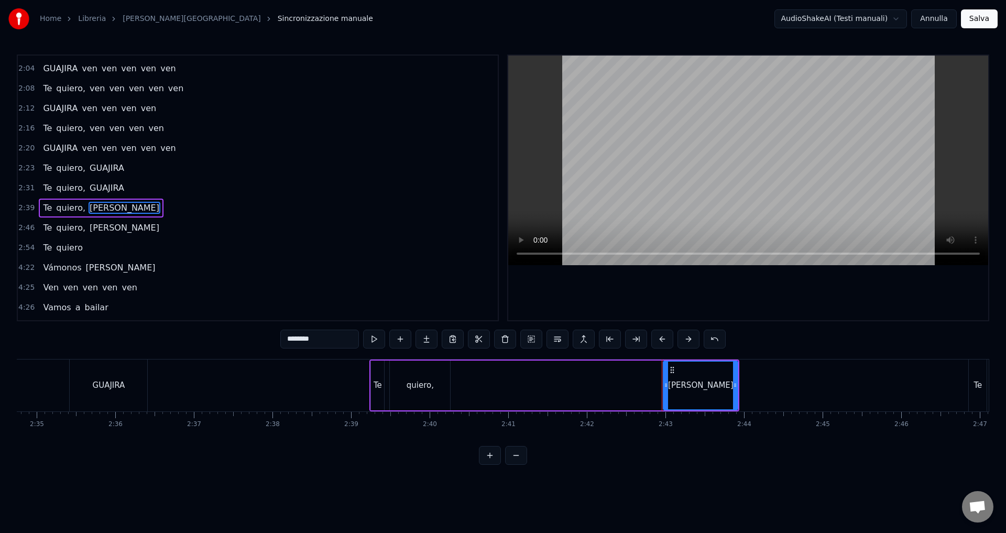
scroll to position [435, 0]
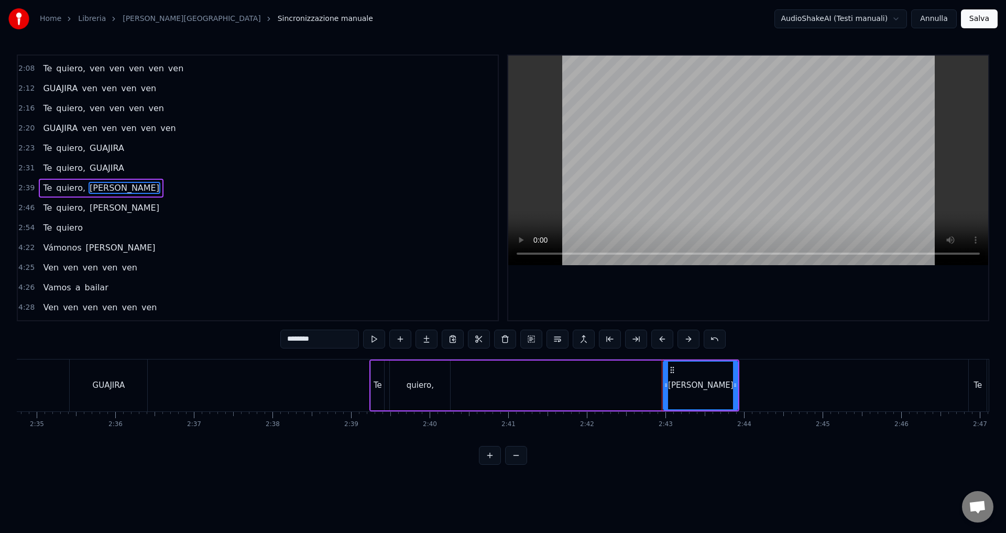
drag, startPoint x: 328, startPoint y: 342, endPoint x: 219, endPoint y: 336, distance: 109.2
click at [219, 336] on div "0:19 Vámonos GUAJIRA 0:23 Vamos a bailar, mi cariño 0:27 Vámonos GUAJIRA 0:31 V…" at bounding box center [503, 260] width 973 height 410
click at [100, 206] on span "[PERSON_NAME]" at bounding box center [125, 208] width 72 height 12
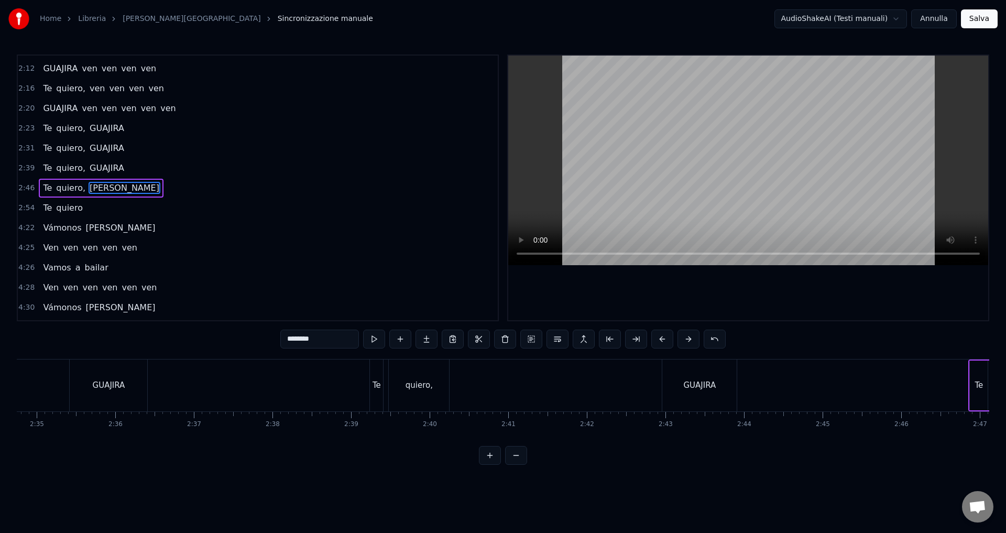
scroll to position [0, 13367]
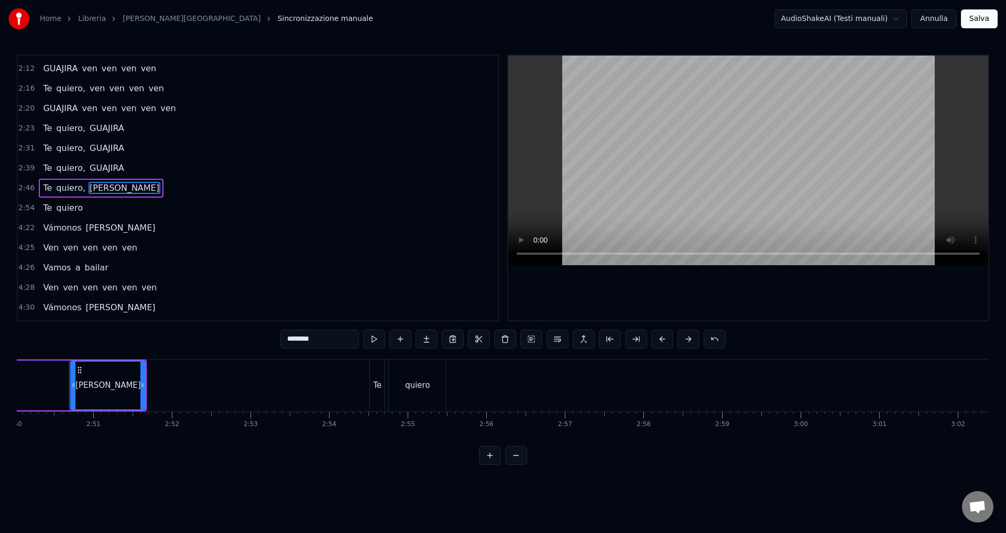
drag, startPoint x: 320, startPoint y: 341, endPoint x: 251, endPoint y: 336, distance: 68.8
click at [251, 336] on div "0:19 Vámonos GUAJIRA 0:23 Vamos a bailar, mi cariño 0:27 Vámonos GUAJIRA 0:31 V…" at bounding box center [503, 260] width 973 height 410
click at [104, 230] on span "[PERSON_NAME]" at bounding box center [121, 228] width 72 height 12
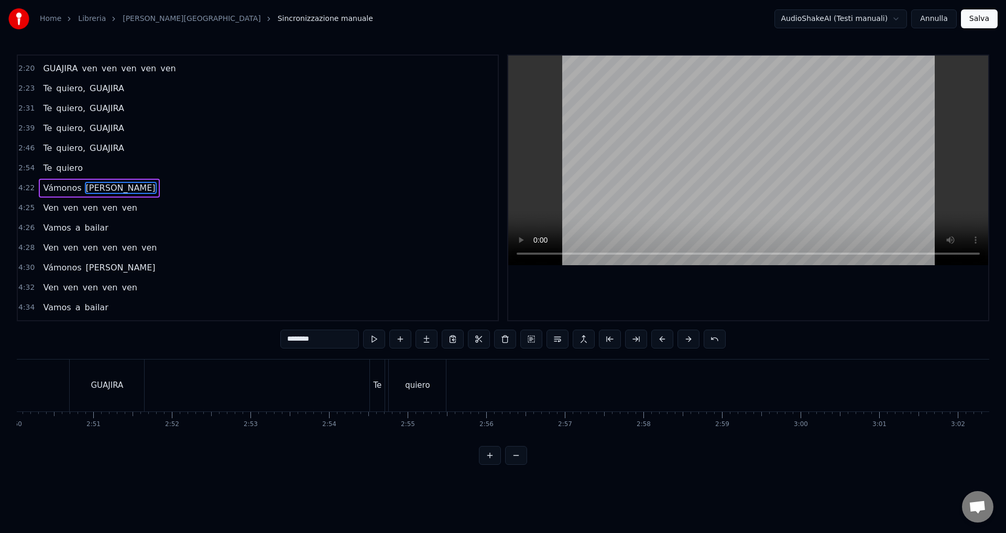
scroll to position [0, 20706]
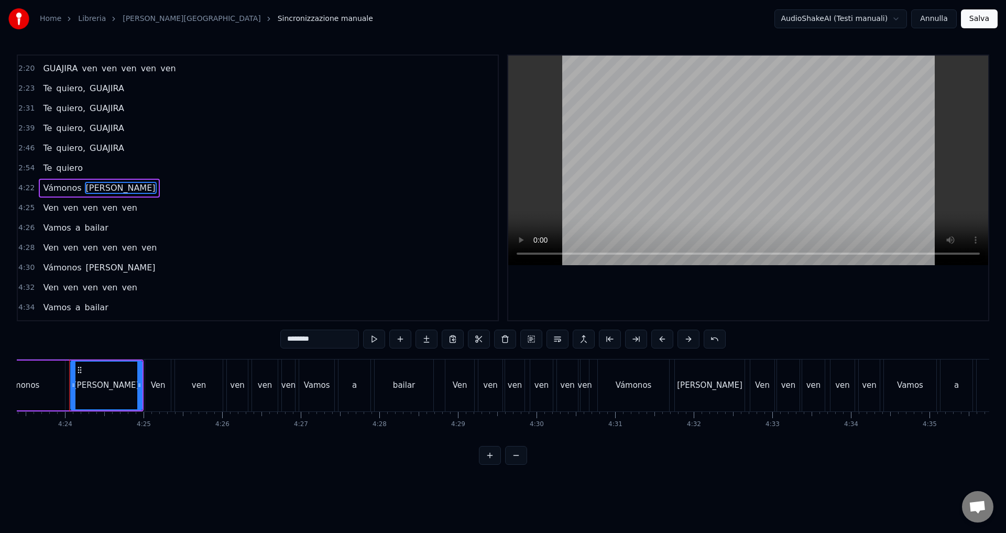
drag, startPoint x: 332, startPoint y: 342, endPoint x: 249, endPoint y: 331, distance: 84.0
click at [249, 331] on div "0:19 Vámonos GUAJIRA 0:23 Vamos a bailar, mi cariño 0:27 Vámonos GUAJIRA 0:31 V…" at bounding box center [503, 260] width 973 height 410
click at [103, 267] on span "[PERSON_NAME]" at bounding box center [121, 268] width 72 height 12
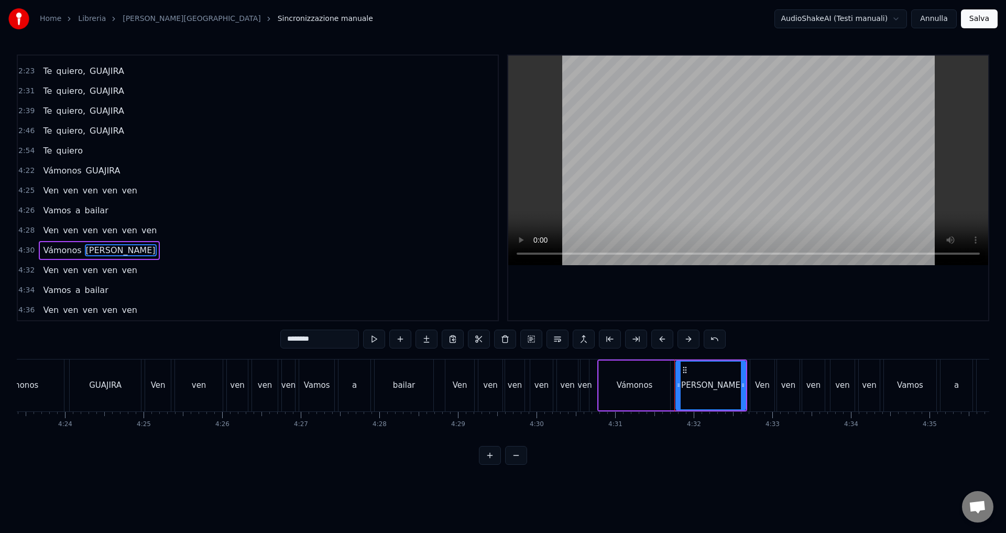
drag, startPoint x: 322, startPoint y: 338, endPoint x: 236, endPoint y: 334, distance: 85.5
click at [236, 334] on div "0:19 Vámonos GUAJIRA 0:23 Vamos a bailar, mi cariño 0:27 Vámonos GUAJIRA 0:31 V…" at bounding box center [503, 260] width 973 height 410
type input "*******"
click at [222, 248] on div "4:30 Vámonos GUAJIRA" at bounding box center [258, 251] width 480 height 20
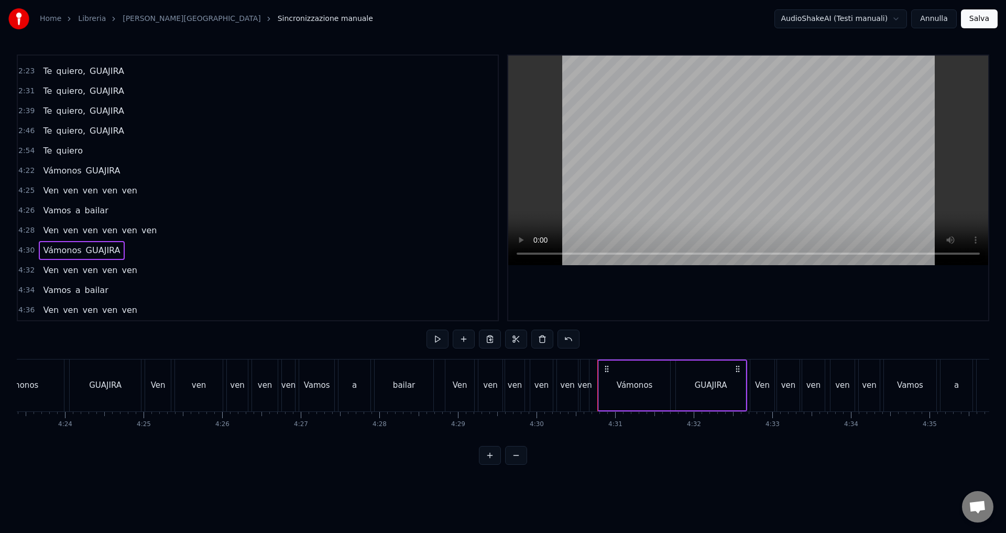
click at [450, 447] on div "0:19 Vámonos GUAJIRA 0:23 Vamos a bailar, mi cariño 0:27 Vámonos GUAJIRA 0:31 V…" at bounding box center [503, 260] width 973 height 410
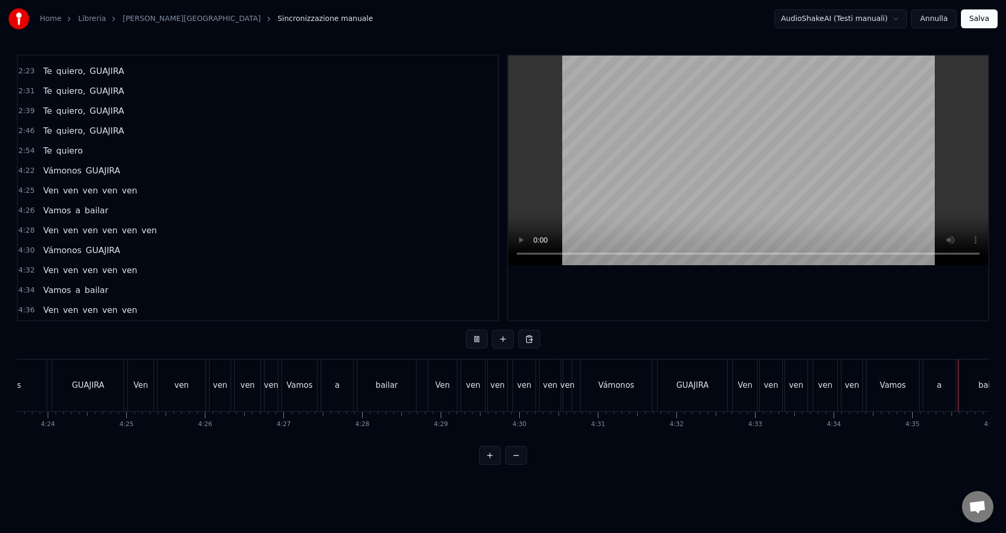
scroll to position [0, 21601]
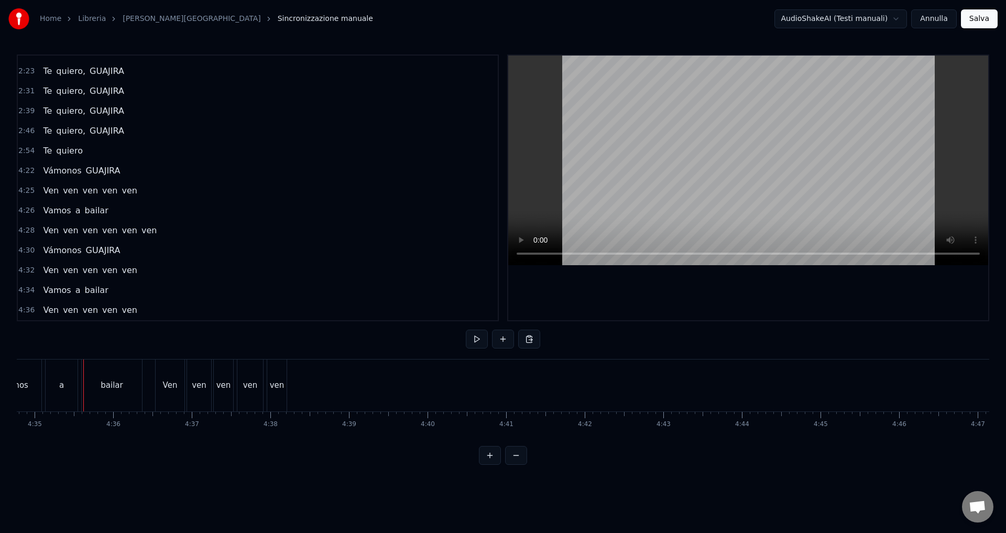
click at [980, 18] on button "Salva" at bounding box center [979, 18] width 37 height 19
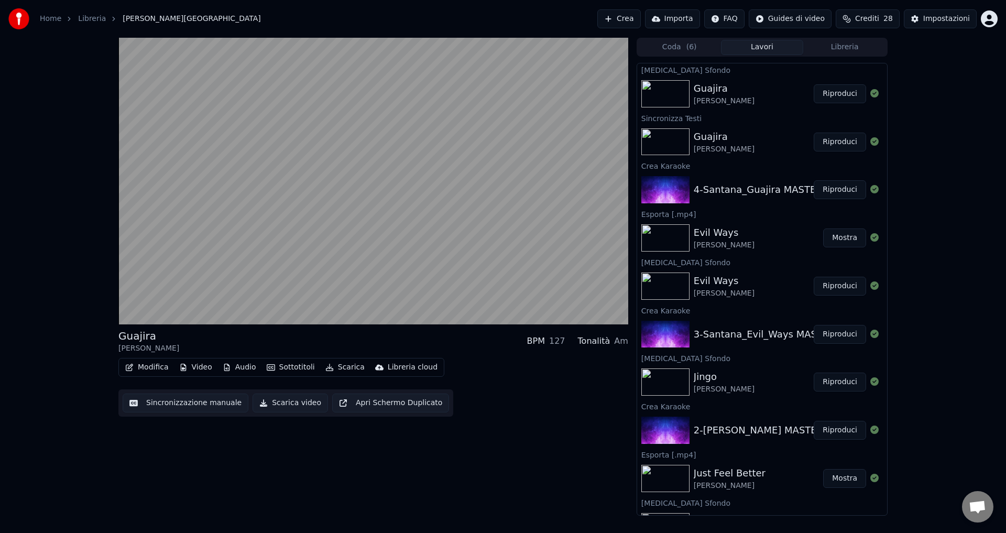
click at [210, 401] on button "Sincronizzazione manuale" at bounding box center [186, 403] width 126 height 19
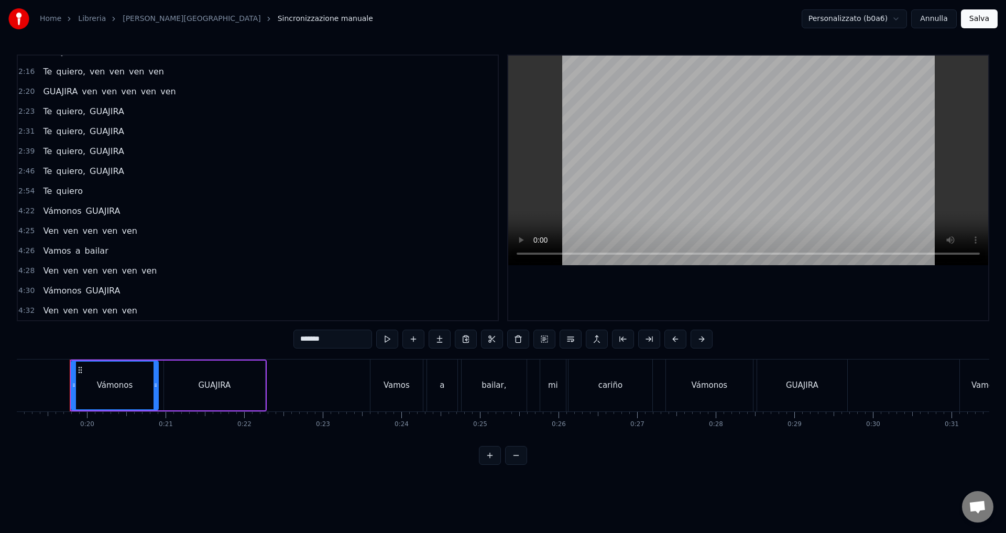
scroll to position [512, 0]
click at [935, 17] on button "Annulla" at bounding box center [934, 18] width 46 height 19
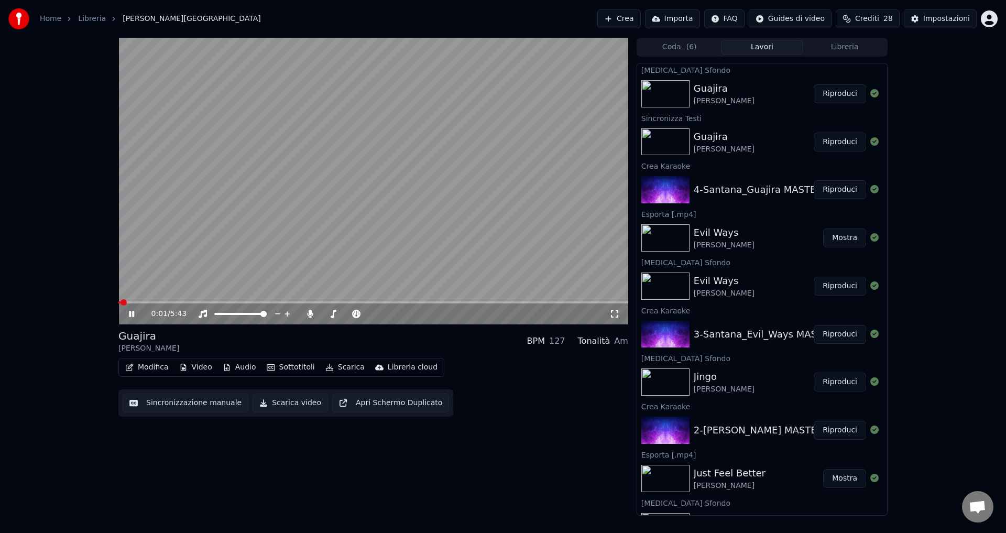
click at [136, 300] on video at bounding box center [373, 181] width 510 height 287
click at [133, 309] on div "0:01 / 5:43" at bounding box center [374, 314] width 502 height 10
click at [132, 311] on icon at bounding box center [139, 314] width 25 height 8
click at [139, 303] on span at bounding box center [142, 302] width 6 height 6
click at [151, 303] on span at bounding box center [154, 302] width 6 height 6
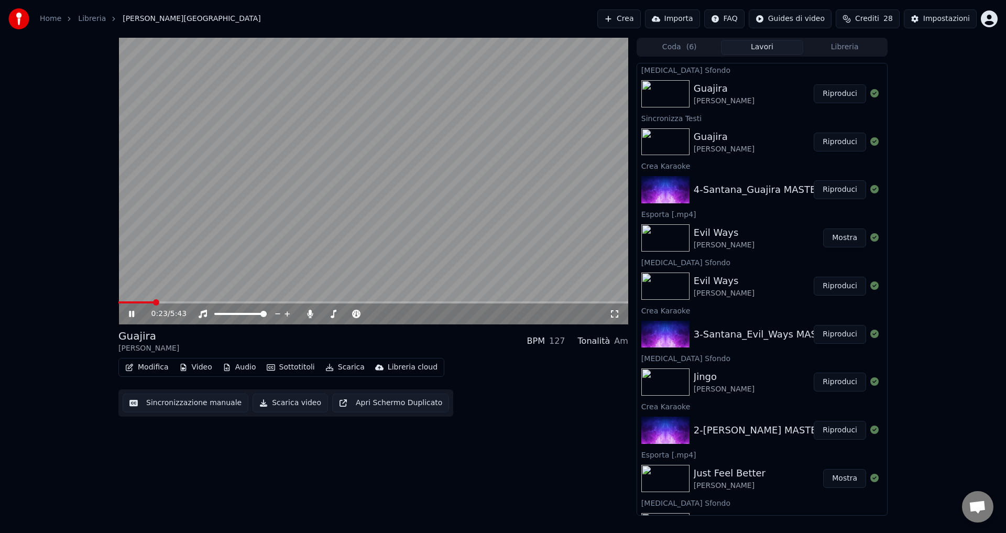
click at [132, 315] on icon at bounding box center [139, 314] width 25 height 8
click at [272, 404] on button "Scarica video" at bounding box center [290, 403] width 75 height 19
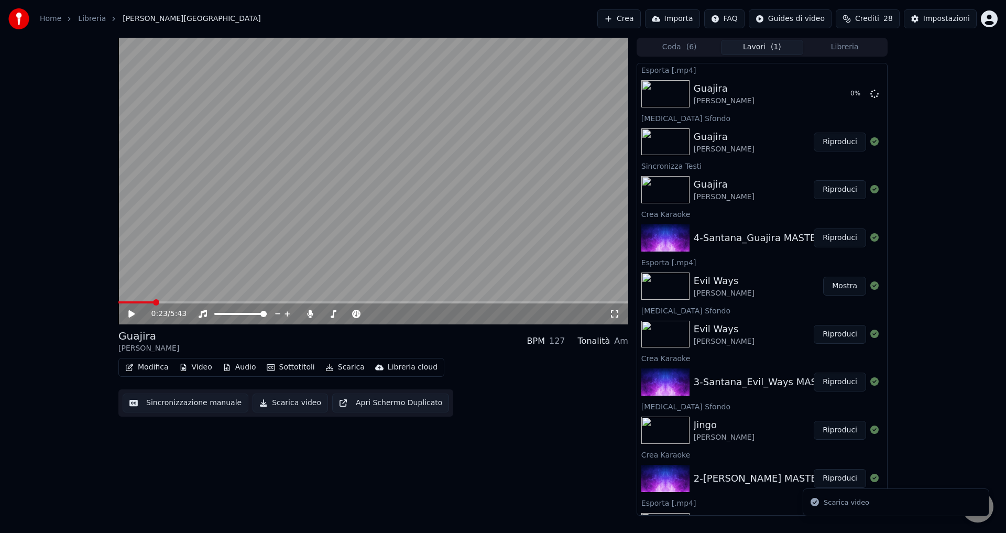
click at [995, 431] on div "0:23 / 5:43 Guajira [PERSON_NAME] BPM 127 Tonalità Am Modifica Video Audio Sott…" at bounding box center [503, 277] width 1006 height 478
click at [979, 511] on span "Aprire la chat" at bounding box center [977, 508] width 17 height 15
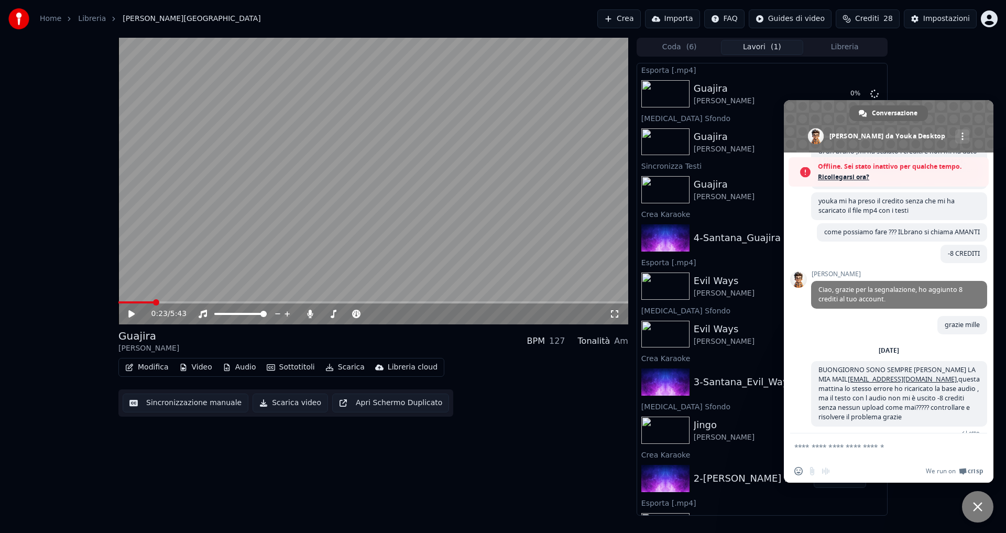
scroll to position [170, 0]
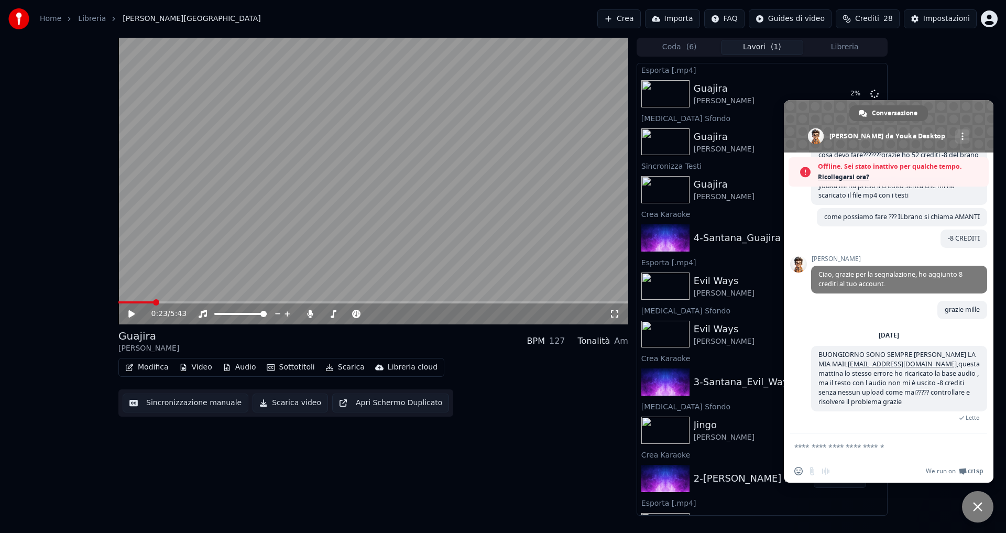
click at [885, 166] on span "Offline. Sei stato inattivo per qualche tempo." at bounding box center [901, 166] width 166 height 10
click at [878, 111] on span "Conversazione" at bounding box center [895, 113] width 46 height 16
click at [974, 504] on span "Chiudere la chat" at bounding box center [977, 506] width 9 height 9
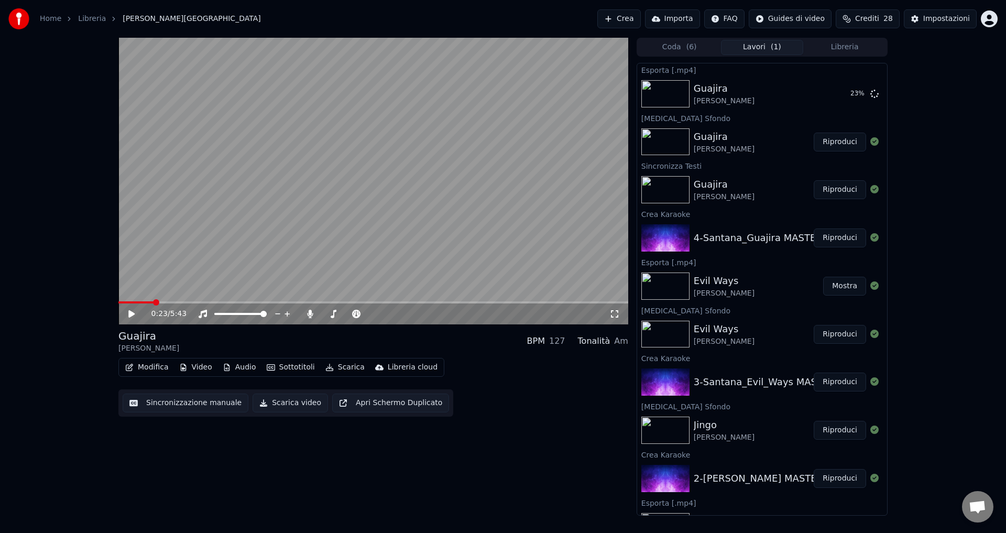
click at [626, 20] on button "Crea" at bounding box center [618, 18] width 43 height 19
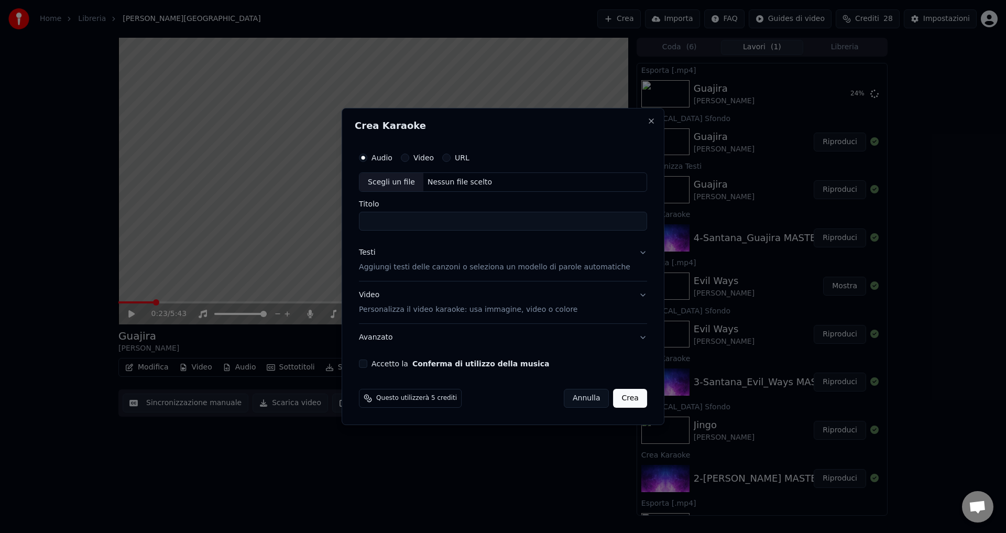
click at [463, 180] on div "Nessun file scelto" at bounding box center [459, 182] width 73 height 10
type input "**********"
click at [407, 265] on p "Aggiungi testi delle canzoni o seleziona un modello di parole automatiche" at bounding box center [494, 268] width 271 height 10
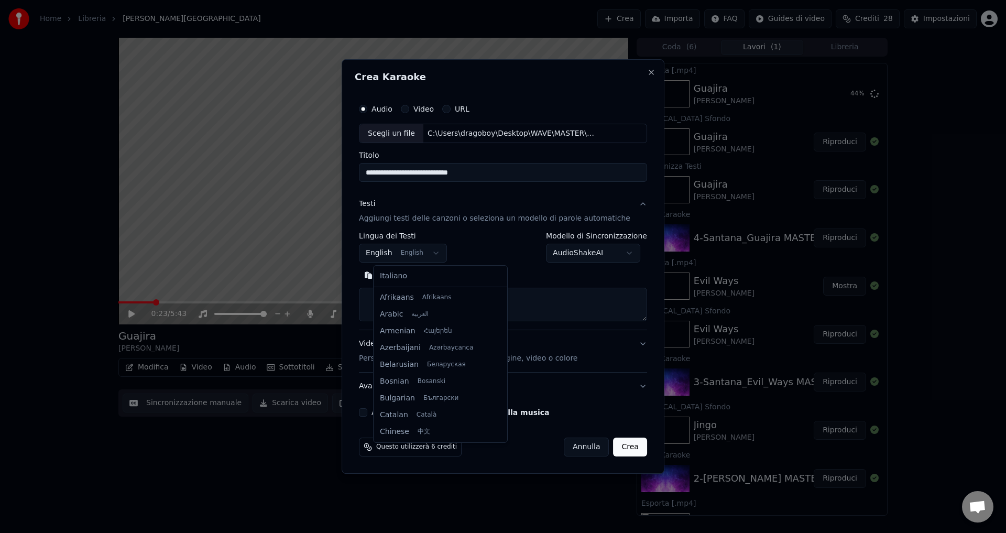
click at [390, 256] on body "Home Libreria Guajira • [PERSON_NAME] Crea Importa FAQ Guides di video Crediti …" at bounding box center [503, 266] width 1006 height 533
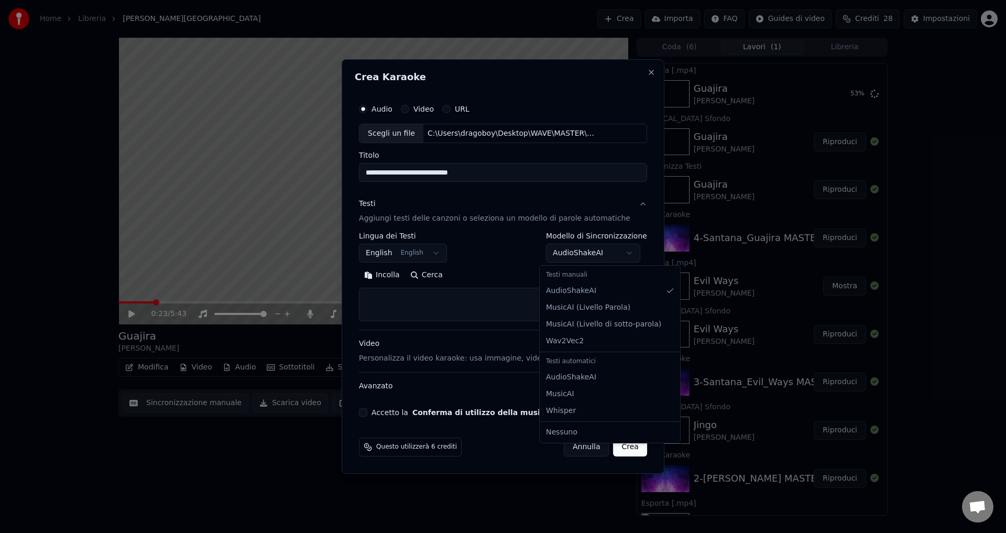
click at [582, 256] on body "Home Libreria Guajira • [PERSON_NAME] Crea Importa FAQ Guides di video Crediti …" at bounding box center [503, 266] width 1006 height 533
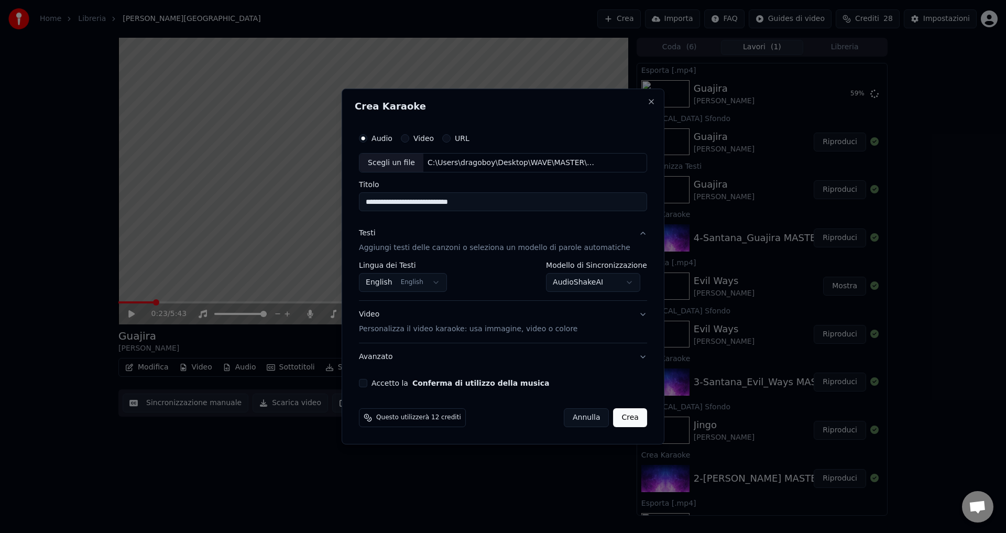
click at [367, 384] on button "Accetto la Conferma di utilizzo della musica" at bounding box center [363, 383] width 8 height 8
click at [614, 422] on button "Crea" at bounding box center [631, 417] width 34 height 19
select select "**********"
select select
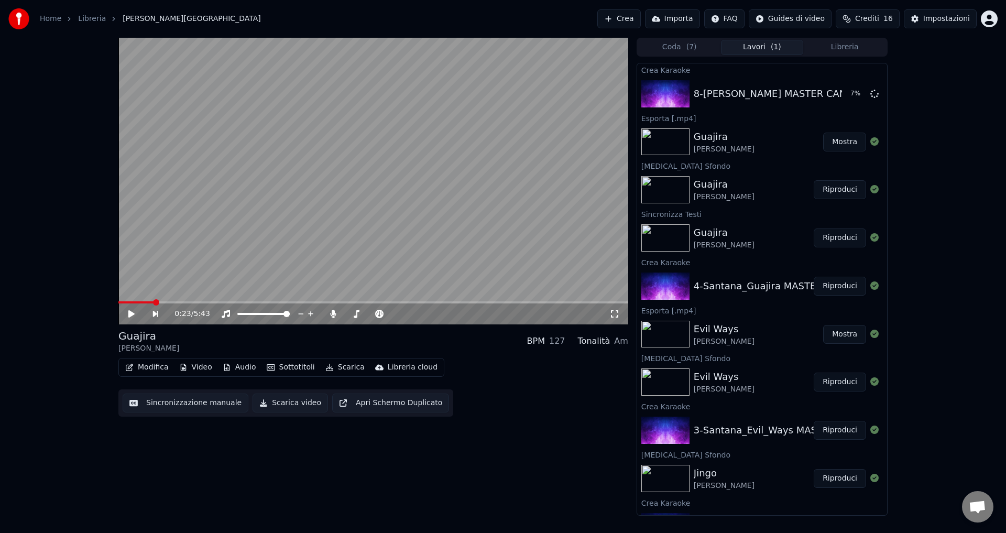
click at [830, 142] on button "Mostra" at bounding box center [844, 142] width 43 height 19
click at [628, 20] on button "Crea" at bounding box center [618, 18] width 43 height 19
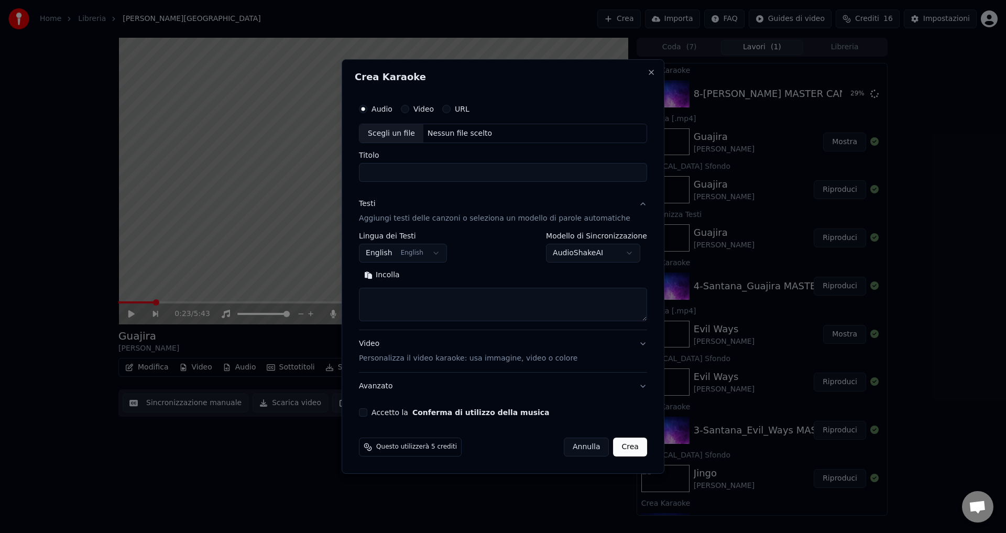
click at [446, 134] on div "Nessun file scelto" at bounding box center [459, 133] width 73 height 10
type input "**********"
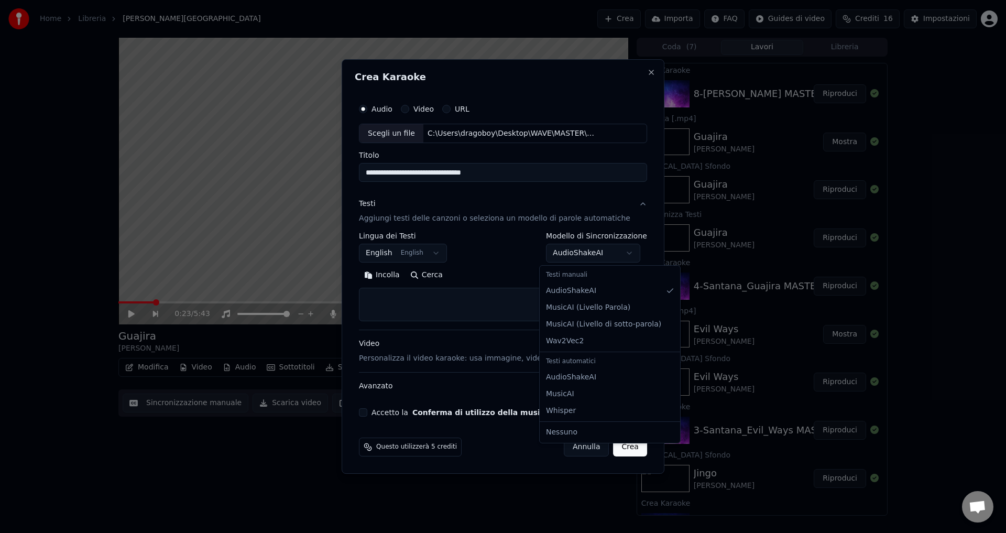
click at [548, 255] on body "Home Libreria Guajira • [PERSON_NAME] Crea Importa FAQ Guides di video Crediti …" at bounding box center [503, 266] width 1006 height 533
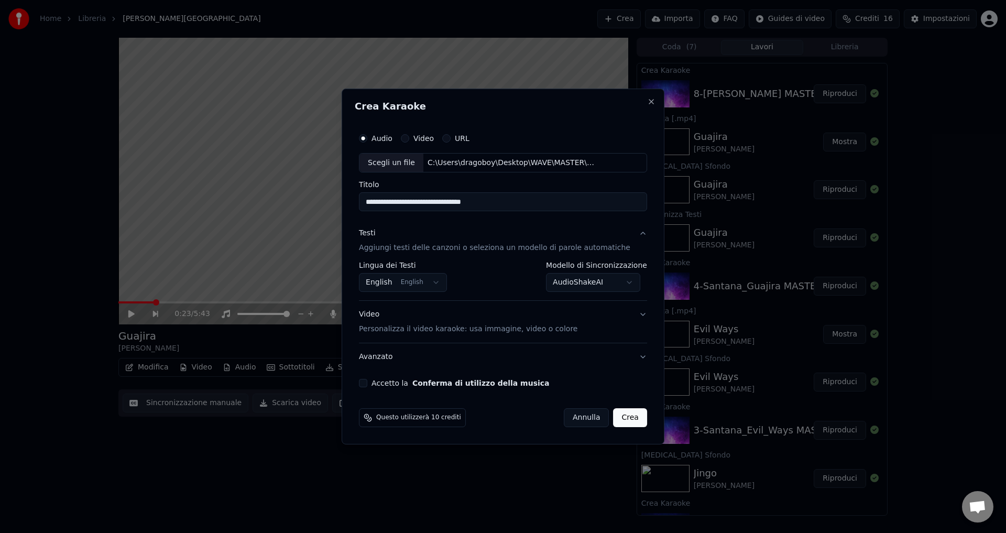
click at [367, 382] on button "Accetto la Conferma di utilizzo della musica" at bounding box center [363, 383] width 8 height 8
click at [621, 417] on button "Crea" at bounding box center [631, 417] width 34 height 19
select select "**********"
select select
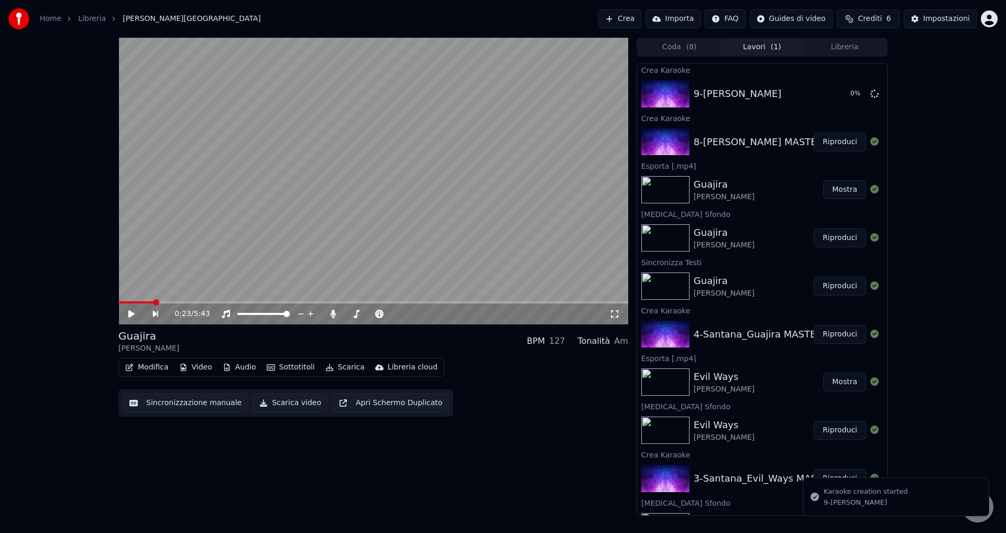
click at [822, 151] on div "8-Santana_Smooth MASTER CANTATO Riproduci" at bounding box center [762, 142] width 250 height 36
click at [827, 142] on button "Riproduci" at bounding box center [840, 142] width 52 height 19
click at [333, 313] on icon at bounding box center [334, 314] width 6 height 8
click at [333, 313] on icon at bounding box center [333, 314] width 10 height 8
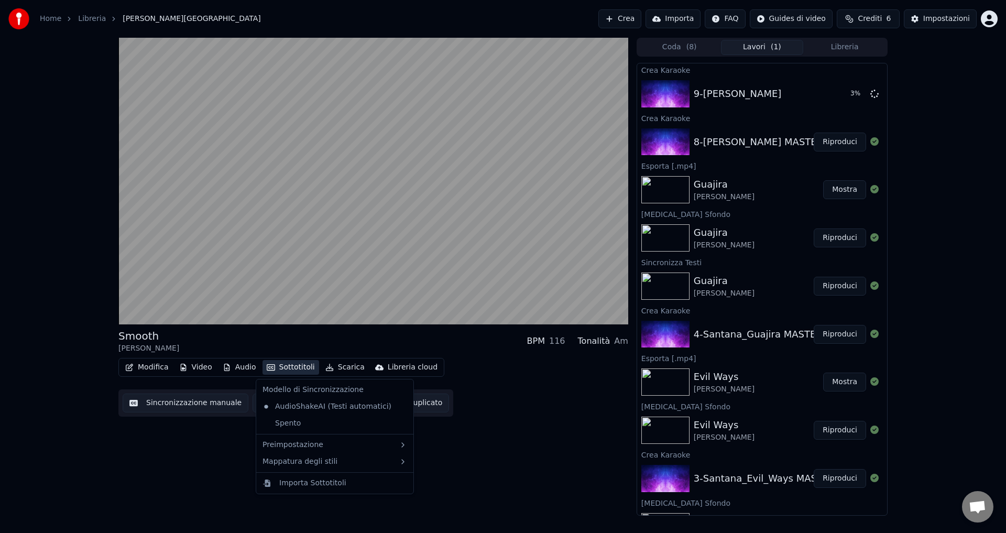
click at [293, 369] on button "Sottotitoli" at bounding box center [291, 367] width 57 height 15
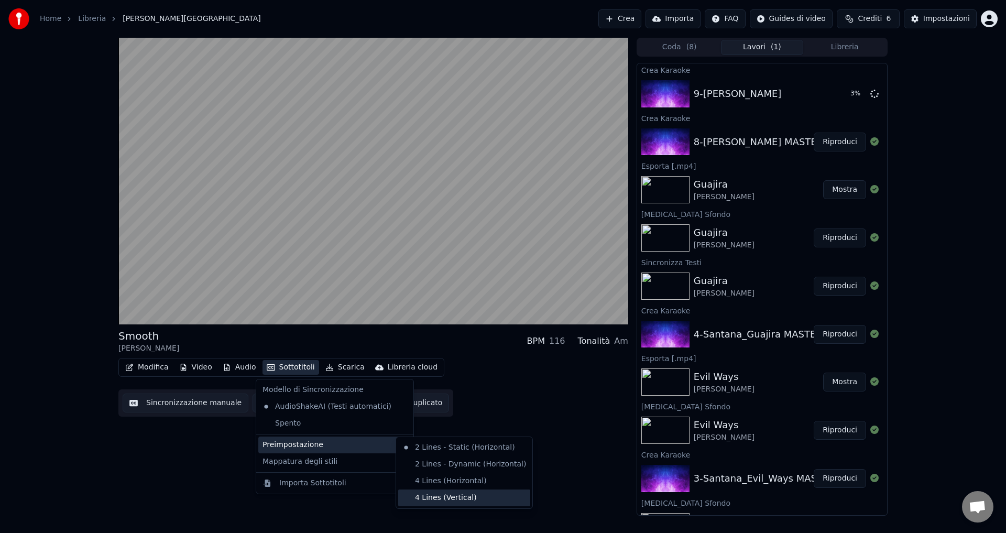
click at [421, 498] on div "4 Lines (Vertical)" at bounding box center [464, 498] width 132 height 17
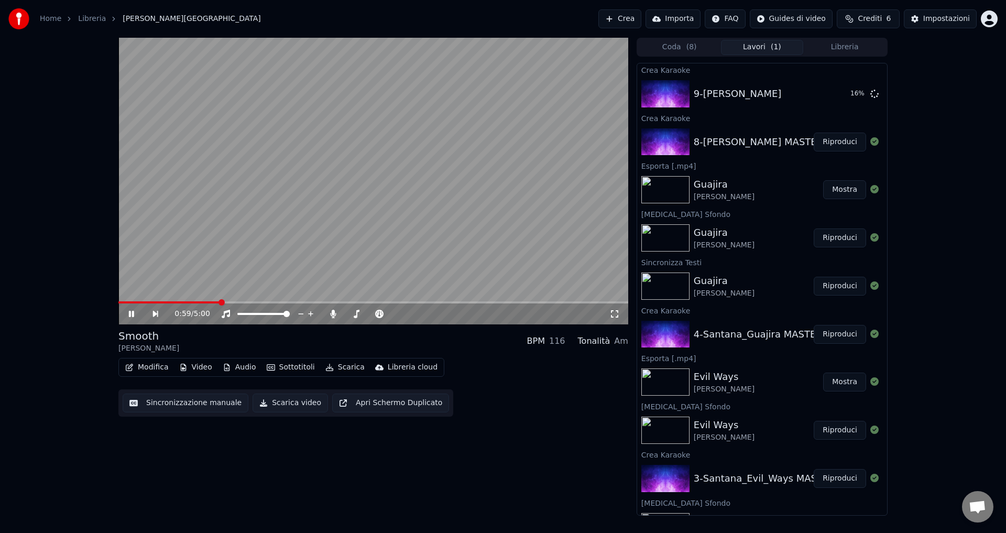
click at [130, 312] on icon at bounding box center [131, 314] width 5 height 6
click at [336, 312] on icon at bounding box center [333, 314] width 10 height 8
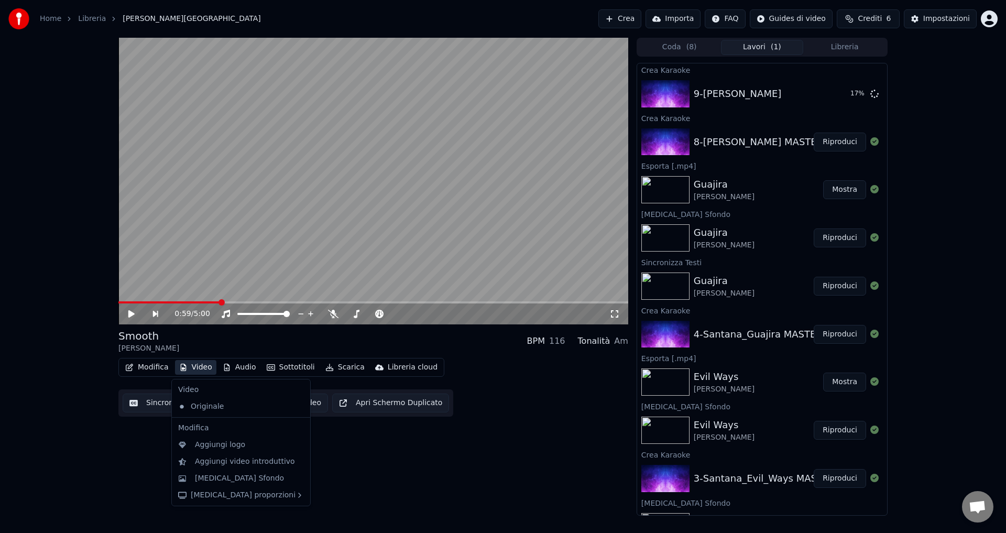
click at [199, 365] on button "Video" at bounding box center [195, 367] width 41 height 15
click at [230, 475] on div "[MEDICAL_DATA] Sfondo" at bounding box center [239, 478] width 89 height 10
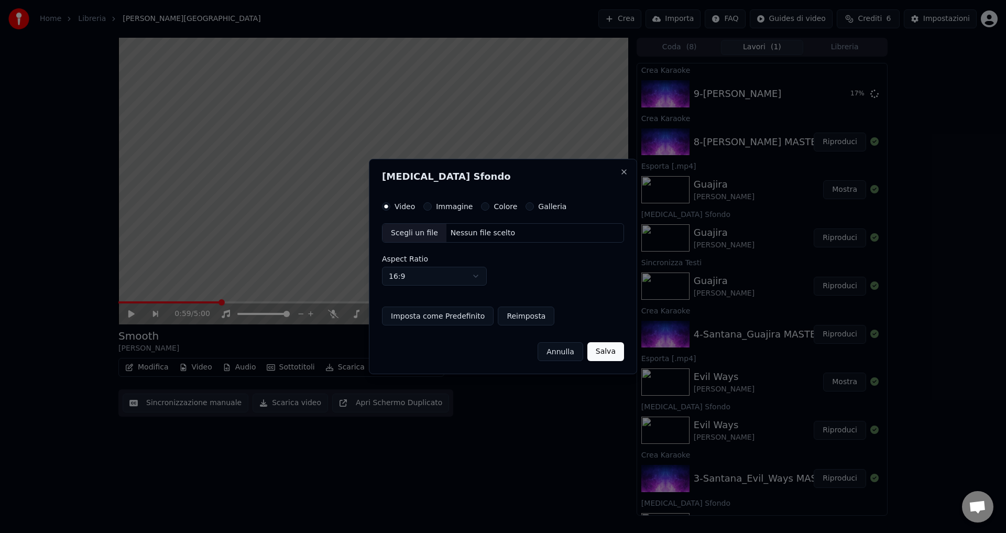
click at [481, 205] on button "Colore" at bounding box center [485, 206] width 8 height 8
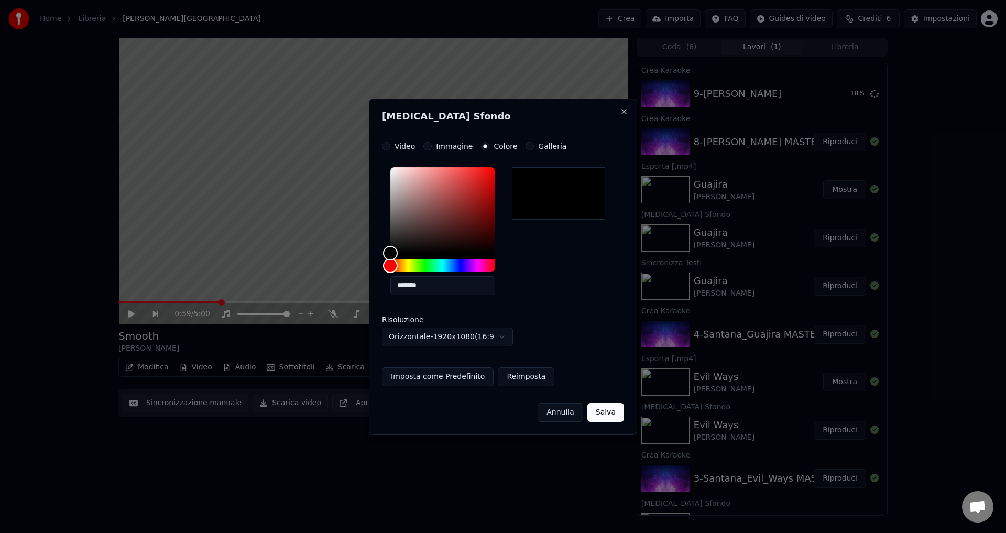
click at [608, 416] on button "Salva" at bounding box center [606, 412] width 37 height 19
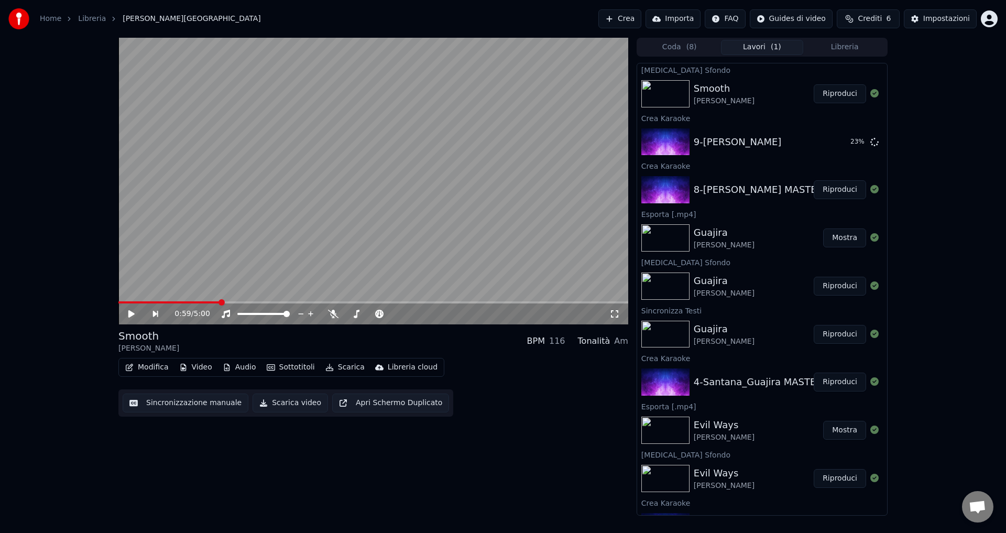
click at [863, 16] on button "Crediti 6" at bounding box center [868, 18] width 63 height 19
click at [871, 141] on button "Aggiorna" at bounding box center [872, 145] width 59 height 19
click at [972, 200] on div "0:59 / 5:00 Smooth [PERSON_NAME] BPM 116 Tonalità Am Modifica Video Audio Sotto…" at bounding box center [503, 277] width 1006 height 478
click at [829, 96] on button "Riproduci" at bounding box center [840, 93] width 52 height 19
click at [131, 312] on icon at bounding box center [131, 314] width 5 height 6
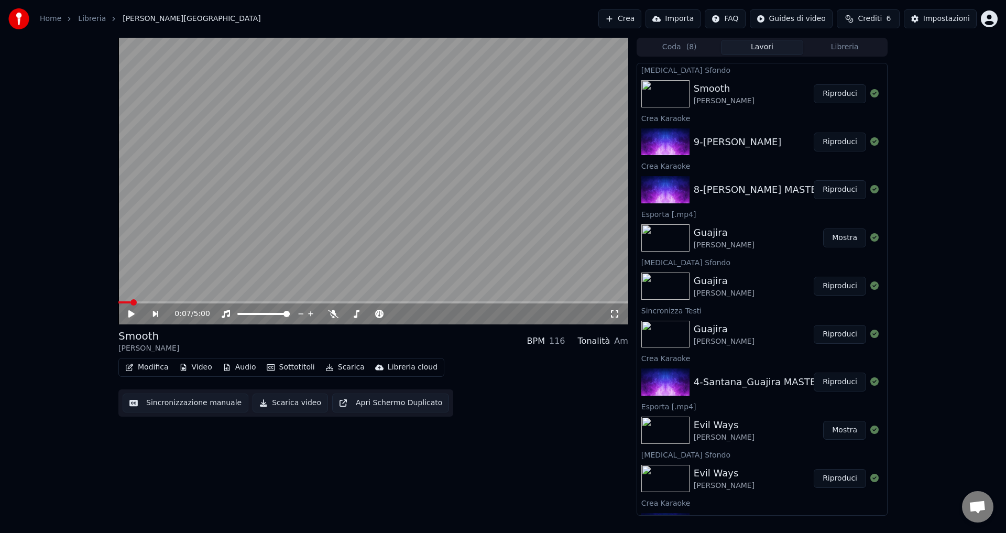
click at [276, 403] on button "Scarica video" at bounding box center [290, 403] width 75 height 19
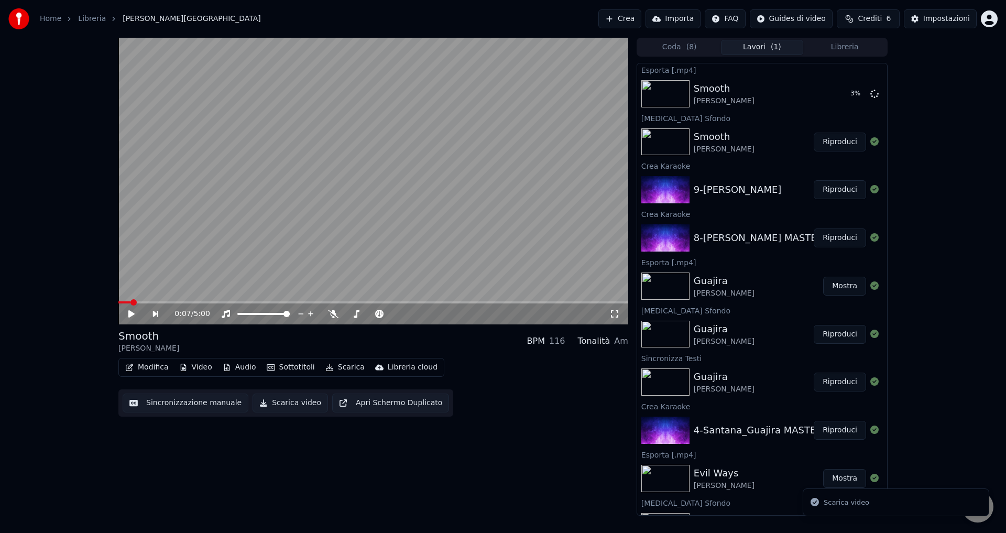
click at [815, 145] on button "Riproduci" at bounding box center [840, 142] width 52 height 19
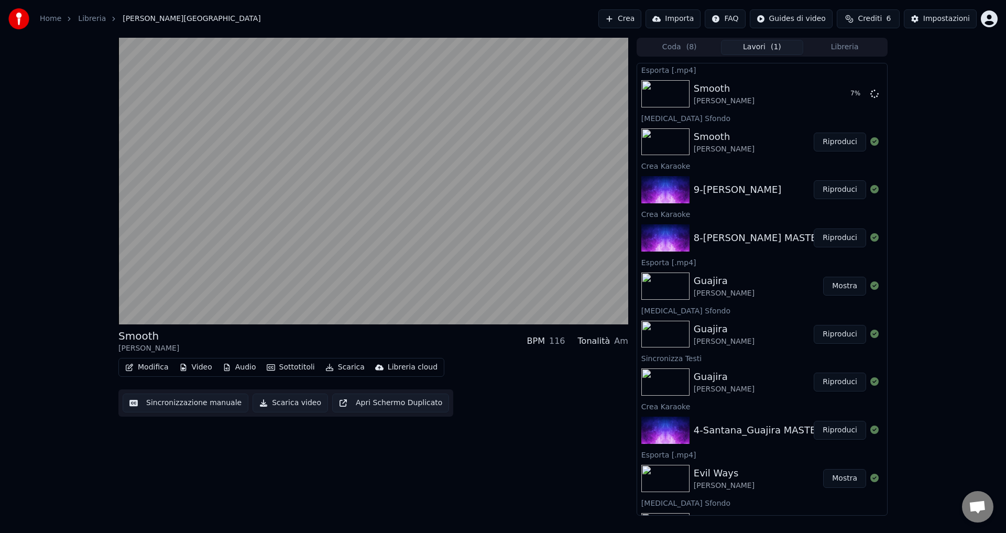
click at [821, 145] on button "Riproduci" at bounding box center [840, 142] width 52 height 19
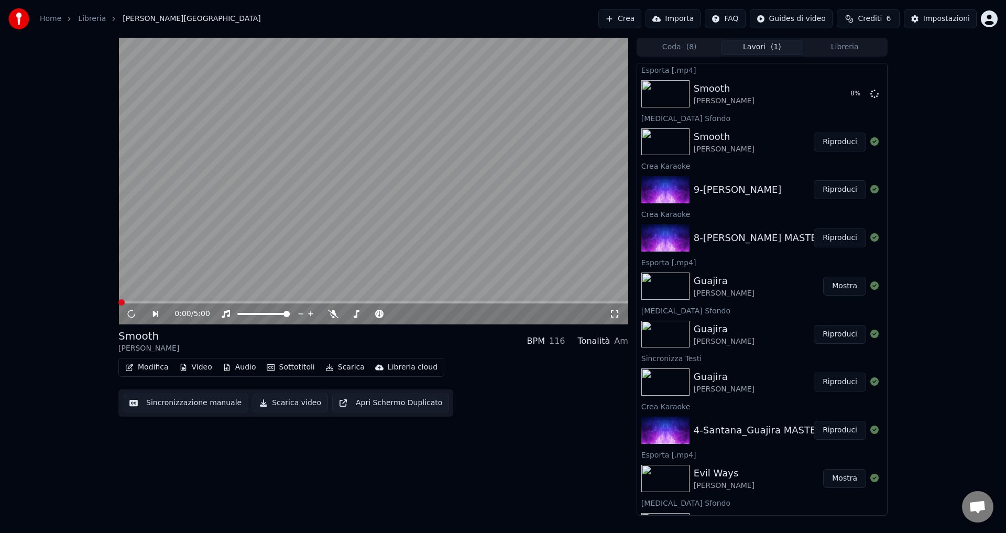
click at [827, 191] on button "Riproduci" at bounding box center [840, 189] width 52 height 19
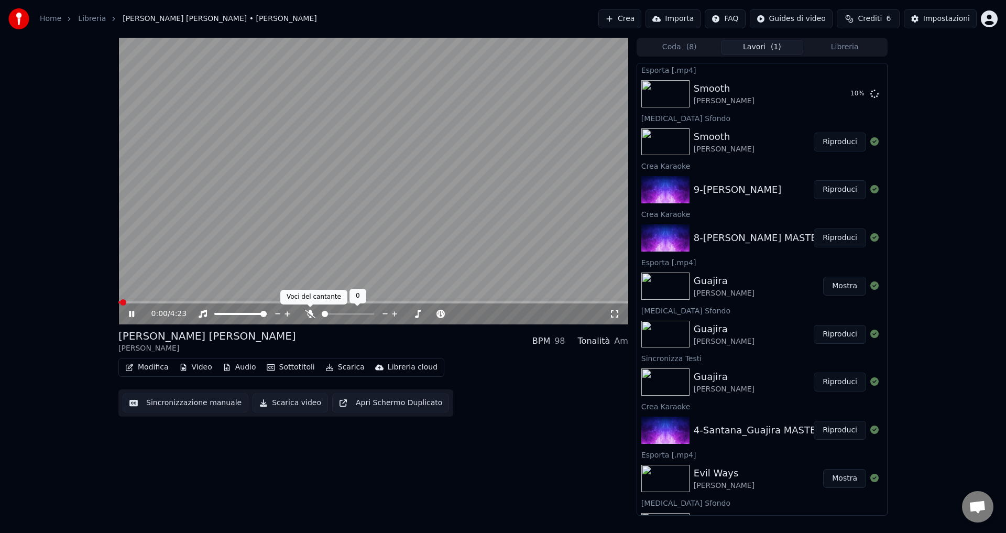
click at [308, 315] on icon at bounding box center [310, 314] width 10 height 8
click at [291, 366] on button "Sottotitoli" at bounding box center [291, 367] width 57 height 15
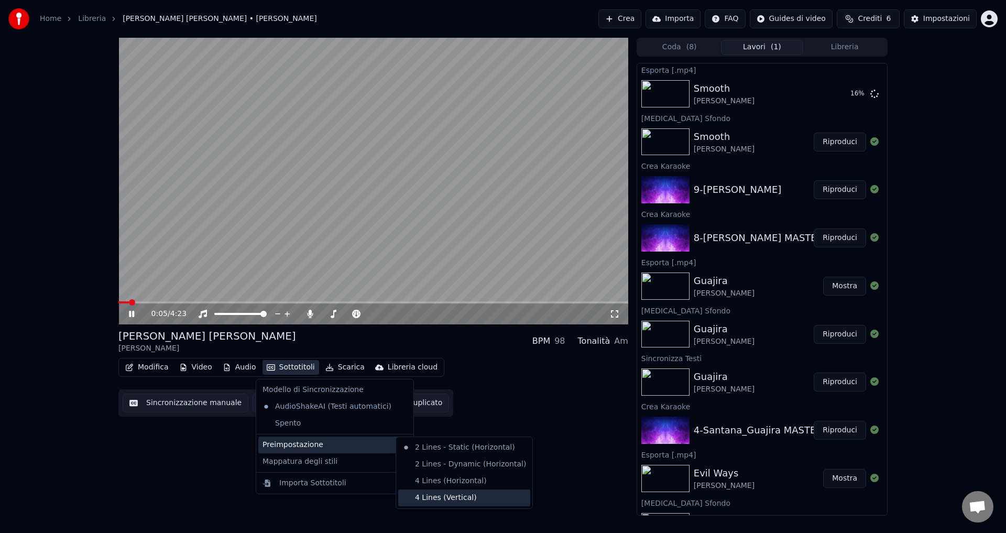
click at [427, 495] on div "4 Lines (Vertical)" at bounding box center [464, 498] width 132 height 17
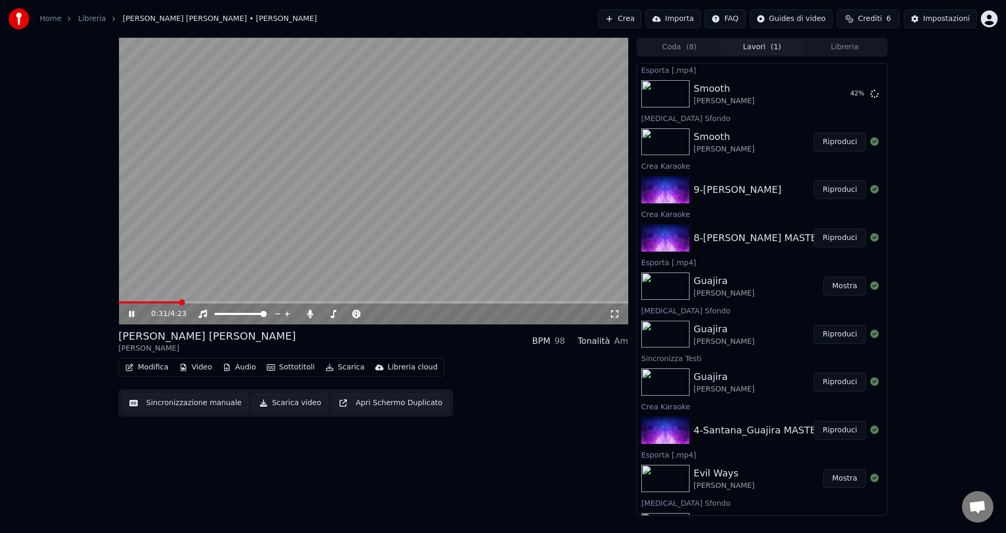
click at [132, 314] on icon at bounding box center [139, 314] width 25 height 8
click at [198, 372] on button "Video" at bounding box center [195, 367] width 41 height 15
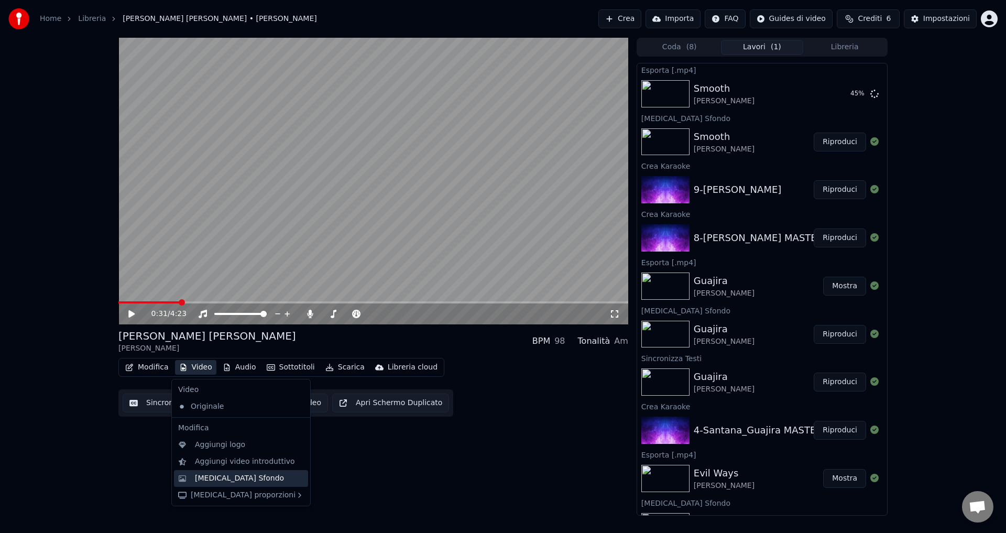
click at [232, 481] on div "[MEDICAL_DATA] Sfondo" at bounding box center [239, 478] width 89 height 10
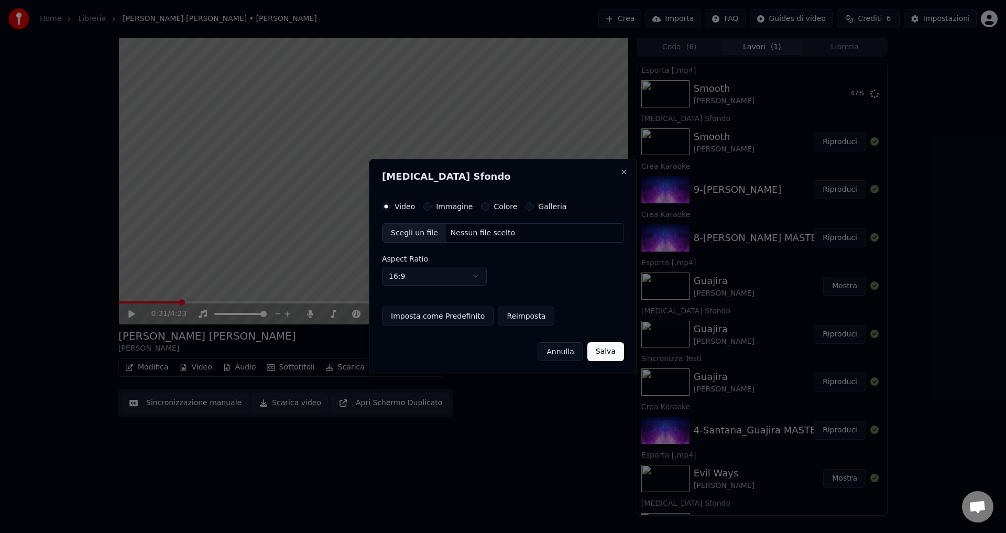
click at [481, 207] on button "Colore" at bounding box center [485, 206] width 8 height 8
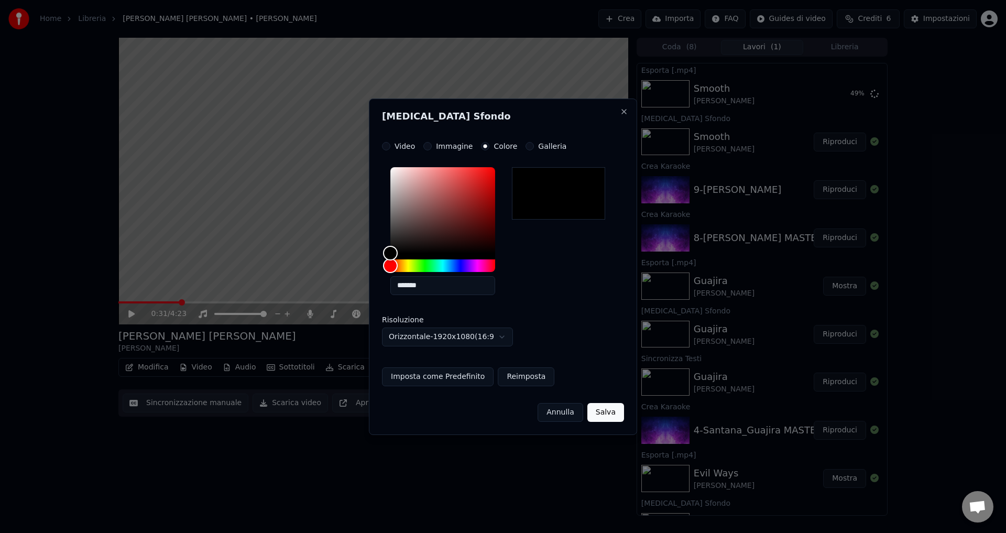
click at [606, 412] on button "Salva" at bounding box center [606, 412] width 37 height 19
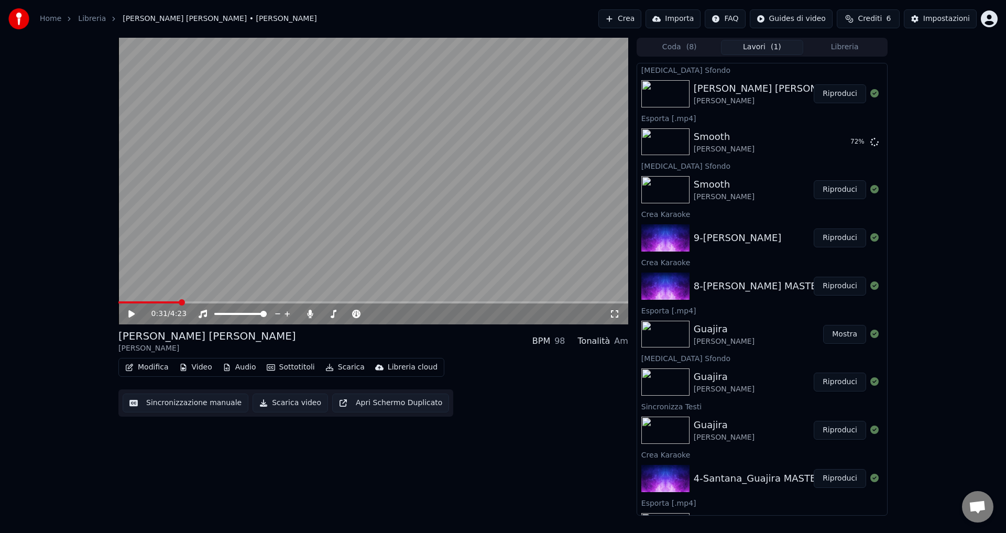
click at [756, 105] on div "[PERSON_NAME]" at bounding box center [754, 93] width 120 height 25
click at [829, 92] on button "Riproduci" at bounding box center [840, 93] width 52 height 19
click at [134, 316] on icon at bounding box center [131, 314] width 5 height 6
click at [253, 406] on button "Scarica video" at bounding box center [290, 403] width 75 height 19
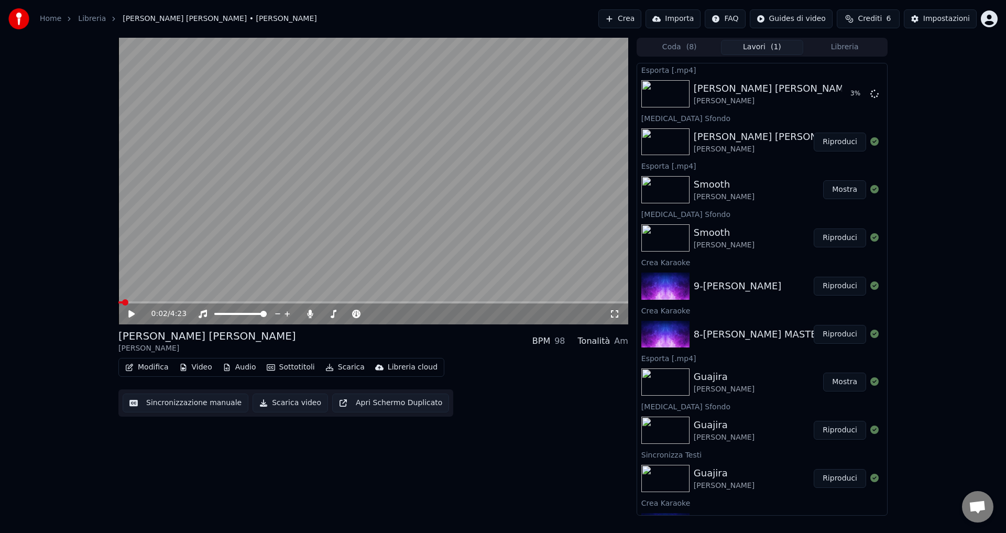
click at [852, 193] on button "Mostra" at bounding box center [844, 189] width 43 height 19
click at [840, 95] on button "Mostra" at bounding box center [844, 93] width 43 height 19
click at [986, 21] on html "Home Libreria [PERSON_NAME] [PERSON_NAME] • [PERSON_NAME] Crea Importa FAQ Guid…" at bounding box center [503, 266] width 1006 height 533
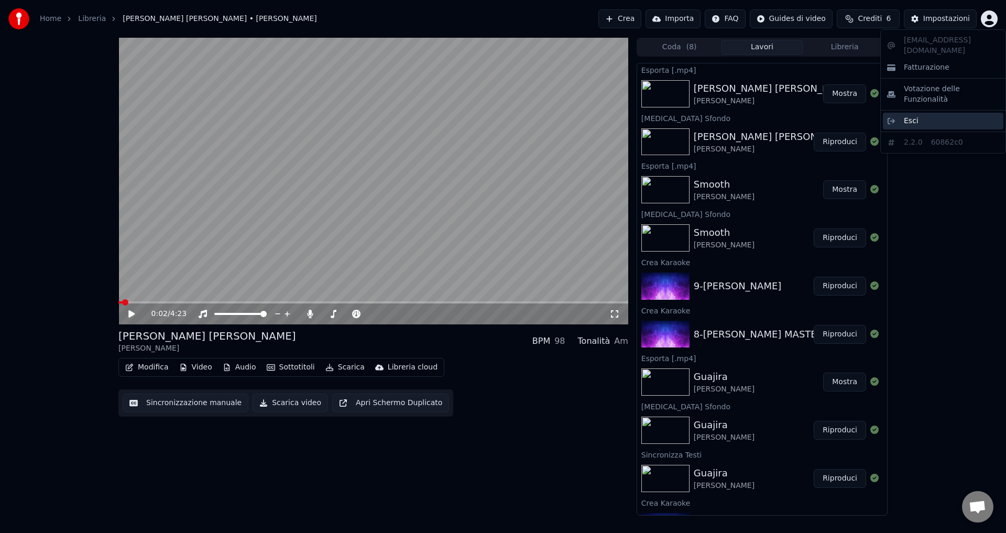
click at [908, 116] on span "Esci" at bounding box center [911, 121] width 15 height 10
